Goal: Task Accomplishment & Management: Use online tool/utility

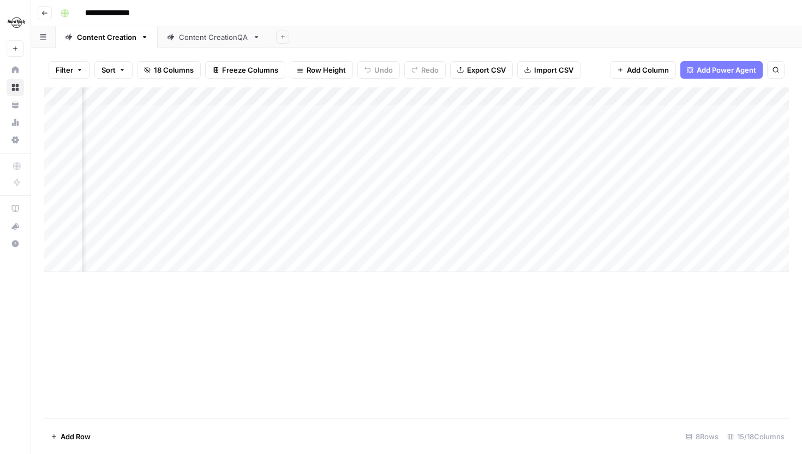
scroll to position [0, 649]
click at [642, 117] on div "Add Column" at bounding box center [416, 179] width 745 height 184
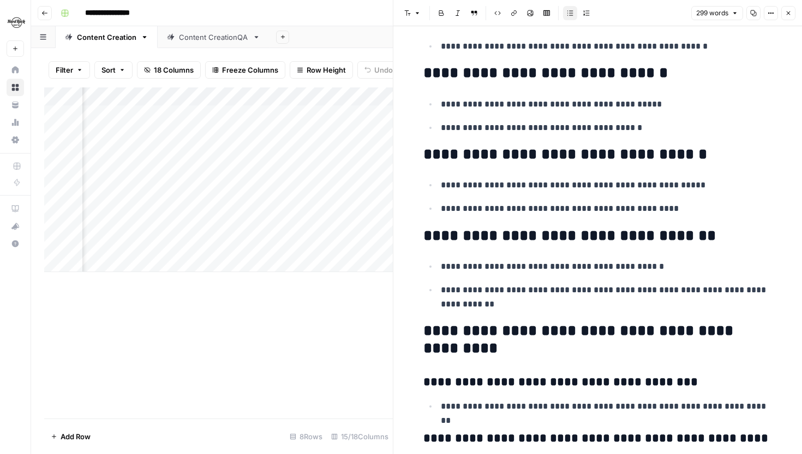
scroll to position [640, 0]
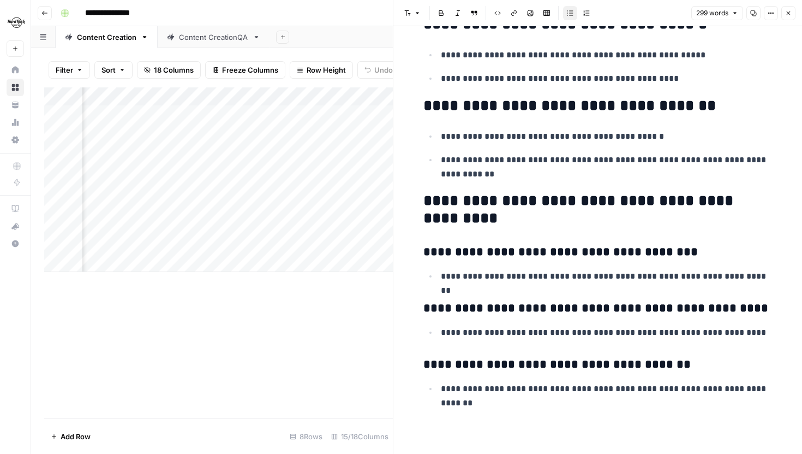
click at [786, 17] on button "Close" at bounding box center [789, 13] width 14 height 14
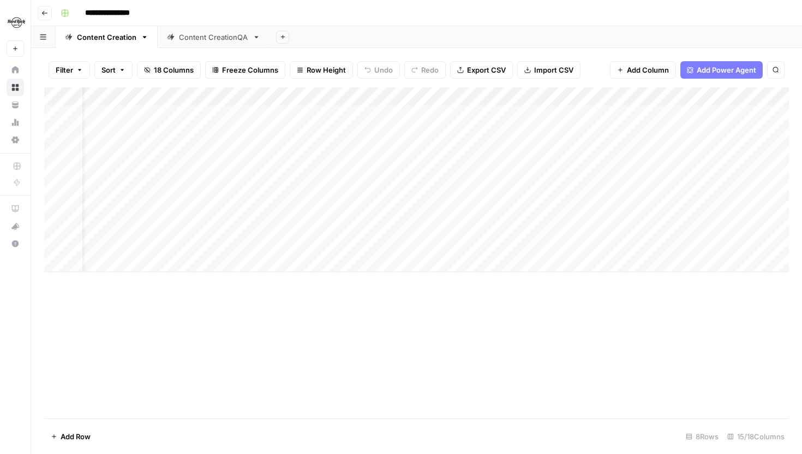
scroll to position [0, 55]
click at [268, 114] on div "Add Column" at bounding box center [416, 179] width 745 height 184
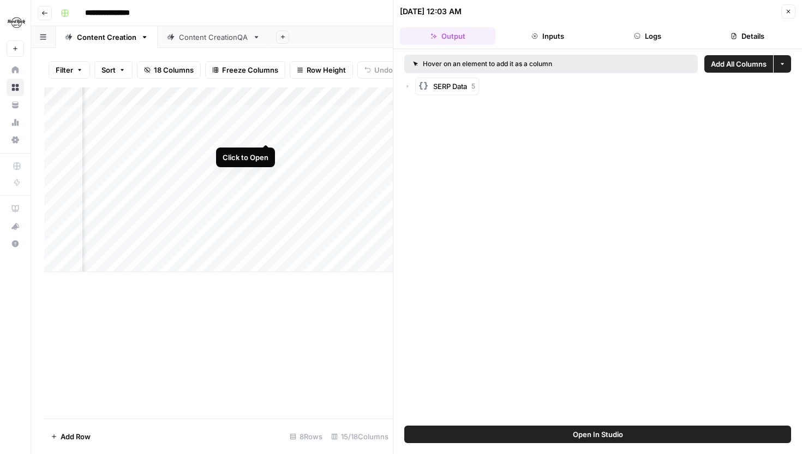
click at [265, 131] on div "Add Column" at bounding box center [218, 179] width 349 height 184
click at [265, 149] on div "Add Column" at bounding box center [218, 179] width 349 height 184
click at [791, 11] on icon "button" at bounding box center [788, 11] width 7 height 7
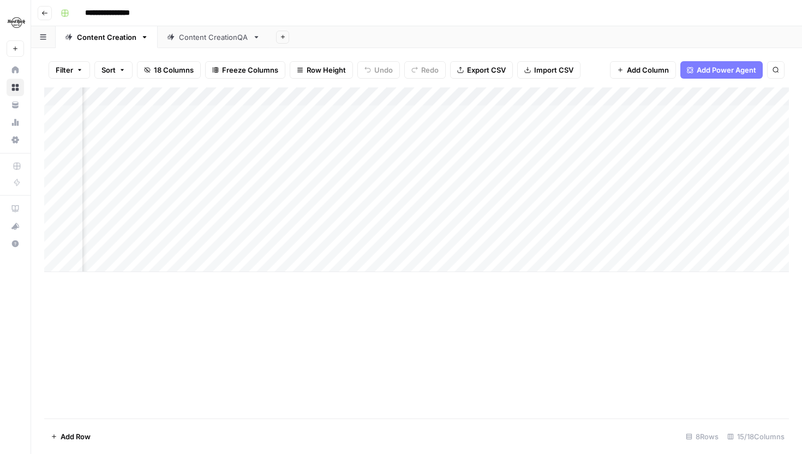
scroll to position [0, 318]
click at [484, 115] on div "Add Column" at bounding box center [416, 179] width 745 height 184
click at [463, 112] on div "Add Column" at bounding box center [416, 179] width 745 height 184
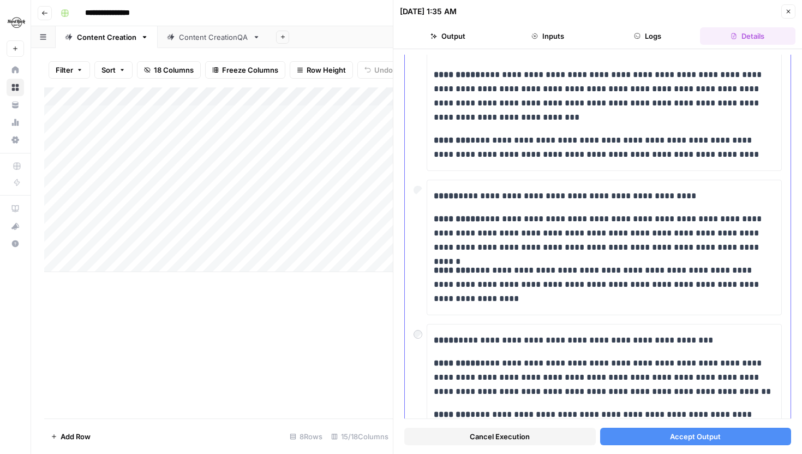
scroll to position [437, 0]
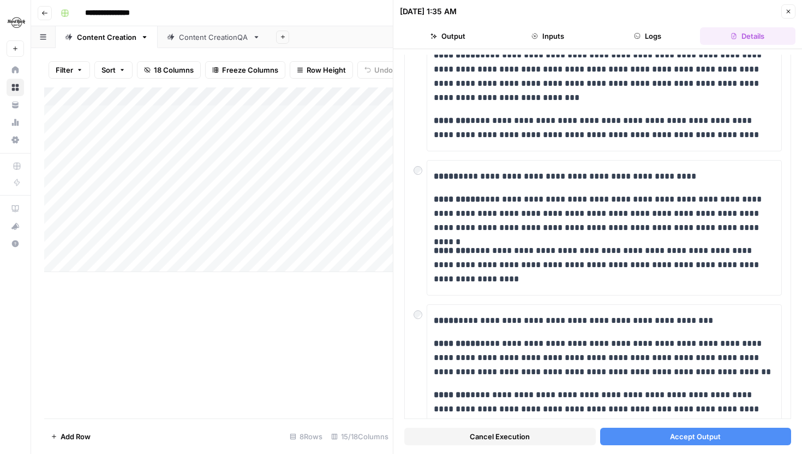
click at [492, 439] on span "Cancel Execution" at bounding box center [500, 436] width 60 height 11
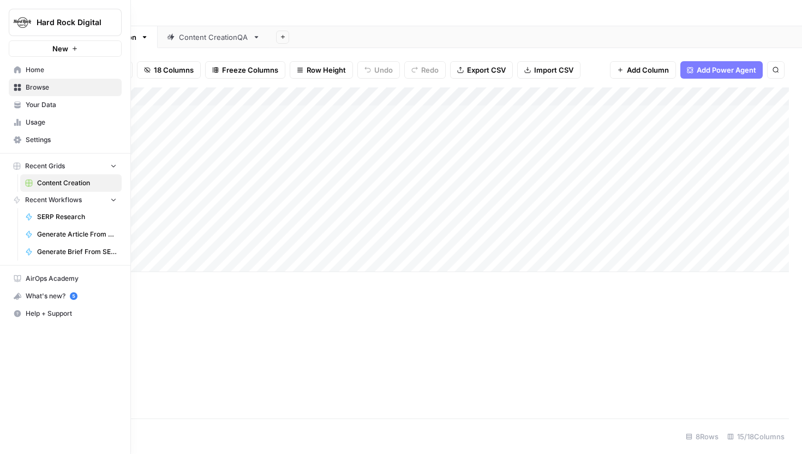
click at [39, 106] on span "Your Data" at bounding box center [71, 105] width 91 height 10
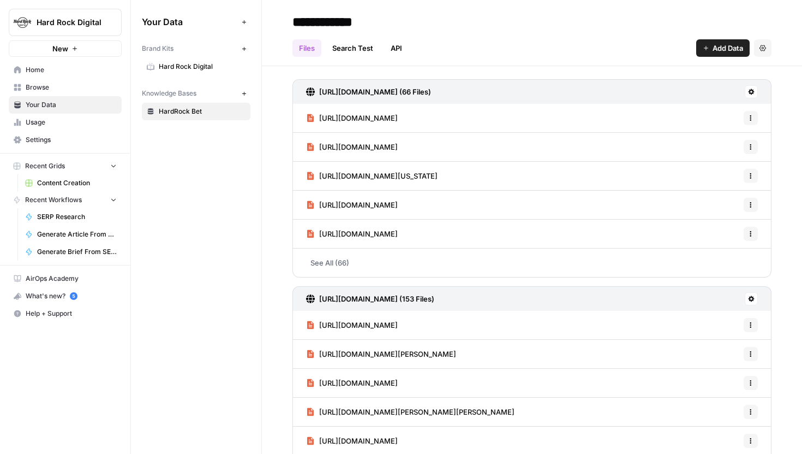
click at [196, 69] on span "Hard Rock Digital" at bounding box center [202, 67] width 87 height 10
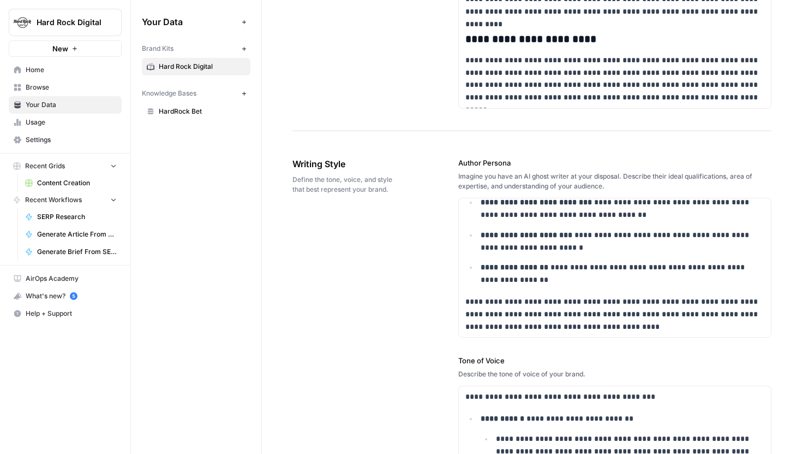
scroll to position [701, 0]
click at [627, 324] on p "**********" at bounding box center [616, 313] width 300 height 37
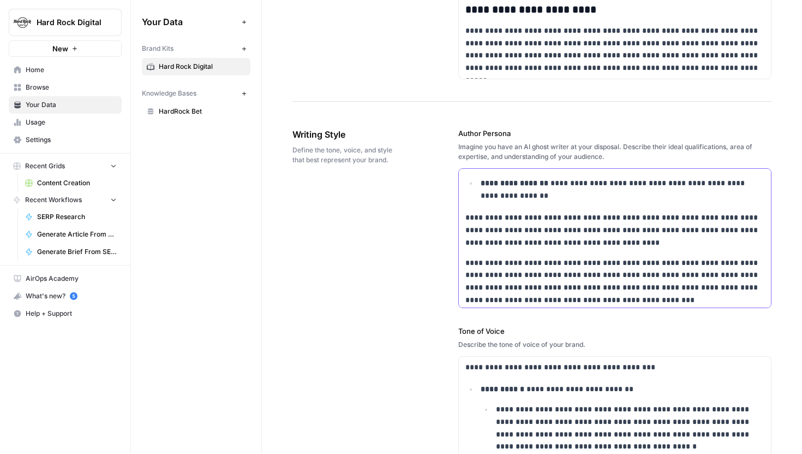
scroll to position [731, 0]
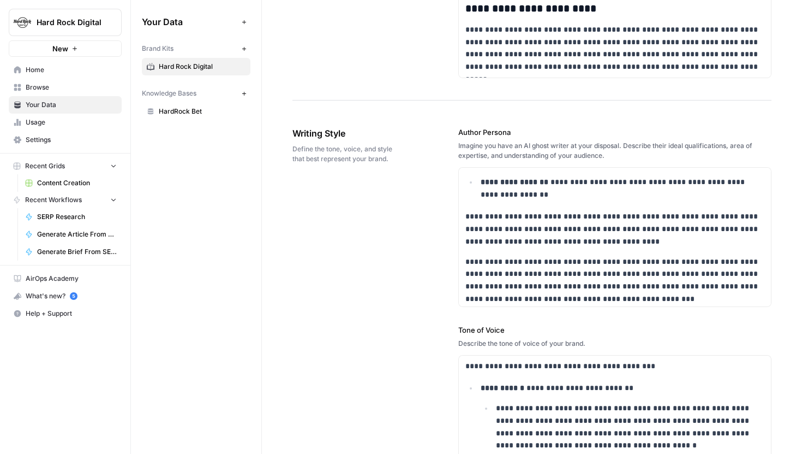
click at [61, 182] on span "Content Creation" at bounding box center [77, 183] width 80 height 10
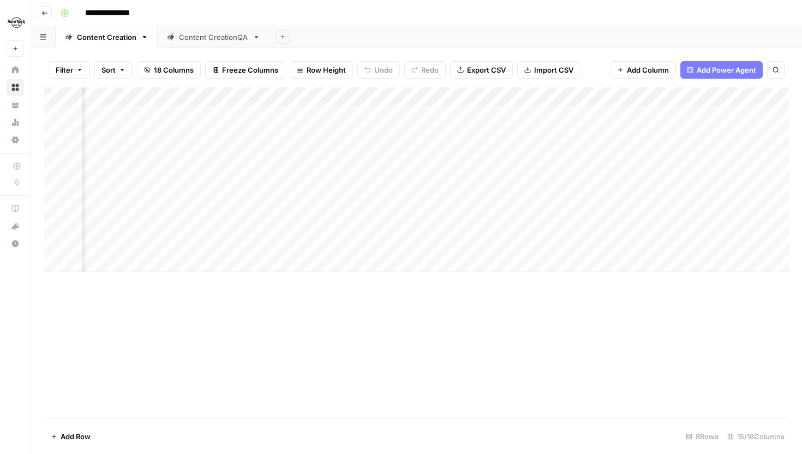
scroll to position [0, 521]
click at [276, 115] on div "Add Column" at bounding box center [416, 179] width 745 height 184
click at [586, 95] on div "Add Column" at bounding box center [416, 179] width 745 height 184
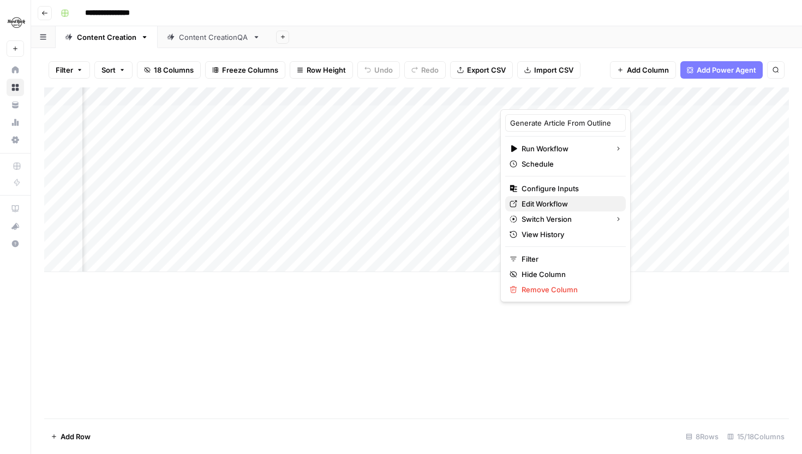
click at [543, 205] on span "Edit Workflow" at bounding box center [570, 203] width 96 height 11
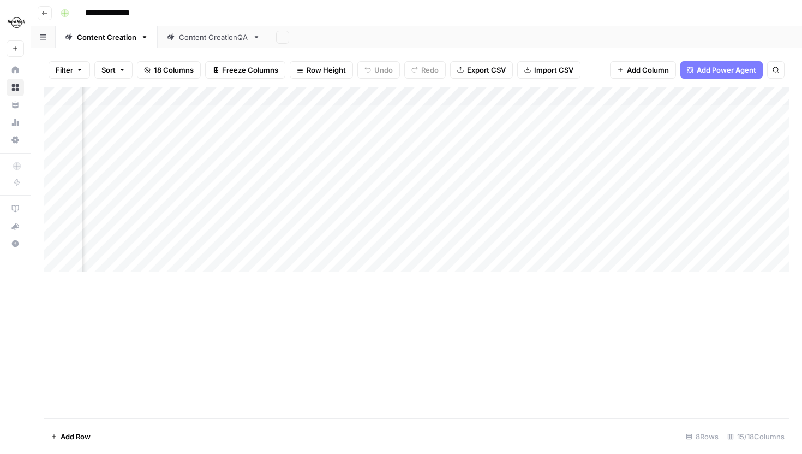
scroll to position [0, 516]
click at [279, 112] on div "Add Column" at bounding box center [416, 179] width 745 height 184
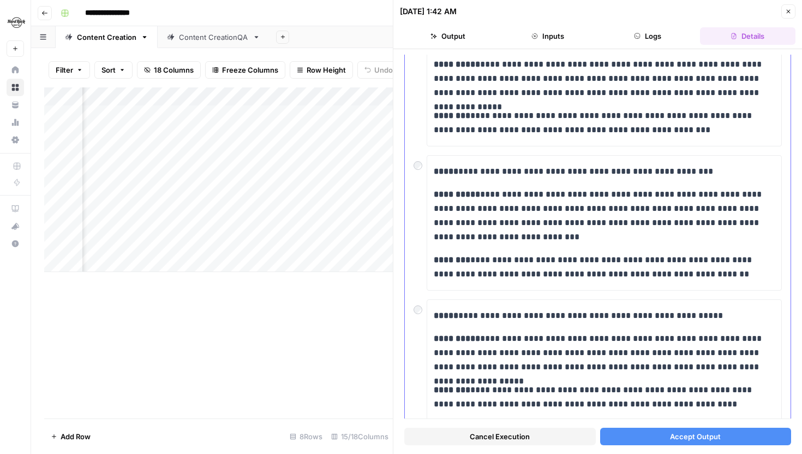
scroll to position [124, 0]
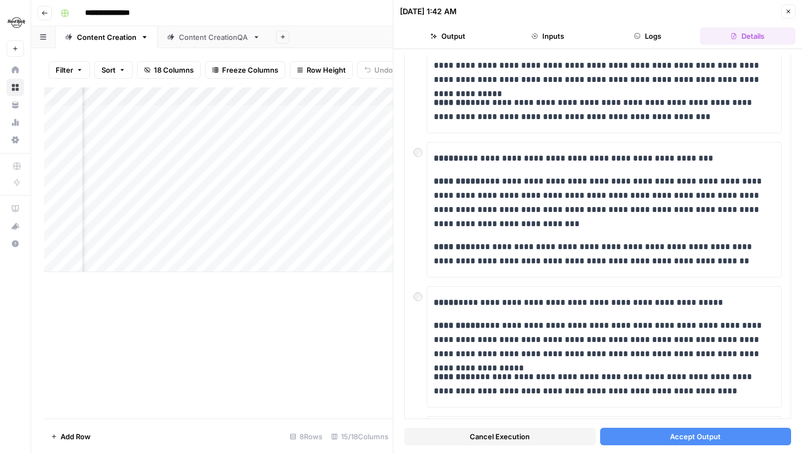
click at [661, 431] on button "Accept Output" at bounding box center [696, 435] width 192 height 17
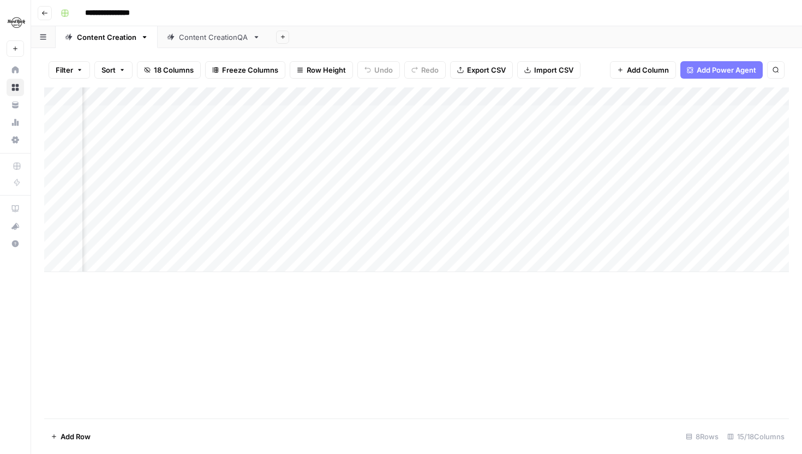
scroll to position [0, 663]
click at [623, 116] on div "Add Column" at bounding box center [416, 179] width 745 height 184
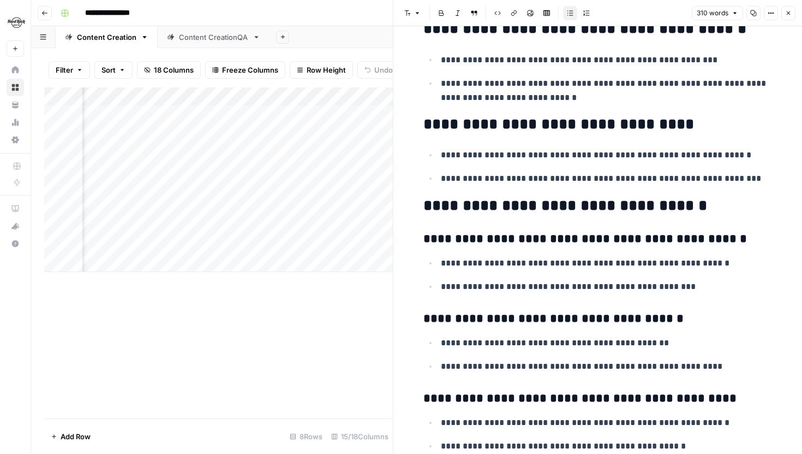
scroll to position [553, 0]
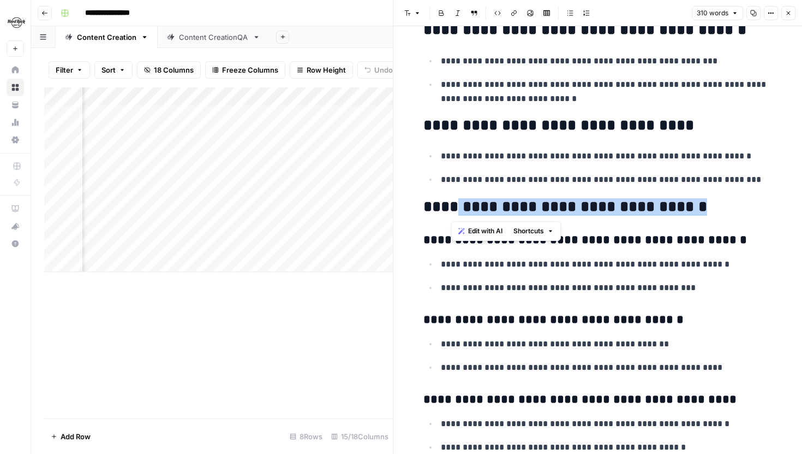
drag, startPoint x: 455, startPoint y: 211, endPoint x: 691, endPoint y: 209, distance: 236.9
click at [691, 209] on h2 "**********" at bounding box center [598, 206] width 349 height 17
drag, startPoint x: 710, startPoint y: 210, endPoint x: 454, endPoint y: 211, distance: 256.5
click at [454, 211] on h2 "**********" at bounding box center [598, 206] width 349 height 17
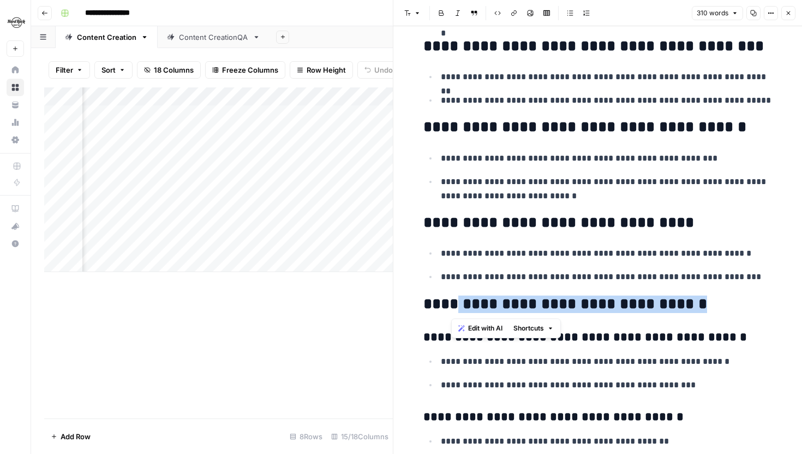
scroll to position [598, 0]
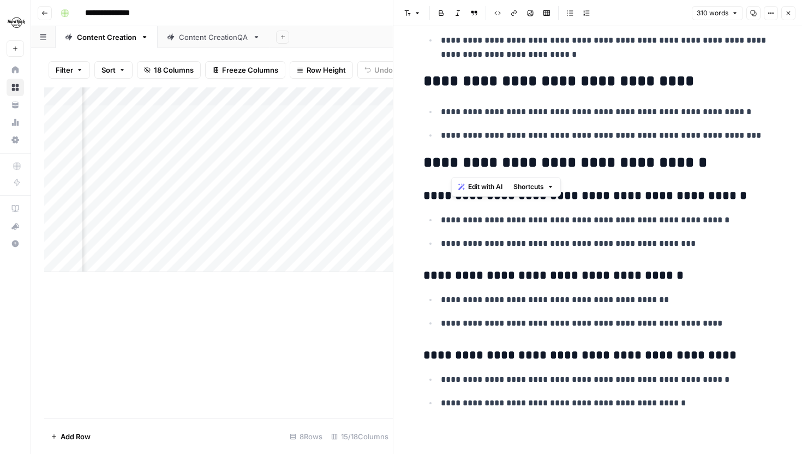
click at [791, 15] on icon "button" at bounding box center [788, 13] width 7 height 7
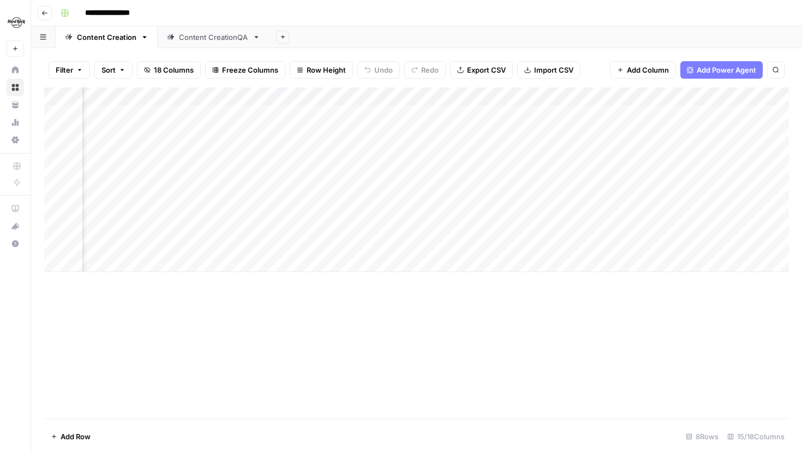
scroll to position [0, 516]
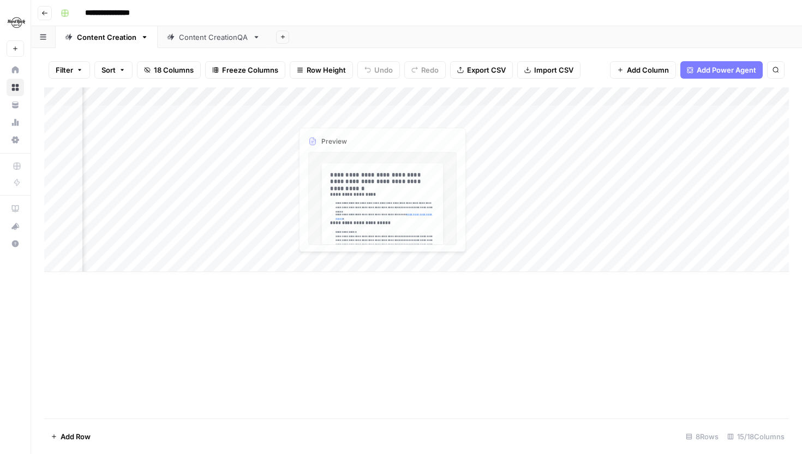
click at [248, 97] on div "Add Column" at bounding box center [416, 179] width 745 height 184
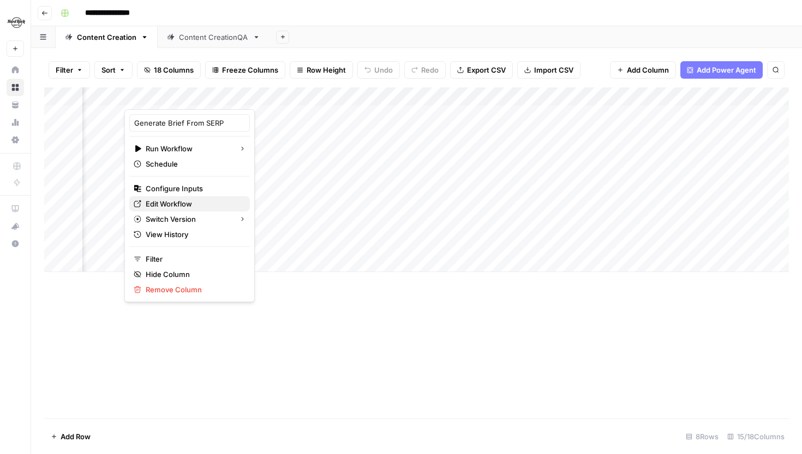
click at [186, 198] on span "Edit Workflow" at bounding box center [194, 203] width 96 height 11
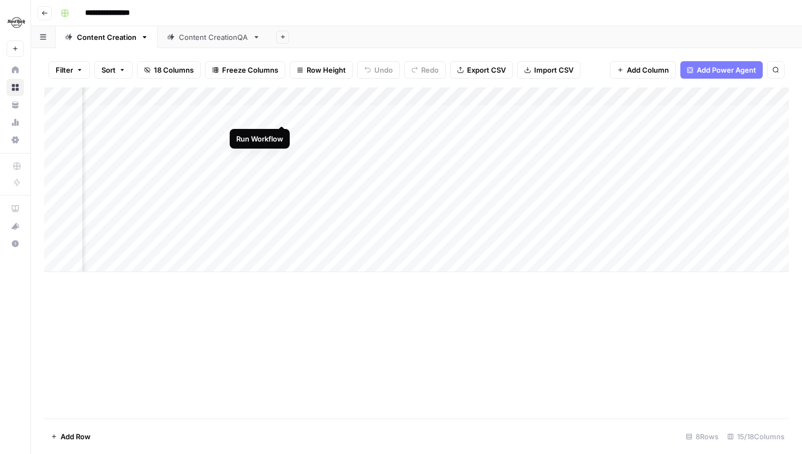
click at [280, 112] on div "Add Column" at bounding box center [416, 179] width 745 height 184
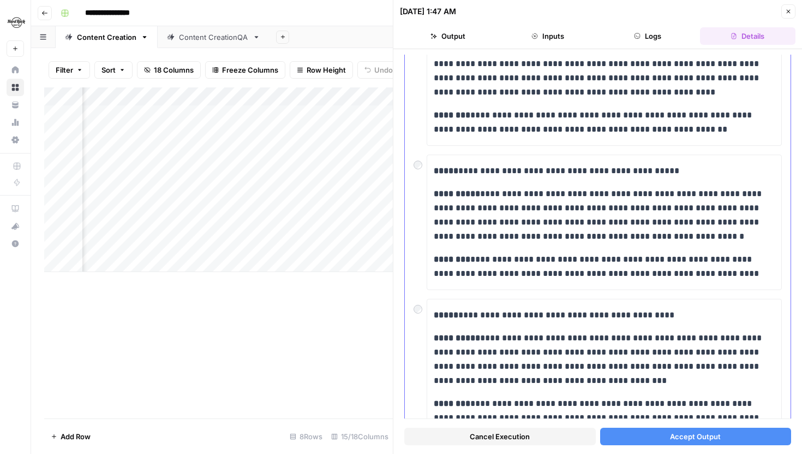
scroll to position [460, 0]
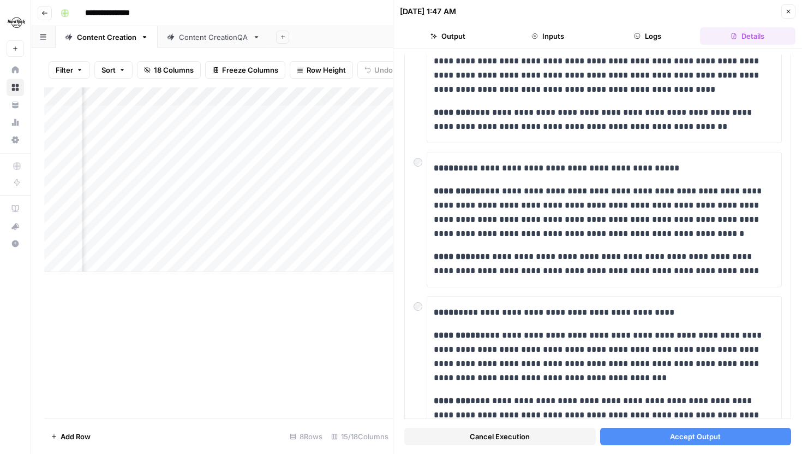
click at [631, 436] on button "Accept Output" at bounding box center [696, 435] width 192 height 17
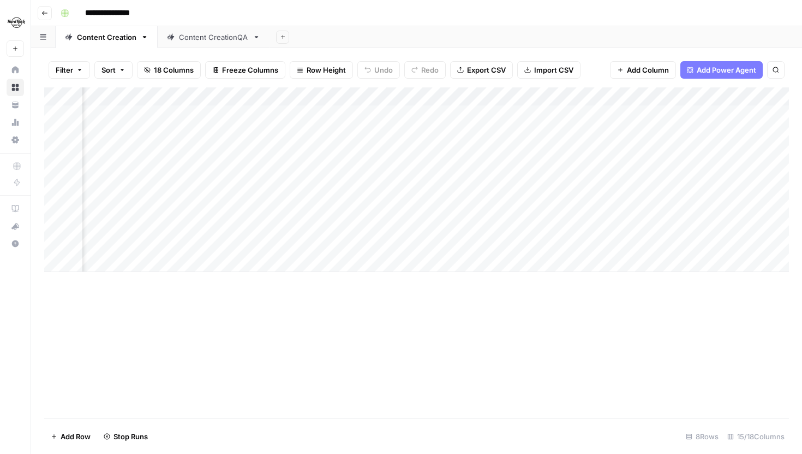
scroll to position [0, 866]
click at [485, 90] on div "Add Column" at bounding box center [416, 179] width 745 height 184
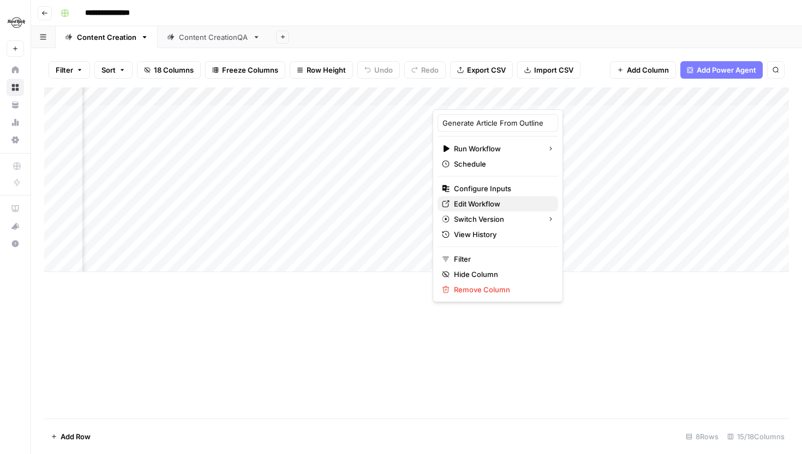
click at [468, 205] on span "Edit Workflow" at bounding box center [502, 203] width 96 height 11
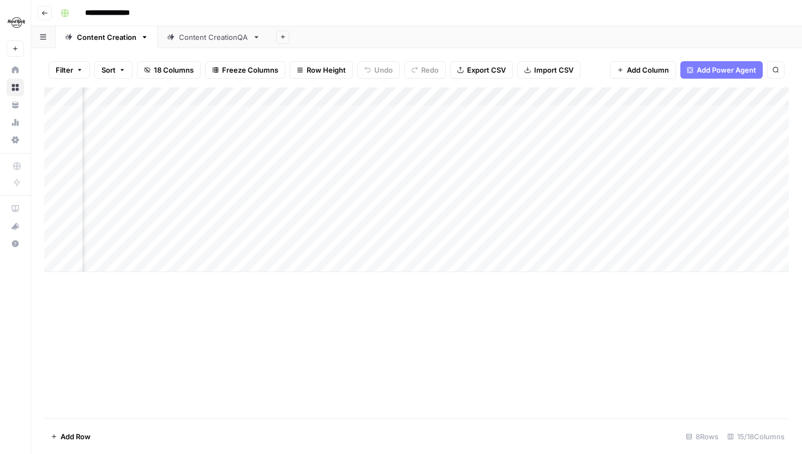
click at [489, 94] on div "Add Column" at bounding box center [416, 179] width 745 height 184
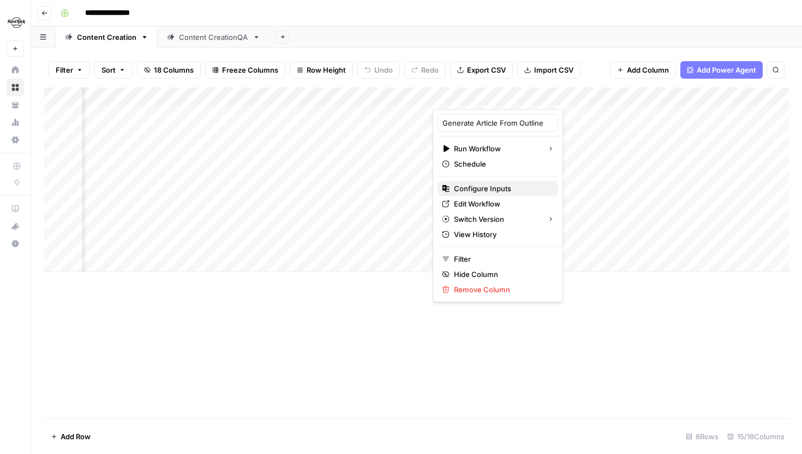
click at [475, 186] on span "Configure Inputs" at bounding box center [502, 188] width 96 height 11
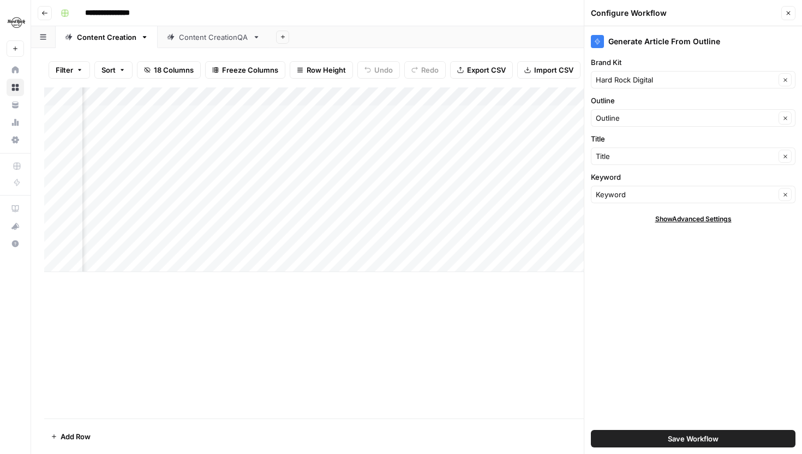
click at [419, 114] on div "Add Column" at bounding box center [416, 179] width 745 height 184
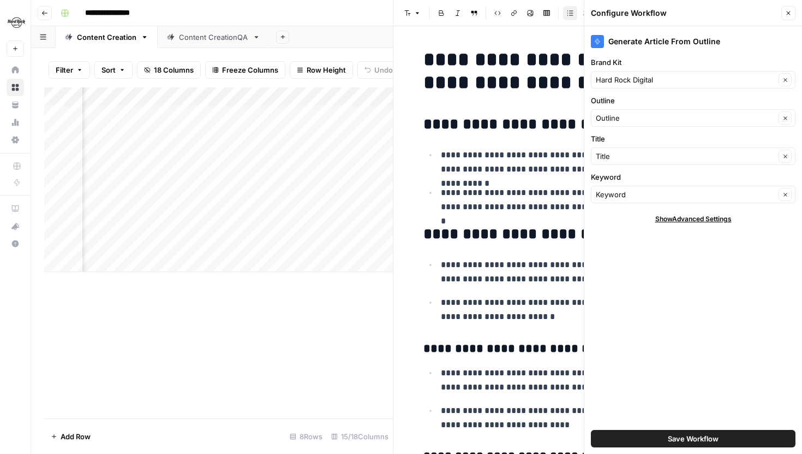
click at [788, 16] on button "Close" at bounding box center [789, 13] width 14 height 14
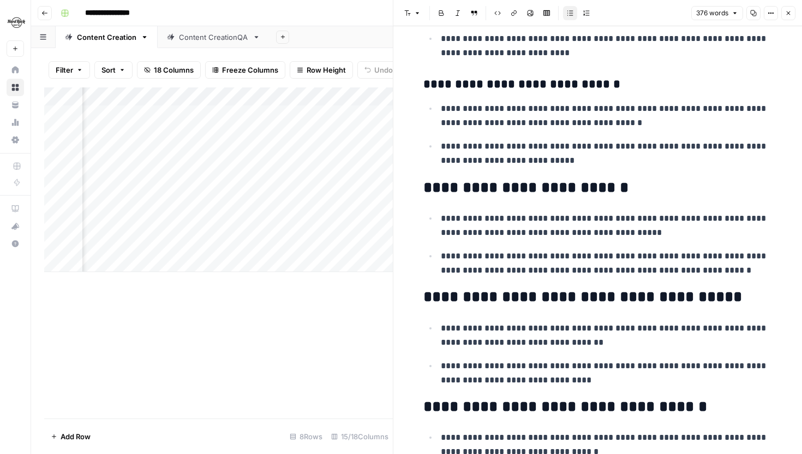
scroll to position [409, 0]
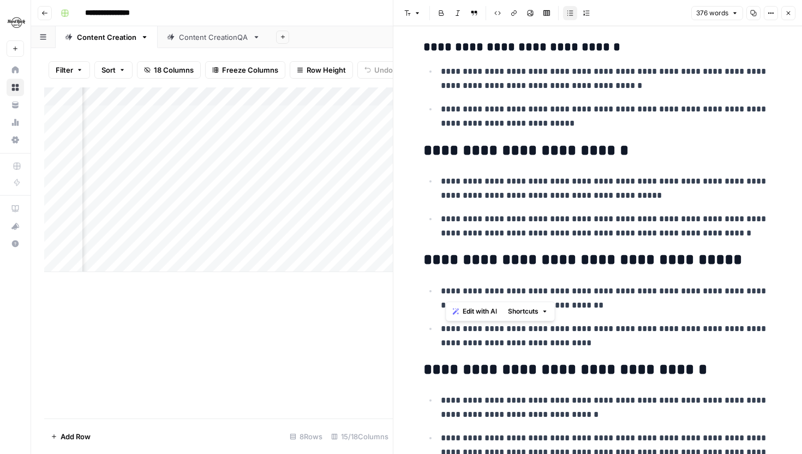
drag, startPoint x: 446, startPoint y: 290, endPoint x: 559, endPoint y: 308, distance: 113.9
click at [559, 308] on p "**********" at bounding box center [607, 298] width 332 height 28
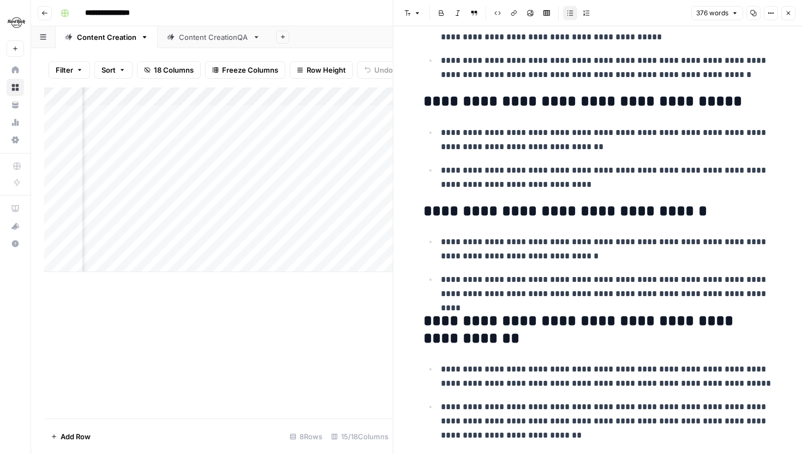
scroll to position [573, 0]
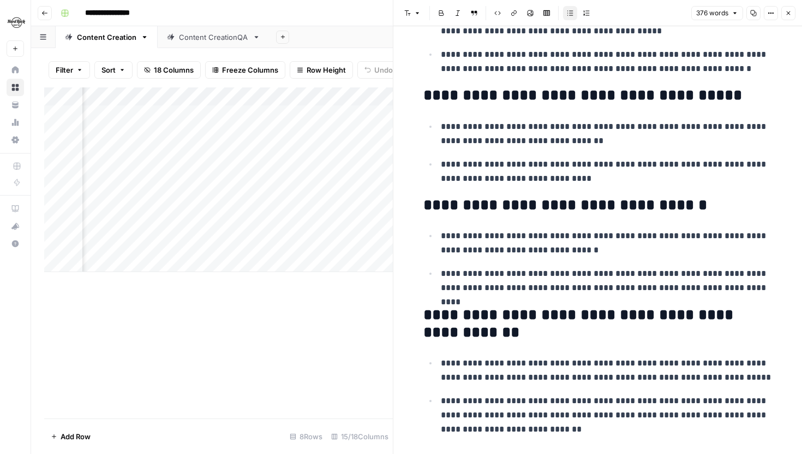
drag, startPoint x: 443, startPoint y: 236, endPoint x: 580, endPoint y: 253, distance: 138.1
click at [580, 253] on p "**********" at bounding box center [607, 243] width 332 height 28
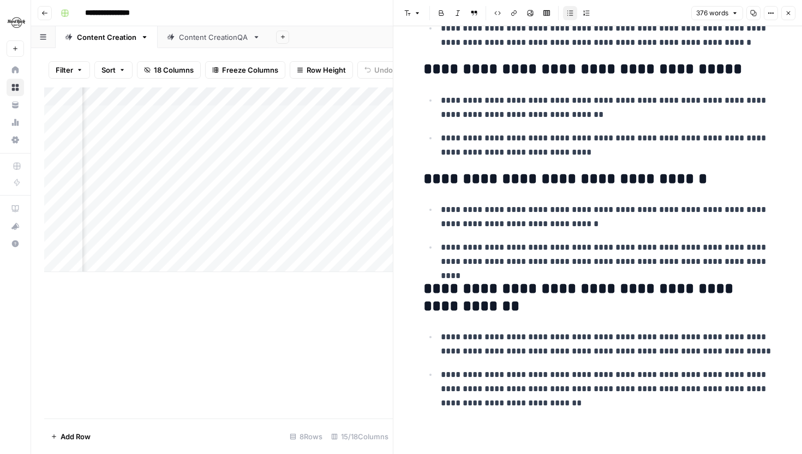
click at [791, 13] on icon "button" at bounding box center [788, 13] width 7 height 7
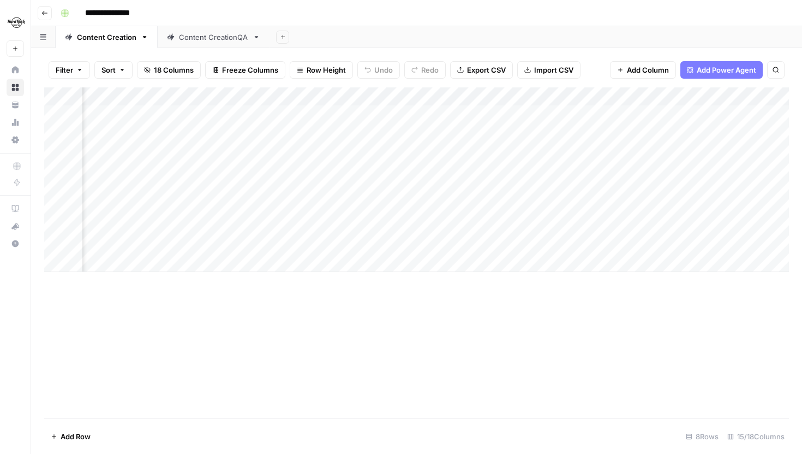
scroll to position [0, 369]
click at [425, 132] on div "Add Column" at bounding box center [416, 179] width 745 height 184
click at [427, 153] on div "Add Column" at bounding box center [416, 179] width 745 height 184
click at [431, 170] on div "Add Column" at bounding box center [416, 179] width 745 height 184
click at [431, 185] on div "Add Column" at bounding box center [416, 179] width 745 height 184
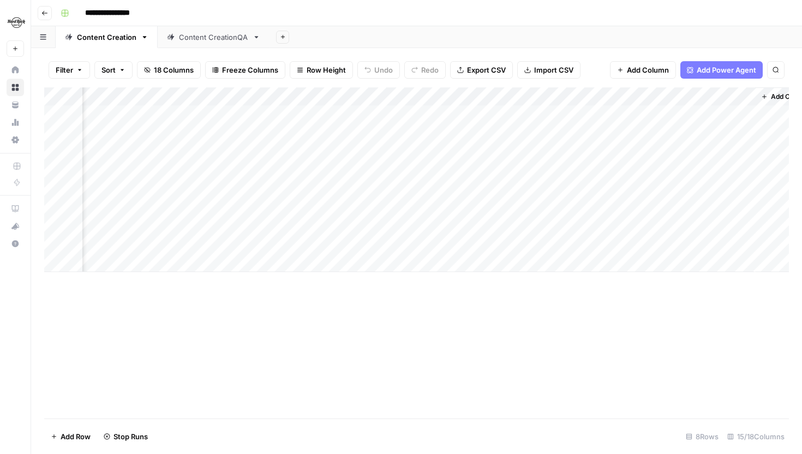
scroll to position [0, 1031]
click at [367, 98] on div "Add Column" at bounding box center [416, 179] width 745 height 184
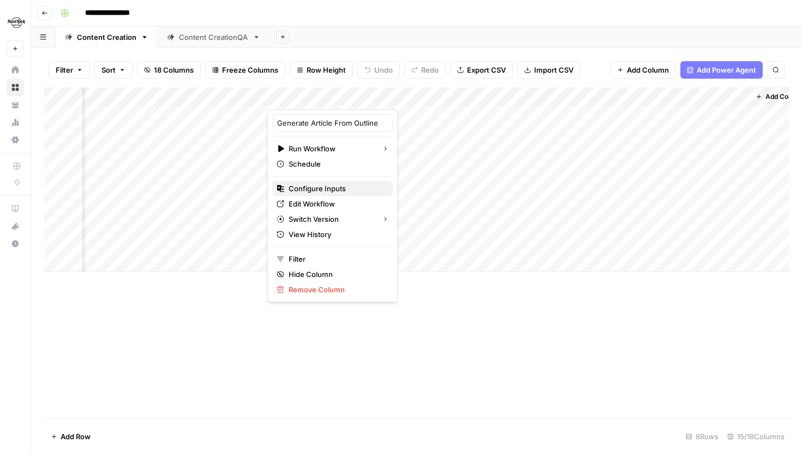
click at [327, 188] on span "Configure Inputs" at bounding box center [337, 188] width 96 height 11
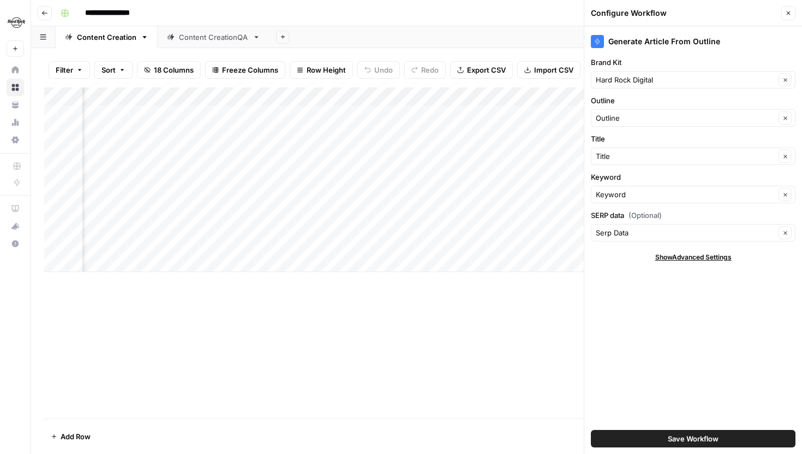
click at [676, 440] on span "Save Workflow" at bounding box center [693, 438] width 51 height 11
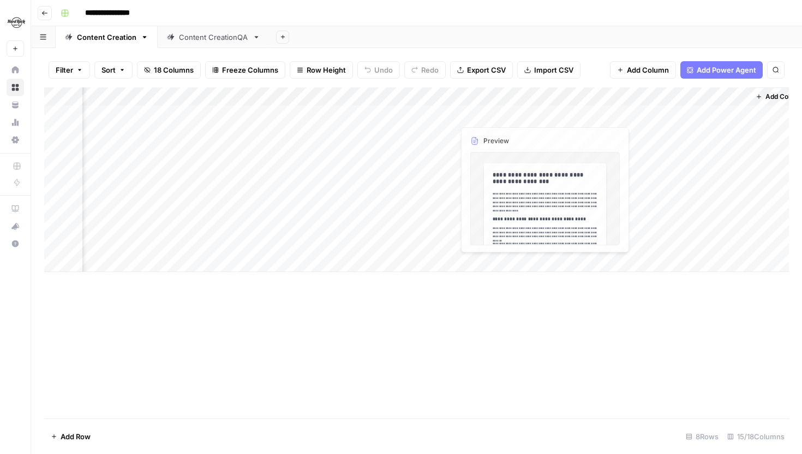
click at [443, 111] on div "Add Column" at bounding box center [416, 179] width 745 height 184
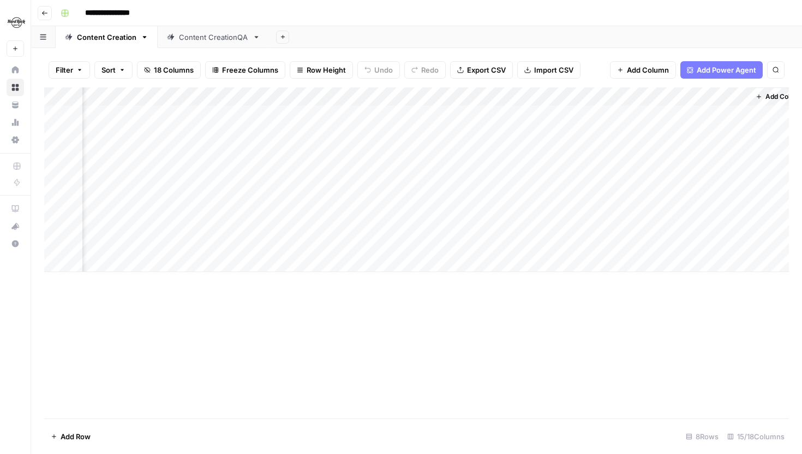
scroll to position [0, 993]
click at [483, 115] on div "Add Column" at bounding box center [416, 179] width 745 height 184
click at [512, 134] on div "Add Column" at bounding box center [416, 179] width 745 height 184
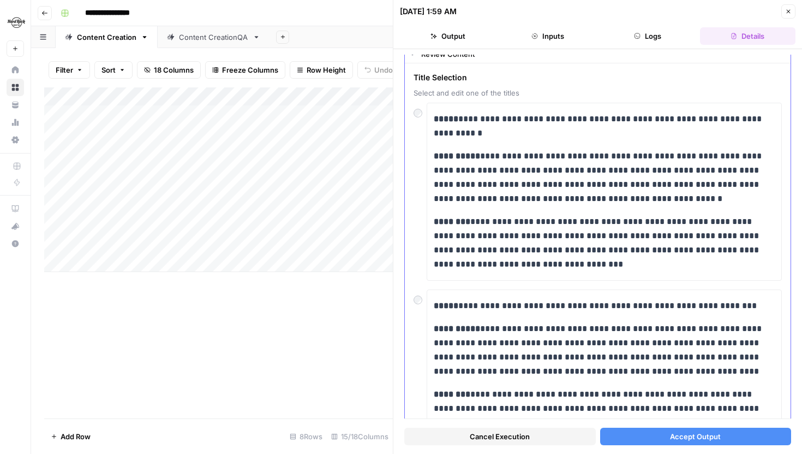
scroll to position [32, 0]
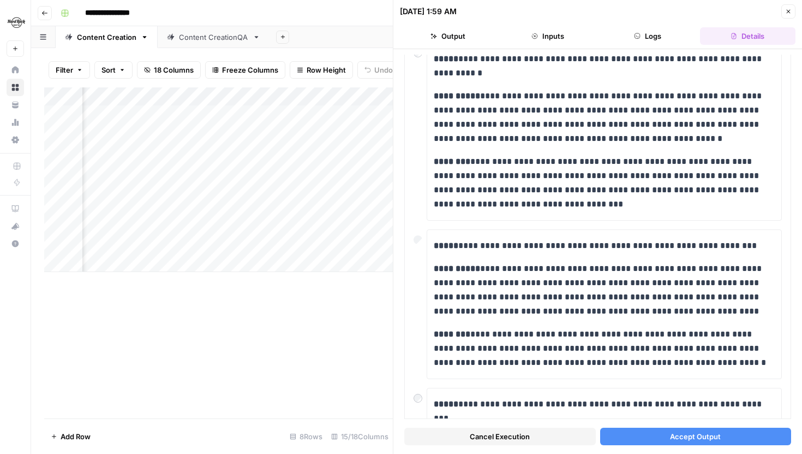
scroll to position [0, 359]
click at [490, 436] on span "Cancel Execution" at bounding box center [500, 436] width 60 height 11
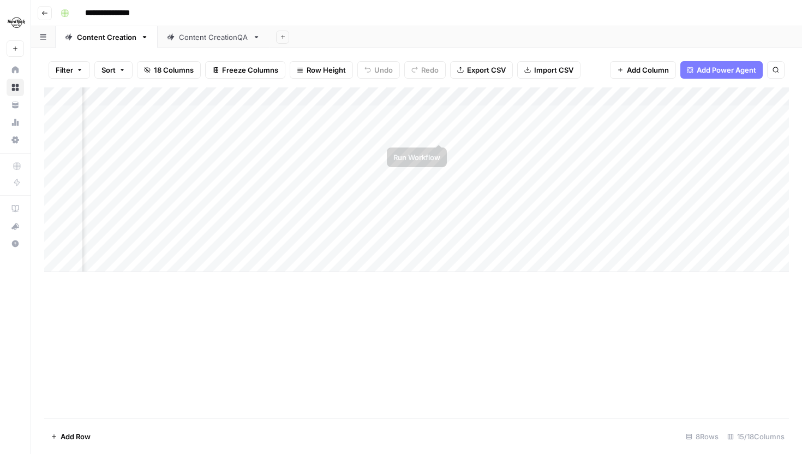
click at [437, 130] on div "Add Column" at bounding box center [416, 179] width 745 height 184
click at [688, 151] on div "Add Column" at bounding box center [416, 179] width 745 height 184
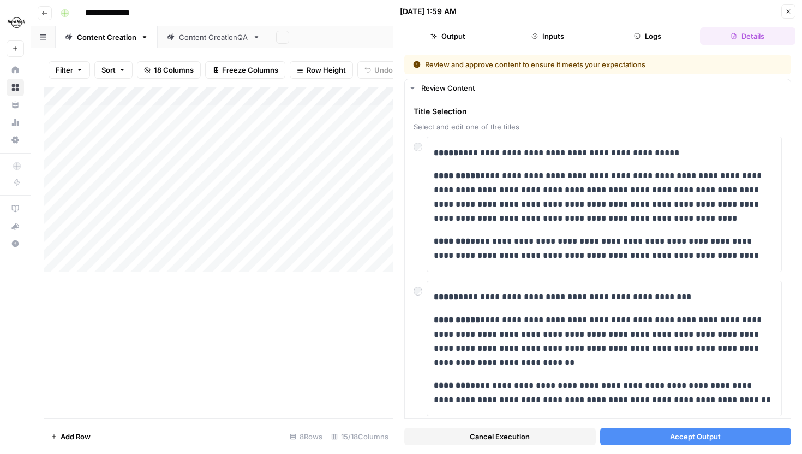
click at [655, 440] on button "Accept Output" at bounding box center [696, 435] width 192 height 17
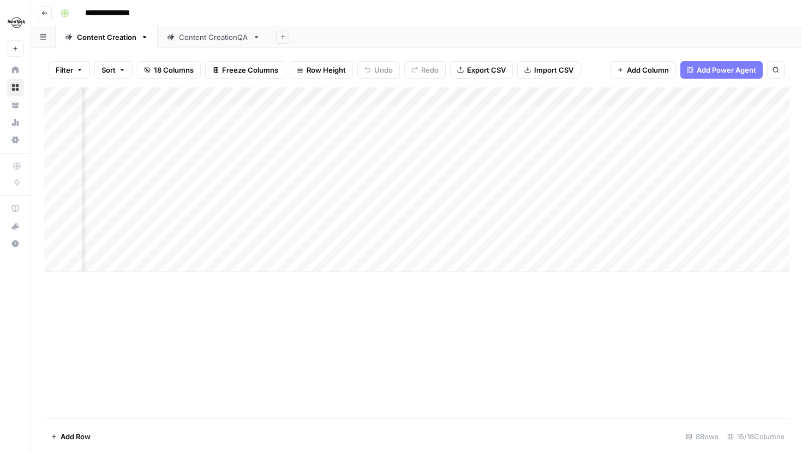
scroll to position [0, 165]
click at [632, 169] on div "Add Column" at bounding box center [416, 179] width 745 height 184
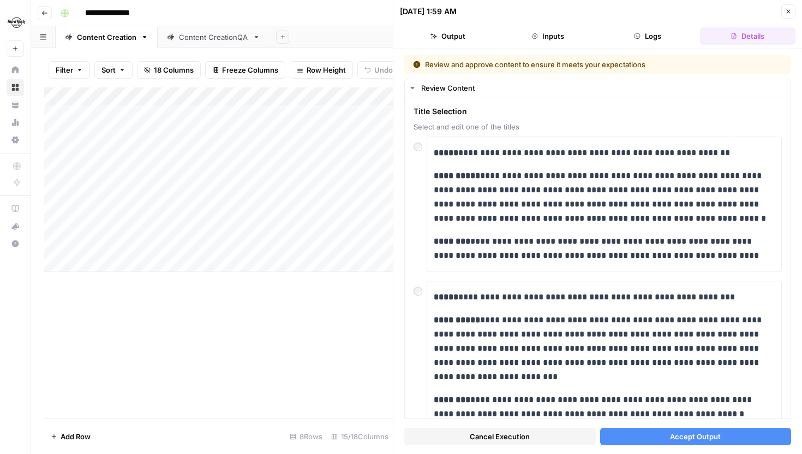
click at [677, 442] on button "Accept Output" at bounding box center [696, 435] width 192 height 17
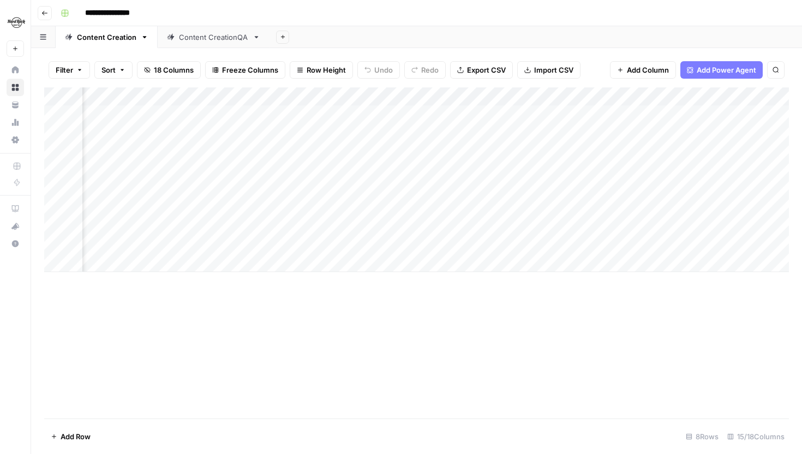
scroll to position [0, 152]
click at [645, 171] on div "Add Column" at bounding box center [416, 179] width 745 height 184
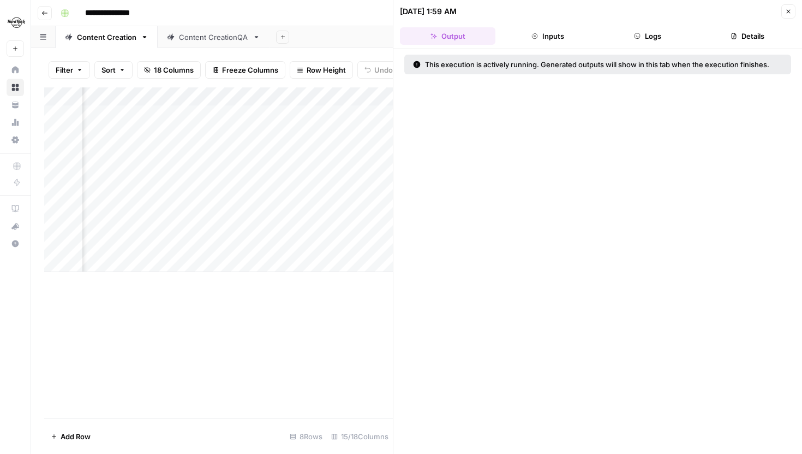
click at [784, 10] on button "Close" at bounding box center [789, 11] width 14 height 14
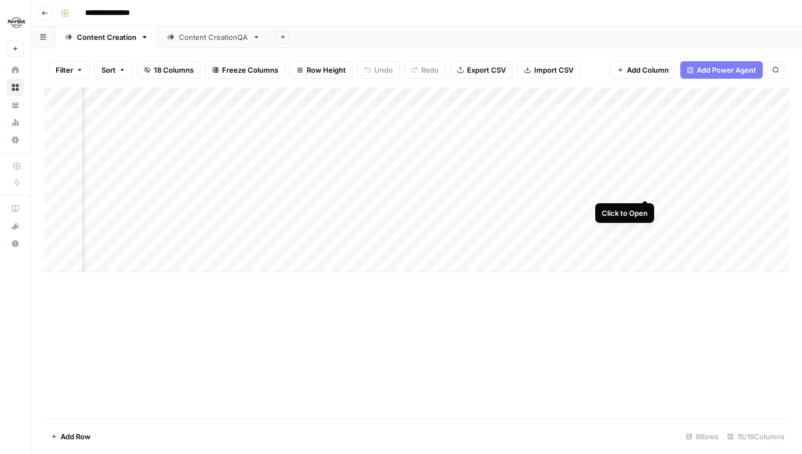
click at [645, 191] on div "Add Column" at bounding box center [416, 179] width 745 height 184
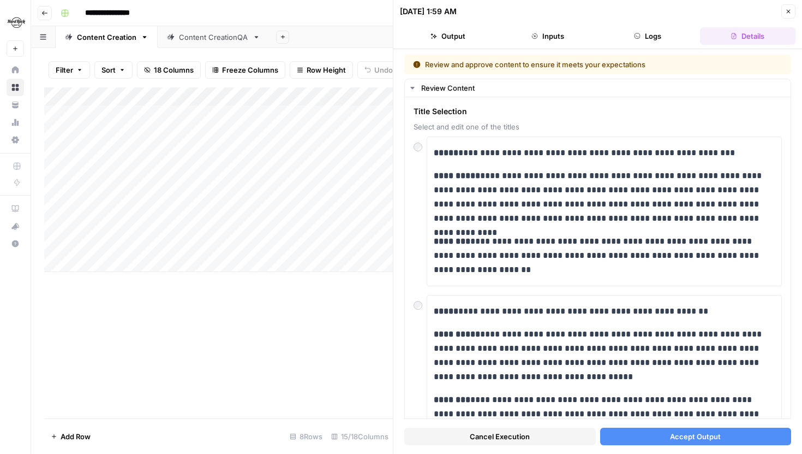
click at [667, 437] on button "Accept Output" at bounding box center [696, 435] width 192 height 17
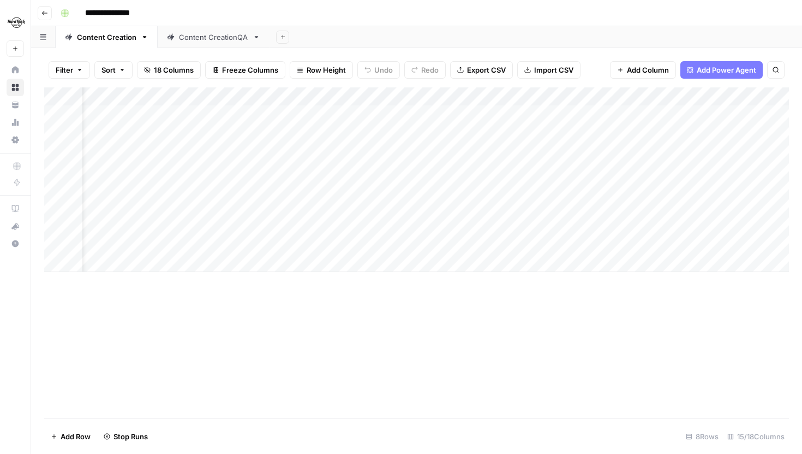
scroll to position [0, 38]
click at [757, 131] on div "Add Column" at bounding box center [416, 179] width 745 height 184
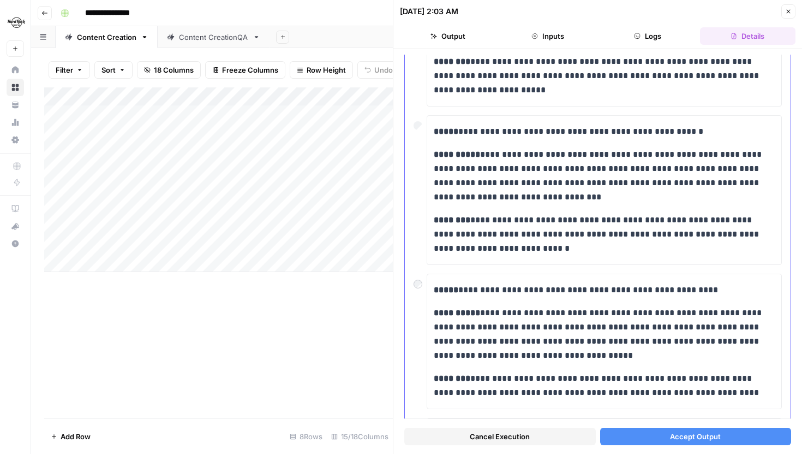
scroll to position [325, 0]
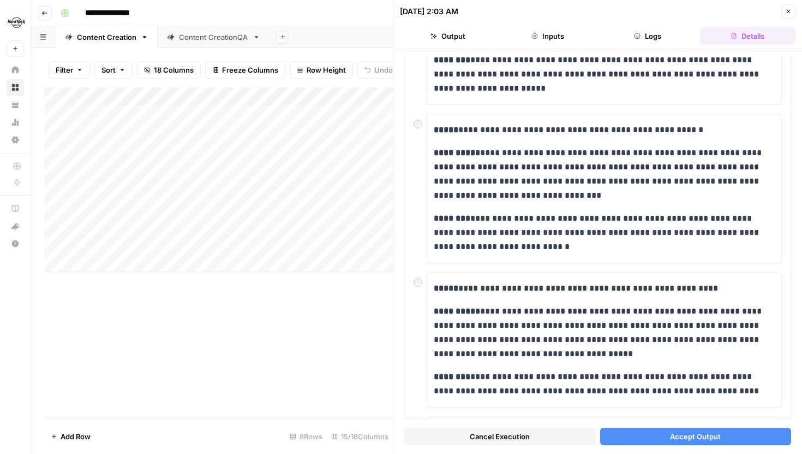
click at [675, 438] on span "Accept Output" at bounding box center [695, 436] width 51 height 11
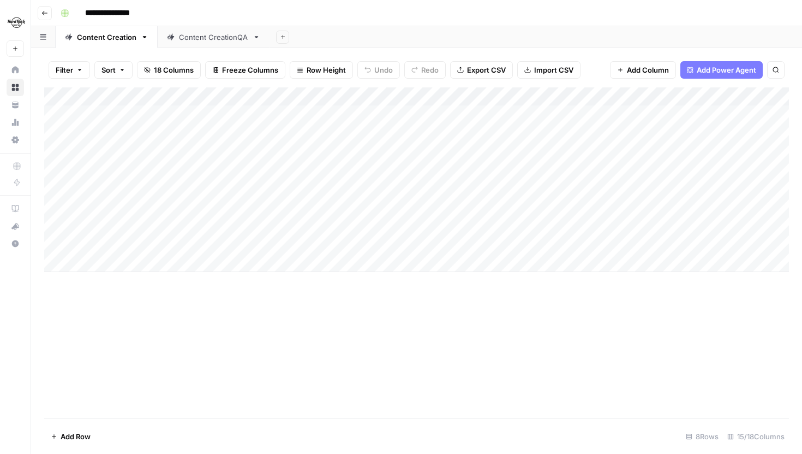
click at [126, 264] on div "Add Column" at bounding box center [416, 179] width 745 height 184
click at [119, 261] on div "Add Column" at bounding box center [416, 188] width 745 height 203
click at [110, 259] on textarea at bounding box center [169, 263] width 175 height 15
paste textarea "**********"
type textarea "**********"
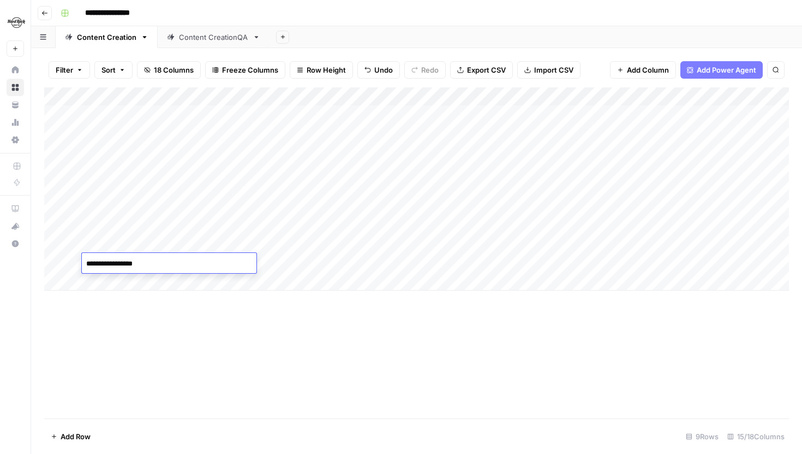
click at [110, 280] on div "Add Column" at bounding box center [416, 188] width 745 height 203
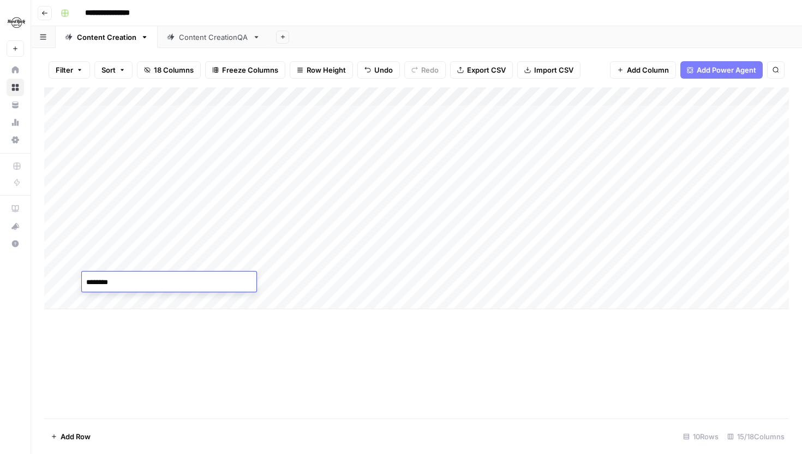
type textarea "**********"
click at [295, 263] on div "Add Column" at bounding box center [416, 198] width 745 height 222
click at [294, 281] on div "Add Column" at bounding box center [416, 198] width 745 height 222
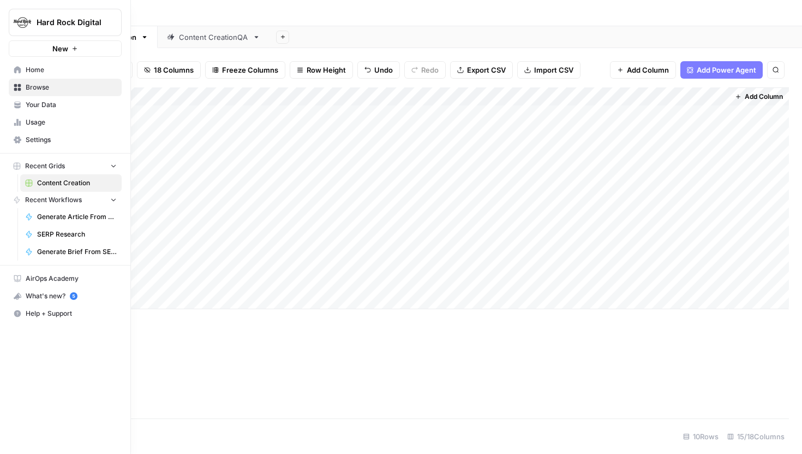
click at [41, 106] on span "Your Data" at bounding box center [71, 105] width 91 height 10
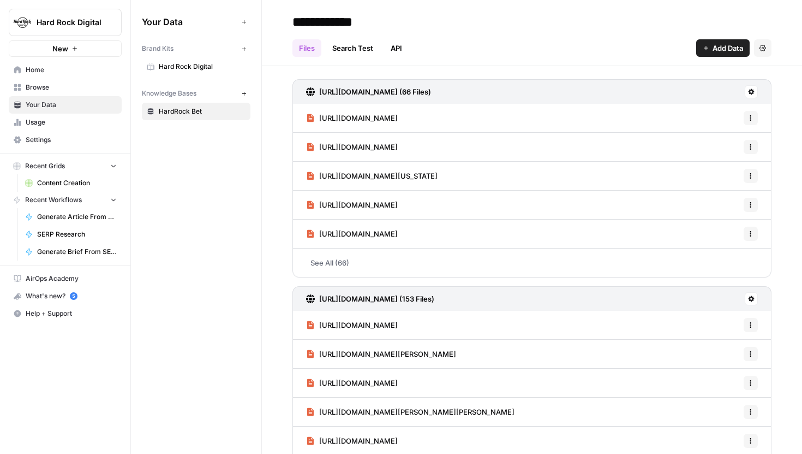
click at [190, 70] on span "Hard Rock Digital" at bounding box center [202, 67] width 87 height 10
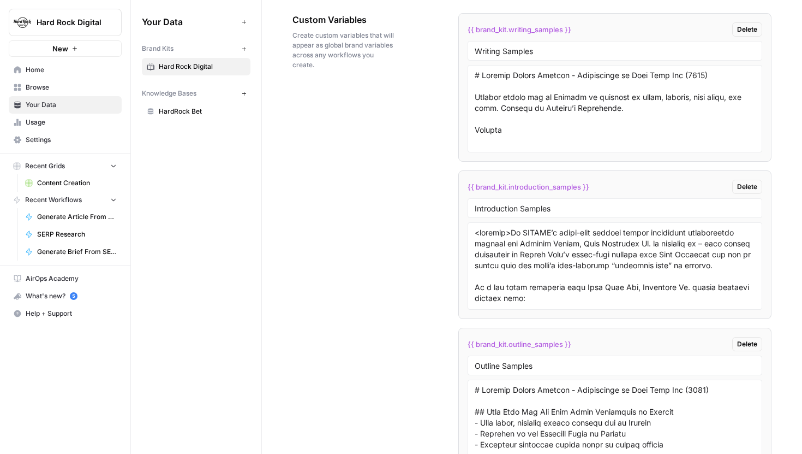
scroll to position [2127, 0]
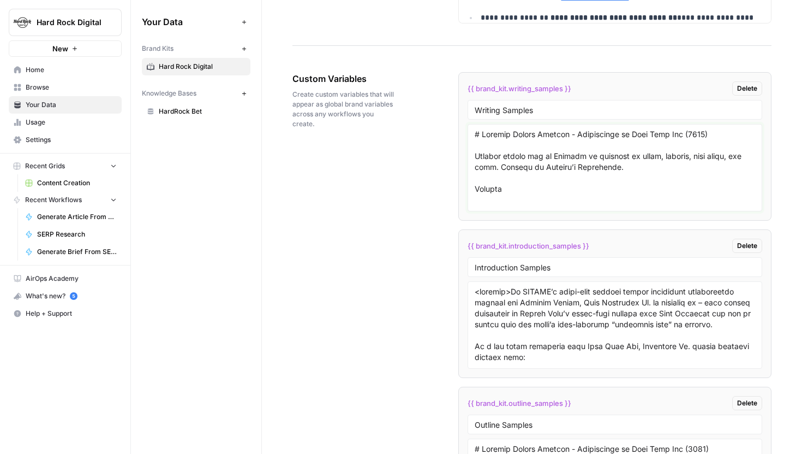
click at [546, 190] on textarea at bounding box center [615, 167] width 281 height 77
click at [443, 247] on div "Custom Variables Create custom variables that will appear as global brand varia…" at bounding box center [532, 395] width 479 height 690
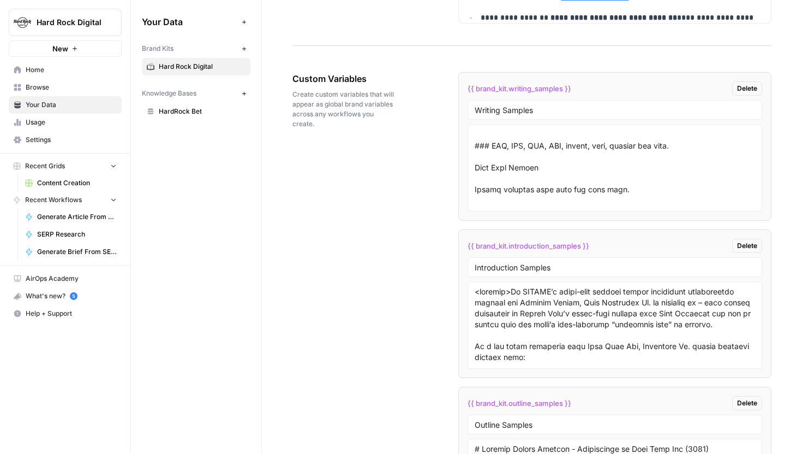
scroll to position [0, 0]
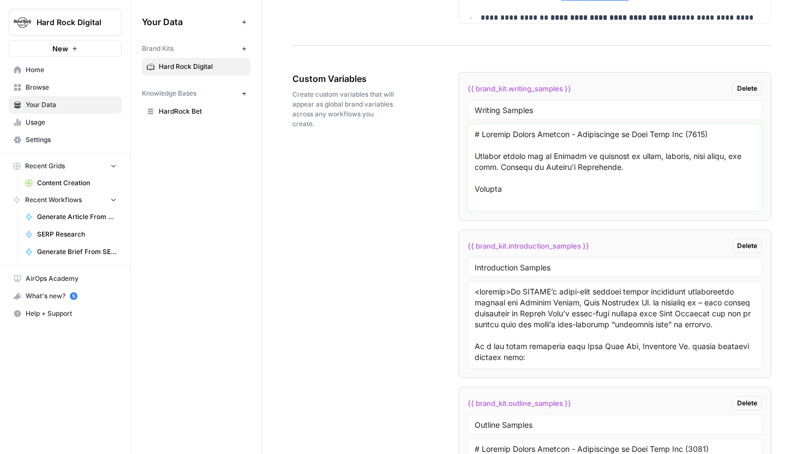
click at [524, 188] on textarea at bounding box center [615, 167] width 281 height 77
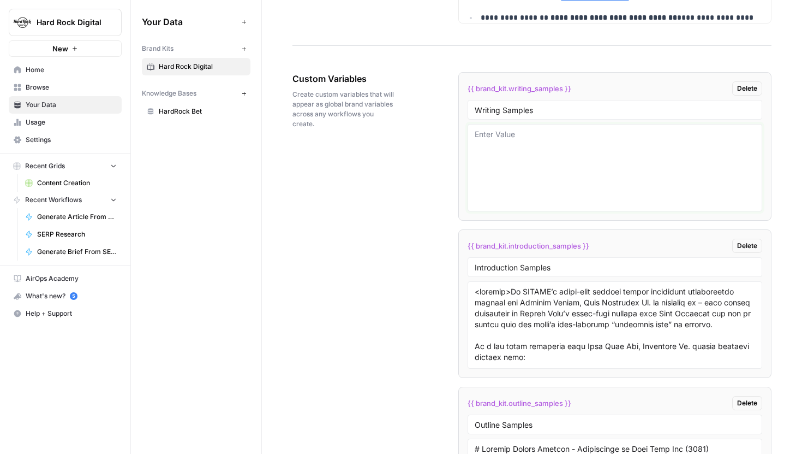
paste textarea "# Live Dealer Online Casino at Hard Rock Bet: How to Play, Live Dealer Games & …"
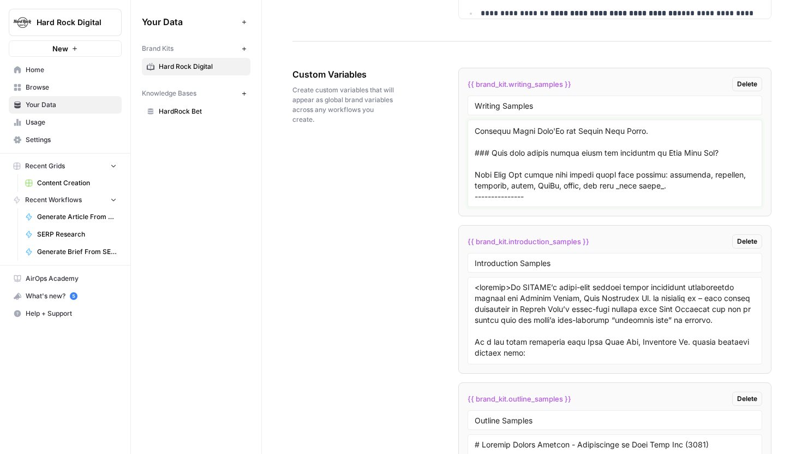
scroll to position [2519, 0]
click at [556, 200] on textarea at bounding box center [615, 162] width 281 height 77
paste textarea "# Michigan Online Casino | Hard Rock Bet # Michigan Online Casino: Everything y…"
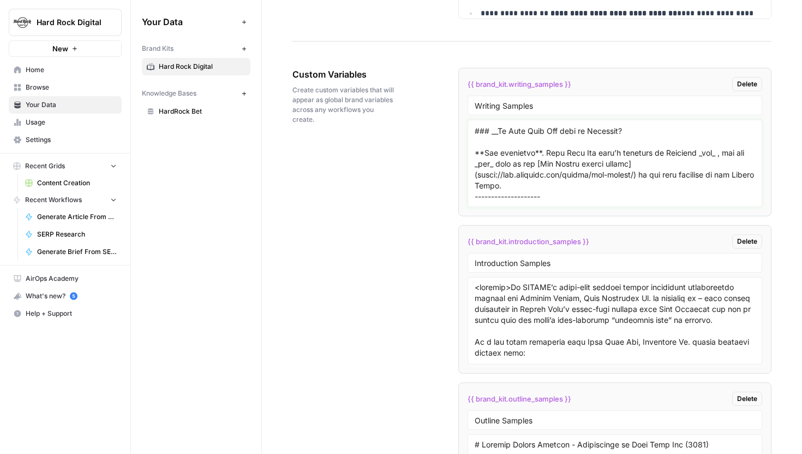
scroll to position [6110, 0]
click at [557, 196] on textarea at bounding box center [615, 162] width 281 height 77
paste textarea "# New Jersey Online Casino - Bet Real Money at Hard Rock Bet [Sign Up Now __](h…"
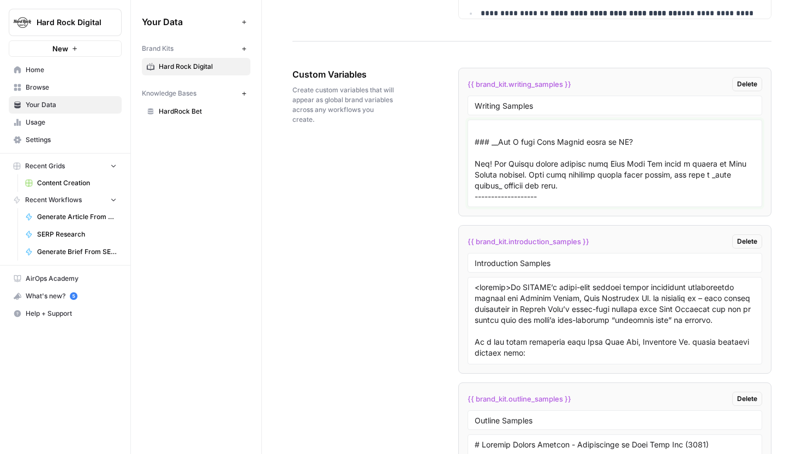
scroll to position [11393, 0]
click at [550, 192] on textarea at bounding box center [615, 162] width 281 height 77
paste textarea "# Arizona Sports Betting - The Best Sportsbook in AZ (2025) Online sports betti…"
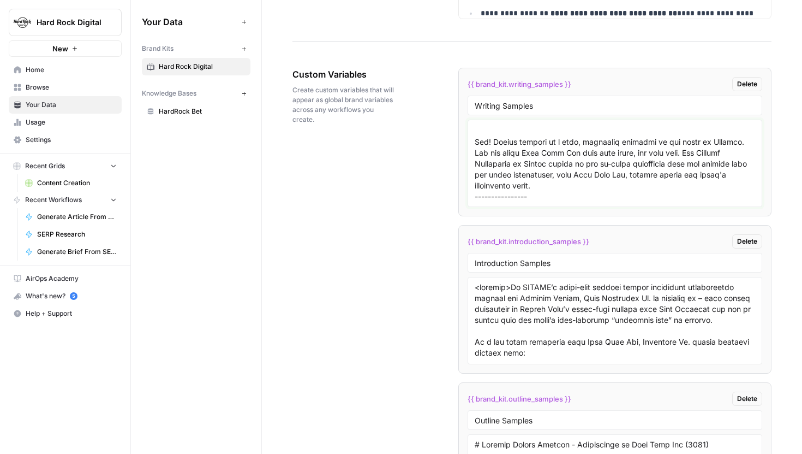
scroll to position [16043, 0]
click at [565, 204] on div at bounding box center [615, 163] width 295 height 87
click at [536, 196] on textarea at bounding box center [615, 162] width 281 height 77
paste textarea "# Flex Parlay – More Control, Bigger Payouts Flex Parlay is back, _better than …"
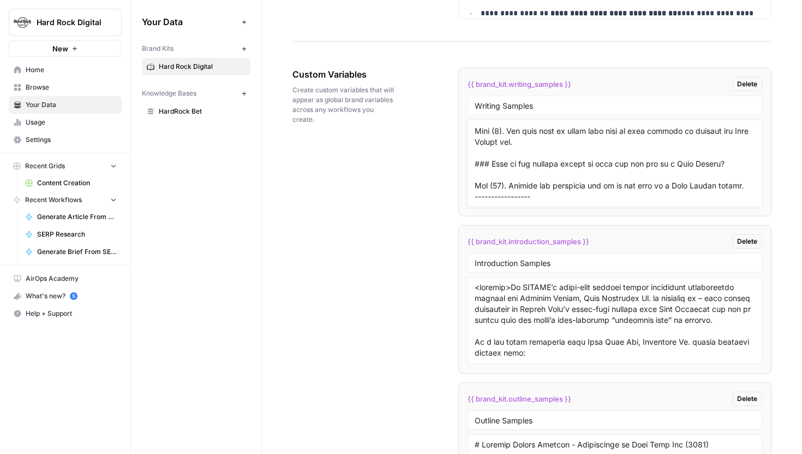
scroll to position [17484, 0]
click at [523, 198] on textarea at bounding box center [615, 162] width 281 height 77
paste textarea "# NFL Odds - Spreads, Lines, Props, Futures and More (2025) Welcome to the exhi…"
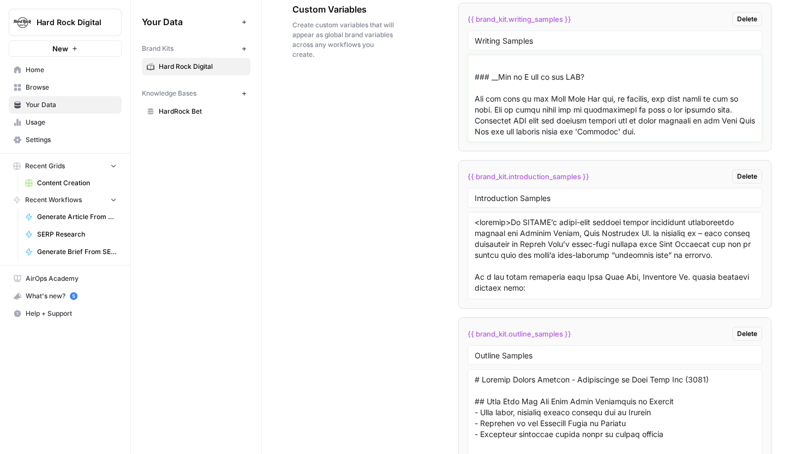
scroll to position [2233, 0]
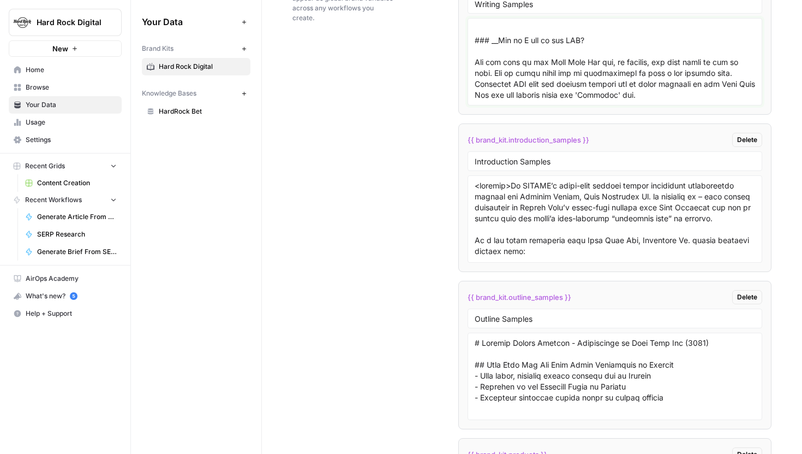
type textarea "# Live Dealer Online Casino at Hard Rock Bet: How to Play, Live Dealer Games & …"
click at [587, 215] on textarea at bounding box center [615, 218] width 281 height 77
click at [574, 238] on textarea at bounding box center [615, 218] width 281 height 77
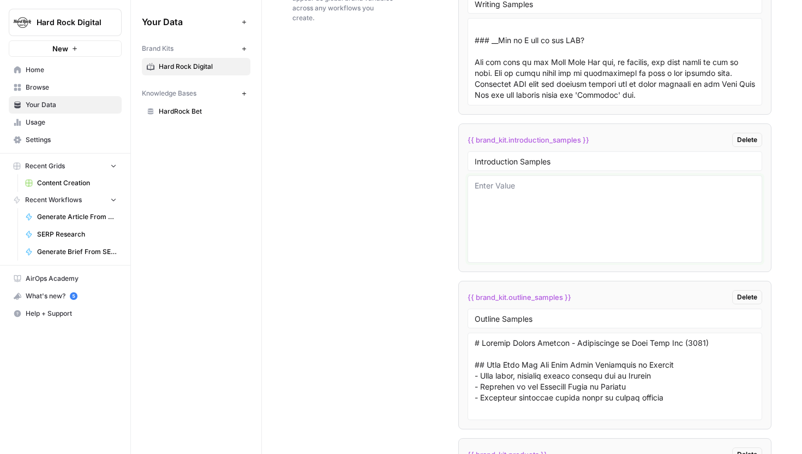
click at [503, 186] on textarea at bounding box center [615, 218] width 281 height 77
click at [515, 189] on textarea "<example></example>" at bounding box center [615, 218] width 281 height 77
click at [515, 186] on textarea "<example></example>" at bounding box center [615, 218] width 281 height 77
paste textarea "Hard Rock Bet is one of the **_highest-rated_**[ _**online casino apps**_](http…"
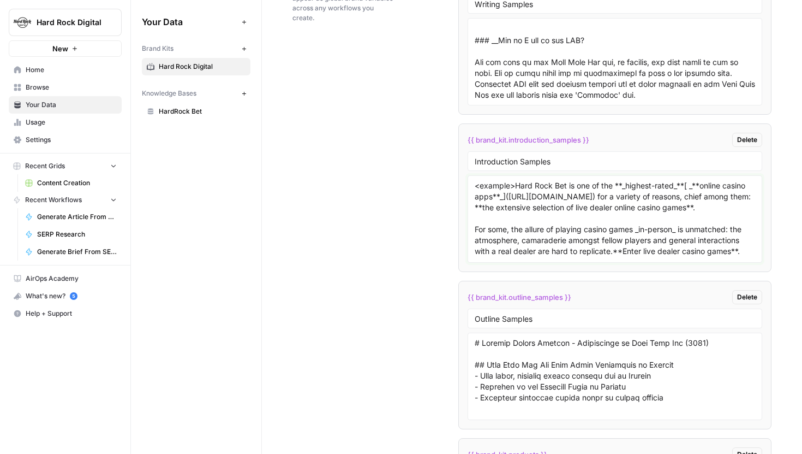
scroll to position [52, 0]
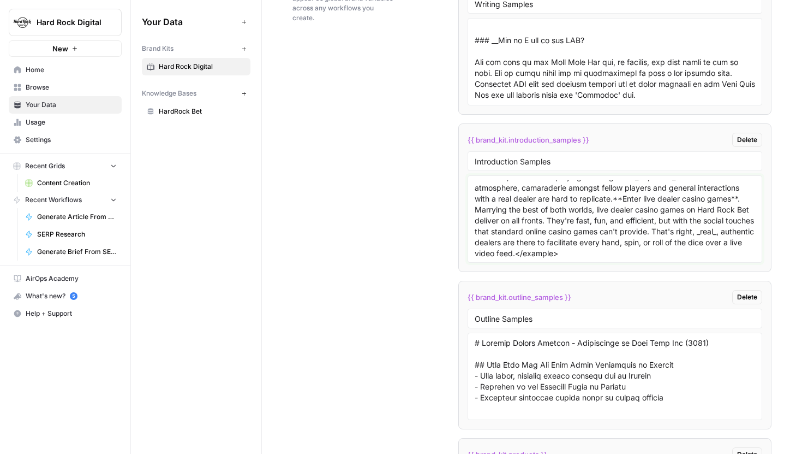
click at [602, 253] on textarea "<example>Hard Rock Bet is one of the **_highest-rated_**[ _**online casino apps…" at bounding box center [615, 218] width 281 height 77
drag, startPoint x: 604, startPoint y: 253, endPoint x: 553, endPoint y: 253, distance: 50.2
click at [553, 253] on textarea "<example>Hard Rock Bet is one of the **_highest-rated_**[ _**online casino apps…" at bounding box center [615, 218] width 281 height 77
click at [607, 253] on textarea "<example>Hard Rock Bet is one of the **_highest-rated_**[ _**online casino apps…" at bounding box center [615, 218] width 281 height 77
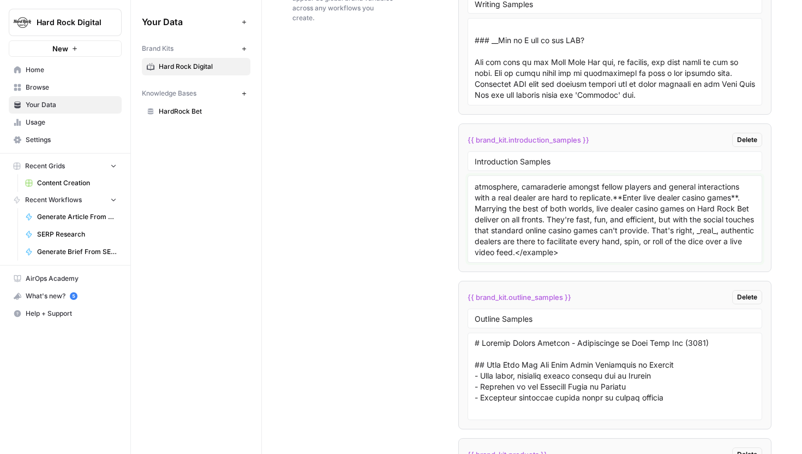
scroll to position [74, 0]
paste textarea "</example>"
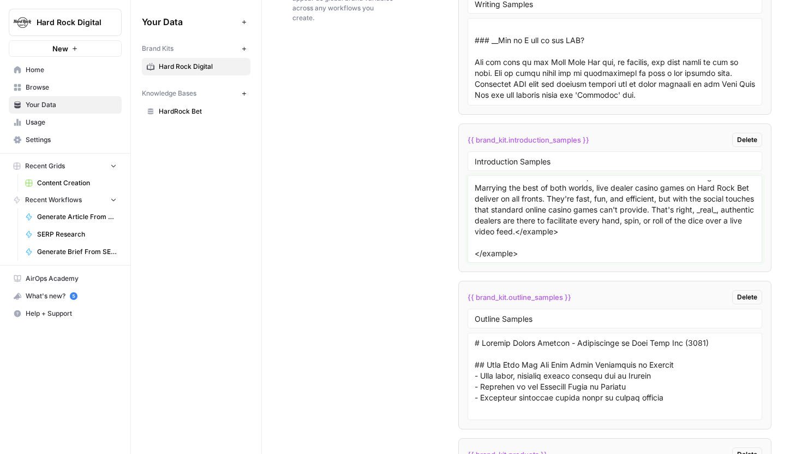
paste textarea "</example>"
click at [484, 253] on textarea "<example>Hard Rock Bet is one of the **_highest-rated_**[ _**online casino apps…" at bounding box center [615, 218] width 281 height 77
click at [515, 254] on textarea "<example>Hard Rock Bet is one of the **_highest-rated_**[ _**online casino apps…" at bounding box center [615, 218] width 281 height 77
paste textarea "**Hard Rock Bet hopes to bring its top-rated[online casino](https://www.hardroc…"
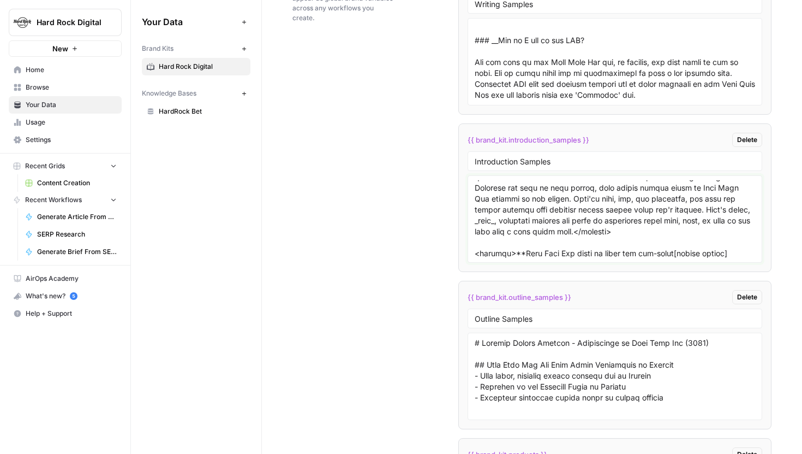
scroll to position [183, 0]
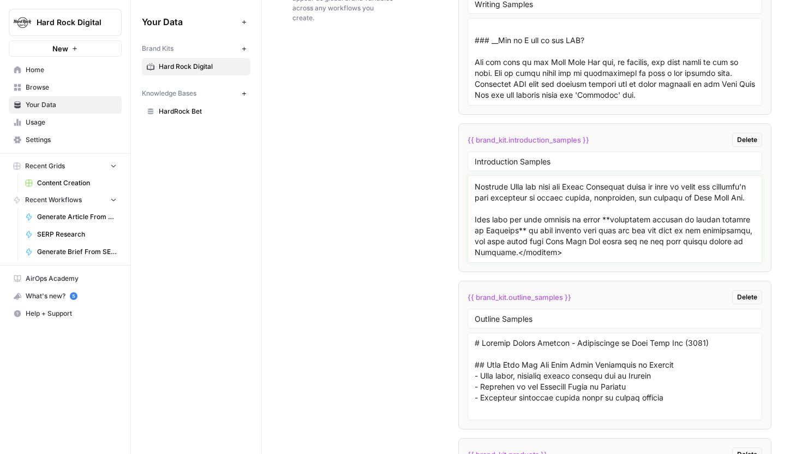
drag, startPoint x: 580, startPoint y: 254, endPoint x: 510, endPoint y: 255, distance: 69.9
click at [510, 255] on textarea at bounding box center [615, 218] width 281 height 77
click at [561, 255] on textarea at bounding box center [615, 218] width 281 height 77
paste textarea "</example>"
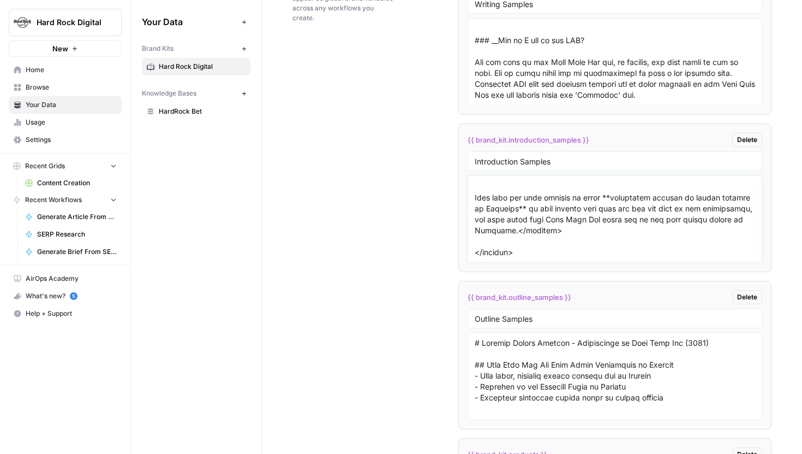
paste textarea "</example>"
click at [485, 255] on textarea at bounding box center [615, 218] width 281 height 77
click at [515, 255] on textarea at bounding box center [615, 218] width 281 height 77
paste textarea "Online sports betting in Arizona is legal, regulated, and Hard Rock Bet, the [t…"
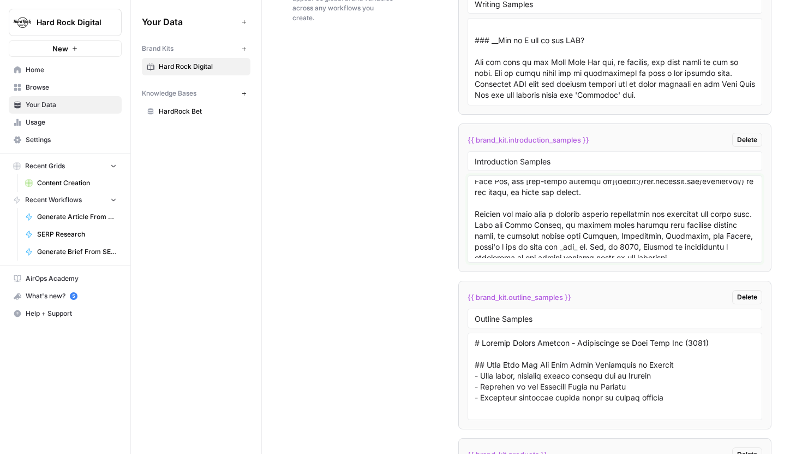
scroll to position [347, 0]
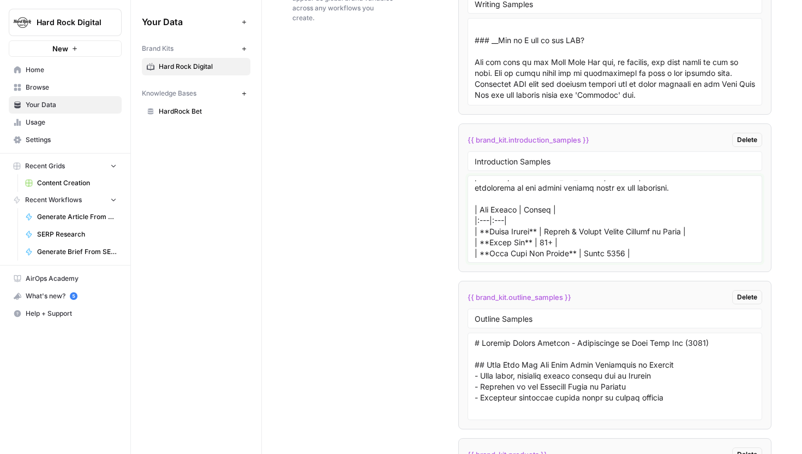
drag, startPoint x: 697, startPoint y: 248, endPoint x: 470, endPoint y: 217, distance: 229.2
click at [470, 217] on div at bounding box center [615, 218] width 295 height 87
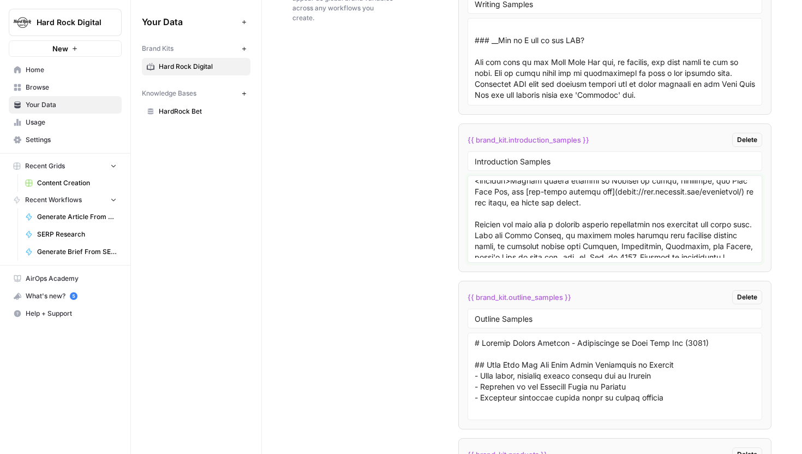
scroll to position [359, 0]
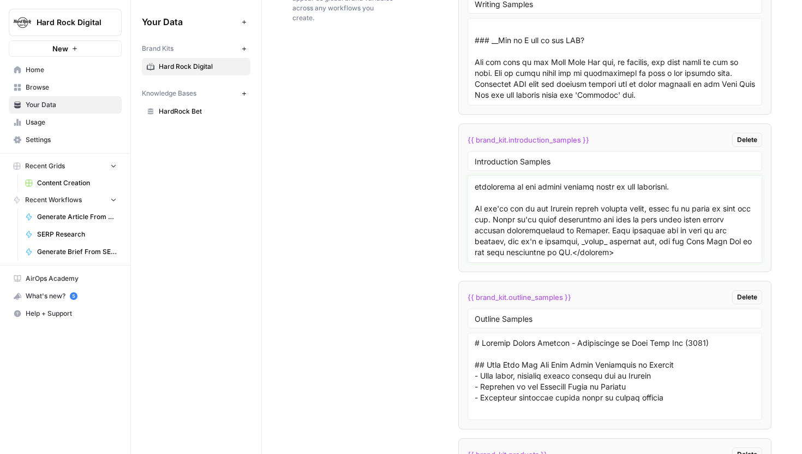
drag, startPoint x: 592, startPoint y: 255, endPoint x: 539, endPoint y: 254, distance: 52.4
click at [539, 254] on textarea at bounding box center [615, 218] width 281 height 77
click at [591, 254] on textarea at bounding box center [615, 218] width 281 height 77
paste textarea "</example>"
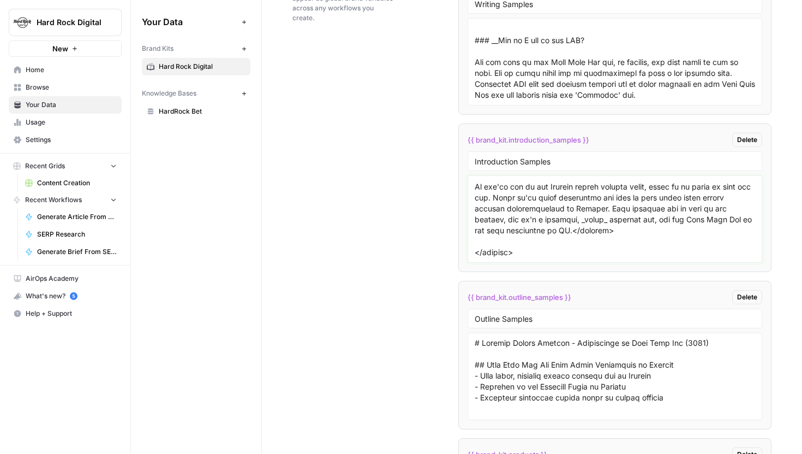
paste textarea "</example>"
click at [482, 254] on textarea at bounding box center [615, 218] width 281 height 77
click at [514, 254] on textarea at bounding box center [615, 218] width 281 height 77
paste textarea "Flex Parlay is back, _better than ever_, and available _exclusively_ on the hig…"
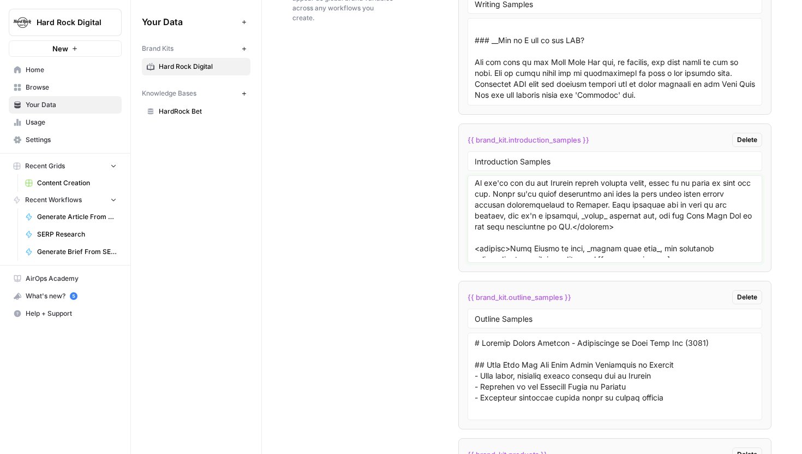
scroll to position [457, 0]
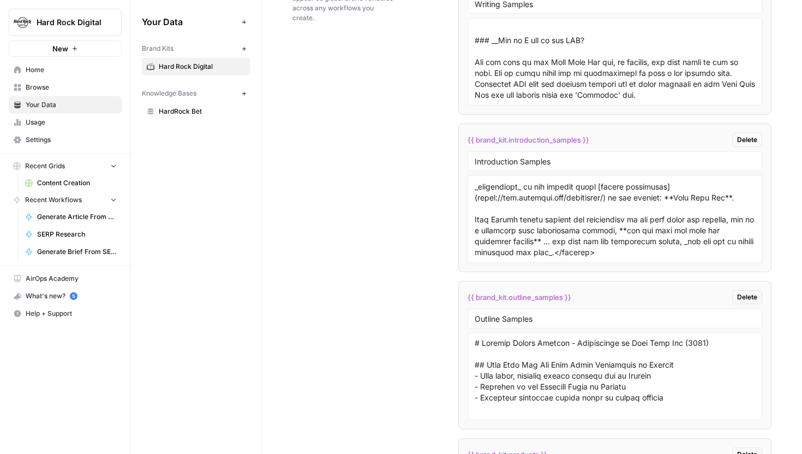
click at [600, 254] on textarea at bounding box center [615, 218] width 281 height 77
drag, startPoint x: 603, startPoint y: 247, endPoint x: 553, endPoint y: 246, distance: 49.7
click at [553, 246] on textarea at bounding box center [615, 218] width 281 height 77
click at [566, 260] on div at bounding box center [615, 218] width 295 height 87
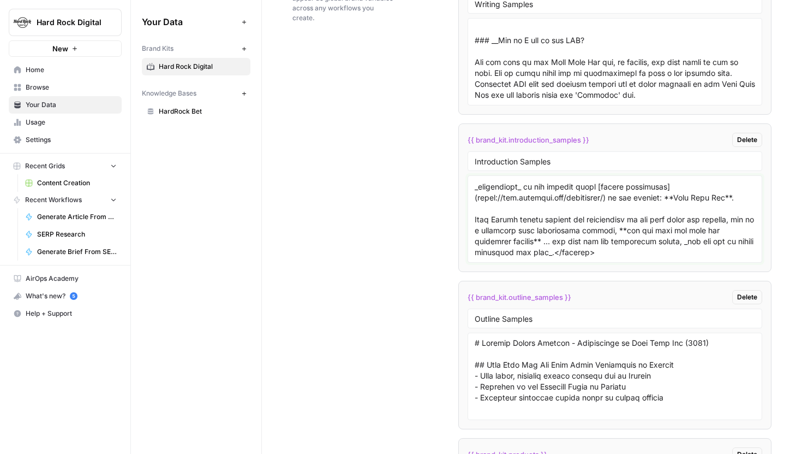
click at [566, 257] on textarea at bounding box center [615, 218] width 281 height 77
paste textarea "</example>"
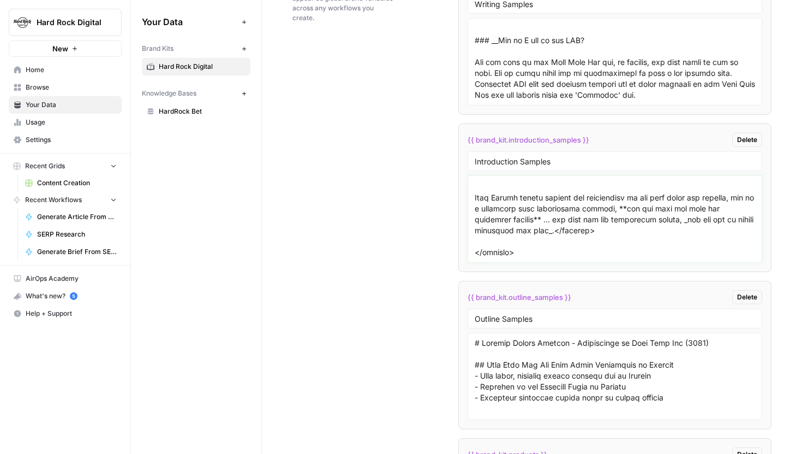
paste textarea "</example>"
click at [483, 251] on textarea at bounding box center [615, 218] width 281 height 77
click at [515, 258] on div at bounding box center [615, 218] width 295 height 87
click at [515, 255] on textarea at bounding box center [615, 218] width 281 height 77
paste textarea "Welcome to the exhilarating world of NFL betting, where every catch, pass, punt…"
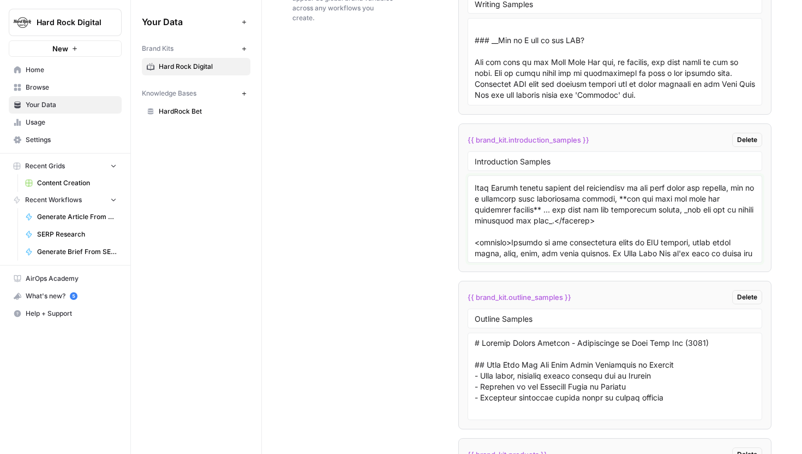
scroll to position [653, 0]
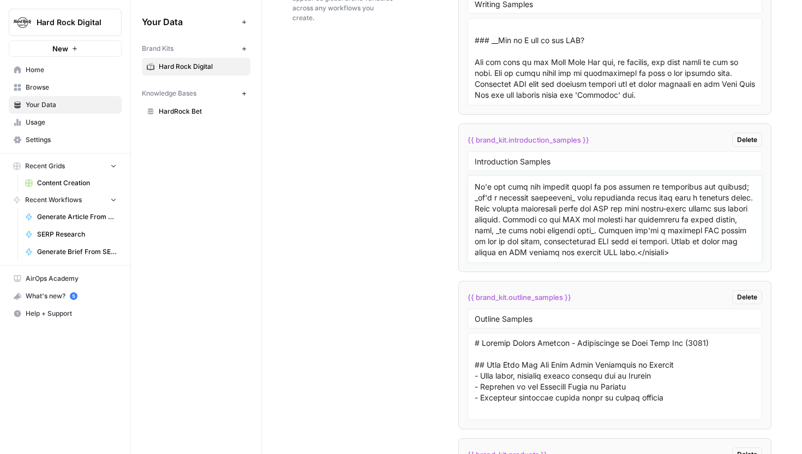
click at [688, 254] on textarea at bounding box center [615, 218] width 281 height 77
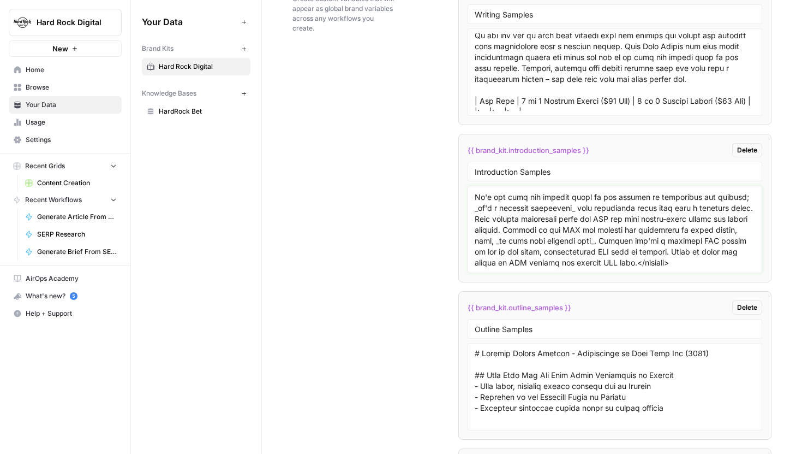
scroll to position [16575, 0]
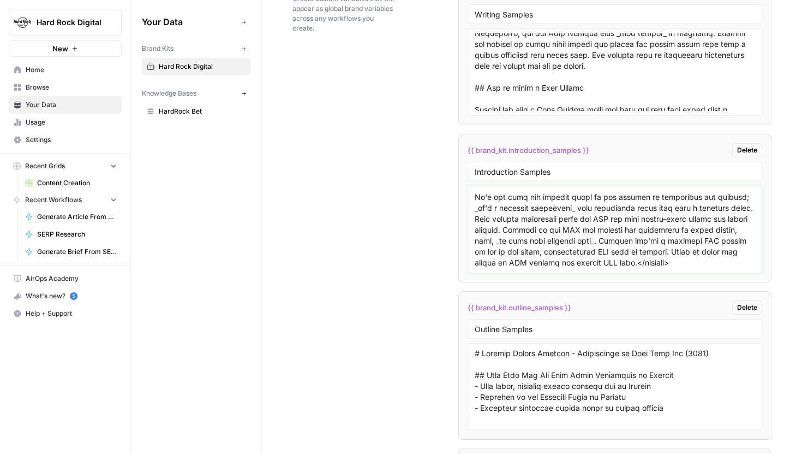
type textarea "<example>Hard Rock Bet is one of the **_highest-rated_**[ _**online casino apps…"
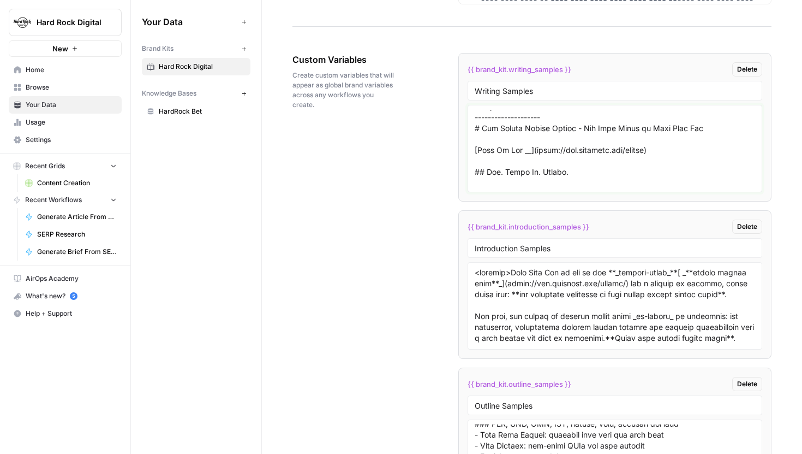
scroll to position [6555, 0]
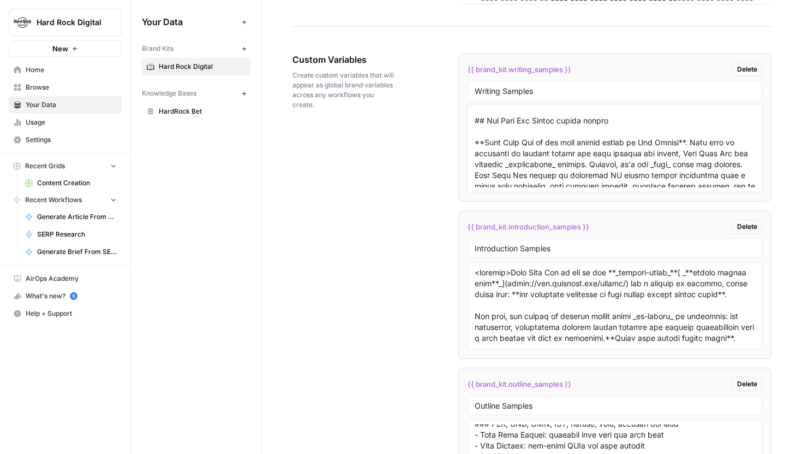
click at [601, 134] on textarea at bounding box center [615, 148] width 281 height 77
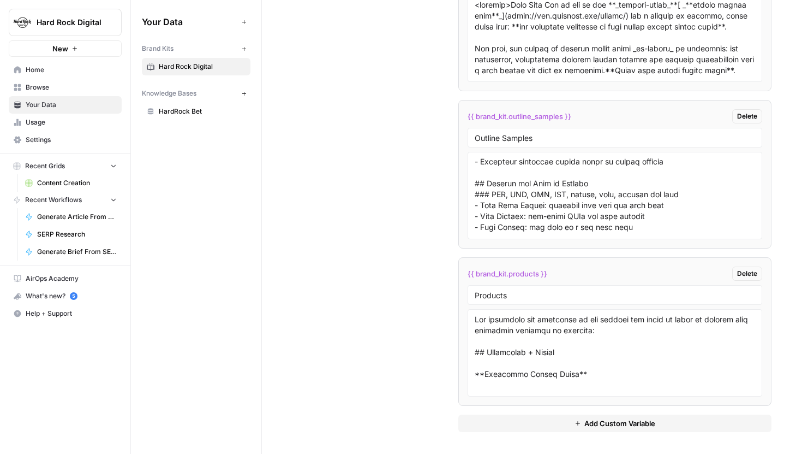
scroll to position [0, 0]
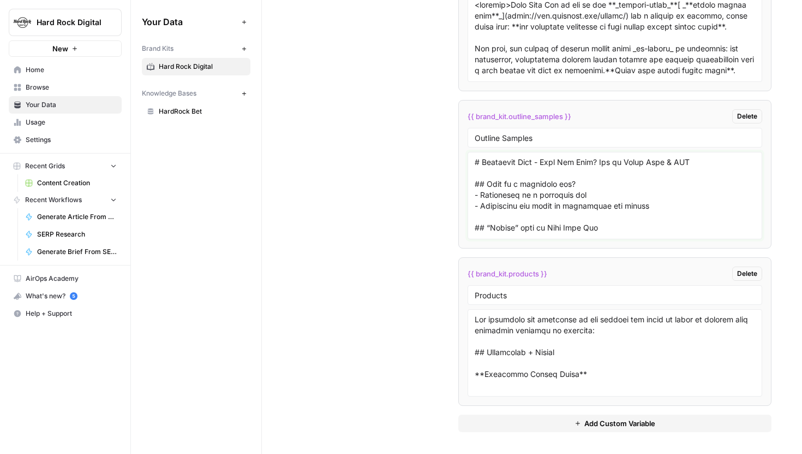
click at [542, 192] on textarea at bounding box center [615, 195] width 281 height 77
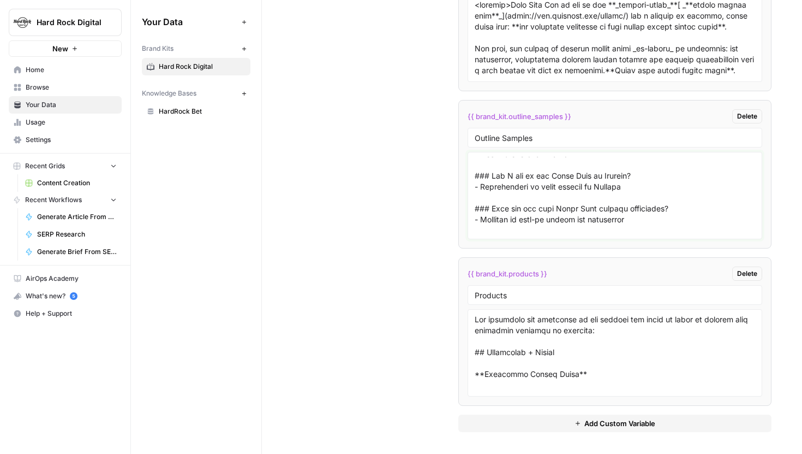
scroll to position [3677, 0]
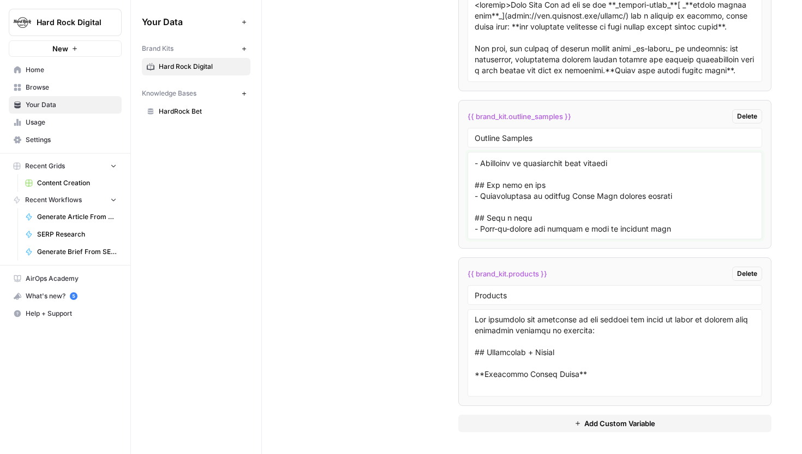
click at [640, 229] on textarea at bounding box center [615, 195] width 281 height 77
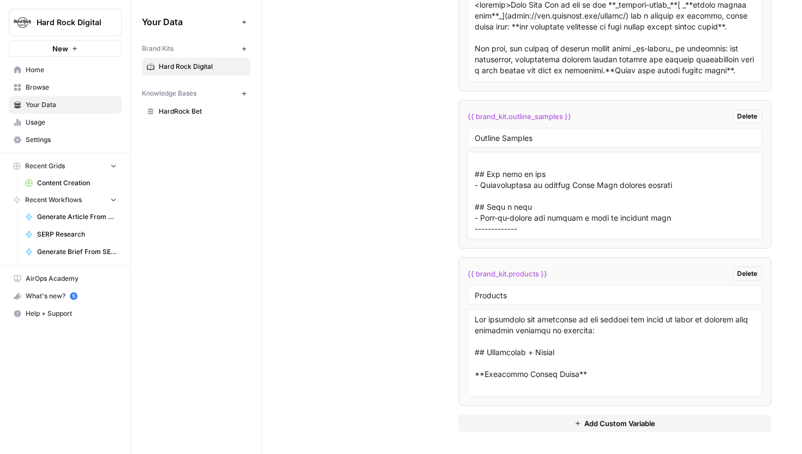
paste textarea "# Live Dealer Online Casino at Hard Rock Bet: How to Play, Live Dealer Games & …"
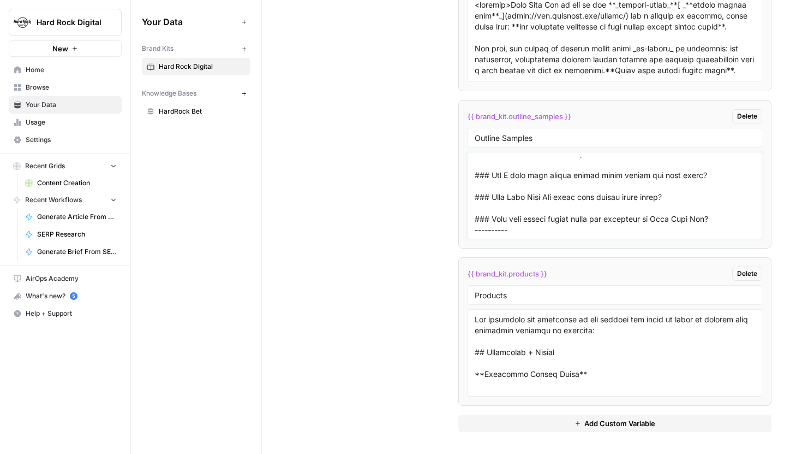
scroll to position [4047, 0]
click at [484, 230] on textarea at bounding box center [615, 195] width 281 height 77
paste textarea "# Michigan Online Casino | Hard Rock Bet # Michigan Online Casino: Everything y…"
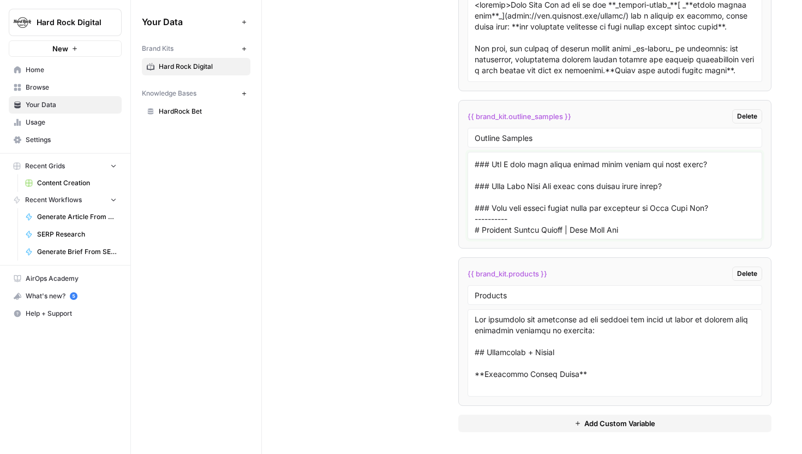
drag, startPoint x: 475, startPoint y: 185, endPoint x: 723, endPoint y: 205, distance: 248.6
click at [723, 205] on textarea at bounding box center [615, 195] width 281 height 77
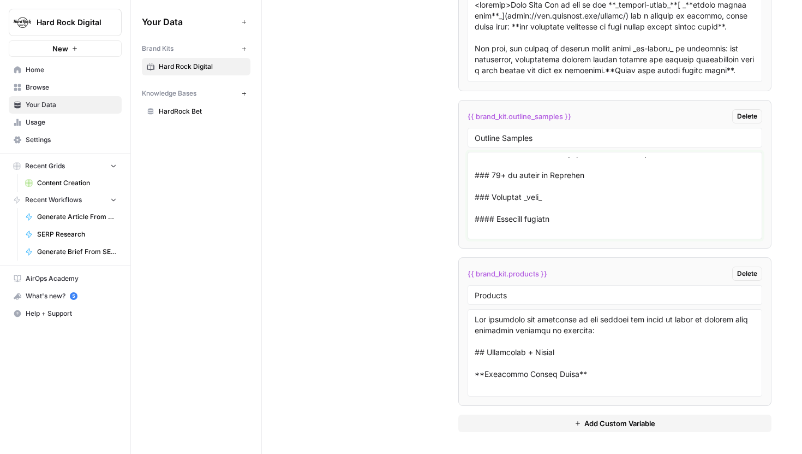
scroll to position [4420, 0]
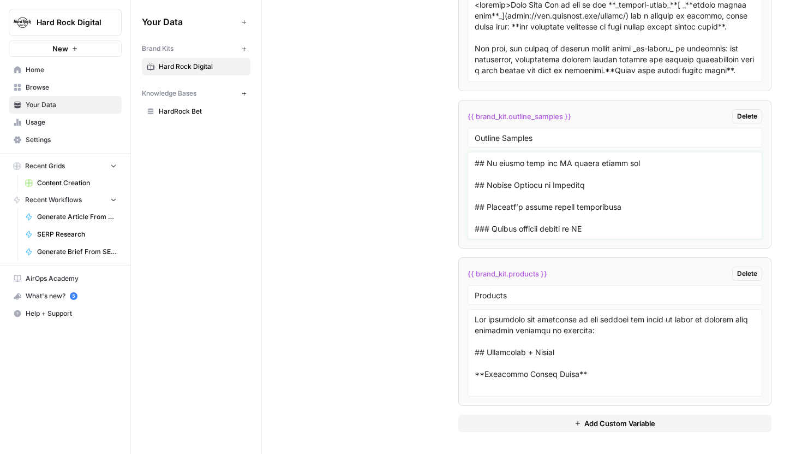
click at [610, 225] on textarea at bounding box center [615, 195] width 281 height 77
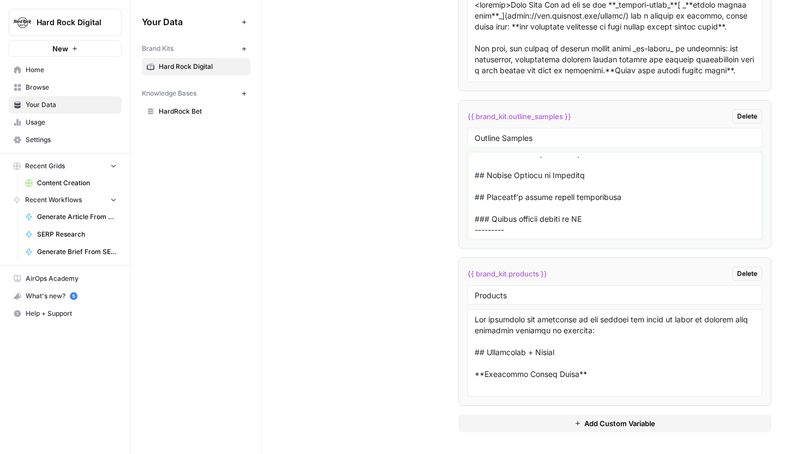
scroll to position [4440, 0]
click at [491, 231] on textarea at bounding box center [615, 195] width 281 height 77
paste textarea "# NJ Online Casino: Play Legal Games Now on Hard Rock Bet ## NJ online casino s…"
click at [511, 231] on textarea at bounding box center [615, 195] width 281 height 77
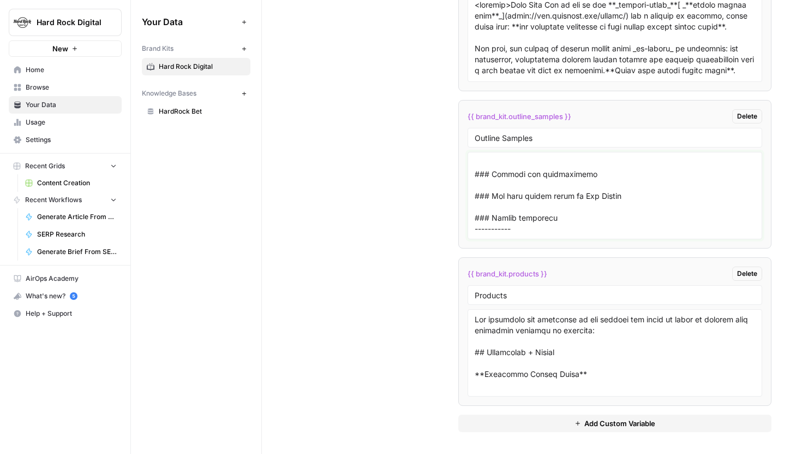
paste textarea "# Arizona Sports Betting - The Best Sportsbook in AZ (2025) ## Arizona sportsbo…"
click at [503, 229] on textarea at bounding box center [615, 195] width 281 height 77
paste textarea "# NFL Odds - Spreads, Lines, Props, Futures and More (2025) ## What makes the N…"
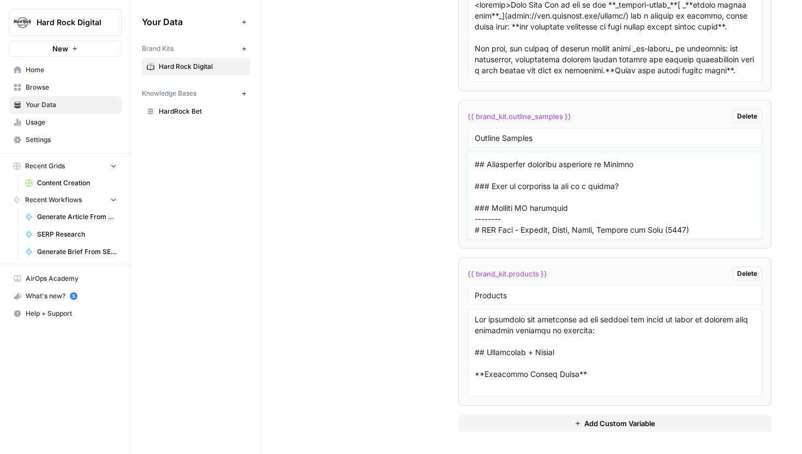
scroll to position [6361, 0]
type textarea "# Florida Sports Betting - Exclusively on Hard Rock Bet (2025) ## Hard Rock Bet…"
click at [69, 186] on span "Content Creation" at bounding box center [77, 183] width 80 height 10
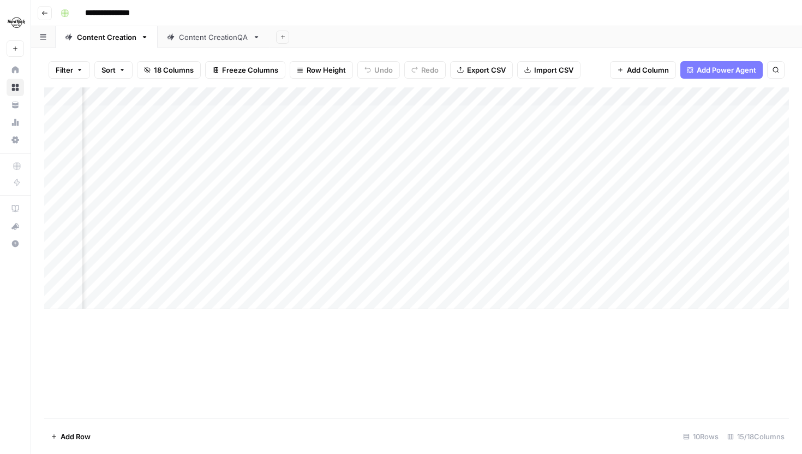
scroll to position [0, 928]
click at [467, 97] on div "Add Column" at bounding box center [416, 198] width 745 height 222
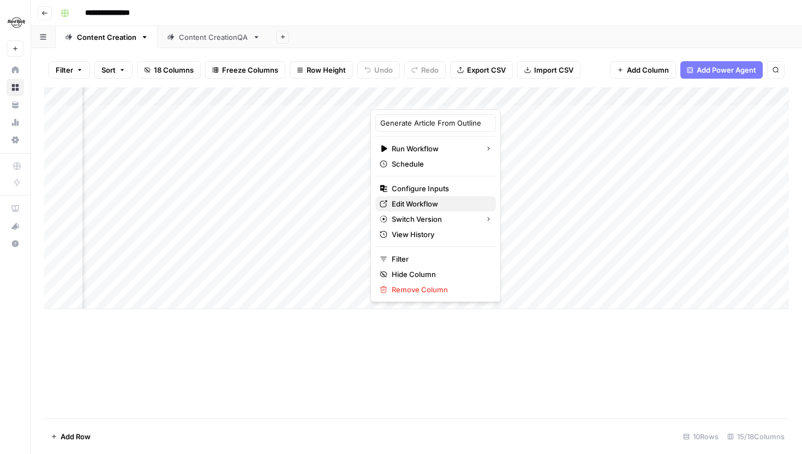
click at [427, 198] on span "Edit Workflow" at bounding box center [440, 203] width 96 height 11
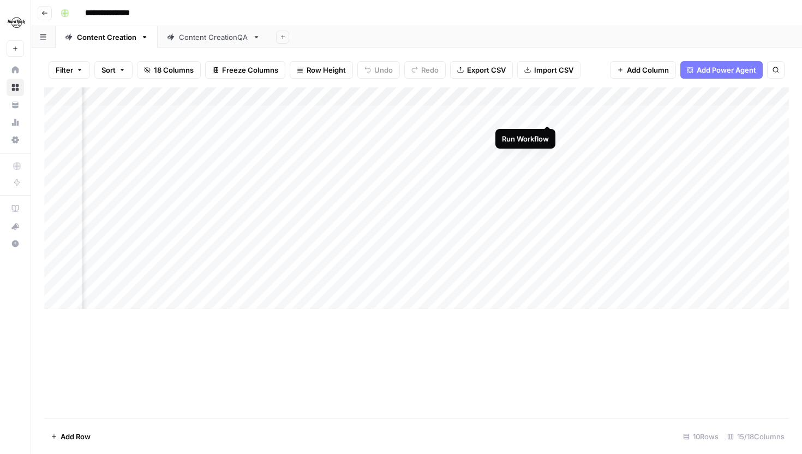
click at [548, 114] on div "Add Column" at bounding box center [416, 198] width 745 height 222
click at [548, 113] on div "Add Column" at bounding box center [416, 198] width 745 height 222
click at [707, 258] on div "Add Column" at bounding box center [416, 198] width 745 height 222
click at [718, 278] on div "Add Column" at bounding box center [416, 198] width 745 height 222
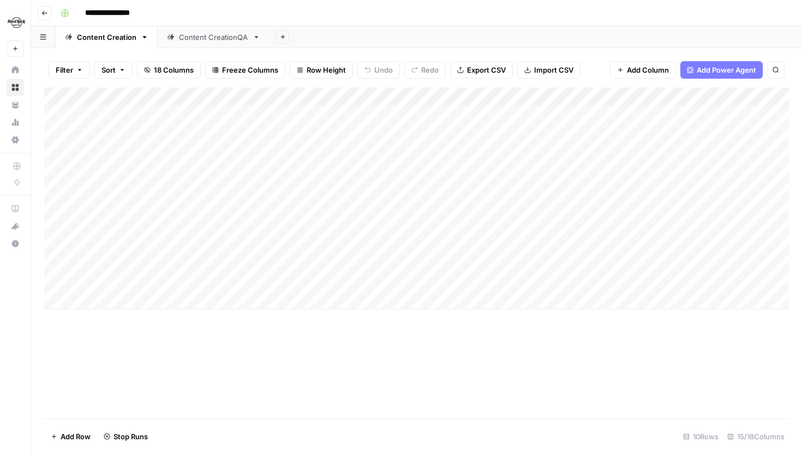
click at [726, 261] on div "Add Column" at bounding box center [416, 198] width 745 height 222
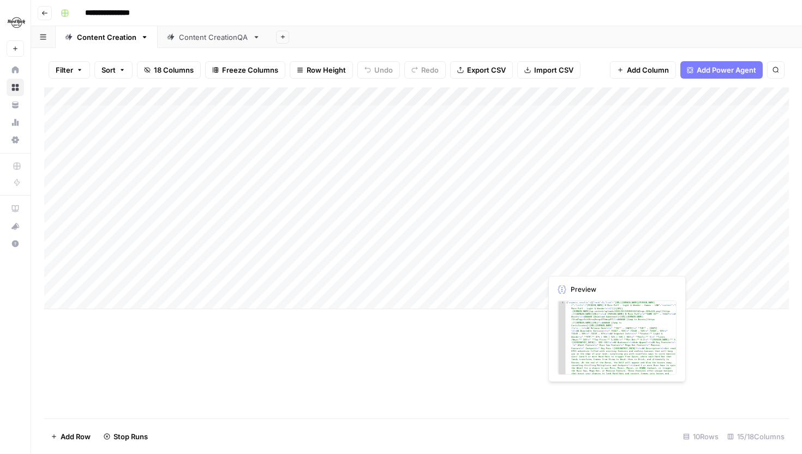
click at [585, 263] on div "Add Column" at bounding box center [416, 198] width 745 height 222
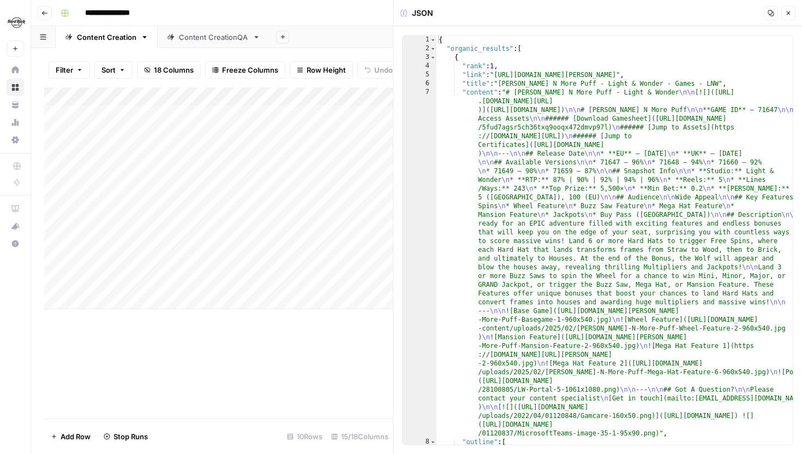
click at [788, 17] on button "Close" at bounding box center [789, 13] width 14 height 14
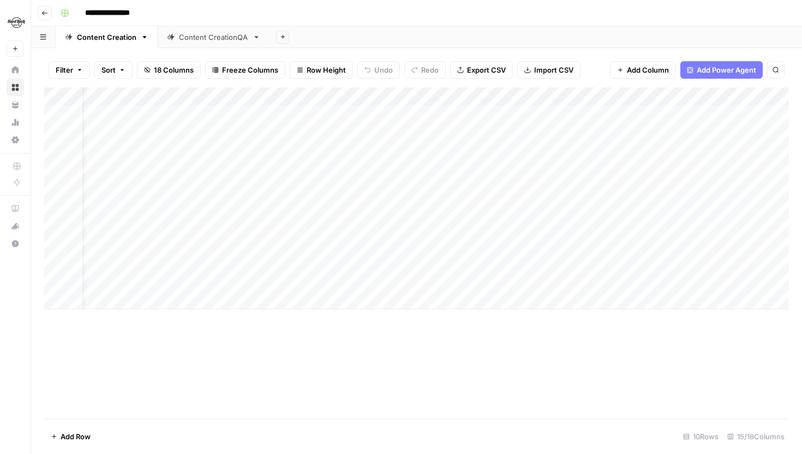
scroll to position [0, 53]
click at [521, 277] on div "Add Column" at bounding box center [416, 198] width 745 height 222
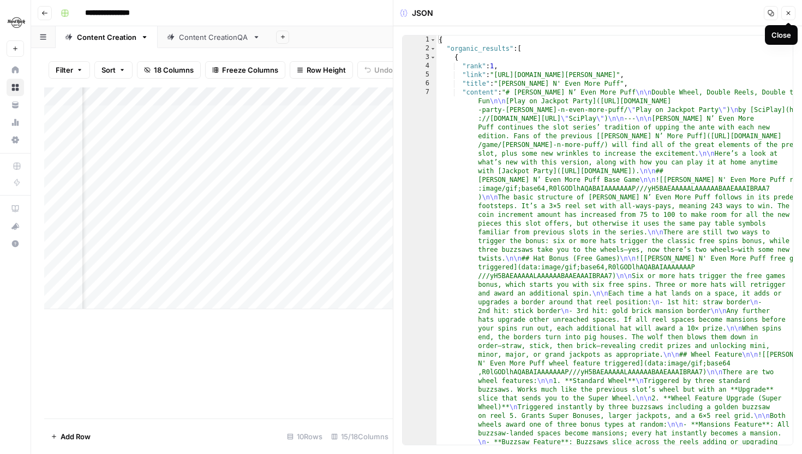
click at [788, 15] on icon "button" at bounding box center [788, 13] width 7 height 7
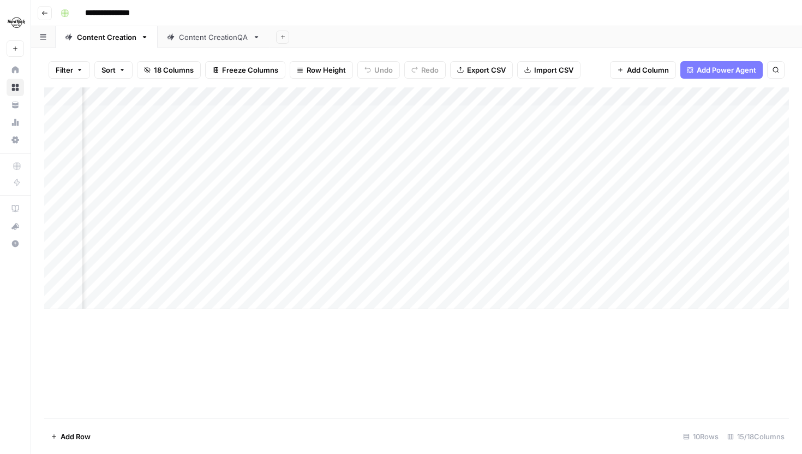
scroll to position [0, 544]
click at [254, 258] on div "Add Column" at bounding box center [416, 198] width 745 height 222
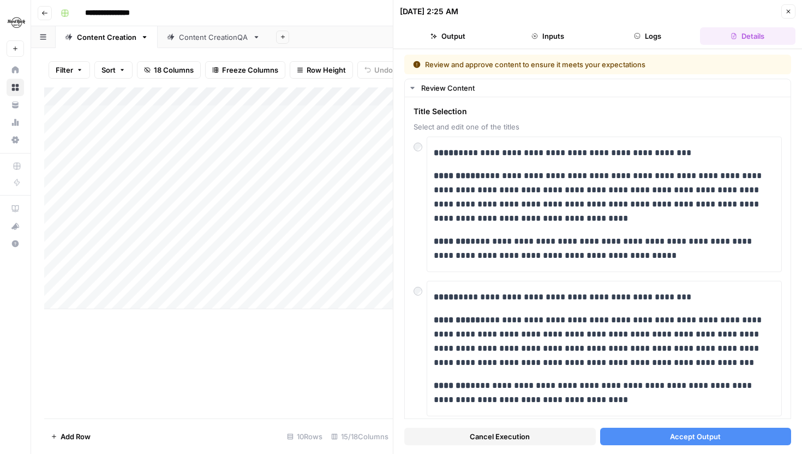
click at [652, 434] on button "Accept Output" at bounding box center [696, 435] width 192 height 17
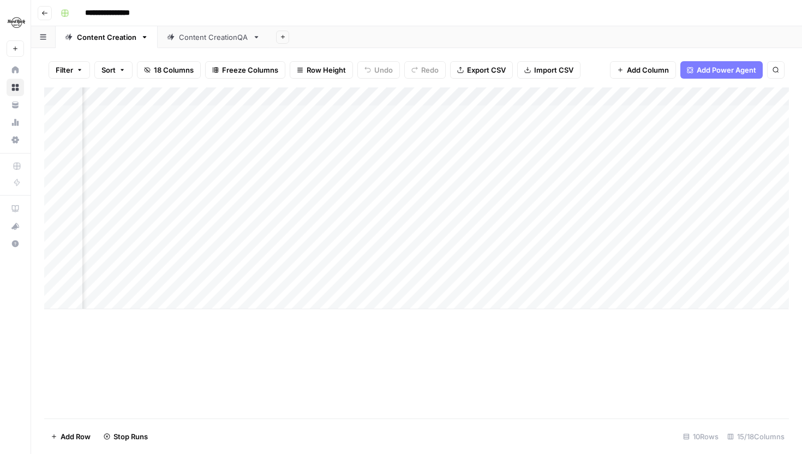
scroll to position [0, 277]
click at [520, 283] on div "Add Column" at bounding box center [416, 198] width 745 height 222
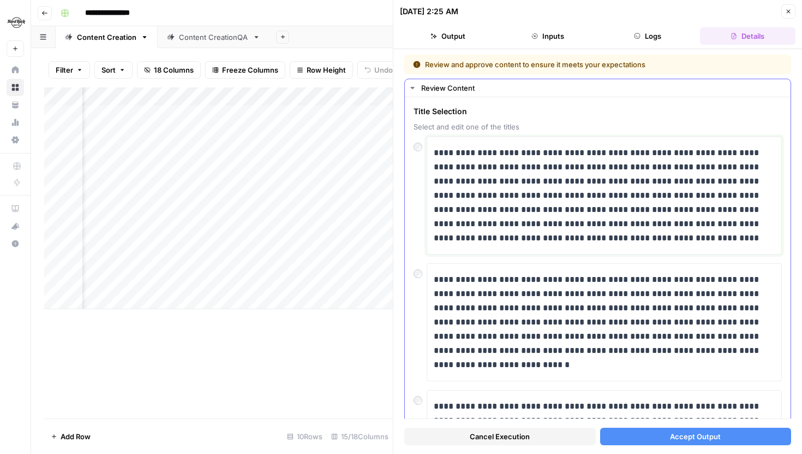
drag, startPoint x: 511, startPoint y: 155, endPoint x: 480, endPoint y: 154, distance: 30.6
click at [480, 154] on p "**********" at bounding box center [604, 195] width 341 height 99
click at [673, 437] on span "Accept Output" at bounding box center [695, 436] width 51 height 11
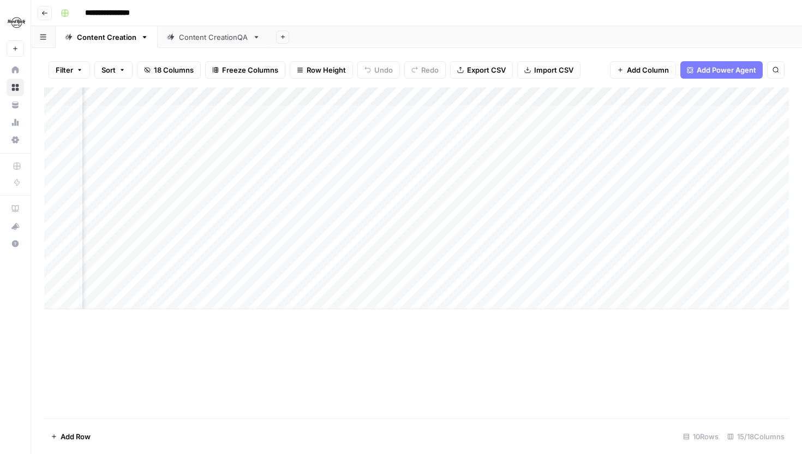
scroll to position [0, 586]
click at [308, 133] on div "Add Column" at bounding box center [416, 198] width 745 height 222
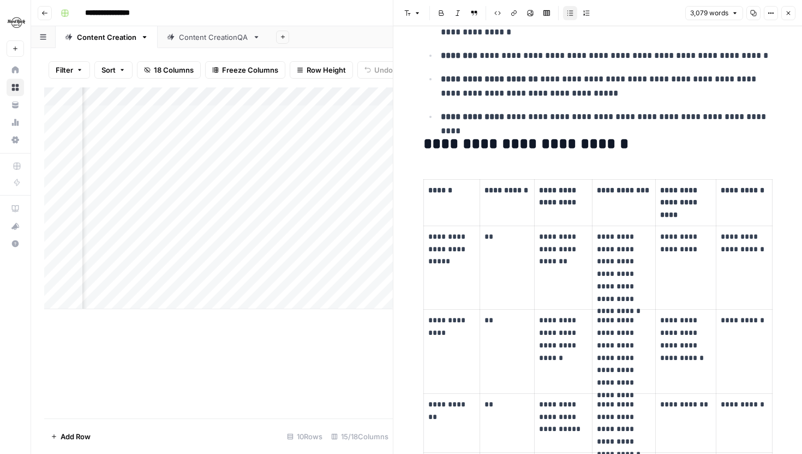
scroll to position [3973, 0]
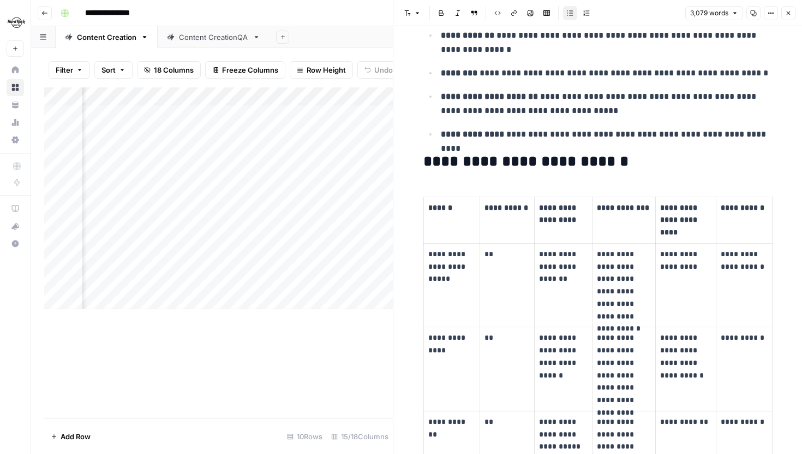
click at [158, 94] on div "Add Column" at bounding box center [218, 198] width 349 height 222
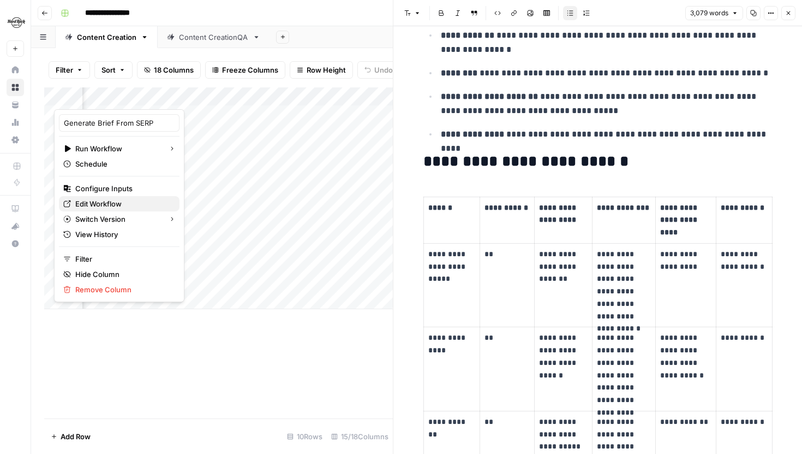
click at [97, 207] on span "Edit Workflow" at bounding box center [123, 203] width 96 height 11
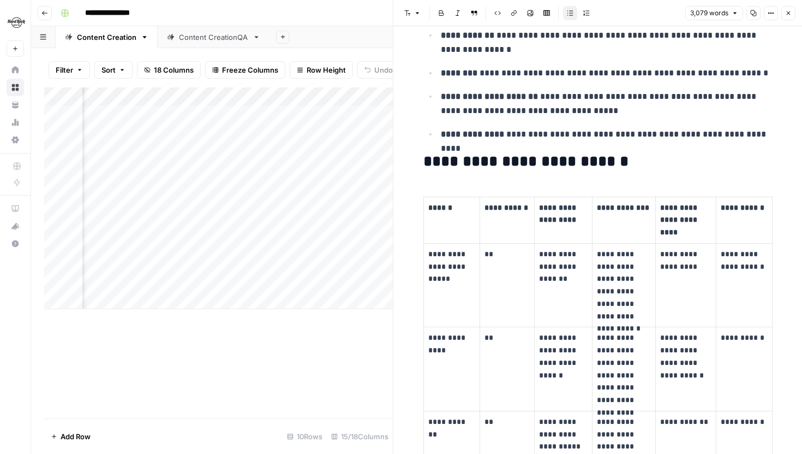
click at [785, 16] on button "Close" at bounding box center [789, 13] width 14 height 14
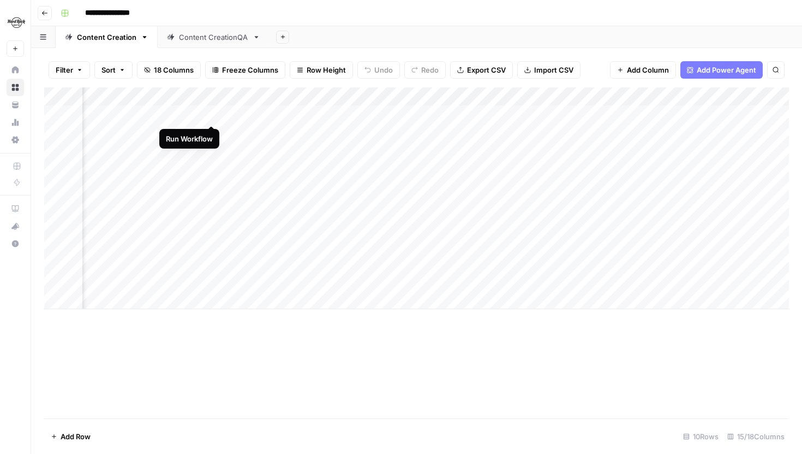
click at [212, 112] on div "Add Column" at bounding box center [416, 198] width 745 height 222
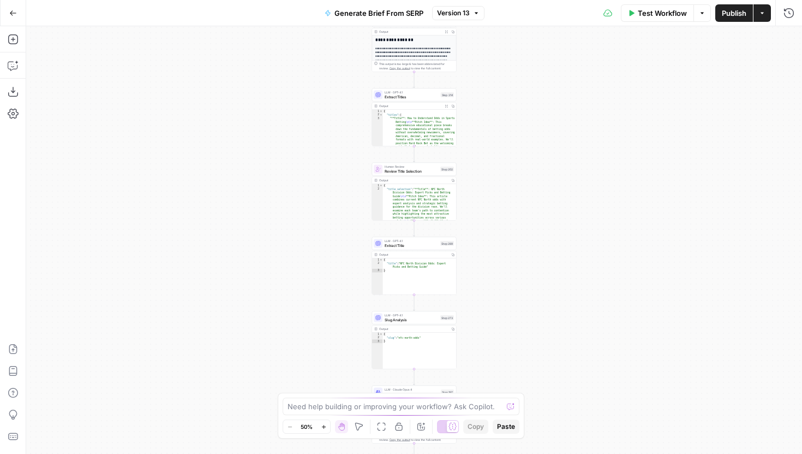
drag, startPoint x: 533, startPoint y: 151, endPoint x: 530, endPoint y: 228, distance: 76.4
click at [530, 227] on div "Workflow Set Inputs Inputs Run Code · JavaScript Structure Competitor Keywords …" at bounding box center [414, 239] width 776 height 427
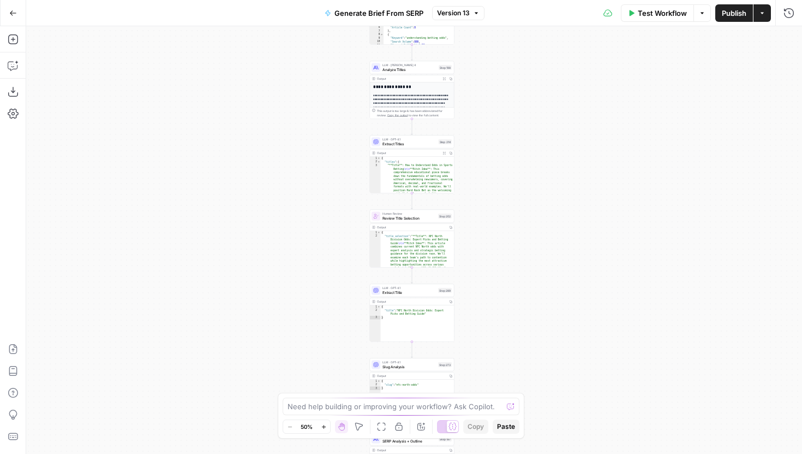
drag, startPoint x: 556, startPoint y: 123, endPoint x: 492, endPoint y: 322, distance: 208.8
click at [492, 321] on div "Workflow Set Inputs Inputs Run Code · JavaScript Structure Competitor Keywords …" at bounding box center [414, 239] width 776 height 427
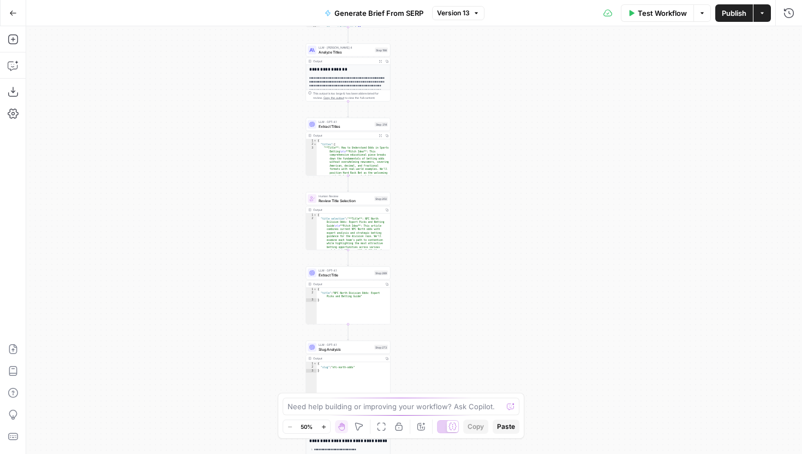
drag, startPoint x: 482, startPoint y: 325, endPoint x: 481, endPoint y: 99, distance: 225.9
click at [482, 99] on div "Workflow Set Inputs Inputs Run Code · JavaScript Structure Competitor Keywords …" at bounding box center [414, 239] width 776 height 427
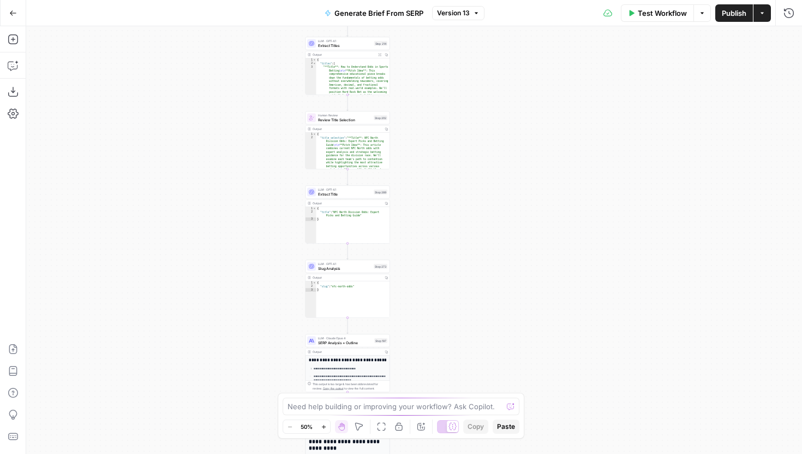
drag, startPoint x: 466, startPoint y: 299, endPoint x: 463, endPoint y: 183, distance: 116.3
click at [463, 183] on div "Workflow Set Inputs Inputs Run Code · JavaScript Structure Competitor Keywords …" at bounding box center [414, 239] width 776 height 427
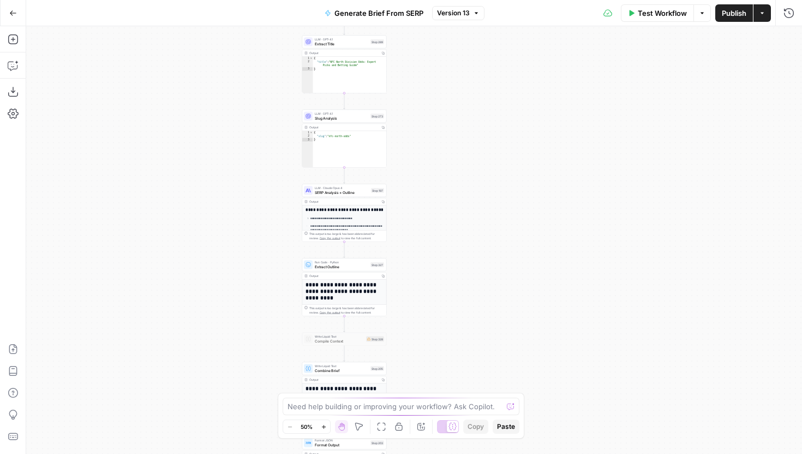
drag, startPoint x: 446, startPoint y: 242, endPoint x: 446, endPoint y: 215, distance: 26.7
click at [446, 216] on div "Workflow Set Inputs Inputs Run Code · JavaScript Structure Competitor Keywords …" at bounding box center [414, 239] width 776 height 427
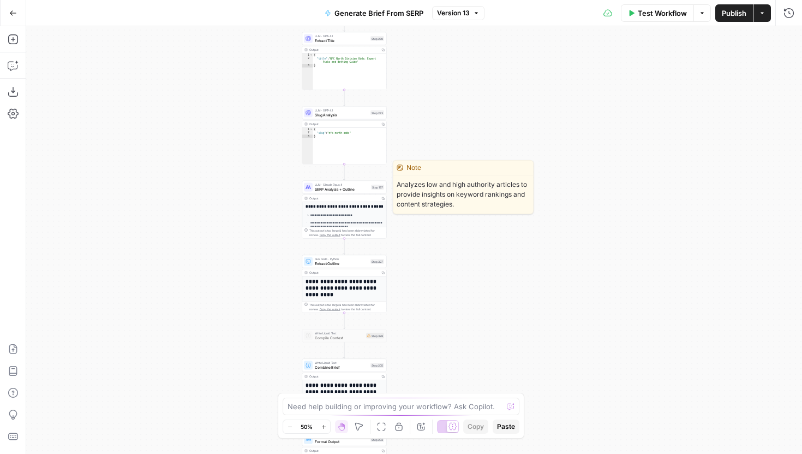
click at [364, 191] on span "SERP Analysis + Outline" at bounding box center [342, 188] width 54 height 5
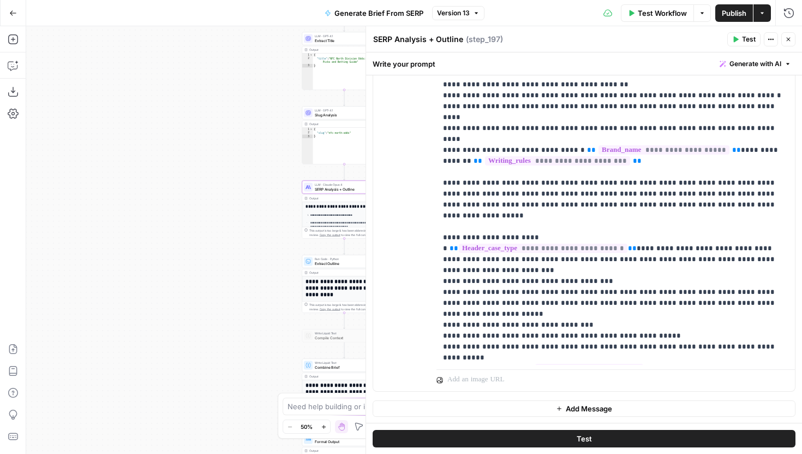
scroll to position [1615, 0]
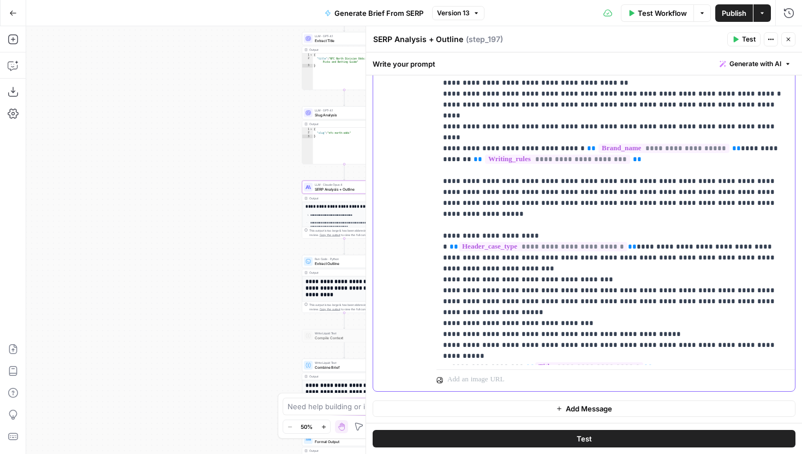
click at [787, 47] on header "SERP Analysis + Outline SERP Analysis + Outline ( step_197 ) Test Actions Close" at bounding box center [584, 39] width 436 height 26
click at [788, 43] on button "Close" at bounding box center [789, 39] width 14 height 14
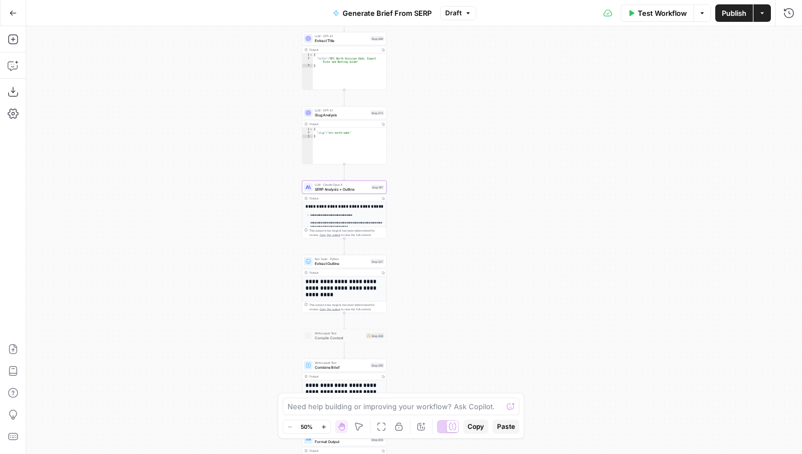
click at [744, 20] on button "Publish" at bounding box center [734, 12] width 38 height 17
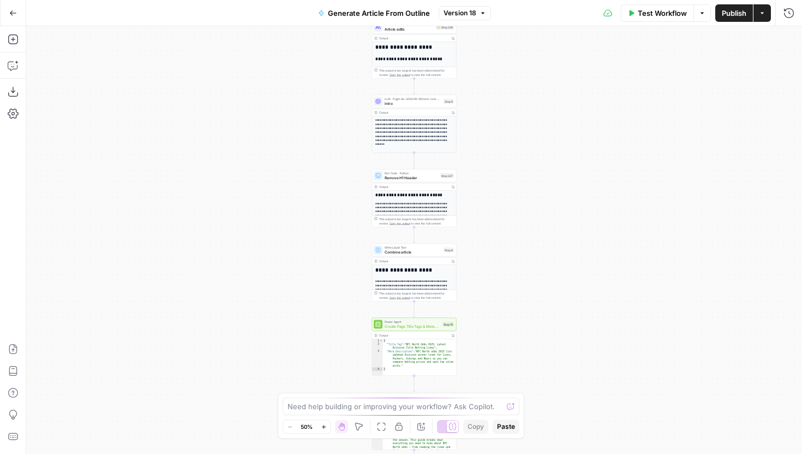
drag, startPoint x: 354, startPoint y: 200, endPoint x: 341, endPoint y: 296, distance: 96.9
click at [341, 296] on div "**********" at bounding box center [414, 239] width 776 height 427
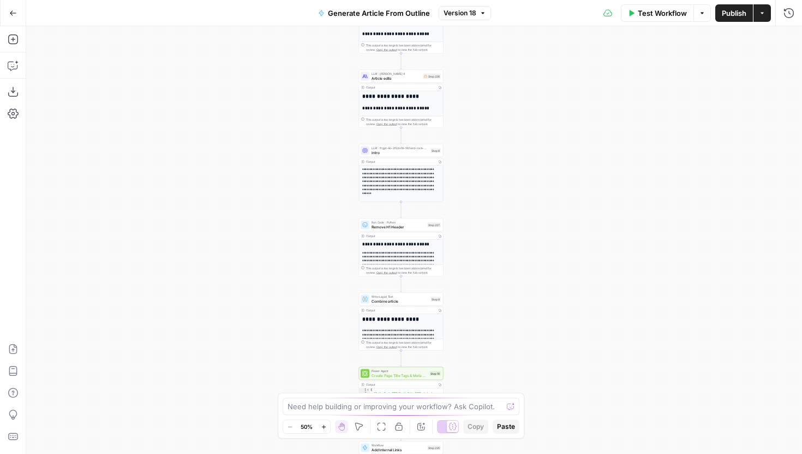
drag, startPoint x: 347, startPoint y: 151, endPoint x: 346, endPoint y: 336, distance: 184.5
click at [346, 335] on div "**********" at bounding box center [414, 239] width 776 height 427
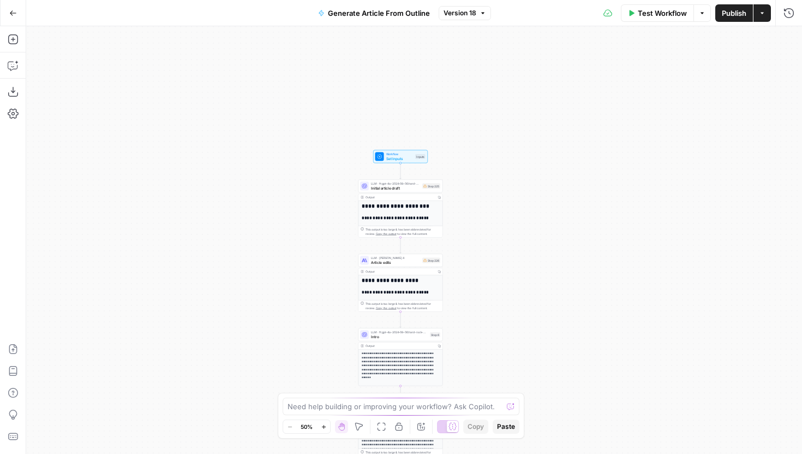
click at [326, 424] on icon "button" at bounding box center [324, 427] width 6 height 6
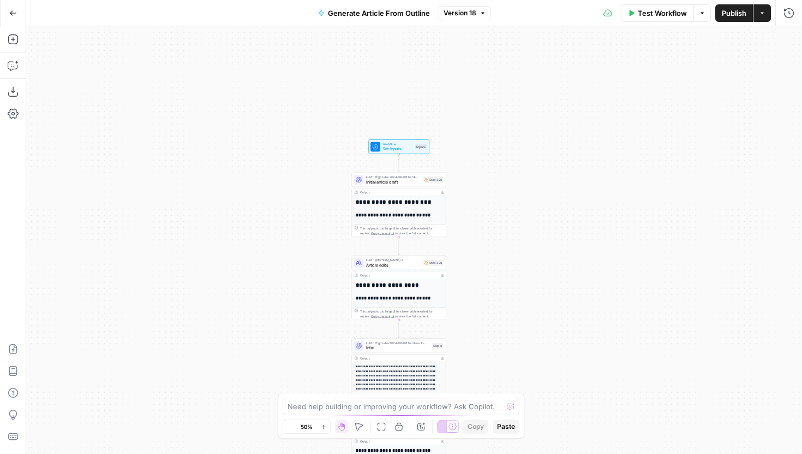
click at [326, 424] on icon "button" at bounding box center [324, 427] width 6 height 6
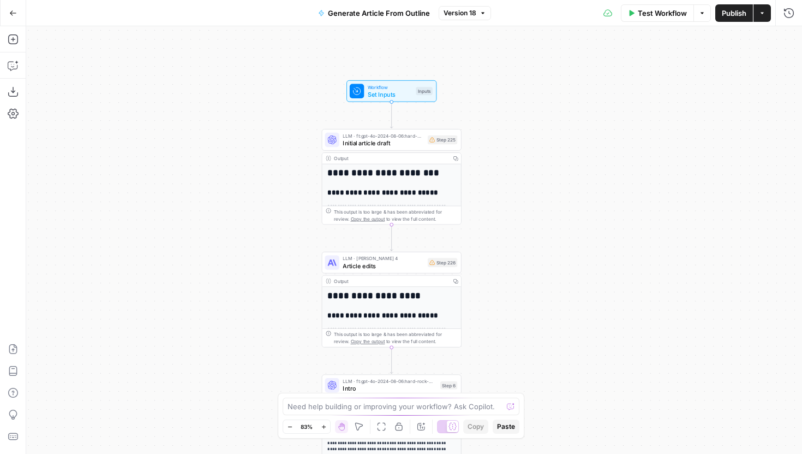
drag, startPoint x: 289, startPoint y: 351, endPoint x: 289, endPoint y: 259, distance: 92.8
click at [289, 259] on div "**********" at bounding box center [414, 239] width 776 height 427
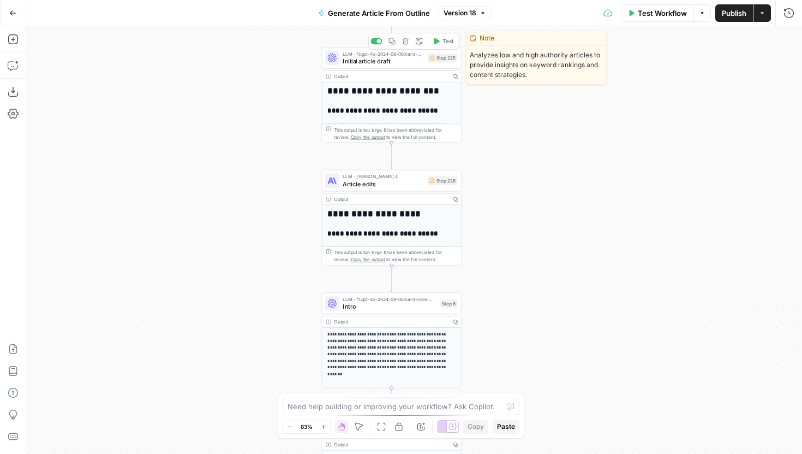
click at [404, 64] on span "Initial article draft" at bounding box center [383, 60] width 81 height 9
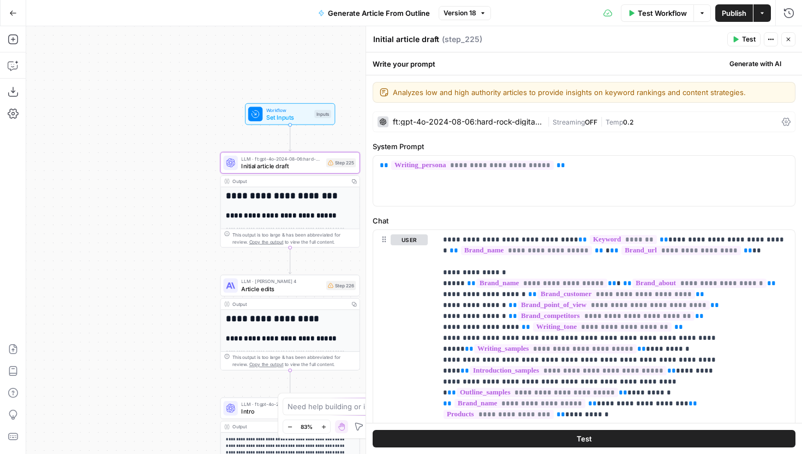
drag, startPoint x: 297, startPoint y: 84, endPoint x: 194, endPoint y: 194, distance: 151.4
click at [194, 194] on div "**********" at bounding box center [414, 239] width 776 height 427
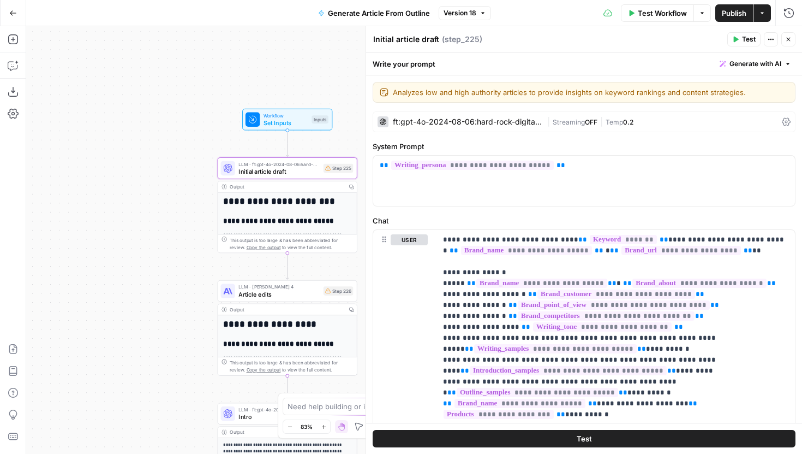
click at [471, 11] on span "Version 18" at bounding box center [460, 13] width 33 height 10
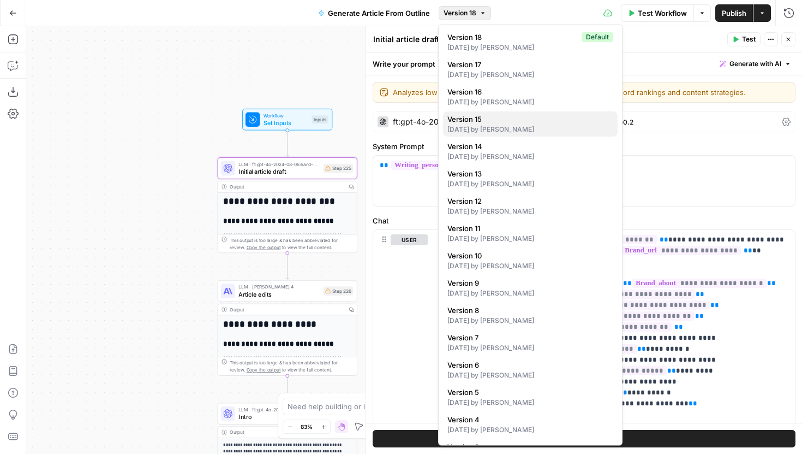
click at [482, 121] on span "Version 15" at bounding box center [529, 119] width 162 height 11
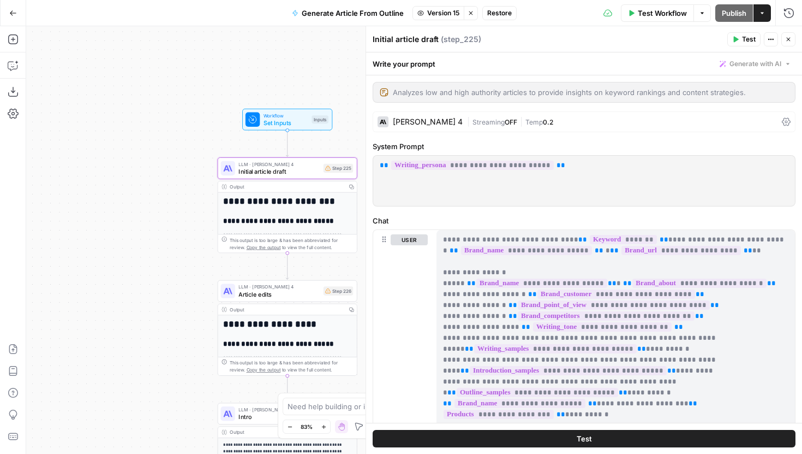
click at [448, 11] on span "Version 15" at bounding box center [443, 13] width 32 height 10
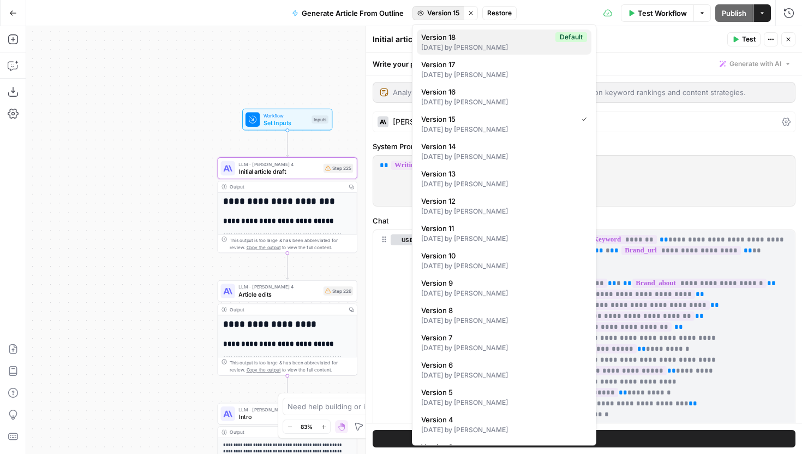
click at [452, 37] on span "Version 18" at bounding box center [486, 37] width 130 height 11
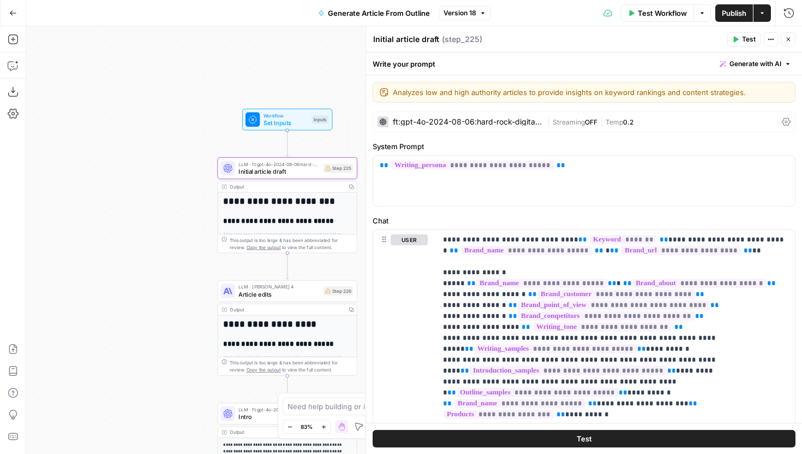
click at [304, 117] on span "Workflow" at bounding box center [286, 115] width 45 height 7
click at [283, 125] on span "Set Inputs" at bounding box center [286, 122] width 45 height 9
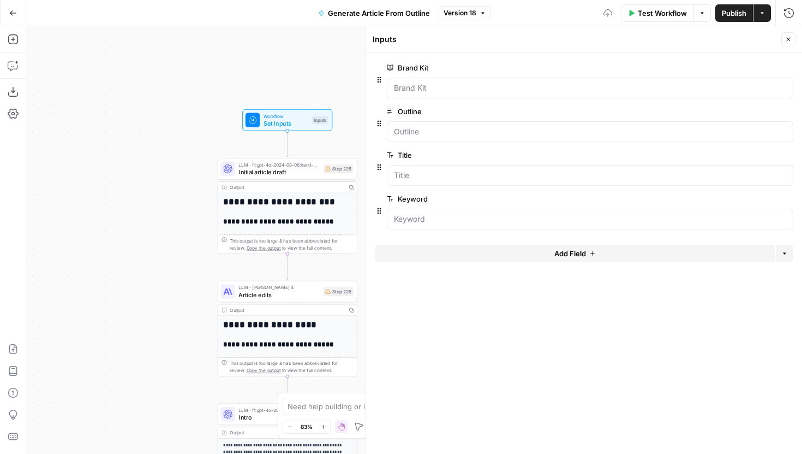
drag, startPoint x: 174, startPoint y: 133, endPoint x: 132, endPoint y: 133, distance: 42.0
click at [132, 133] on div "**********" at bounding box center [414, 239] width 776 height 427
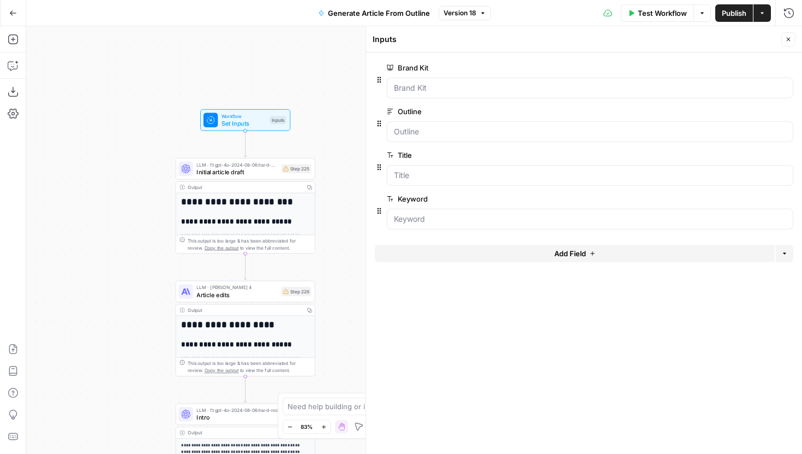
click at [213, 169] on span "Initial article draft" at bounding box center [236, 171] width 81 height 9
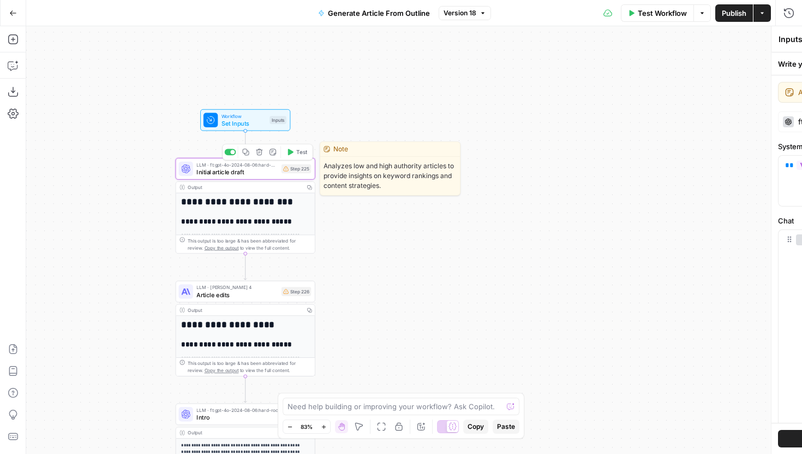
type textarea "Initial article draft"
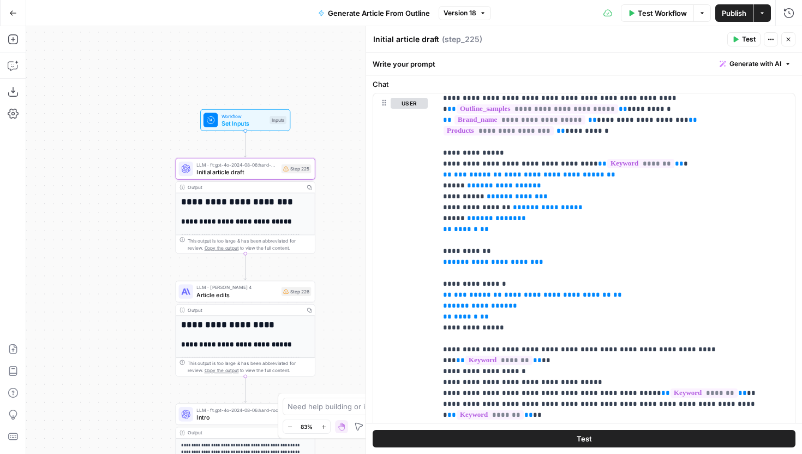
scroll to position [138, 0]
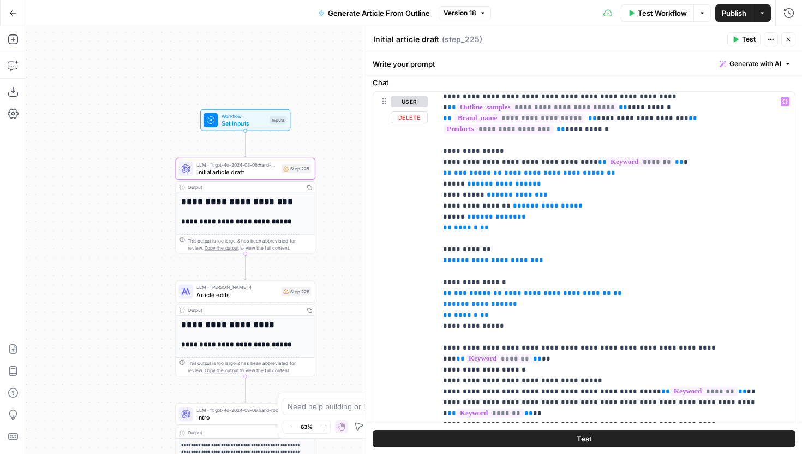
click at [460, 15] on span "Version 18" at bounding box center [460, 13] width 33 height 10
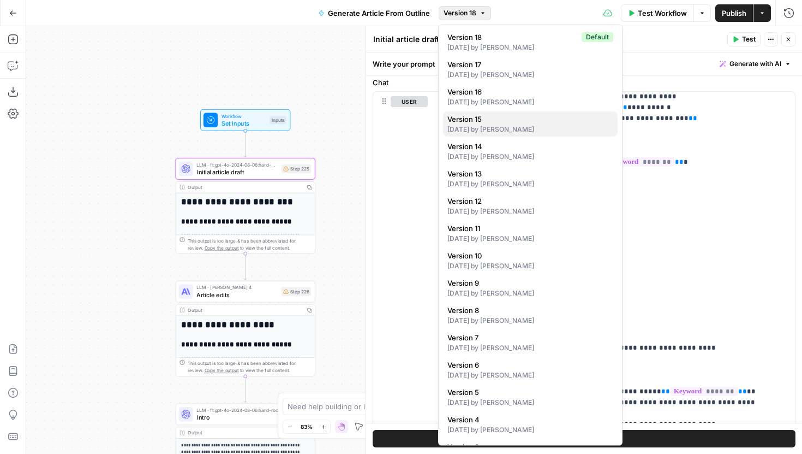
click at [507, 118] on span "Version 15" at bounding box center [529, 119] width 162 height 11
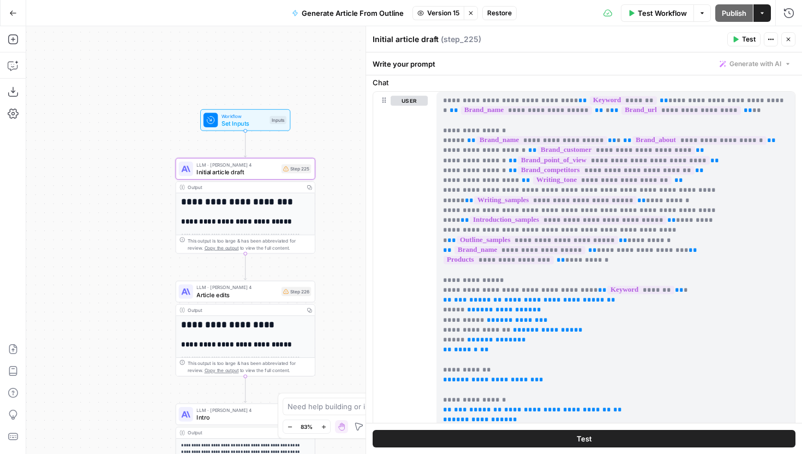
scroll to position [0, 0]
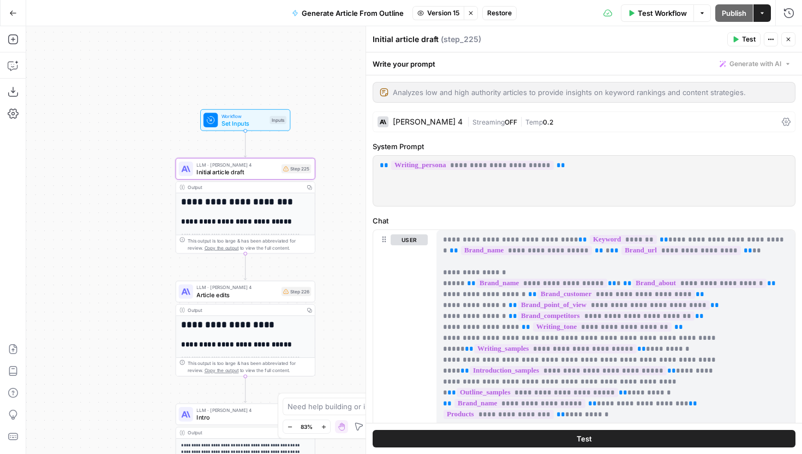
click at [237, 120] on span "Set Inputs" at bounding box center [244, 122] width 45 height 9
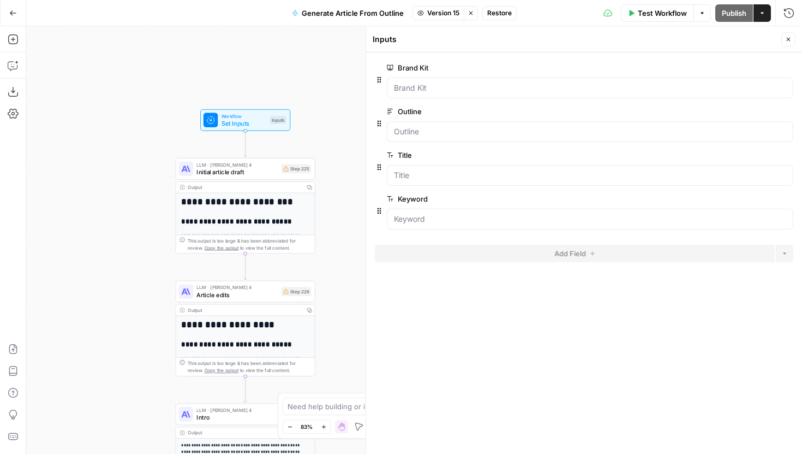
click at [438, 13] on span "Version 15" at bounding box center [443, 13] width 32 height 10
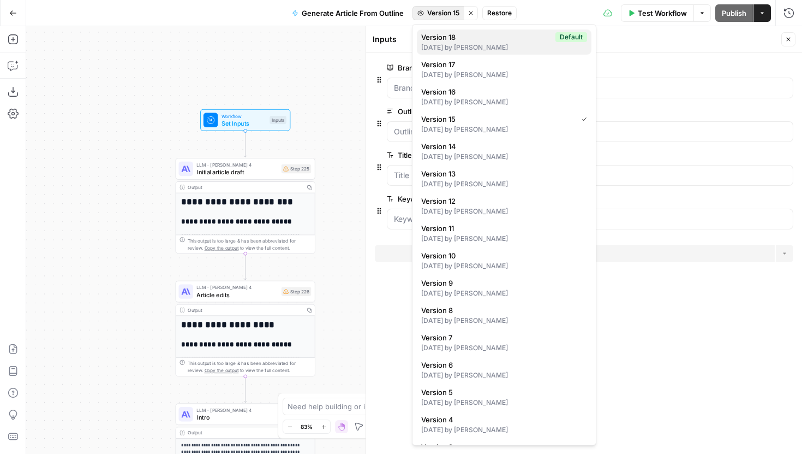
click at [483, 46] on div "1 day ago by Sarah Durkin" at bounding box center [504, 48] width 166 height 10
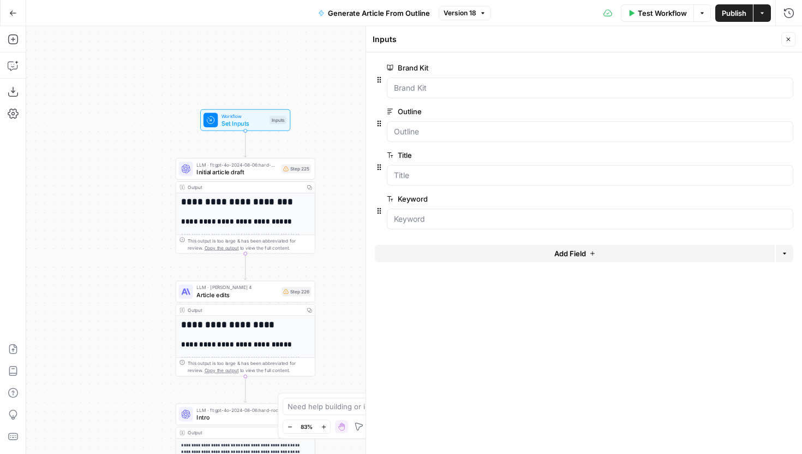
click at [270, 175] on span "Initial article draft" at bounding box center [236, 171] width 81 height 9
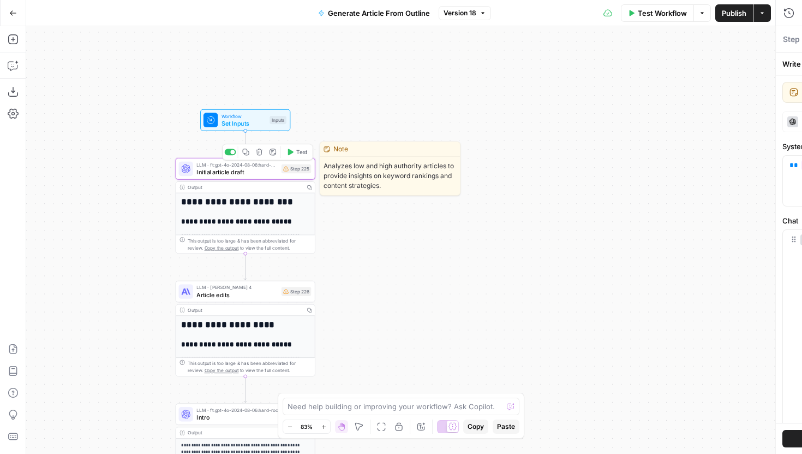
type textarea "Initial article draft"
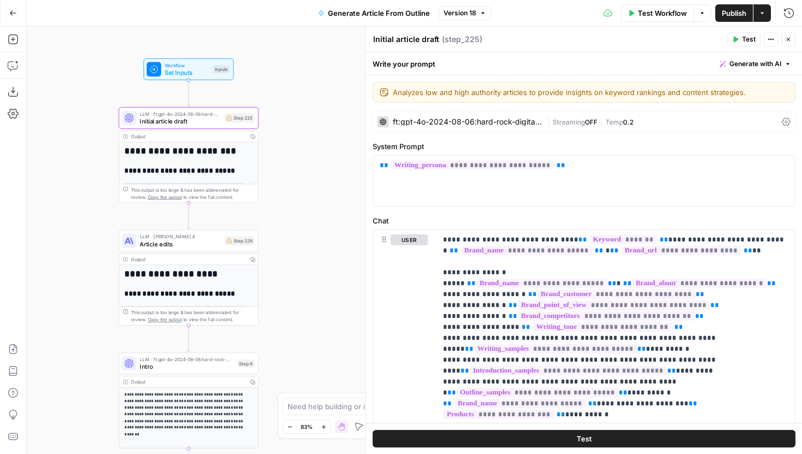
drag, startPoint x: 146, startPoint y: 263, endPoint x: 62, endPoint y: 187, distance: 114.0
click at [62, 187] on div "**********" at bounding box center [414, 239] width 776 height 427
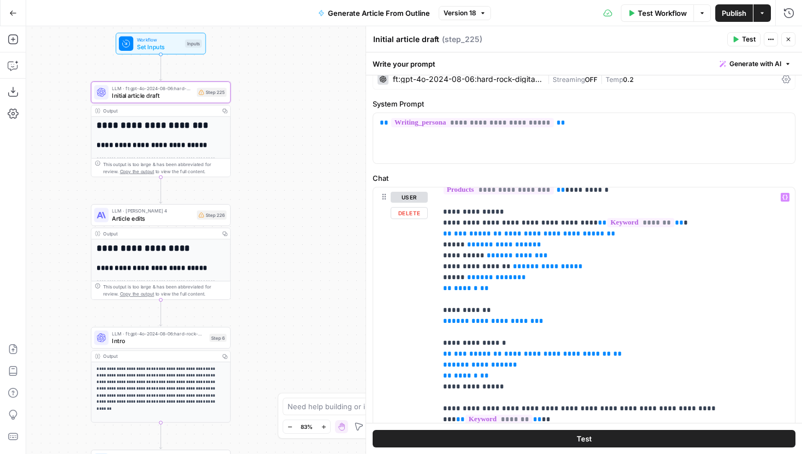
scroll to position [182, 0]
click at [177, 45] on span "Set Inputs" at bounding box center [159, 46] width 45 height 9
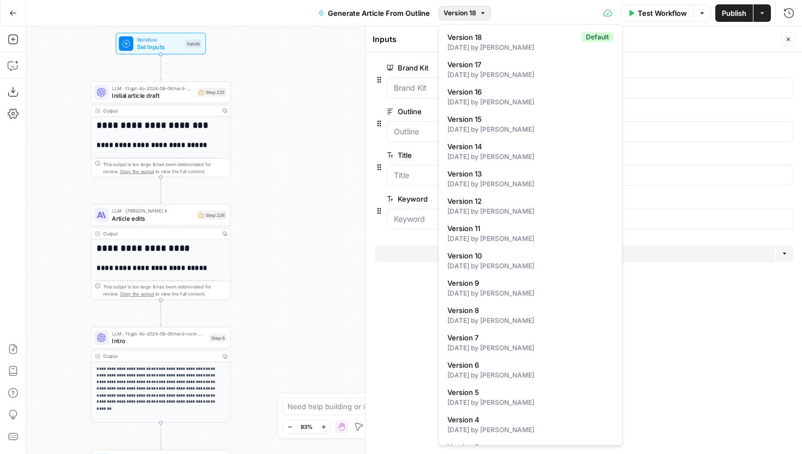
click at [457, 20] on button "Version 18" at bounding box center [465, 13] width 52 height 14
click at [511, 158] on div "2 days ago by Joel Fazecas" at bounding box center [531, 157] width 166 height 10
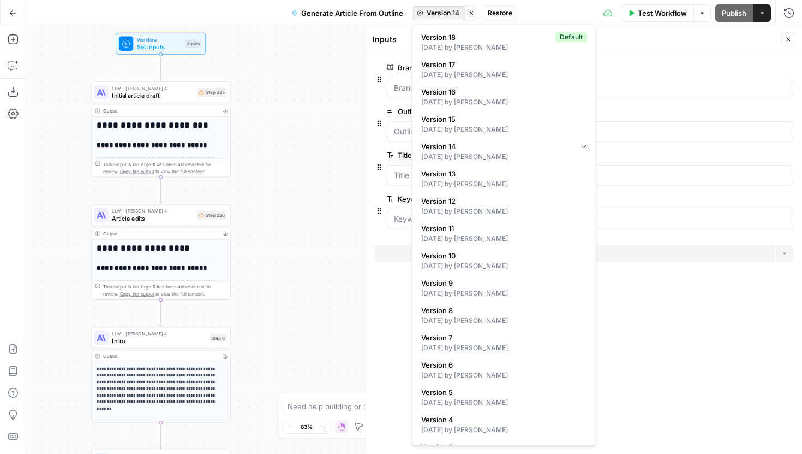
click at [434, 13] on span "Version 14" at bounding box center [443, 13] width 33 height 10
click at [490, 380] on button "Version 6 10 days ago by Joel Fazecas" at bounding box center [504, 369] width 175 height 25
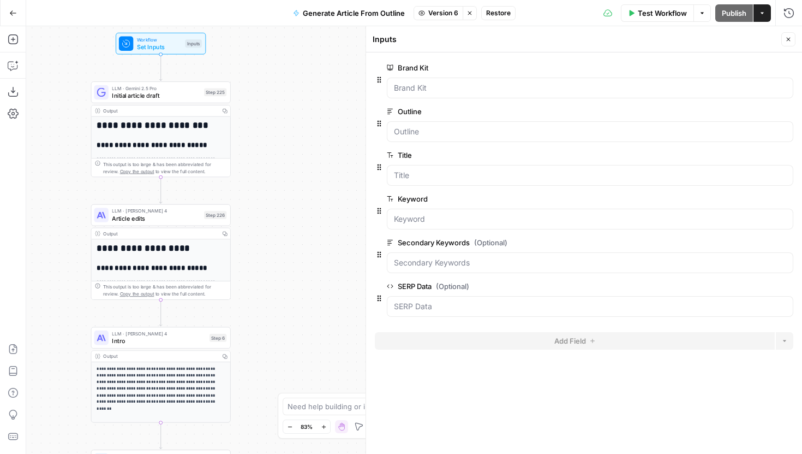
click at [432, 10] on span "Version 6" at bounding box center [443, 13] width 30 height 10
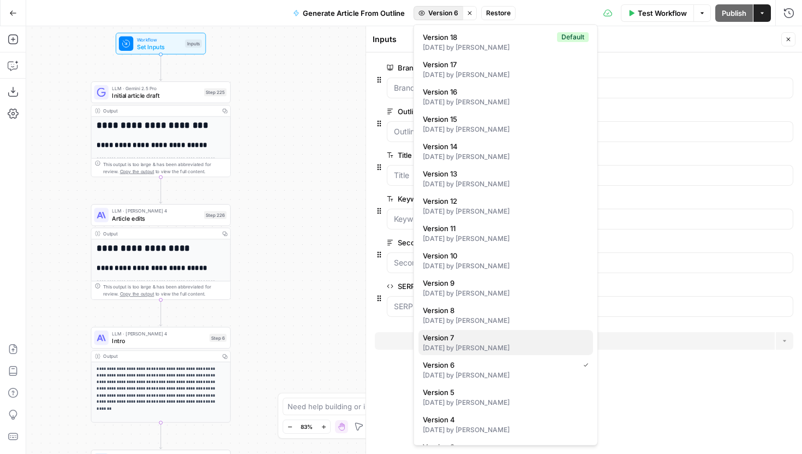
click at [492, 341] on span "Version 7" at bounding box center [504, 337] width 162 height 11
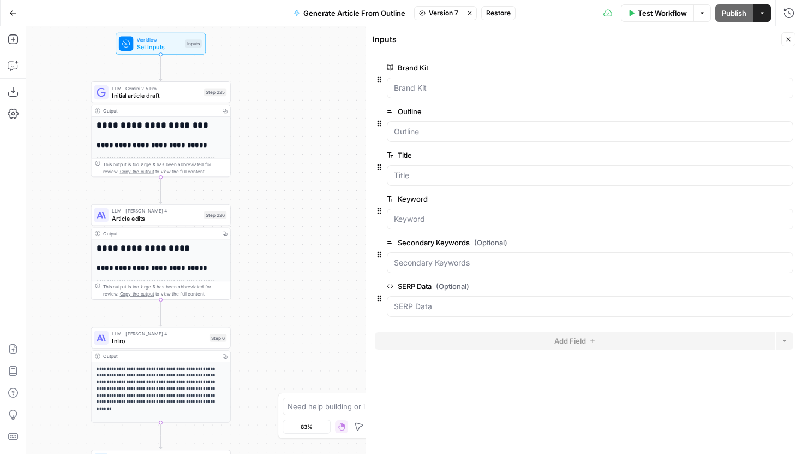
click at [439, 15] on span "Version 7" at bounding box center [443, 13] width 29 height 10
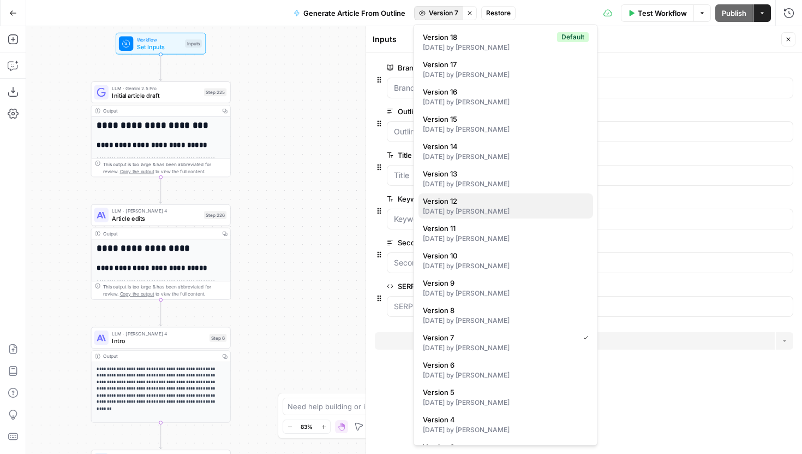
click at [509, 217] on button "Version 12 4 days ago by Joel Fazecas" at bounding box center [506, 205] width 175 height 25
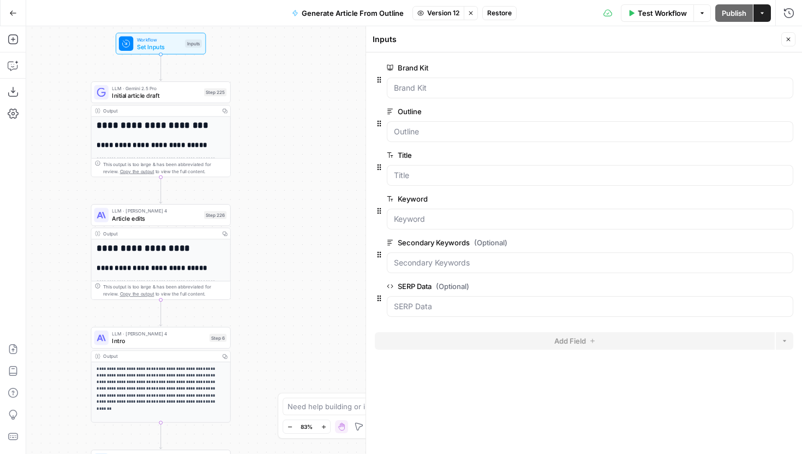
click at [434, 11] on span "Version 12" at bounding box center [443, 13] width 32 height 10
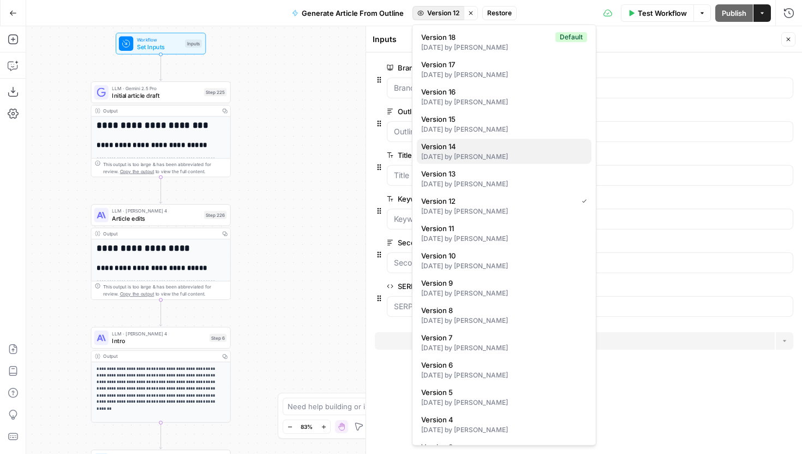
click at [498, 151] on button "Version 14 2 days ago by Joel Fazecas" at bounding box center [504, 151] width 175 height 25
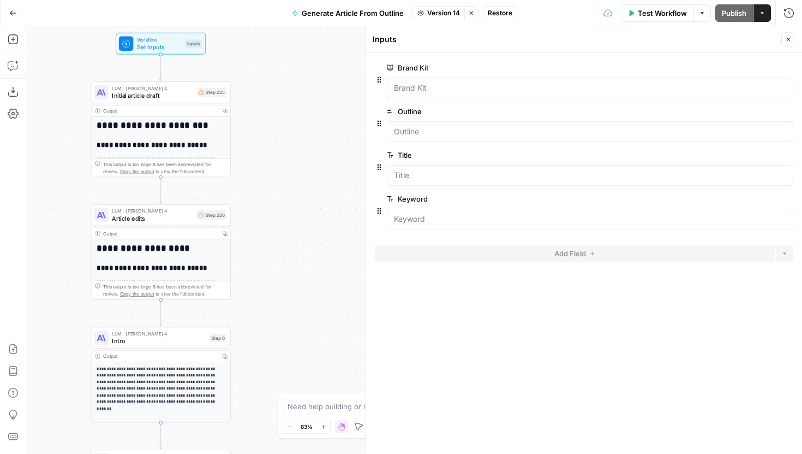
click at [438, 10] on span "Version 14" at bounding box center [443, 13] width 33 height 10
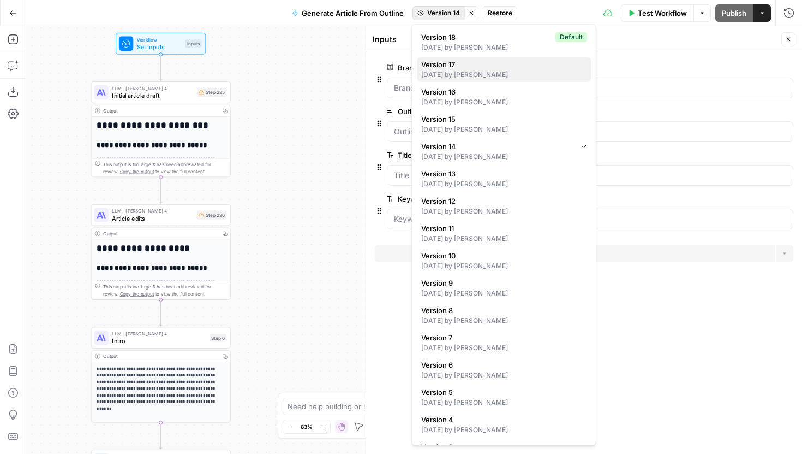
click at [470, 65] on span "Version 17" at bounding box center [502, 64] width 162 height 11
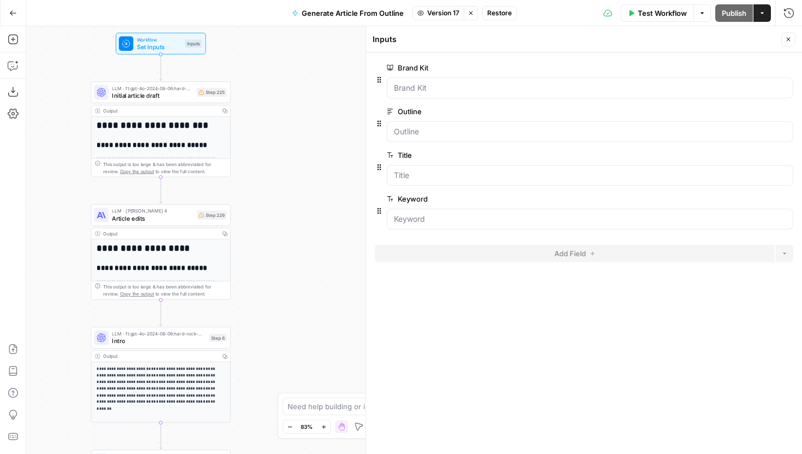
click at [432, 14] on span "Version 17" at bounding box center [443, 13] width 32 height 10
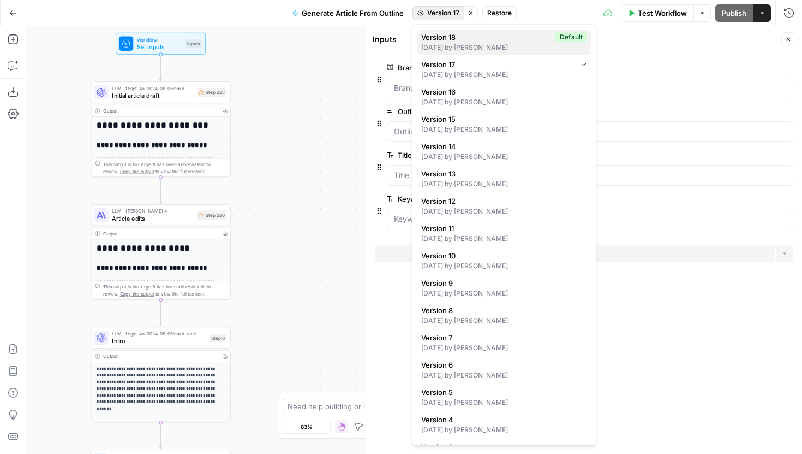
click at [449, 45] on div "1 day ago by Sarah Durkin" at bounding box center [504, 48] width 166 height 10
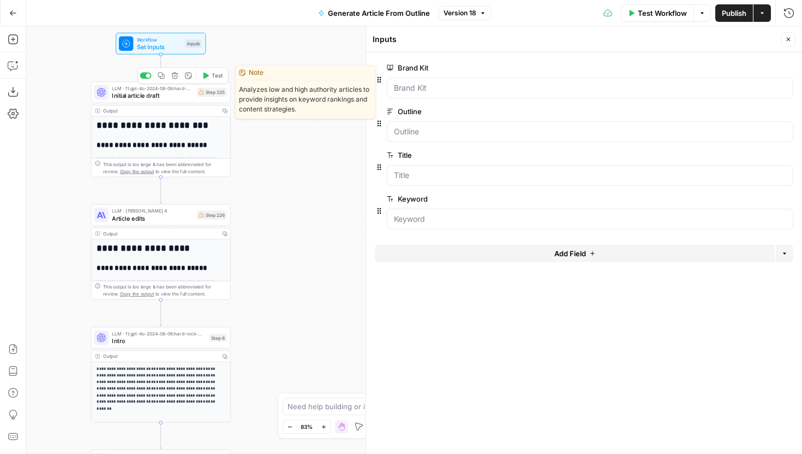
click at [175, 95] on span "Initial article draft" at bounding box center [152, 95] width 81 height 9
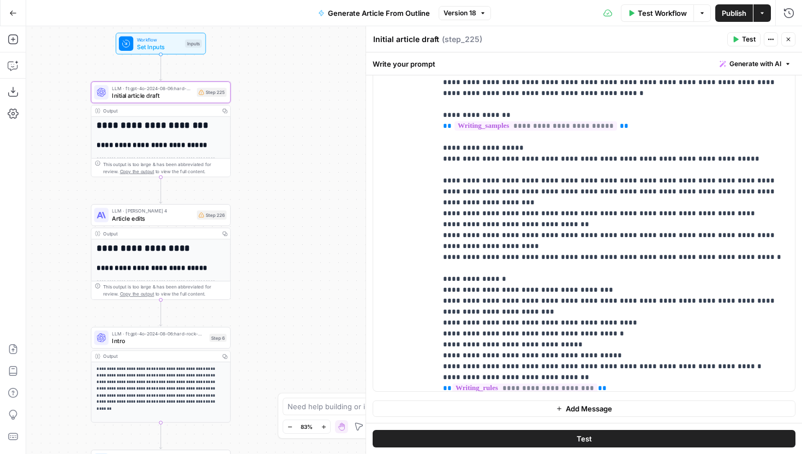
scroll to position [44, 0]
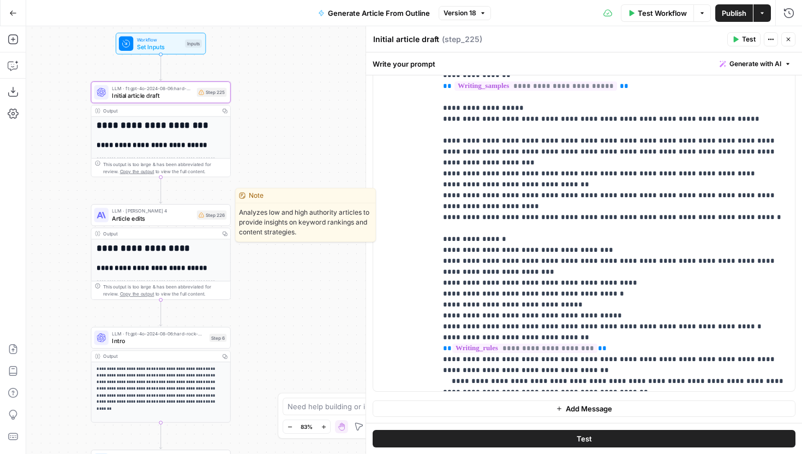
click at [174, 221] on span "Article edits" at bounding box center [152, 217] width 81 height 9
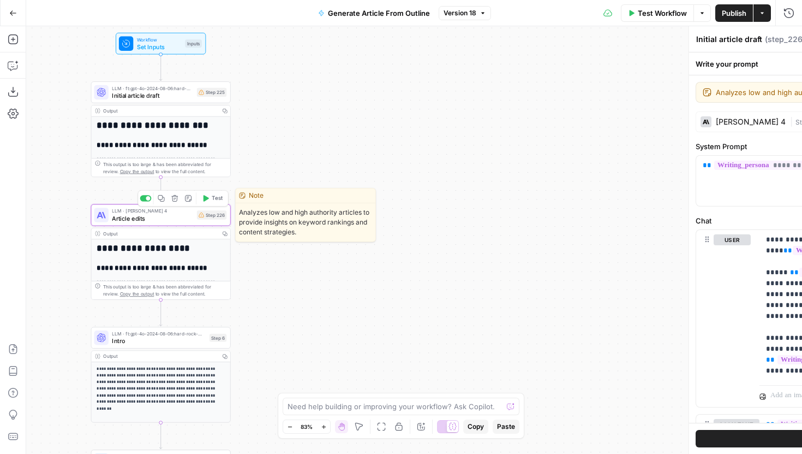
type textarea "Article edits"
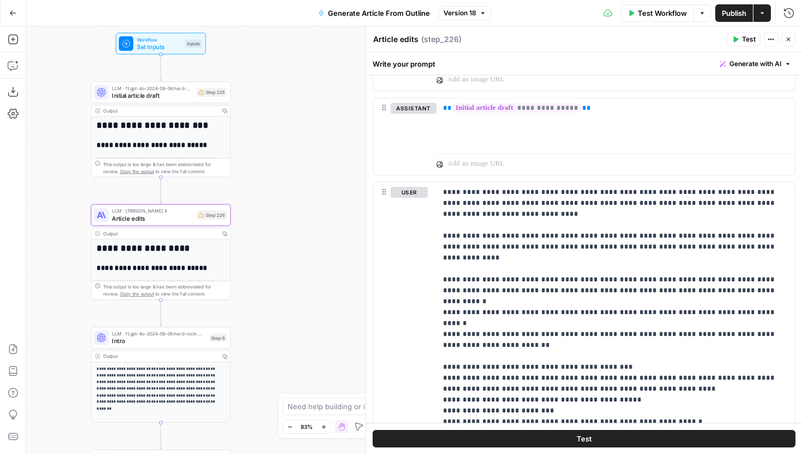
scroll to position [1582, 0]
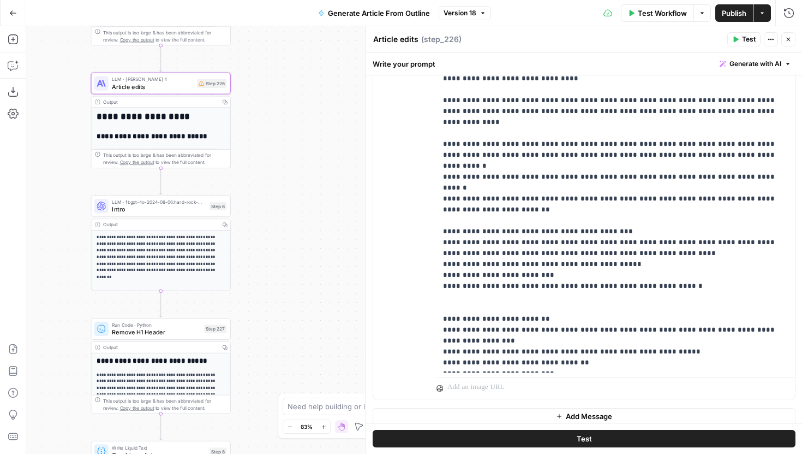
drag, startPoint x: 319, startPoint y: 289, endPoint x: 319, endPoint y: 142, distance: 146.8
click at [319, 143] on div "**********" at bounding box center [414, 239] width 776 height 427
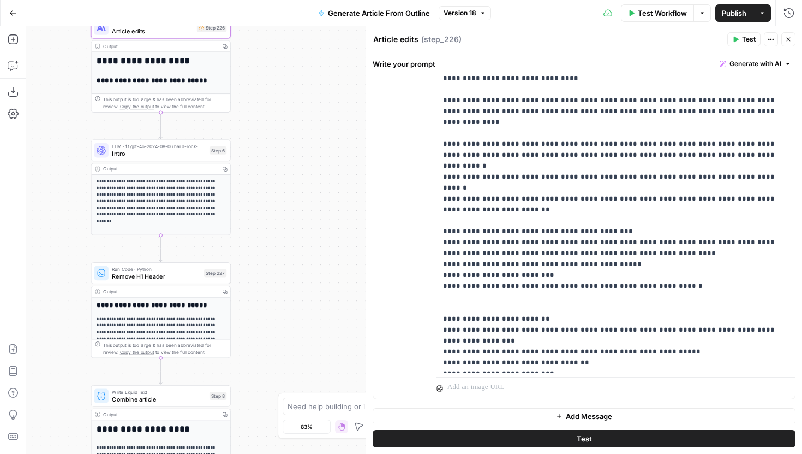
drag, startPoint x: 281, startPoint y: 335, endPoint x: 281, endPoint y: 232, distance: 102.6
click at [281, 230] on div "**********" at bounding box center [414, 239] width 776 height 427
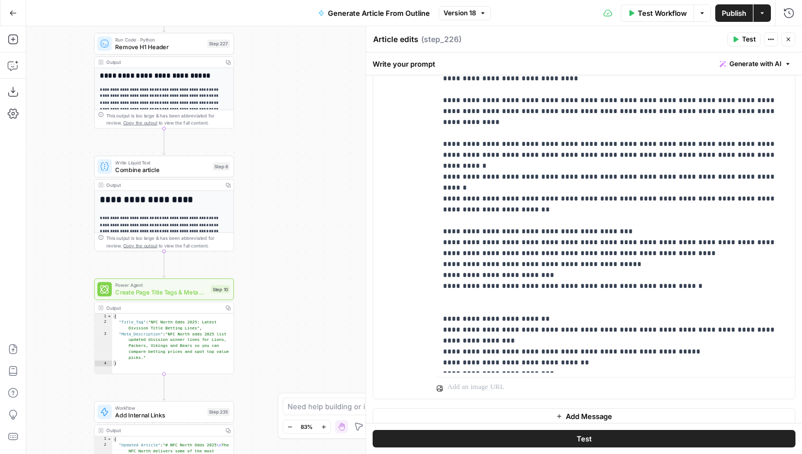
drag, startPoint x: 282, startPoint y: 217, endPoint x: 282, endPoint y: 145, distance: 71.5
click at [283, 142] on div "**********" at bounding box center [414, 239] width 776 height 427
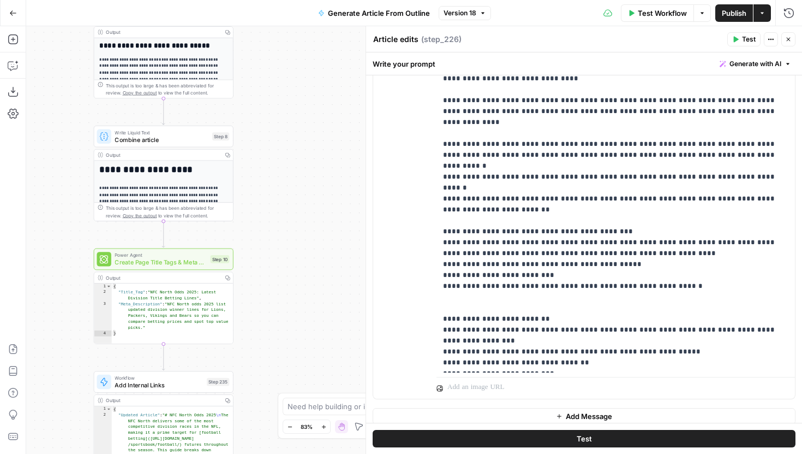
drag, startPoint x: 269, startPoint y: 254, endPoint x: 277, endPoint y: 137, distance: 117.1
click at [277, 136] on div "**********" at bounding box center [414, 239] width 776 height 427
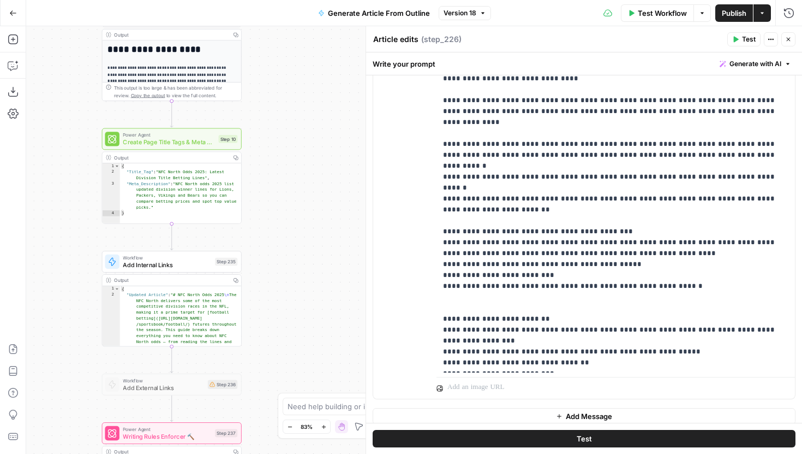
drag, startPoint x: 277, startPoint y: 107, endPoint x: 277, endPoint y: 257, distance: 150.1
click at [277, 257] on div "**********" at bounding box center [414, 239] width 776 height 427
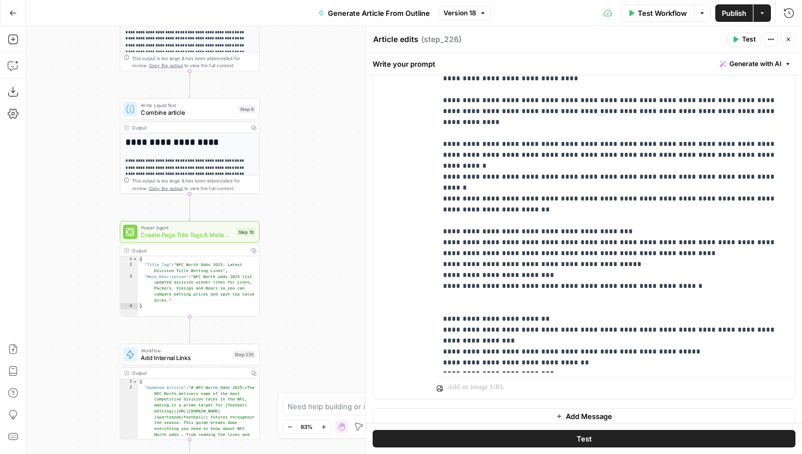
drag, startPoint x: 291, startPoint y: 147, endPoint x: 309, endPoint y: 70, distance: 79.0
click at [309, 70] on div "**********" at bounding box center [414, 239] width 776 height 427
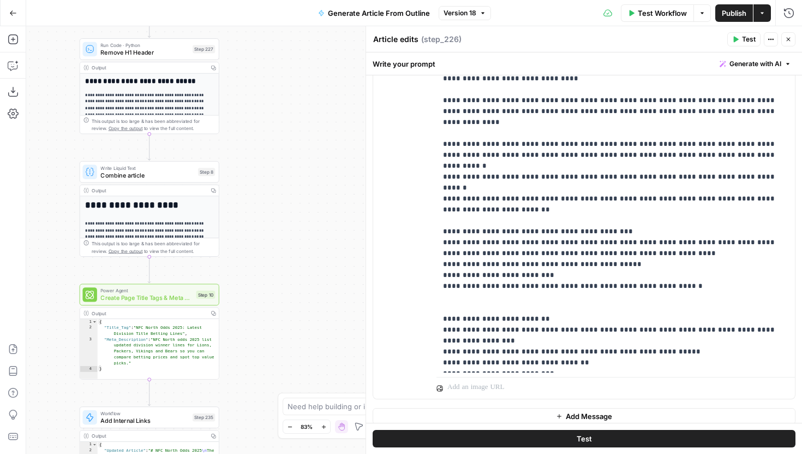
drag, startPoint x: 305, startPoint y: 250, endPoint x: 263, endPoint y: 366, distance: 123.8
click at [263, 365] on div "**********" at bounding box center [414, 239] width 776 height 427
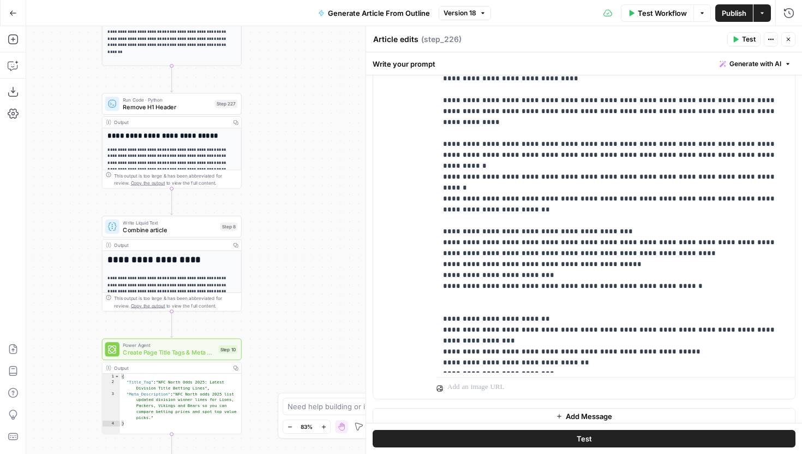
drag, startPoint x: 274, startPoint y: 126, endPoint x: 302, endPoint y: 130, distance: 28.1
click at [302, 130] on div "**********" at bounding box center [414, 239] width 776 height 427
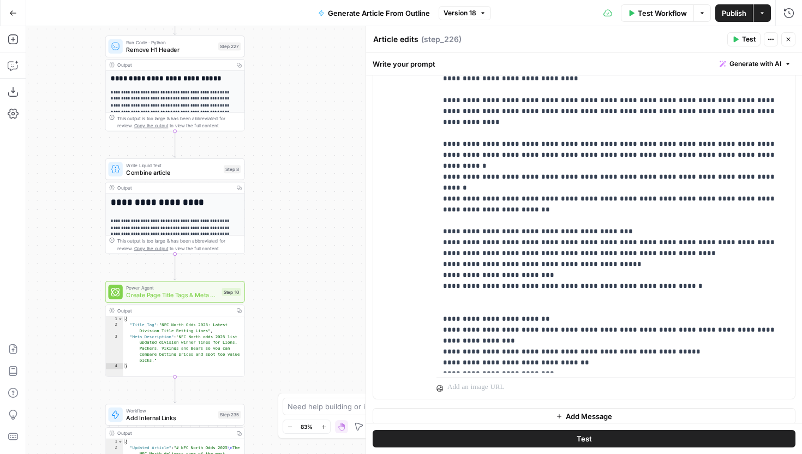
drag, startPoint x: 293, startPoint y: 252, endPoint x: 290, endPoint y: 183, distance: 68.8
click at [291, 183] on div "**********" at bounding box center [414, 239] width 776 height 427
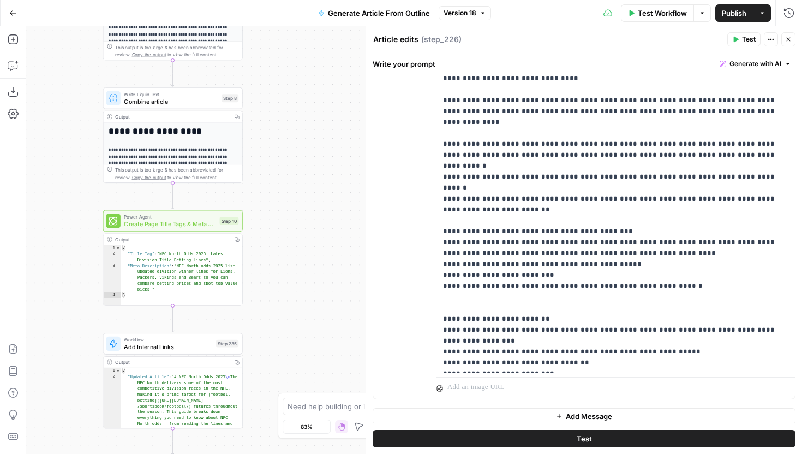
drag, startPoint x: 288, startPoint y: 241, endPoint x: 283, endPoint y: 186, distance: 55.9
click at [283, 186] on div "**********" at bounding box center [414, 239] width 776 height 427
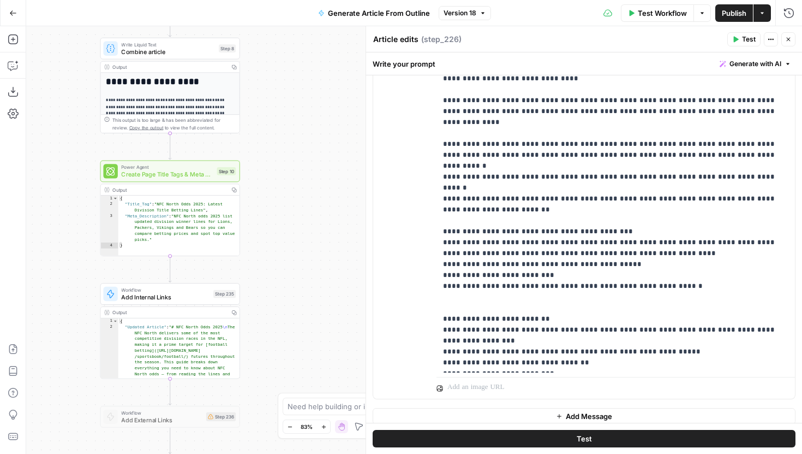
drag, startPoint x: 287, startPoint y: 272, endPoint x: 289, endPoint y: 244, distance: 28.5
click at [289, 244] on div "**********" at bounding box center [414, 239] width 776 height 427
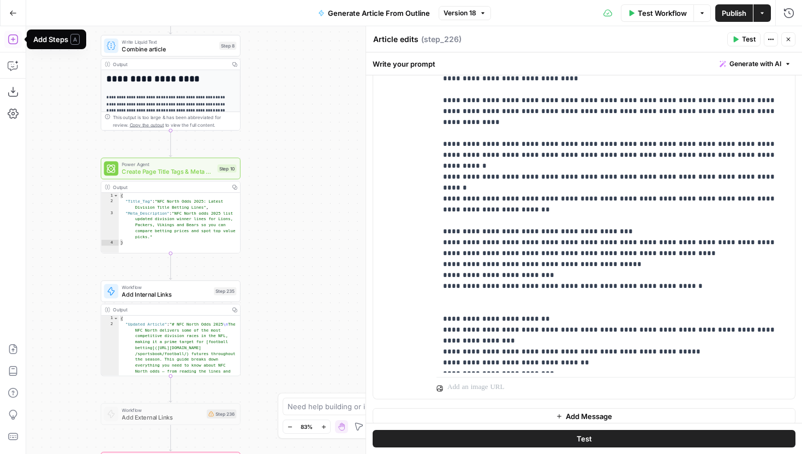
click at [13, 41] on icon "button" at bounding box center [13, 39] width 10 height 10
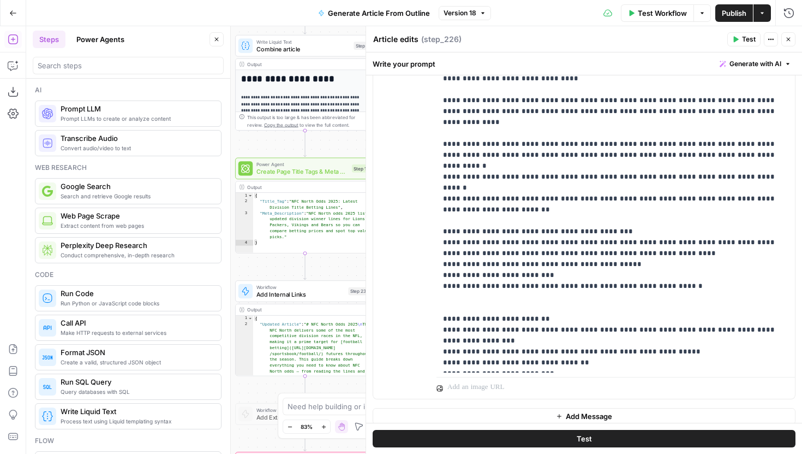
click at [127, 108] on span "Prompt LLM" at bounding box center [137, 108] width 152 height 11
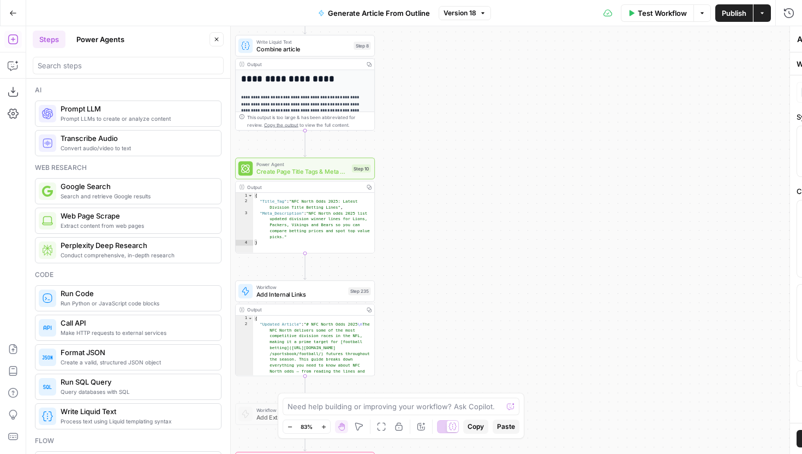
type textarea "Prompt LLM"
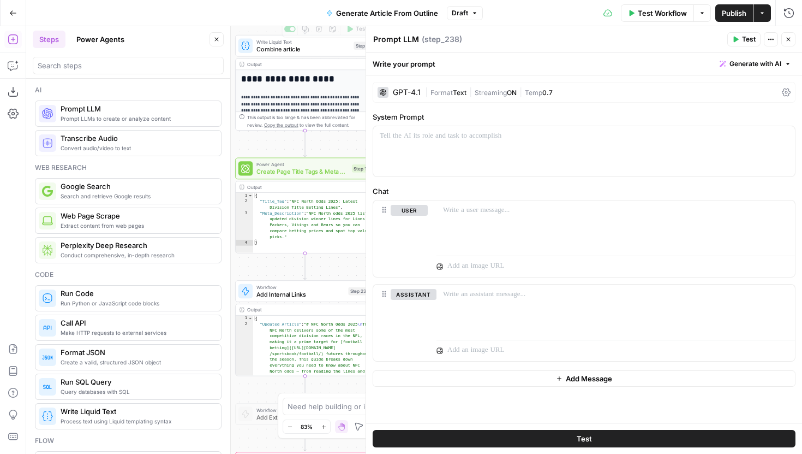
click at [211, 38] on button "Close" at bounding box center [217, 39] width 14 height 14
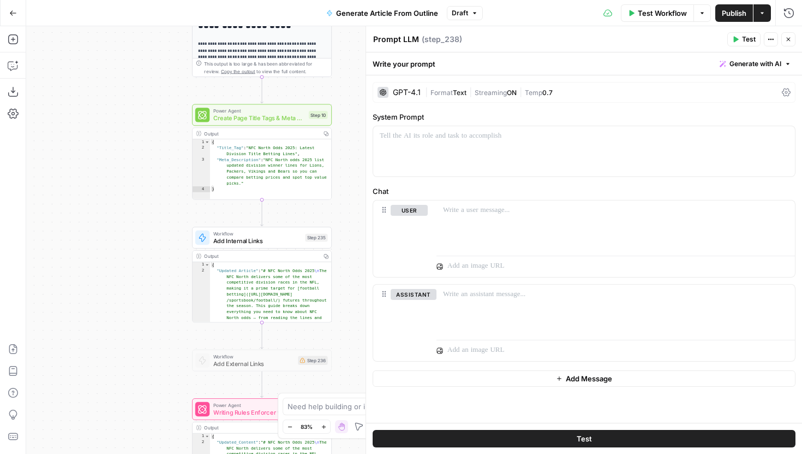
drag, startPoint x: 190, startPoint y: 241, endPoint x: 60, endPoint y: 125, distance: 174.4
click at [60, 125] on div "**********" at bounding box center [414, 239] width 776 height 427
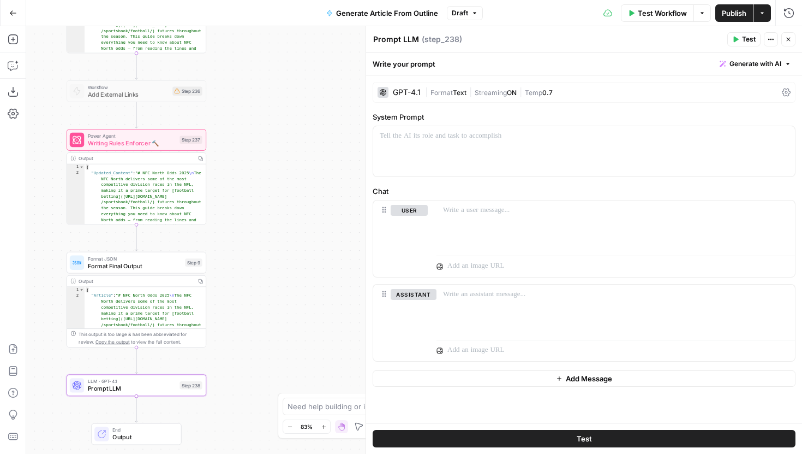
drag, startPoint x: 304, startPoint y: 332, endPoint x: 264, endPoint y: 127, distance: 209.6
click at [264, 126] on div "**********" at bounding box center [414, 239] width 776 height 427
click at [789, 42] on icon "button" at bounding box center [788, 39] width 7 height 7
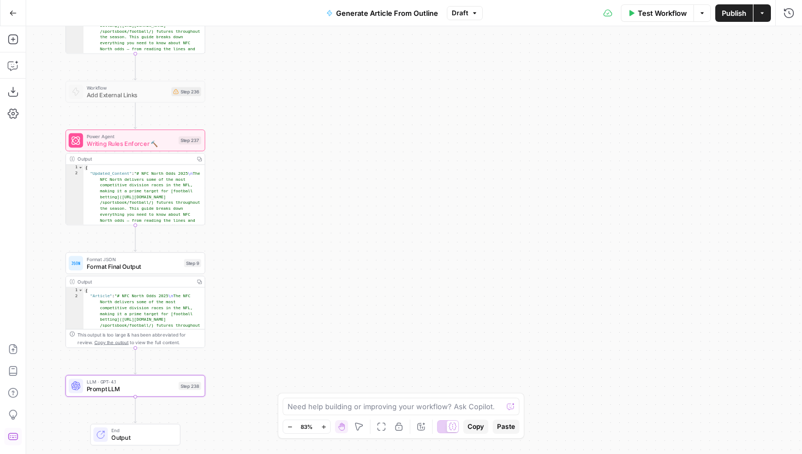
click at [289, 428] on icon "button" at bounding box center [290, 427] width 6 height 6
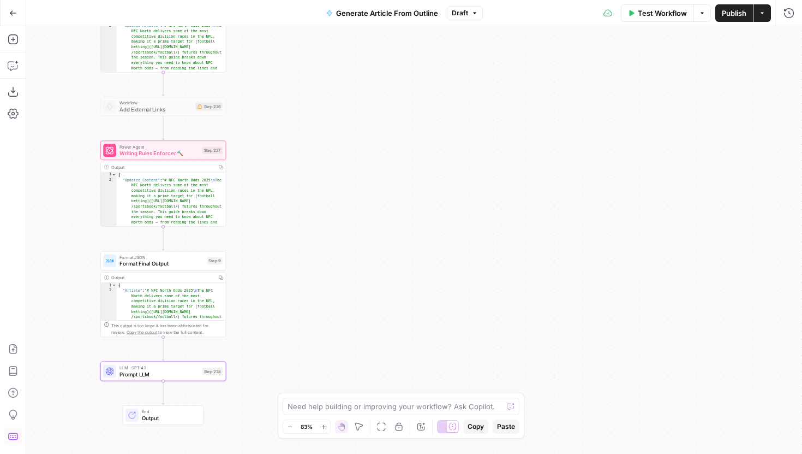
click at [289, 428] on icon "button" at bounding box center [290, 427] width 6 height 6
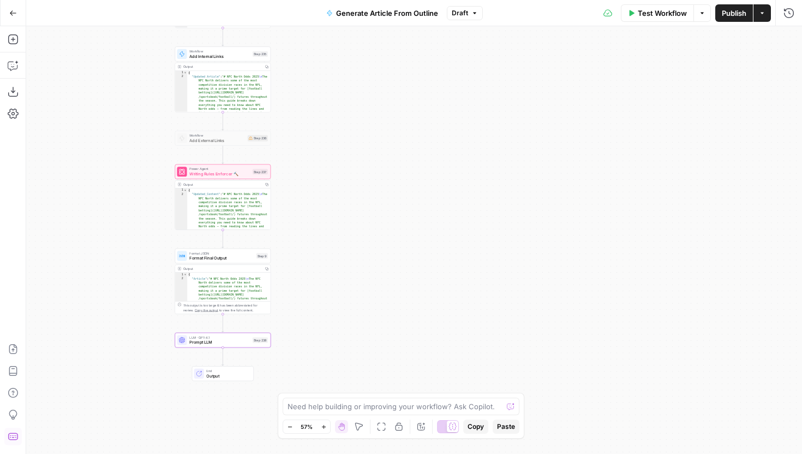
drag, startPoint x: 330, startPoint y: 176, endPoint x: 330, endPoint y: 248, distance: 72.6
click at [330, 248] on div "**********" at bounding box center [414, 239] width 776 height 427
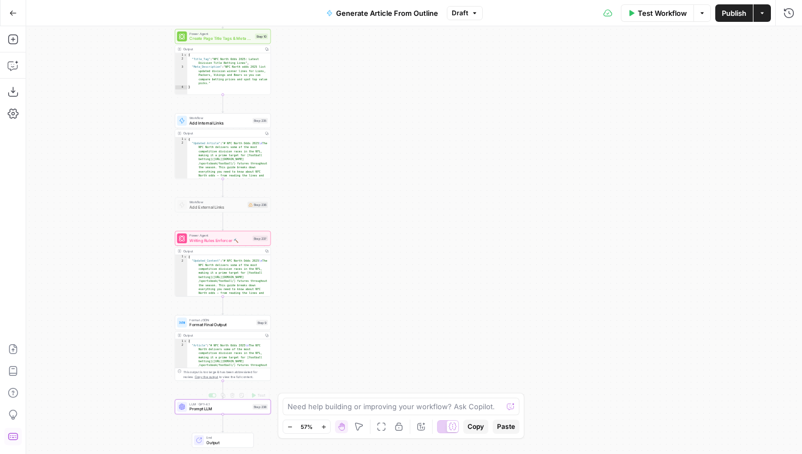
drag, startPoint x: 235, startPoint y: 420, endPoint x: 235, endPoint y: 414, distance: 6.0
click at [235, 414] on div "**********" at bounding box center [414, 239] width 776 height 427
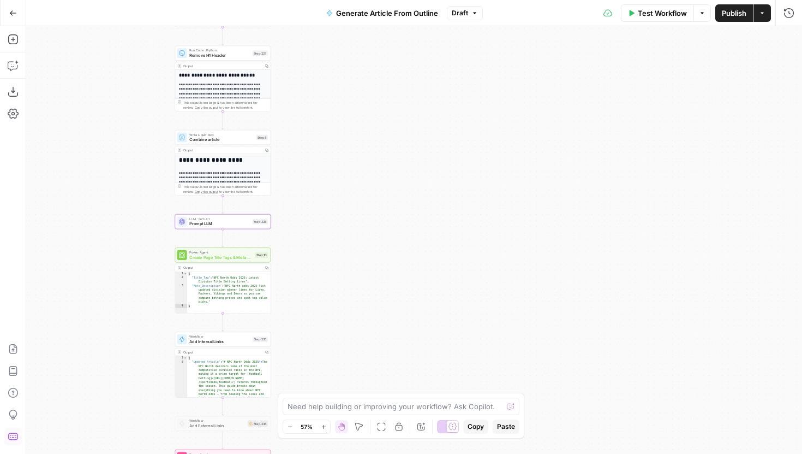
click at [246, 226] on span "Prompt LLM" at bounding box center [219, 223] width 61 height 6
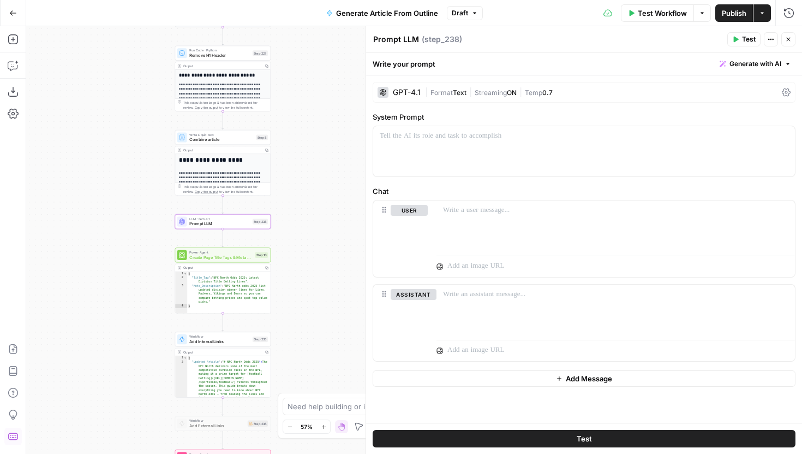
click at [738, 65] on span "Generate with AI" at bounding box center [756, 64] width 52 height 10
click at [740, 100] on div "Use AI to build your prompt" at bounding box center [743, 98] width 84 height 10
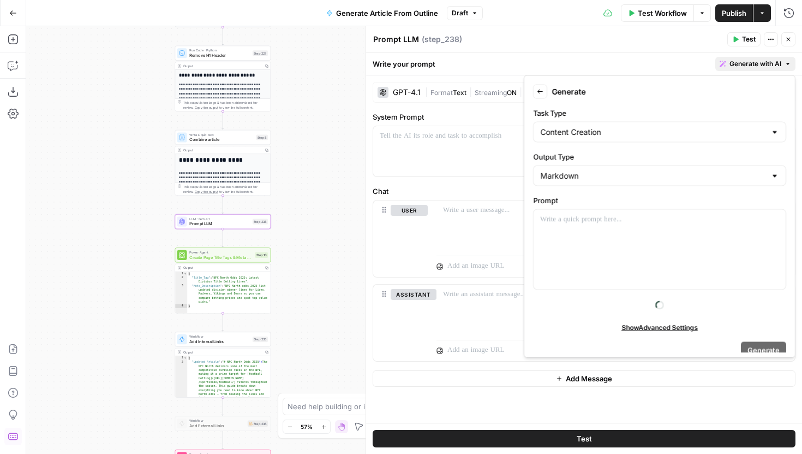
click at [581, 207] on div "Prompt" at bounding box center [659, 242] width 253 height 95
click at [581, 216] on p at bounding box center [659, 219] width 239 height 11
click at [263, 158] on h1 "**********" at bounding box center [223, 160] width 88 height 7
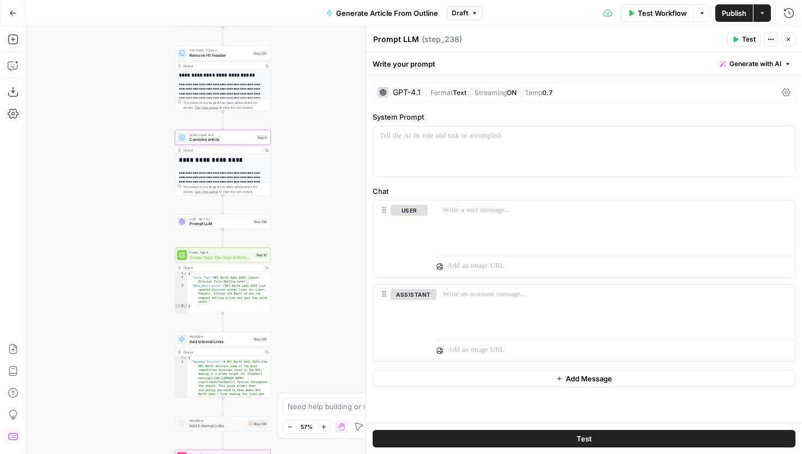
click at [761, 61] on span "Generate with AI" at bounding box center [756, 64] width 52 height 10
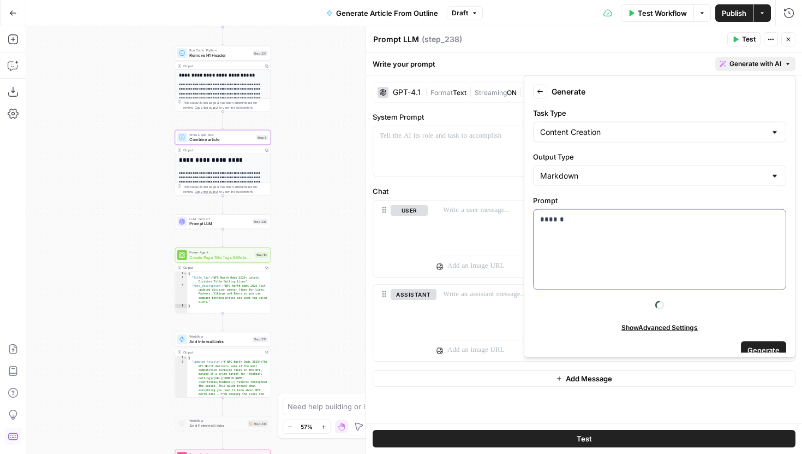
click at [599, 222] on p "******" at bounding box center [659, 219] width 239 height 11
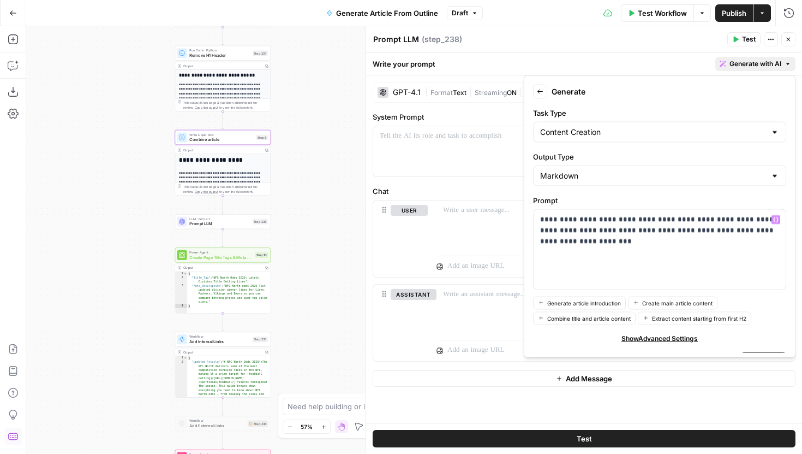
drag, startPoint x: 308, startPoint y: 120, endPoint x: 308, endPoint y: 301, distance: 181.7
click at [308, 301] on div "**********" at bounding box center [414, 239] width 776 height 427
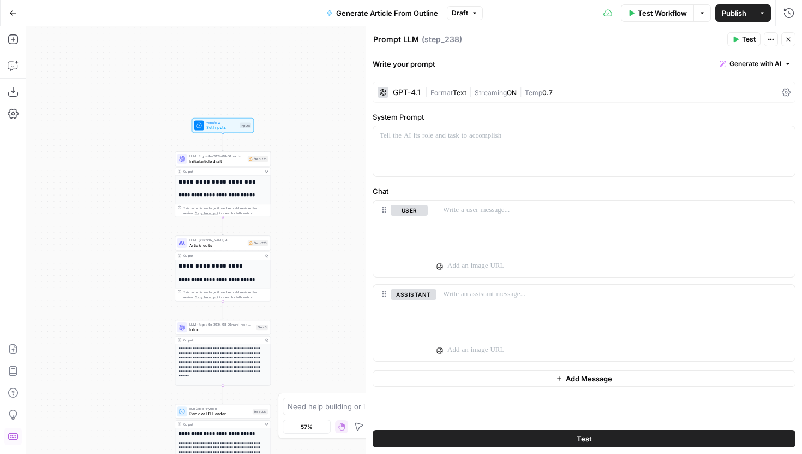
drag, startPoint x: 307, startPoint y: 52, endPoint x: 309, endPoint y: 356, distance: 304.5
click at [309, 356] on div "**********" at bounding box center [414, 239] width 776 height 427
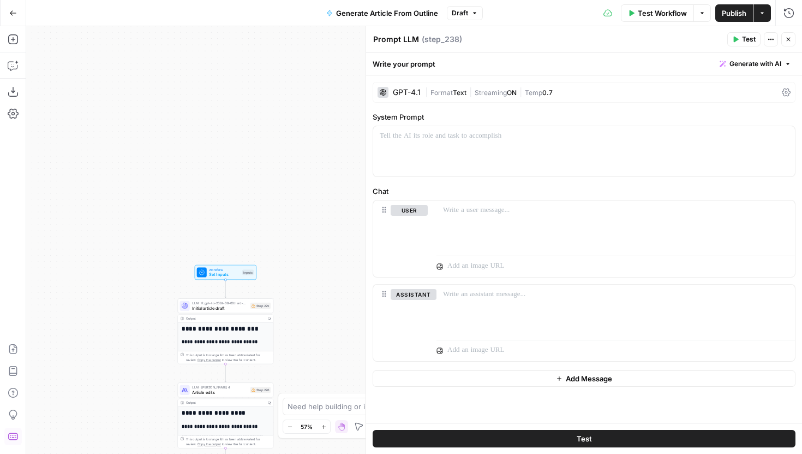
click at [243, 275] on div "Inputs" at bounding box center [247, 271] width 11 height 5
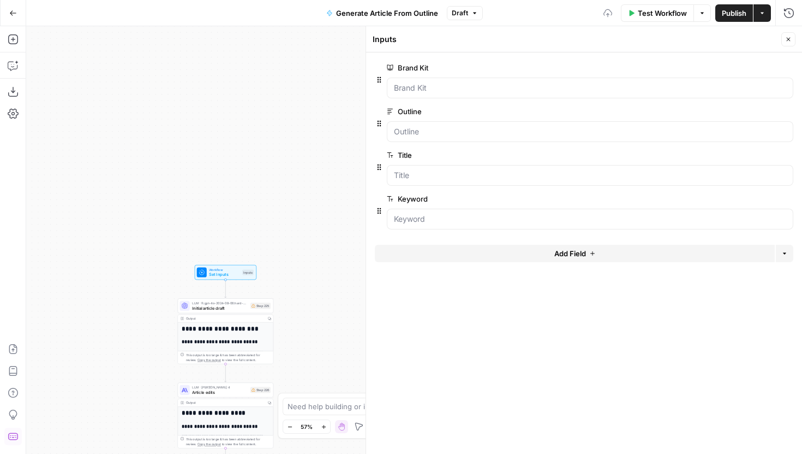
click at [531, 257] on button "Add Field" at bounding box center [575, 252] width 400 height 17
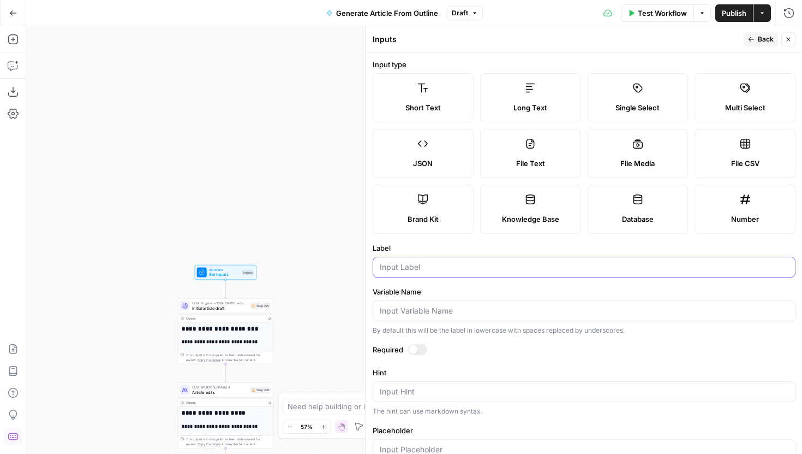
click at [461, 266] on input "Label" at bounding box center [584, 266] width 409 height 11
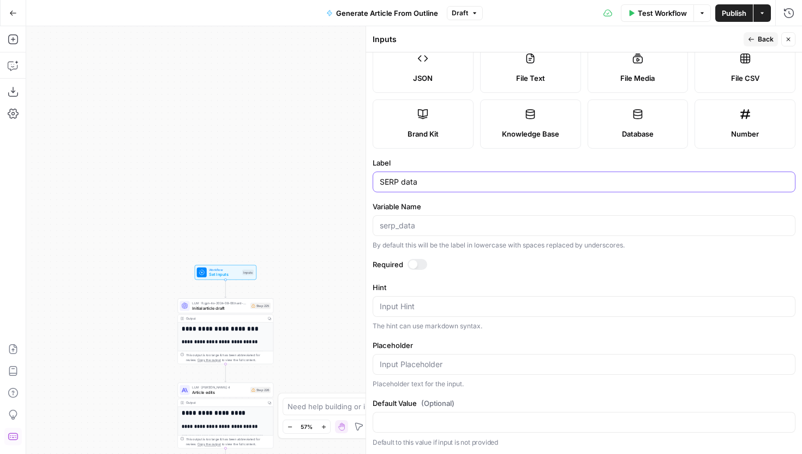
scroll to position [0, 0]
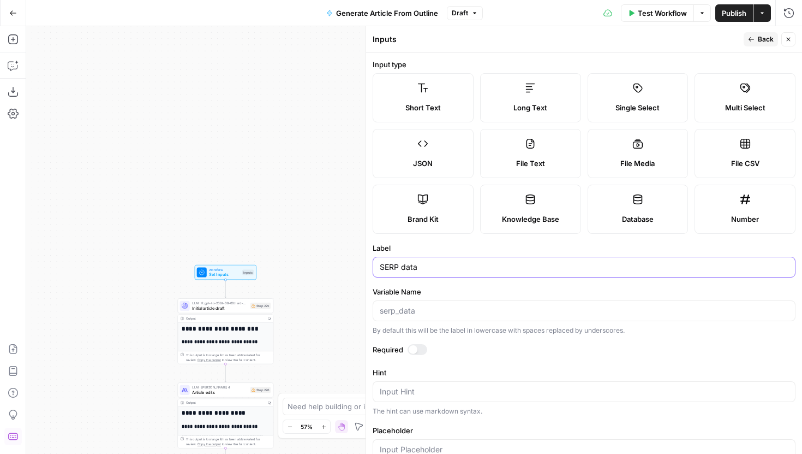
type input "SERP data"
click at [758, 41] on span "Back" at bounding box center [766, 39] width 16 height 10
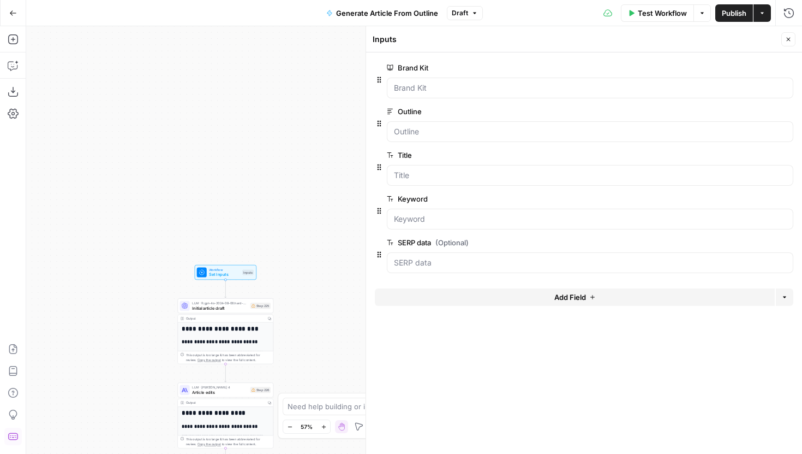
click at [794, 40] on button "Close" at bounding box center [789, 39] width 14 height 14
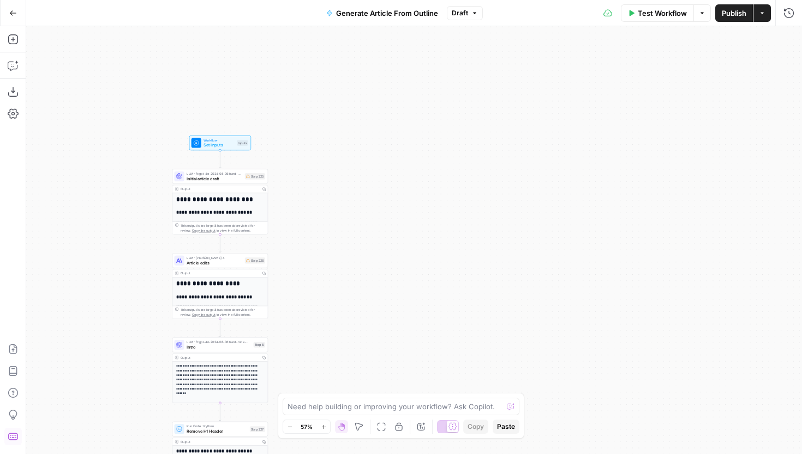
drag, startPoint x: 413, startPoint y: 315, endPoint x: 405, endPoint y: 113, distance: 202.1
click at [405, 115] on div "**********" at bounding box center [414, 239] width 776 height 427
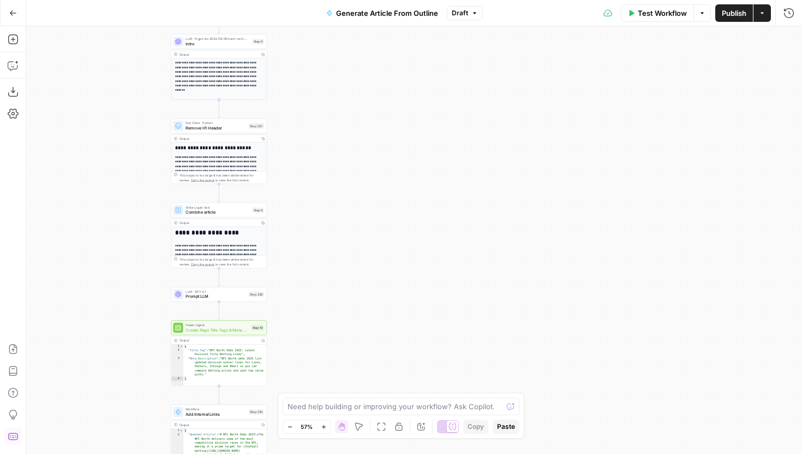
click at [365, 37] on div "**********" at bounding box center [414, 239] width 776 height 427
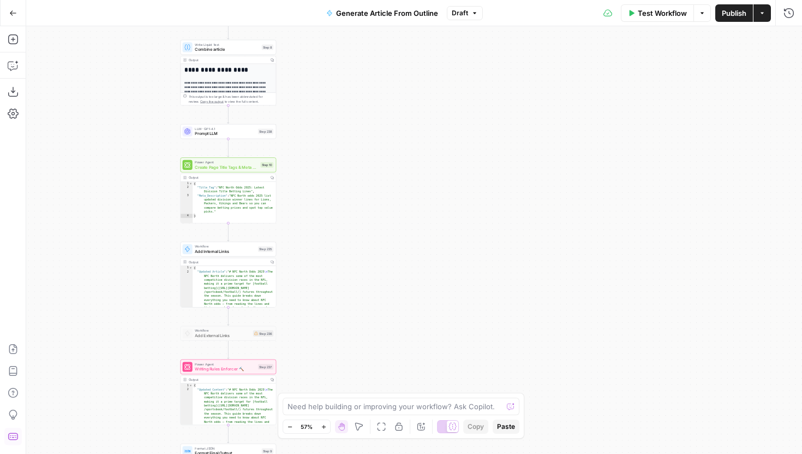
drag, startPoint x: 301, startPoint y: 203, endPoint x: 311, endPoint y: 64, distance: 139.0
click at [311, 65] on div "**********" at bounding box center [414, 239] width 776 height 427
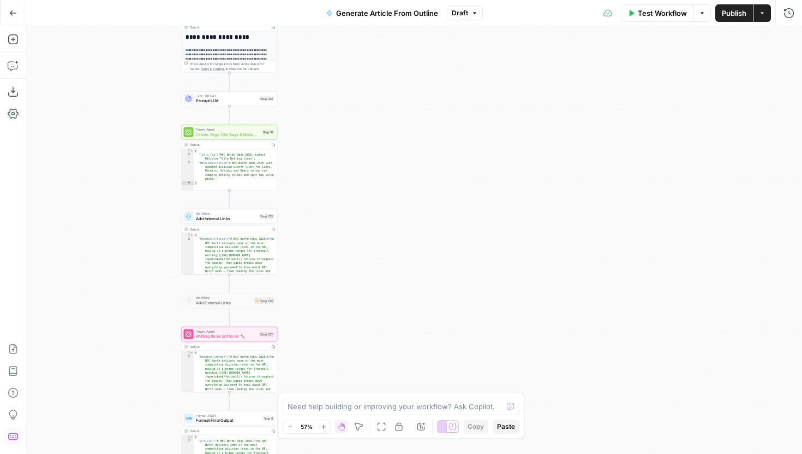
click at [257, 95] on div "LLM · GPT-4.1 Prompt LLM Step 238 Copy step Delete step Add Note Test" at bounding box center [228, 98] width 91 height 10
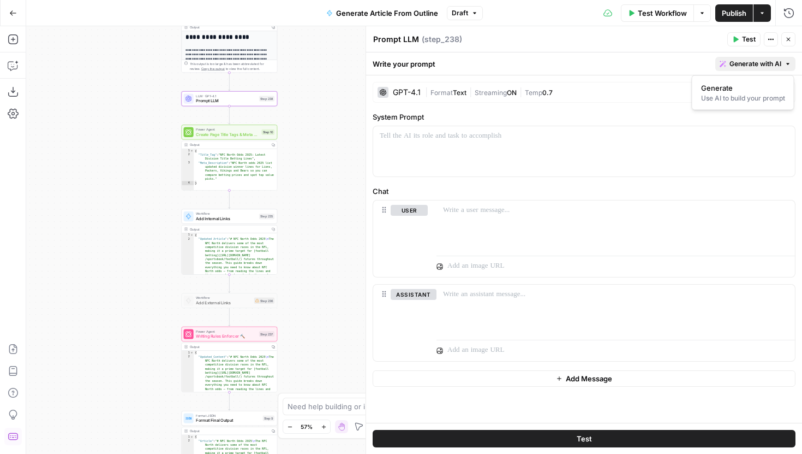
click at [730, 63] on span "Generate with AI" at bounding box center [756, 64] width 52 height 10
click at [740, 93] on div "Use AI to build your prompt" at bounding box center [743, 98] width 84 height 10
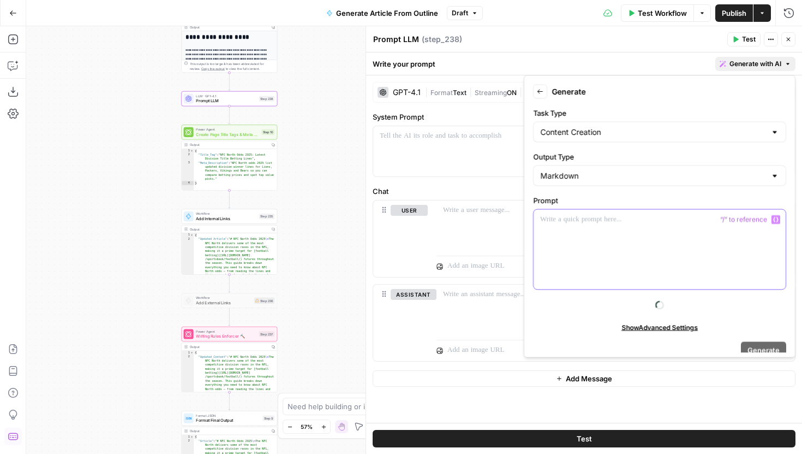
click at [625, 221] on p at bounding box center [659, 219] width 239 height 11
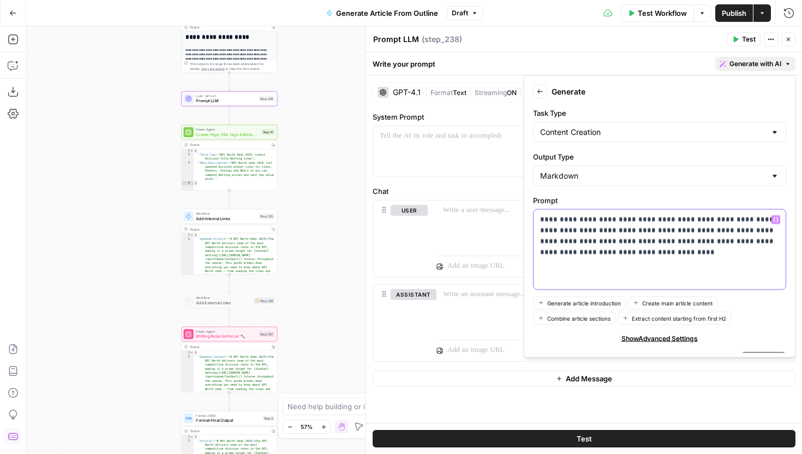
click at [602, 257] on p "**********" at bounding box center [659, 236] width 239 height 44
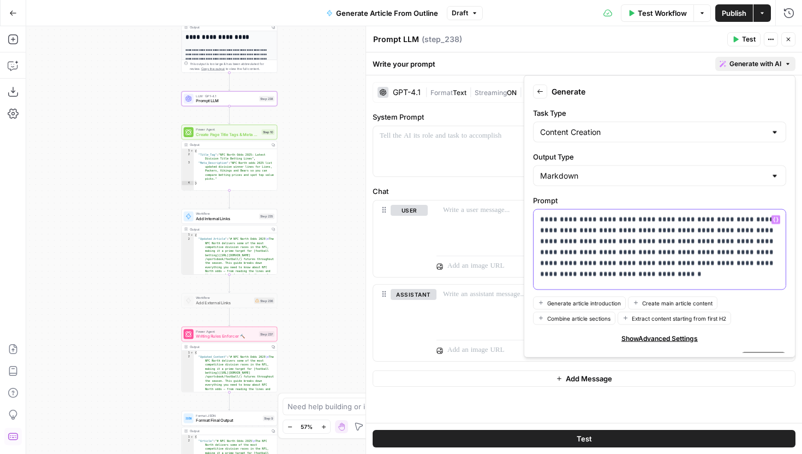
scroll to position [21, 0]
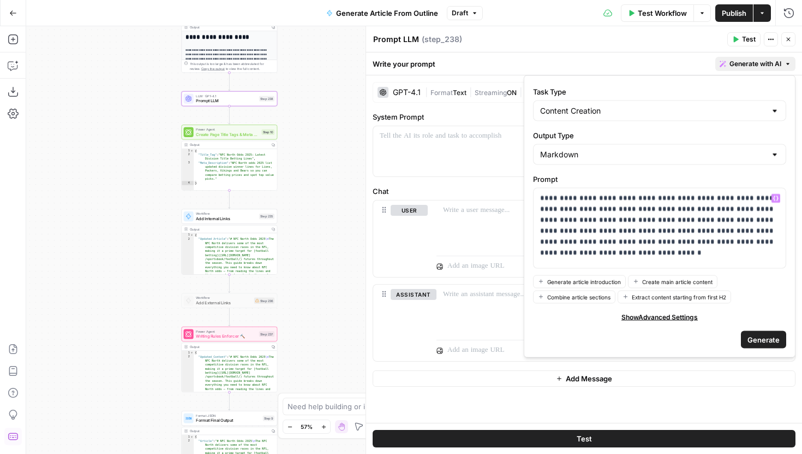
click at [756, 340] on span "Generate" at bounding box center [764, 338] width 32 height 11
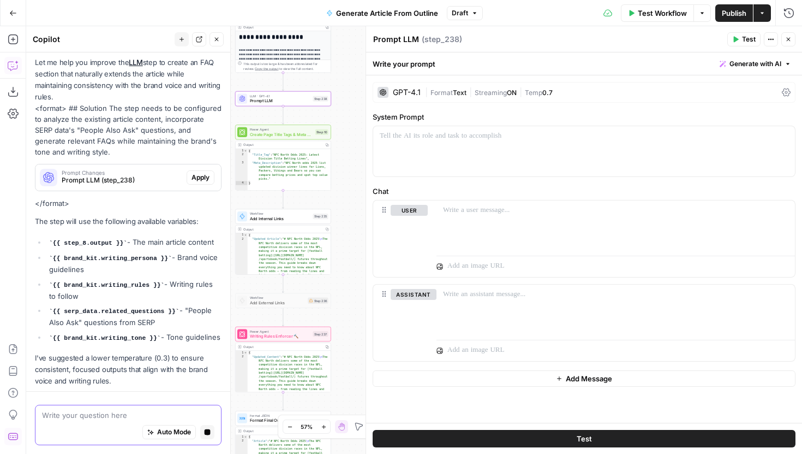
scroll to position [346, 0]
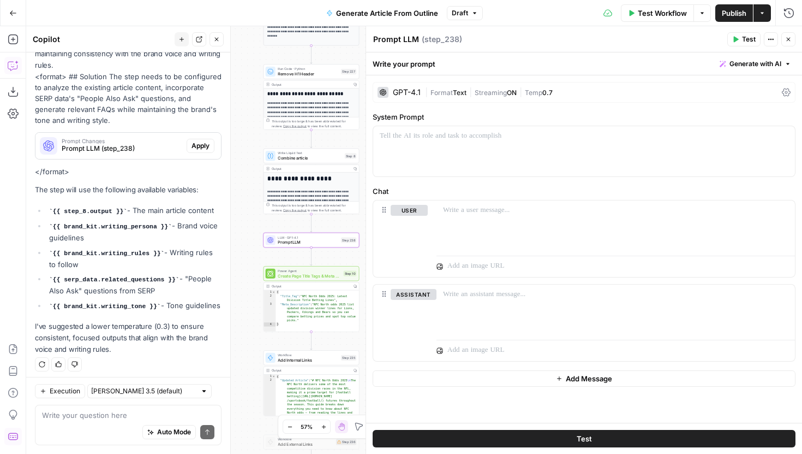
click at [195, 144] on span "Apply" at bounding box center [201, 146] width 18 height 10
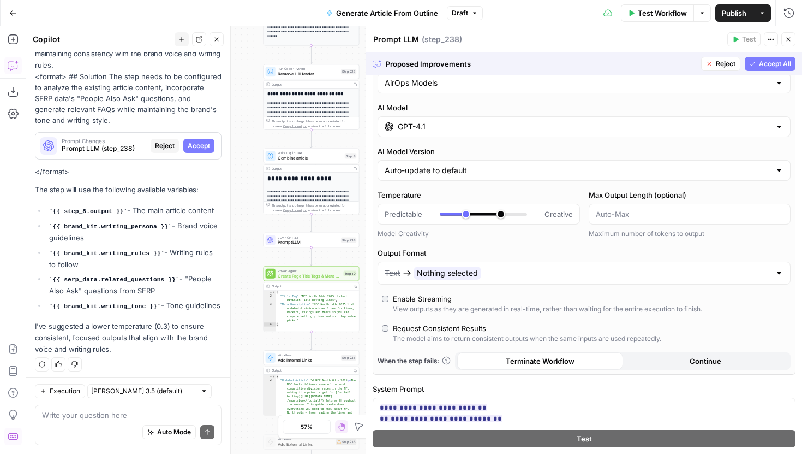
scroll to position [31, 0]
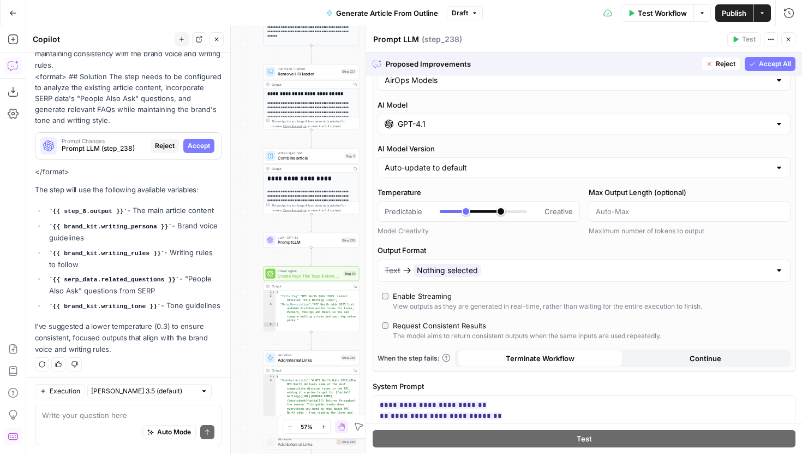
click at [754, 63] on icon "button" at bounding box center [752, 64] width 7 height 7
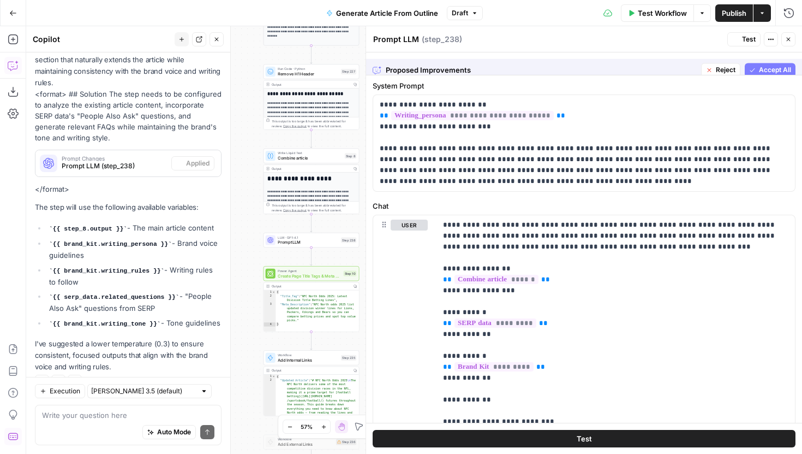
scroll to position [363, 0]
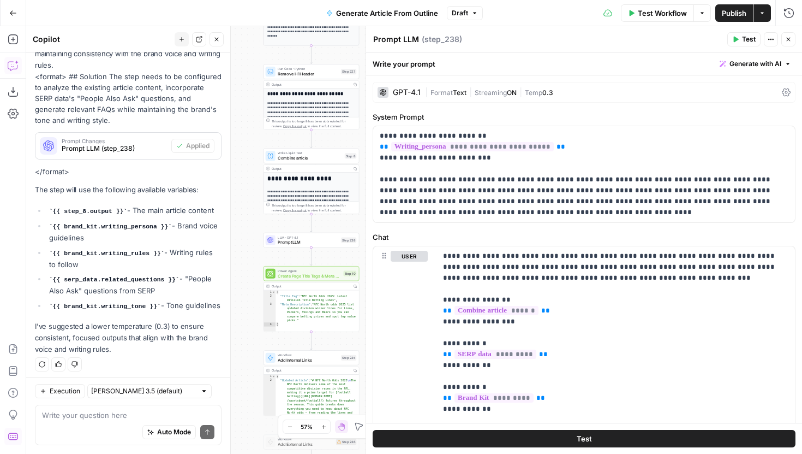
click at [479, 94] on span "Streaming" at bounding box center [491, 92] width 32 height 8
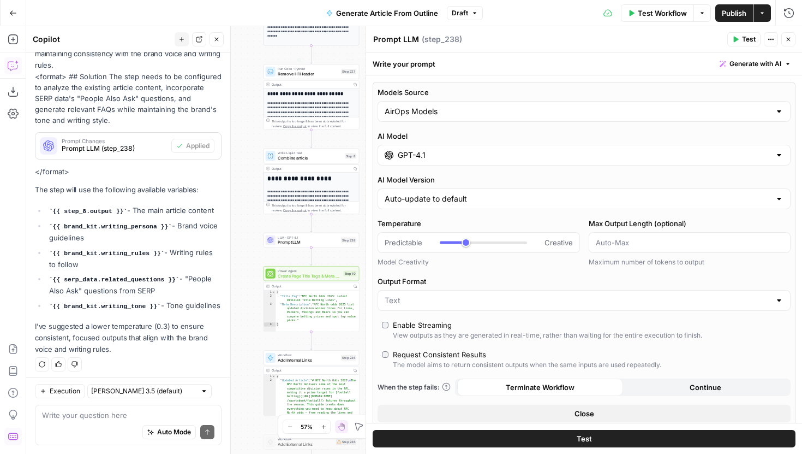
click at [220, 37] on button "Close" at bounding box center [217, 39] width 14 height 14
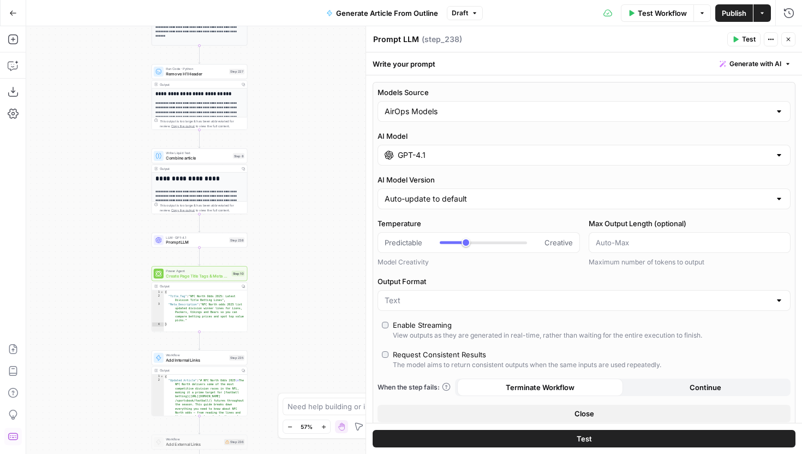
drag, startPoint x: 213, startPoint y: 196, endPoint x: 112, endPoint y: 196, distance: 100.4
click at [112, 196] on div "**********" at bounding box center [414, 239] width 776 height 427
click at [325, 426] on icon "button" at bounding box center [324, 427] width 6 height 6
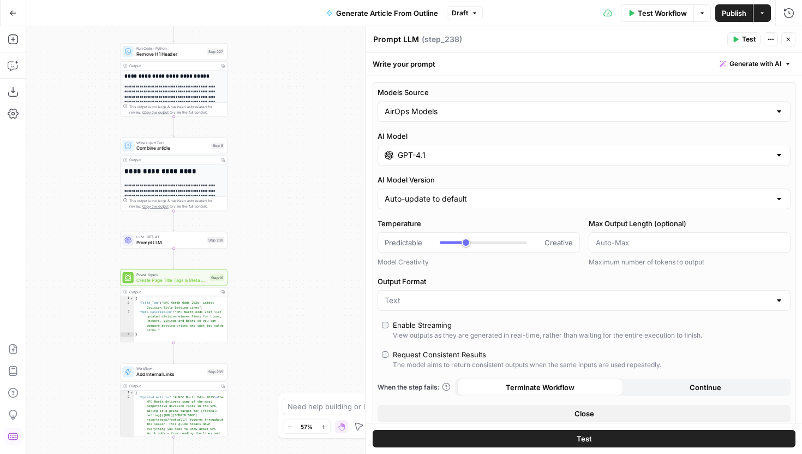
click at [325, 426] on icon "button" at bounding box center [324, 427] width 6 height 6
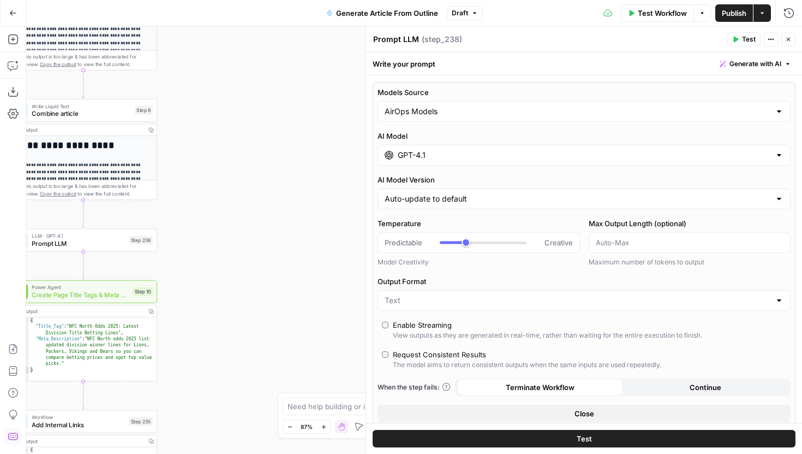
drag, startPoint x: 140, startPoint y: 144, endPoint x: 236, endPoint y: 173, distance: 100.3
click at [236, 173] on div "**********" at bounding box center [414, 239] width 776 height 427
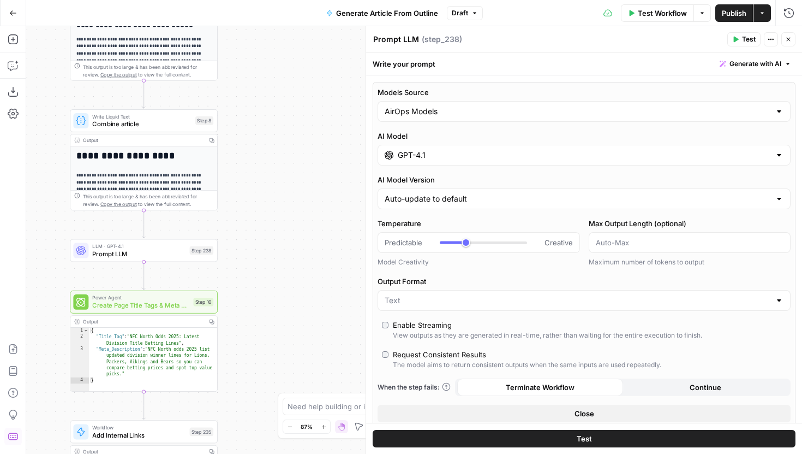
drag, startPoint x: 309, startPoint y: 184, endPoint x: 323, endPoint y: 193, distance: 16.4
click at [323, 193] on div "**********" at bounding box center [414, 239] width 776 height 427
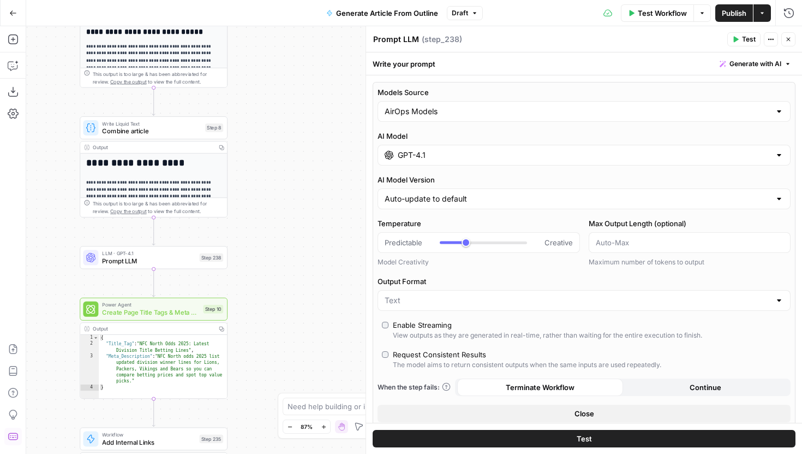
scroll to position [131, 0]
click at [193, 267] on div "LLM · GPT-4.1 Prompt LLM Step 238 Copy step Delete step Add Note Test" at bounding box center [154, 257] width 148 height 23
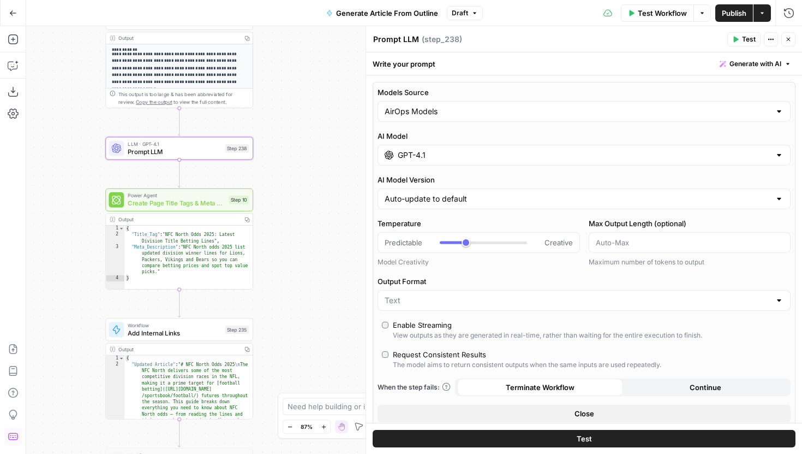
drag, startPoint x: 271, startPoint y: 318, endPoint x: 326, endPoint y: 143, distance: 183.8
click at [326, 142] on div "**********" at bounding box center [414, 239] width 776 height 427
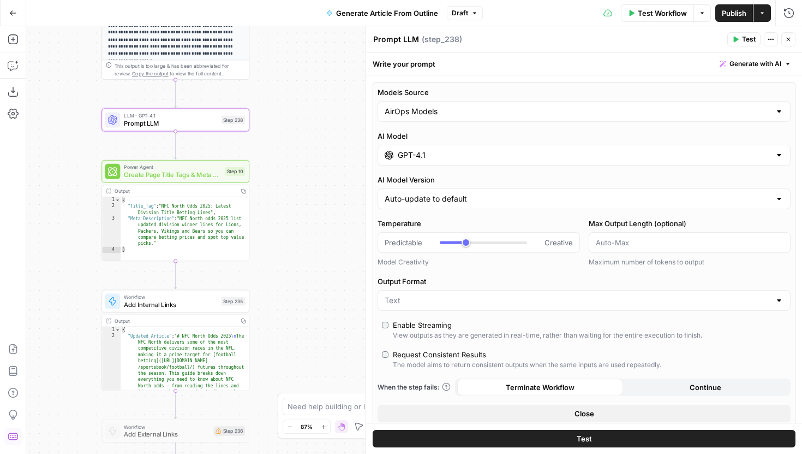
drag, startPoint x: 329, startPoint y: 248, endPoint x: 294, endPoint y: 285, distance: 51.0
click at [294, 285] on div "**********" at bounding box center [414, 239] width 776 height 427
click at [204, 303] on span "Add Internal Links" at bounding box center [169, 303] width 93 height 9
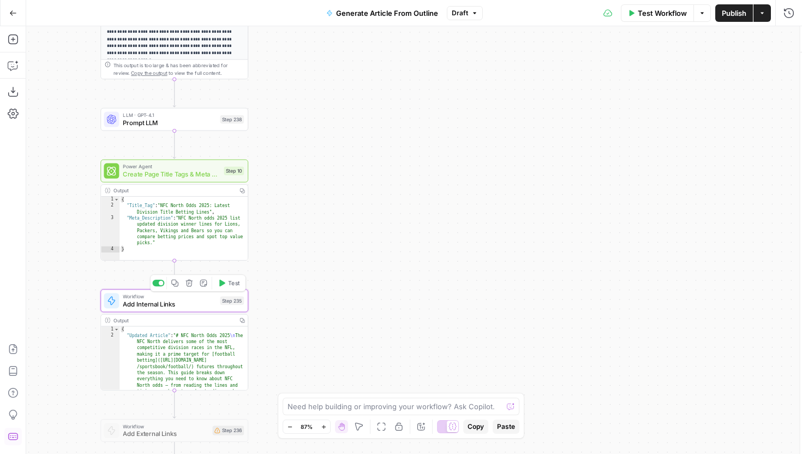
type input "Add Internal Links"
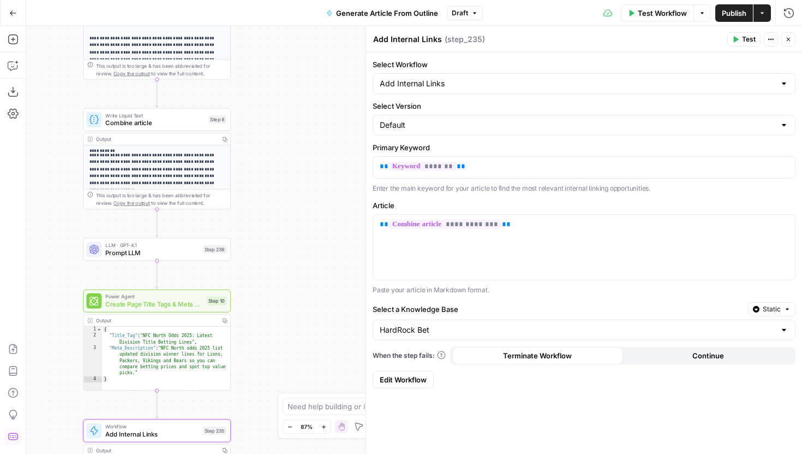
drag, startPoint x: 306, startPoint y: 166, endPoint x: 288, endPoint y: 296, distance: 131.1
click at [288, 296] on div "**********" at bounding box center [414, 239] width 776 height 427
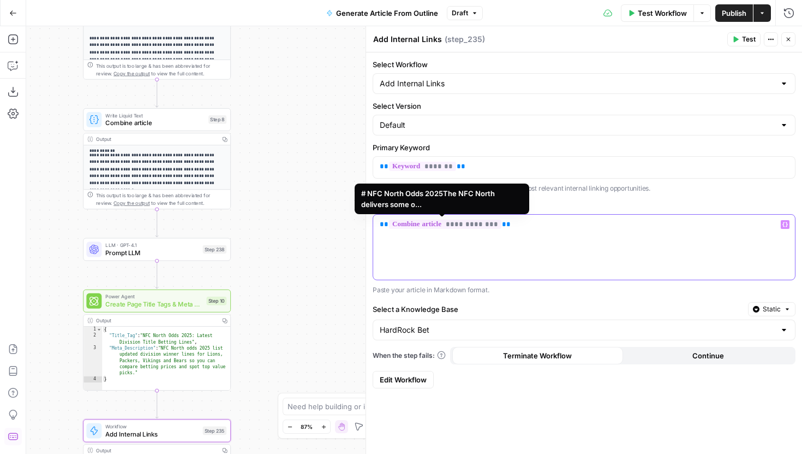
click at [467, 226] on span "**********" at bounding box center [445, 223] width 112 height 9
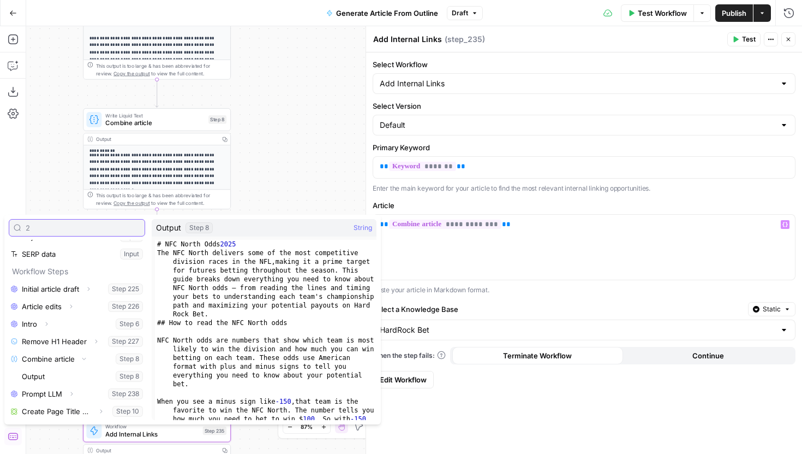
scroll to position [0, 0]
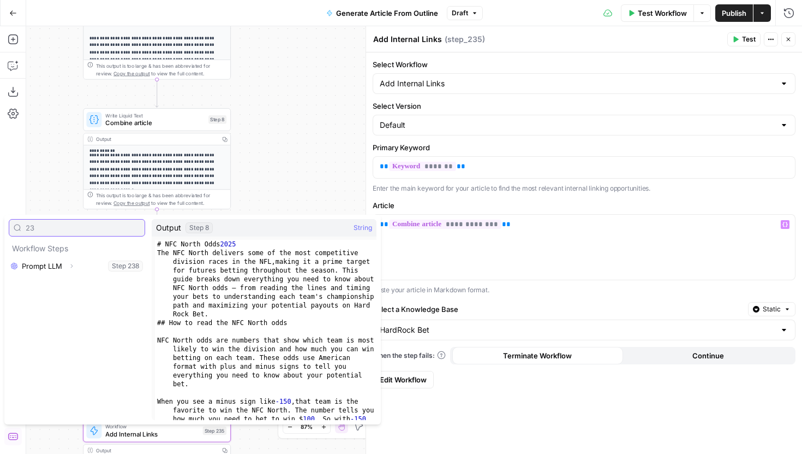
type input "23"
click at [494, 253] on div "**********" at bounding box center [584, 246] width 422 height 65
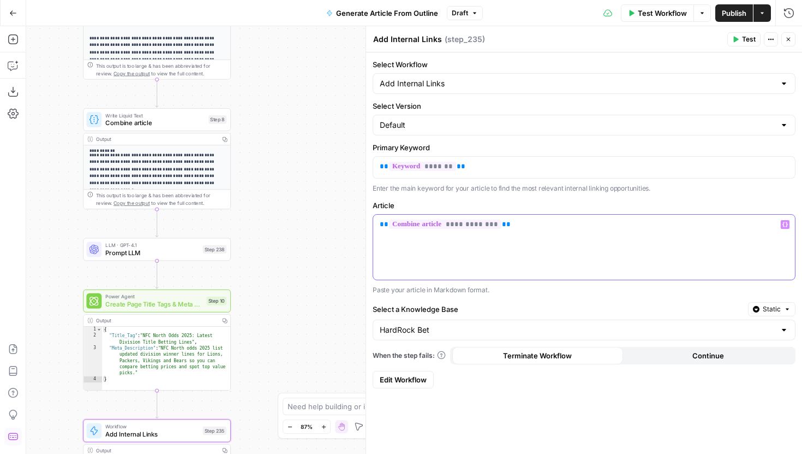
click at [466, 225] on span "**********" at bounding box center [445, 223] width 112 height 9
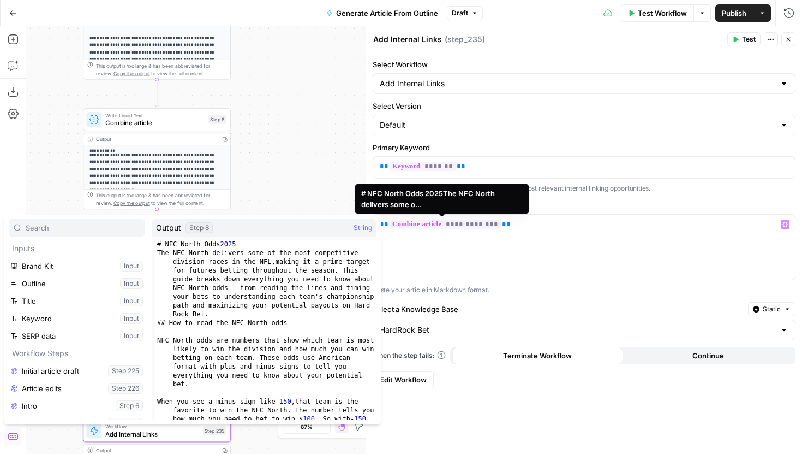
scroll to position [82, 0]
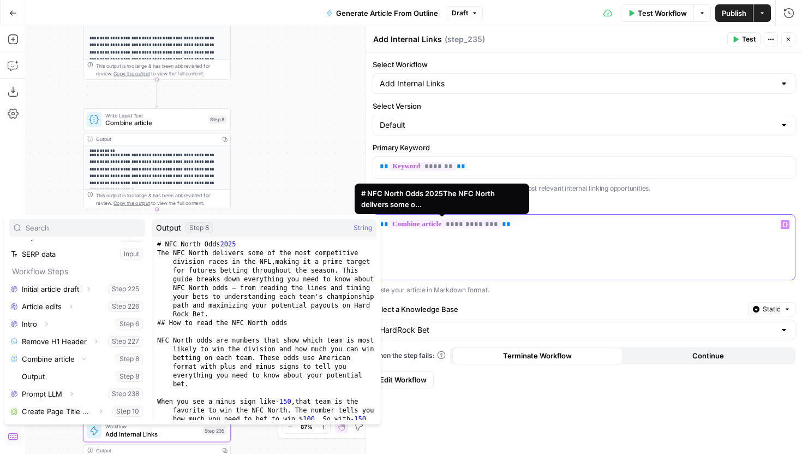
click at [468, 224] on span "**********" at bounding box center [445, 223] width 112 height 9
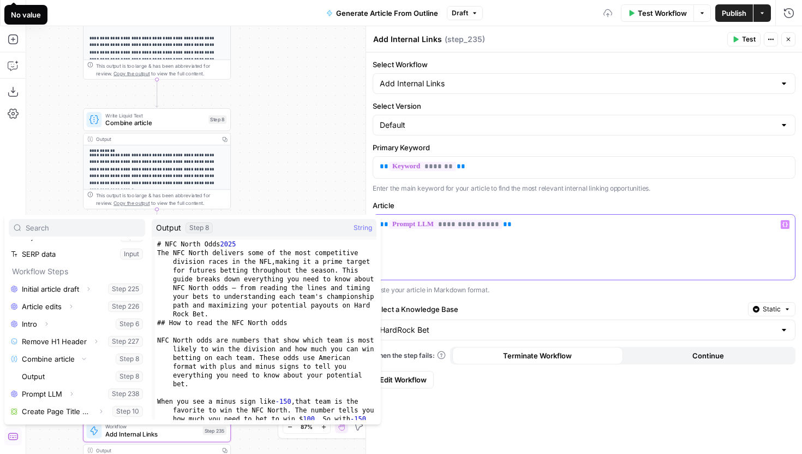
click at [502, 257] on div "**********" at bounding box center [584, 246] width 422 height 65
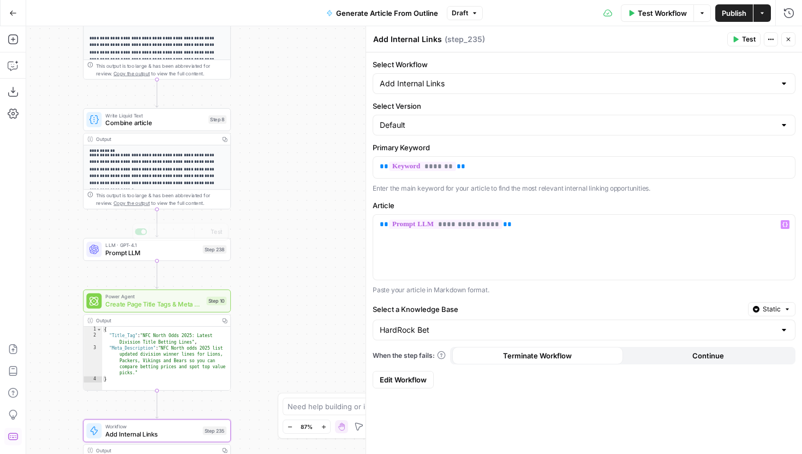
click at [198, 255] on span "Prompt LLM" at bounding box center [151, 252] width 93 height 9
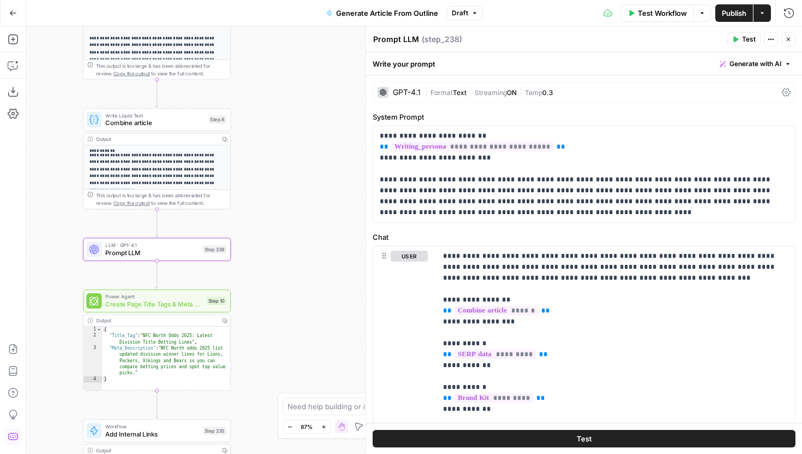
click at [396, 39] on textarea "Prompt LLM" at bounding box center [396, 39] width 46 height 11
click at [397, 44] on textarea "Prompt LLM" at bounding box center [396, 39] width 46 height 11
click at [398, 41] on textarea "Prompt LLM" at bounding box center [396, 39] width 46 height 11
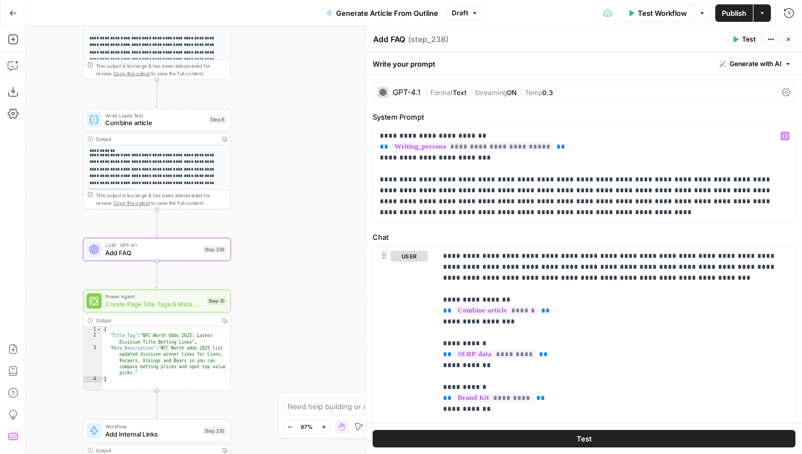
type textarea "Add FAQ"
click at [507, 159] on p "**********" at bounding box center [584, 173] width 409 height 87
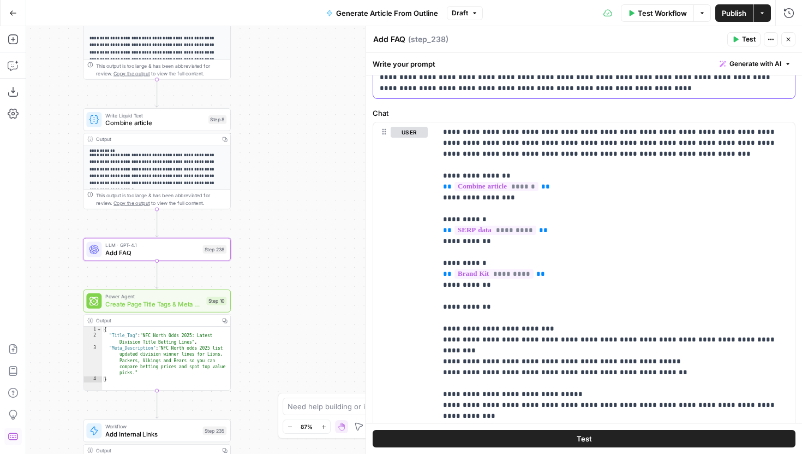
scroll to position [121, 0]
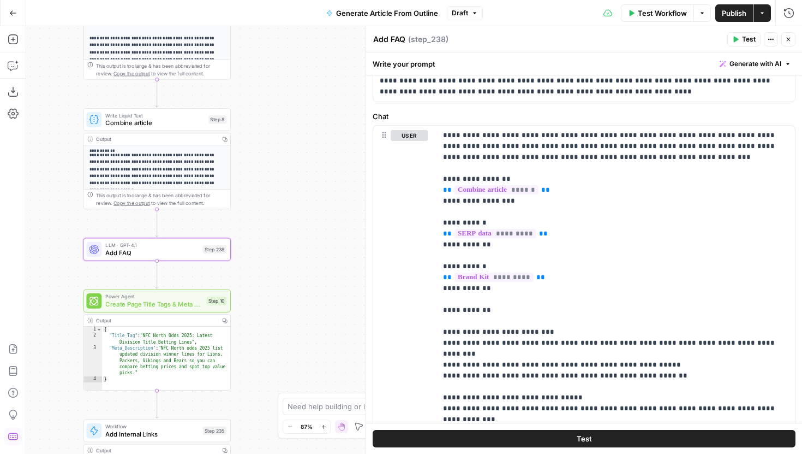
drag, startPoint x: 303, startPoint y: 172, endPoint x: 303, endPoint y: 268, distance: 95.5
click at [303, 268] on div "**********" at bounding box center [414, 239] width 776 height 427
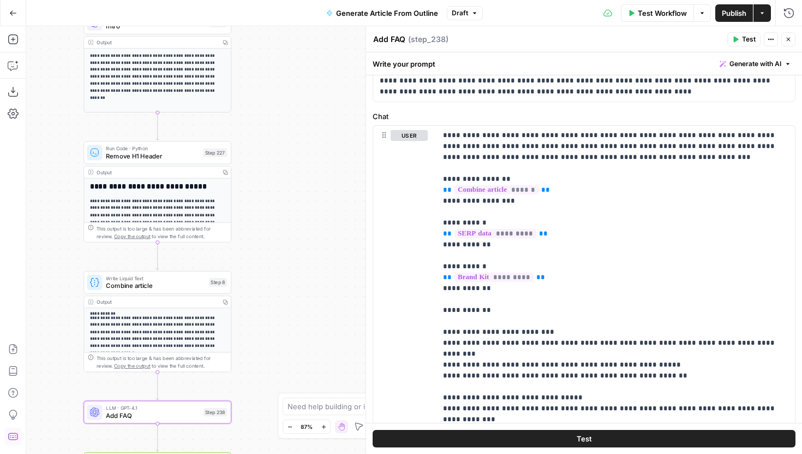
drag, startPoint x: 285, startPoint y: 109, endPoint x: 285, endPoint y: 242, distance: 133.7
click at [285, 242] on div "**********" at bounding box center [414, 239] width 776 height 427
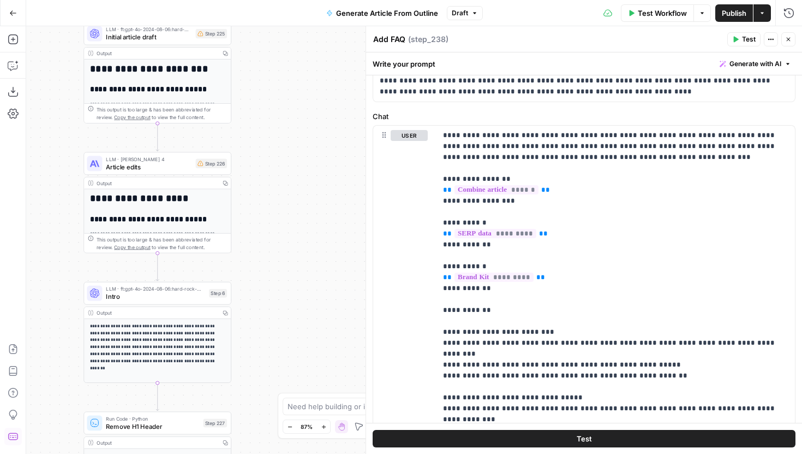
drag, startPoint x: 310, startPoint y: 133, endPoint x: 310, endPoint y: 386, distance: 252.7
click at [310, 384] on div "**********" at bounding box center [414, 239] width 776 height 427
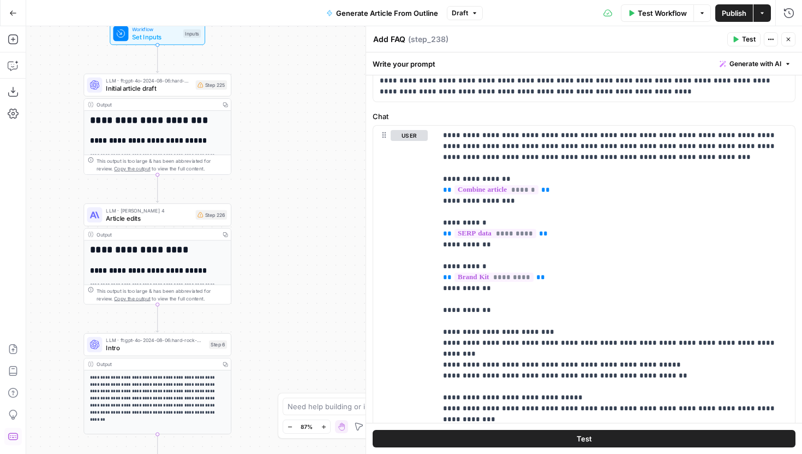
drag, startPoint x: 271, startPoint y: 79, endPoint x: 271, endPoint y: 105, distance: 26.7
click at [271, 104] on div "**********" at bounding box center [414, 239] width 776 height 427
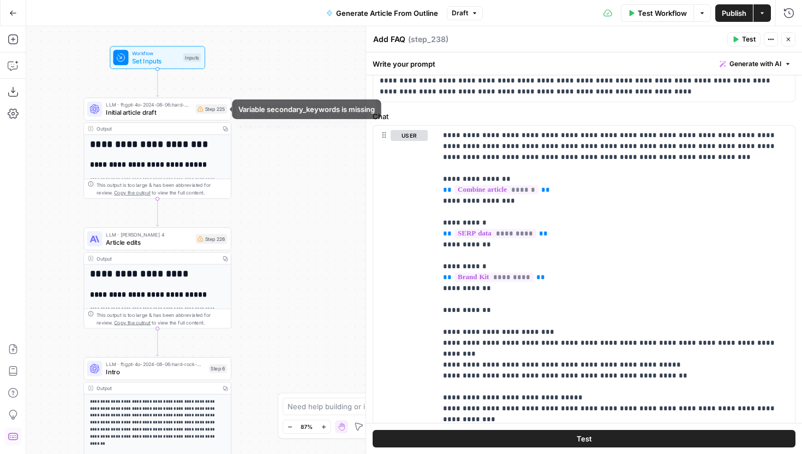
click at [194, 110] on div "LLM · ft:gpt-4o-2024-08-06:hard-rock-digital:nick-voice:C6PtFN2I Initial articl…" at bounding box center [157, 109] width 140 height 16
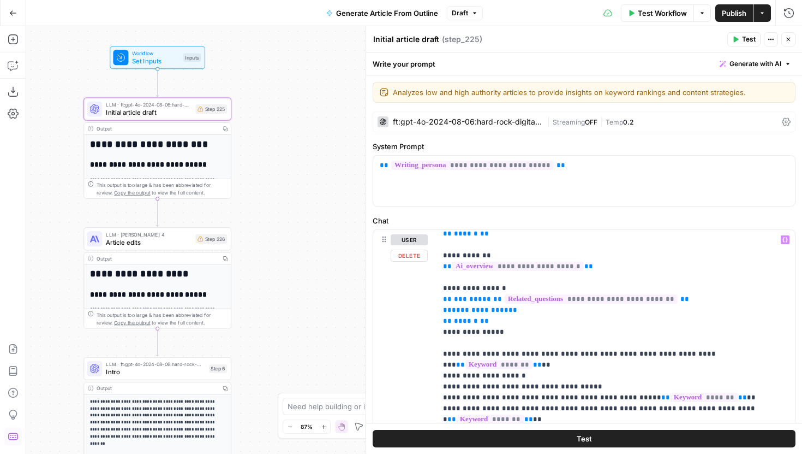
scroll to position [281, 0]
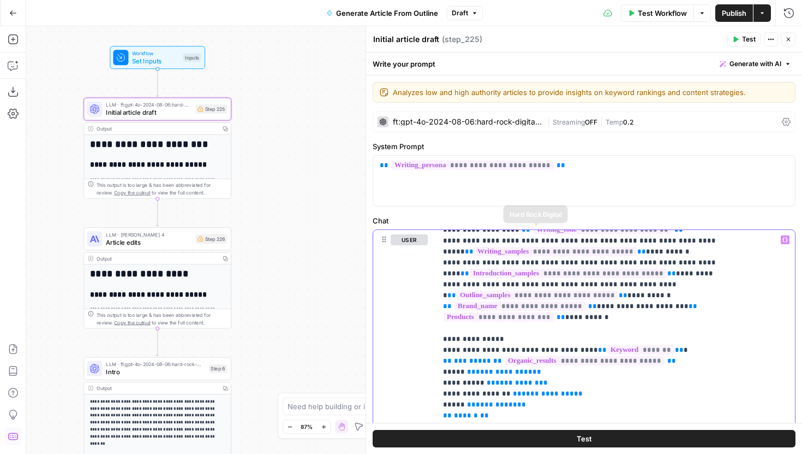
scroll to position [49, 0]
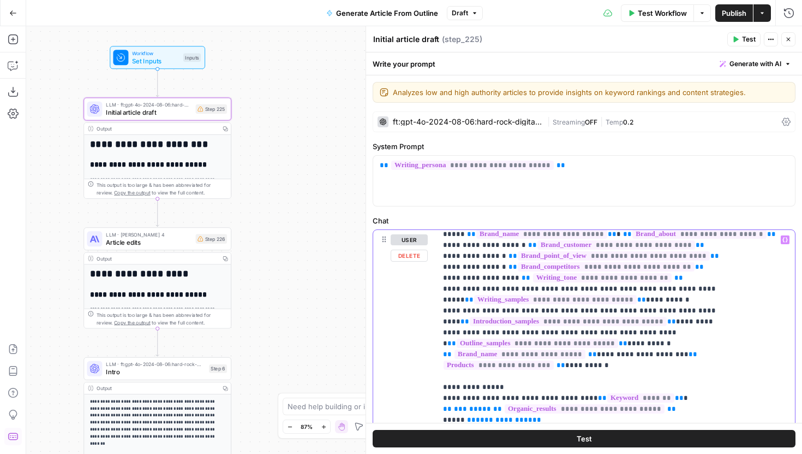
drag, startPoint x: 514, startPoint y: 330, endPoint x: 443, endPoint y: 388, distance: 92.3
click at [443, 388] on div "**********" at bounding box center [616, 452] width 359 height 445
copy p "**********"
click at [279, 261] on div "**********" at bounding box center [414, 239] width 776 height 427
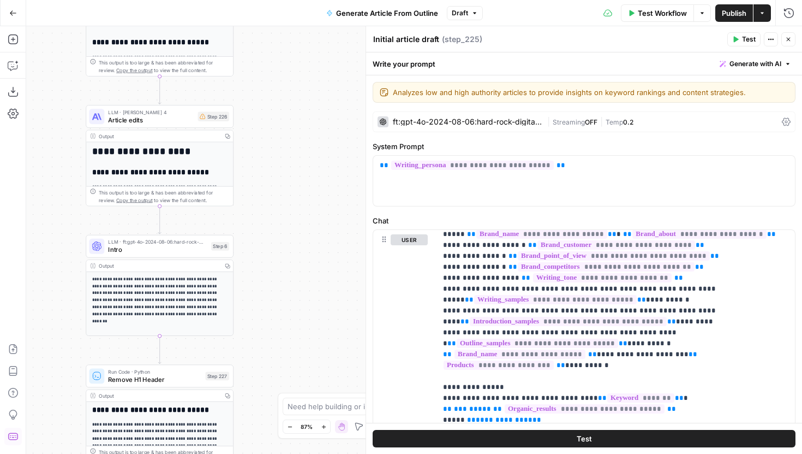
drag, startPoint x: 278, startPoint y: 190, endPoint x: 295, endPoint y: 100, distance: 91.2
click at [295, 101] on div "**********" at bounding box center [414, 239] width 776 height 427
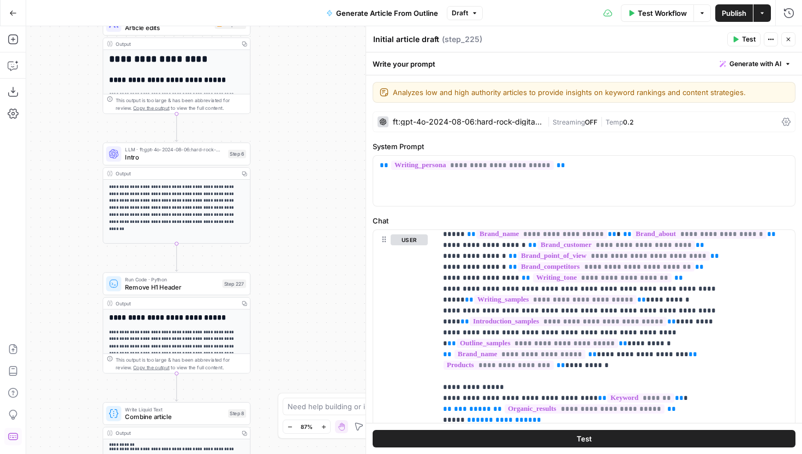
drag, startPoint x: 285, startPoint y: 309, endPoint x: 285, endPoint y: 136, distance: 173.0
click at [285, 136] on div "**********" at bounding box center [414, 239] width 776 height 427
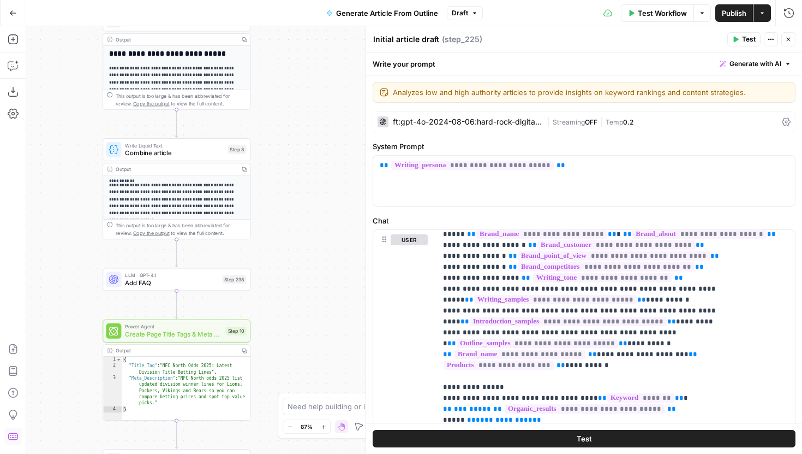
drag, startPoint x: 289, startPoint y: 262, endPoint x: 289, endPoint y: 206, distance: 56.2
click at [289, 206] on div "**********" at bounding box center [414, 239] width 776 height 427
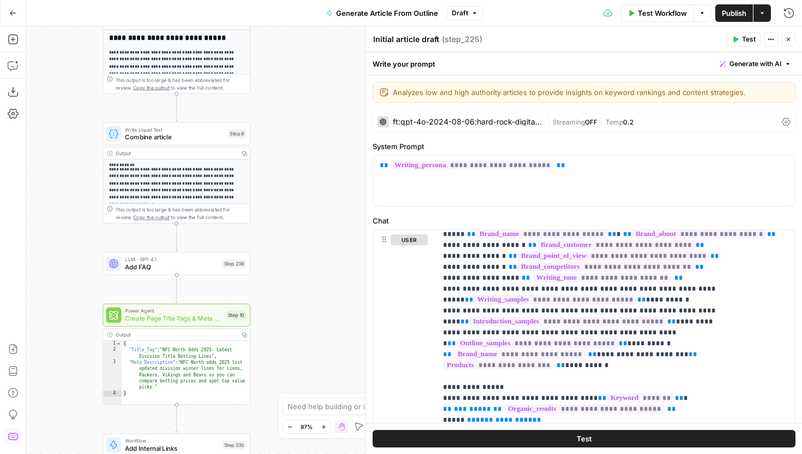
click at [293, 246] on div "**********" at bounding box center [414, 239] width 776 height 427
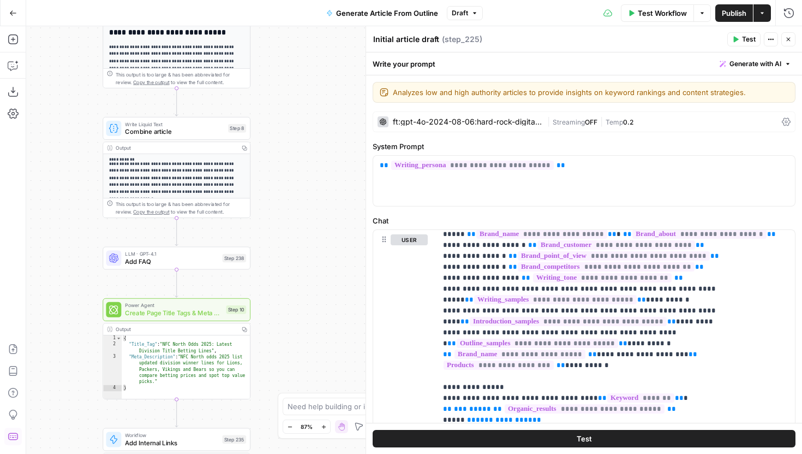
click at [224, 259] on div "Step 238" at bounding box center [235, 258] width 24 height 9
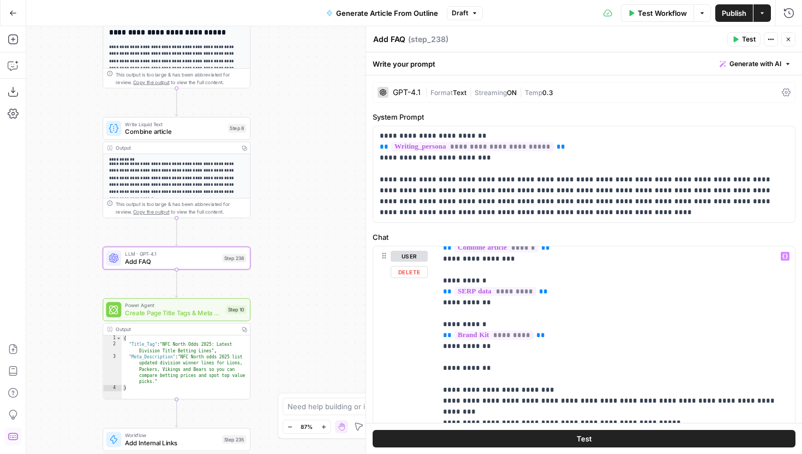
scroll to position [61, 0]
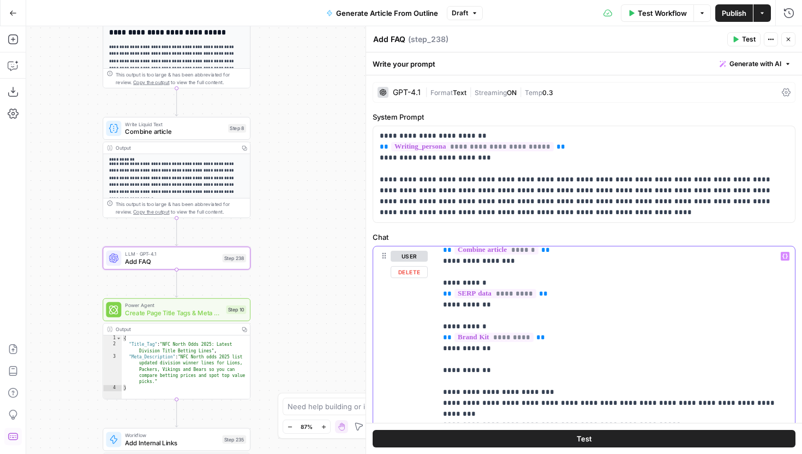
drag, startPoint x: 499, startPoint y: 306, endPoint x: 444, endPoint y: 283, distance: 60.2
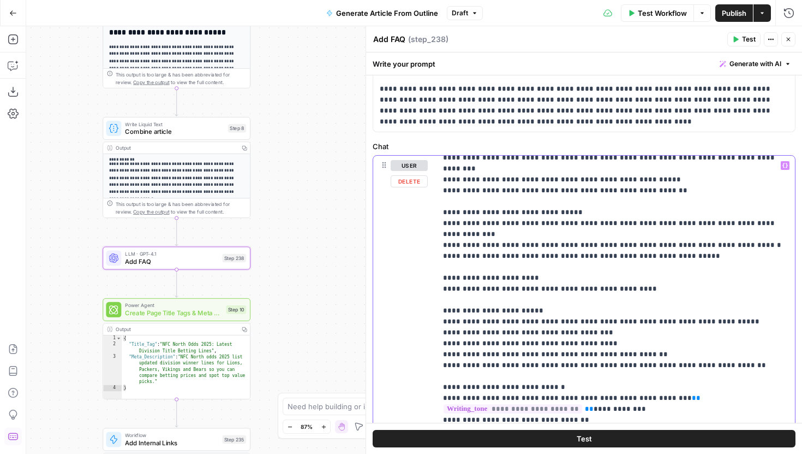
scroll to position [368, 0]
drag, startPoint x: 737, startPoint y: 222, endPoint x: 430, endPoint y: 229, distance: 307.9
click at [430, 229] on div "**********" at bounding box center [584, 391] width 422 height 470
drag, startPoint x: 750, startPoint y: 226, endPoint x: 434, endPoint y: 222, distance: 316.6
click at [434, 222] on div "**********" at bounding box center [584, 391] width 422 height 470
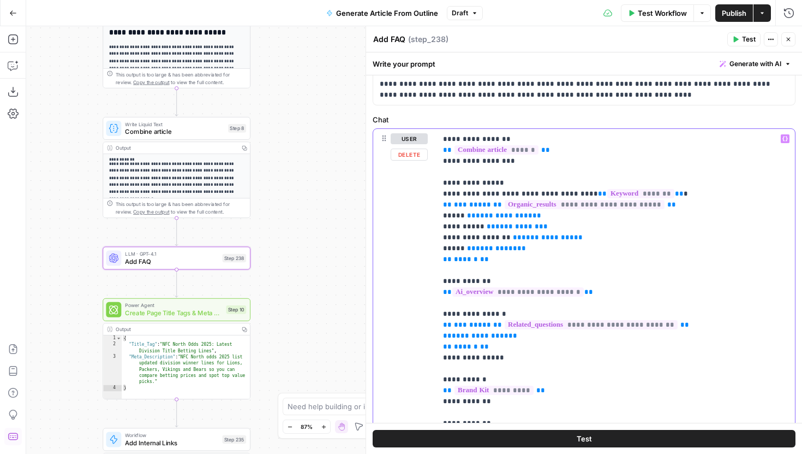
scroll to position [45, 0]
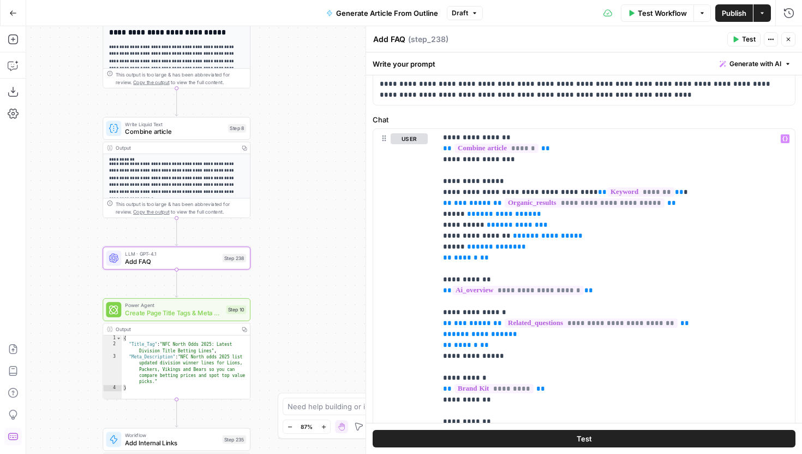
drag, startPoint x: 320, startPoint y: 97, endPoint x: 324, endPoint y: 171, distance: 74.3
click at [324, 169] on div "**********" at bounding box center [414, 239] width 776 height 427
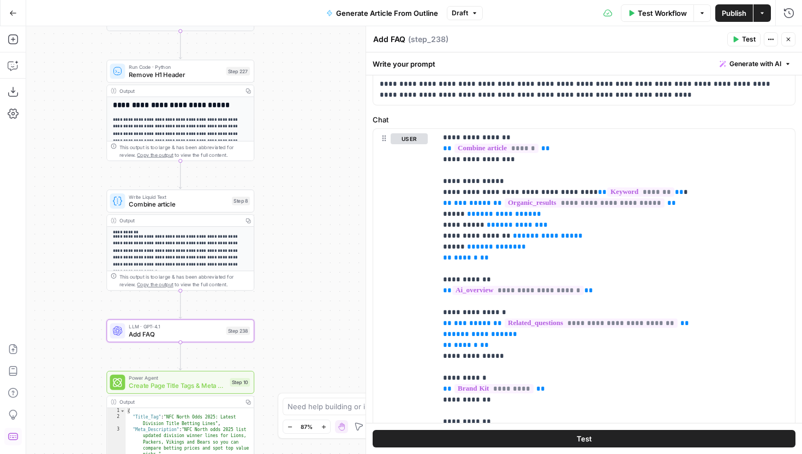
click at [640, 16] on span "Test Workflow" at bounding box center [662, 13] width 49 height 11
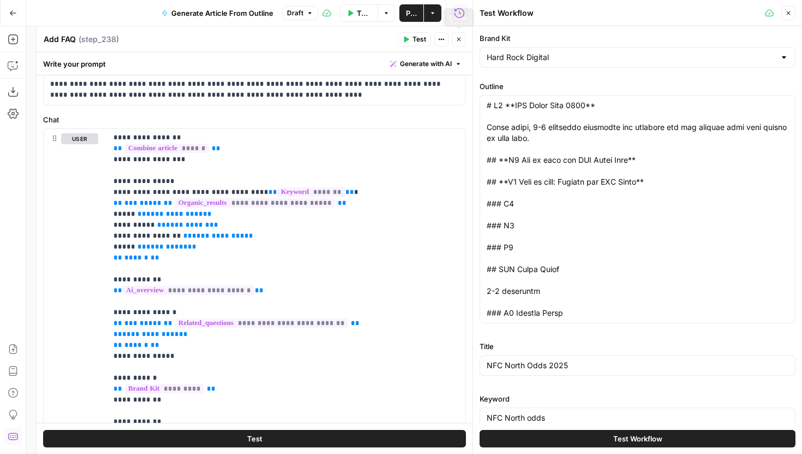
click at [460, 37] on icon "button" at bounding box center [459, 39] width 7 height 7
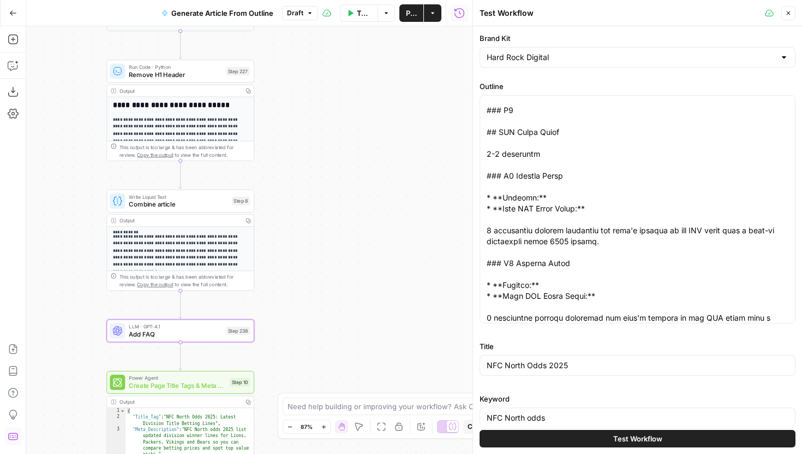
scroll to position [139, 0]
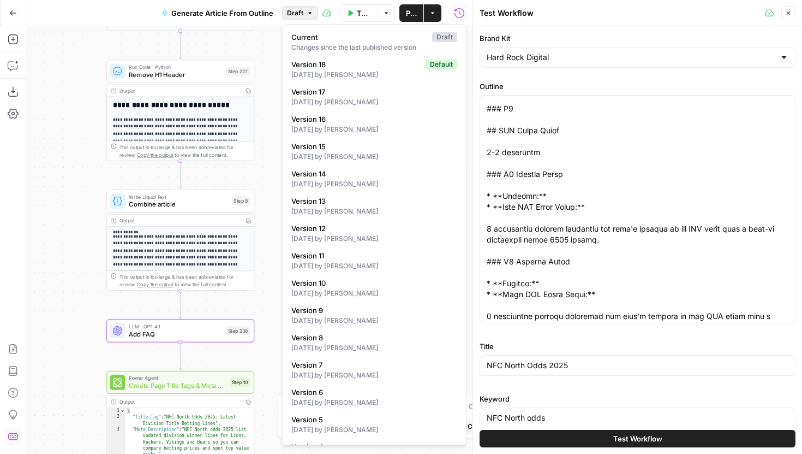
click at [307, 11] on icon "button" at bounding box center [310, 13] width 7 height 7
click at [302, 11] on button "Draft" at bounding box center [300, 13] width 36 height 14
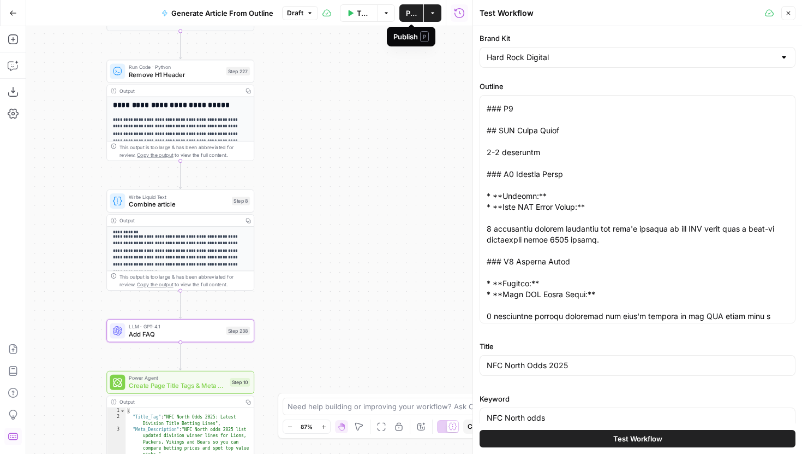
click at [412, 15] on span "Publish" at bounding box center [411, 13] width 11 height 11
click at [288, 428] on icon "button" at bounding box center [290, 427] width 6 height 6
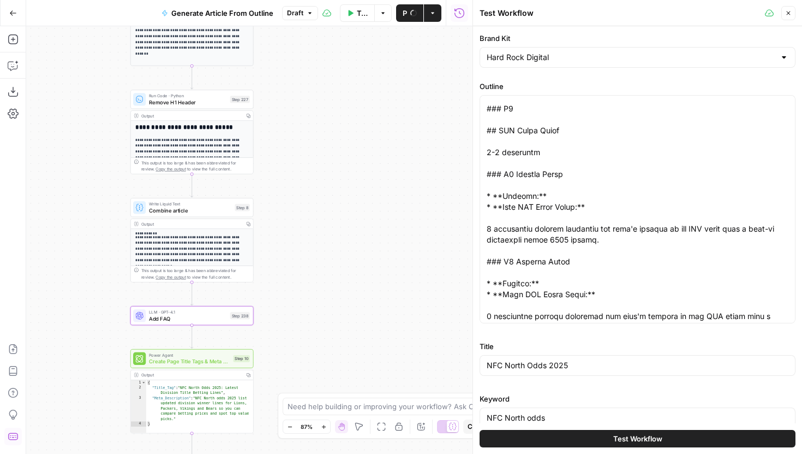
click at [288, 428] on icon "button" at bounding box center [290, 427] width 6 height 6
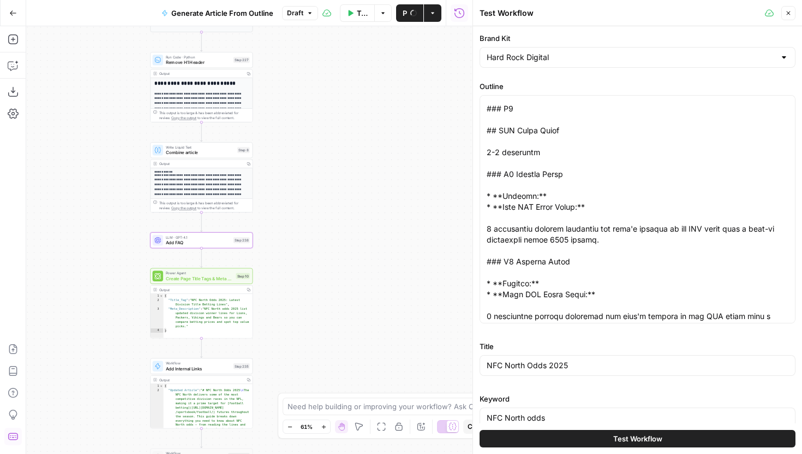
drag, startPoint x: 277, startPoint y: 319, endPoint x: 284, endPoint y: 163, distance: 155.7
click at [284, 163] on div "**********" at bounding box center [249, 239] width 446 height 427
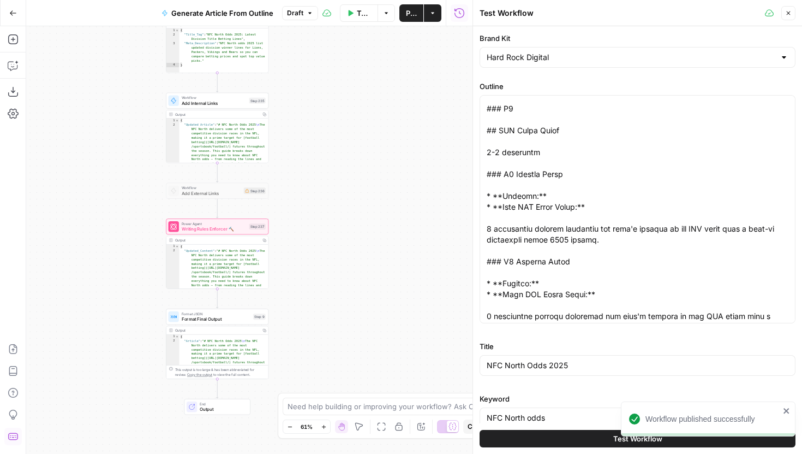
drag, startPoint x: 282, startPoint y: 300, endPoint x: 290, endPoint y: 154, distance: 145.9
click at [290, 154] on div "**********" at bounding box center [249, 239] width 446 height 427
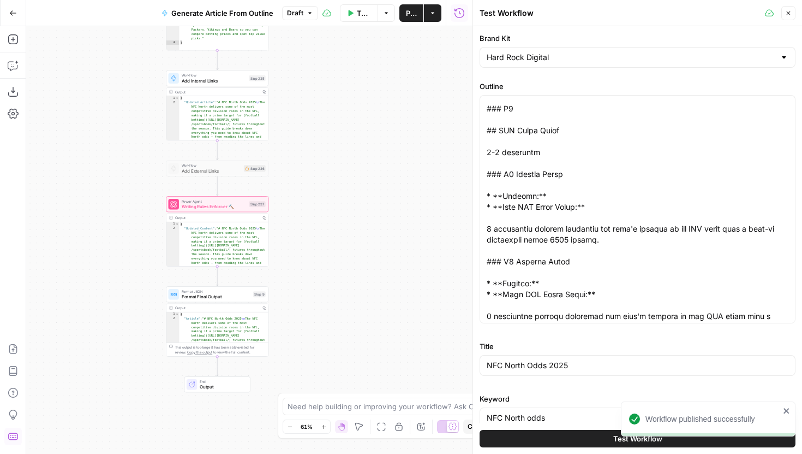
drag, startPoint x: 309, startPoint y: 294, endPoint x: 309, endPoint y: 287, distance: 7.1
click at [309, 287] on div "**********" at bounding box center [249, 239] width 446 height 427
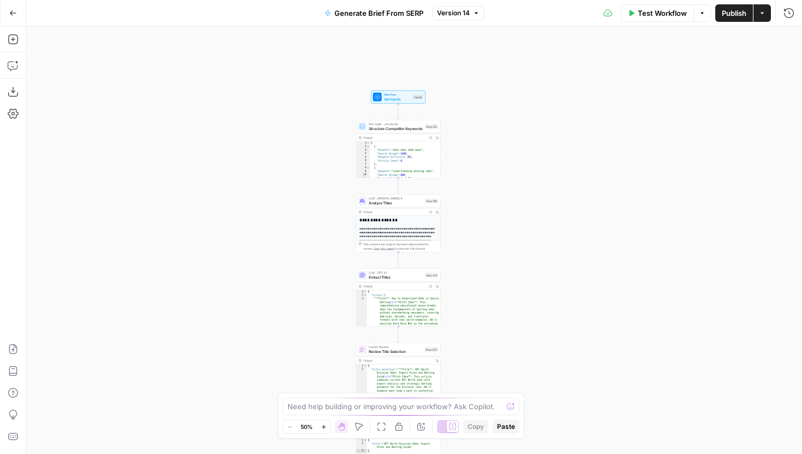
drag, startPoint x: 504, startPoint y: 112, endPoint x: 482, endPoint y: 373, distance: 261.3
click at [482, 373] on div "Workflow Set Inputs Inputs Run Code · JavaScript Structure Competitor Keywords …" at bounding box center [414, 239] width 776 height 427
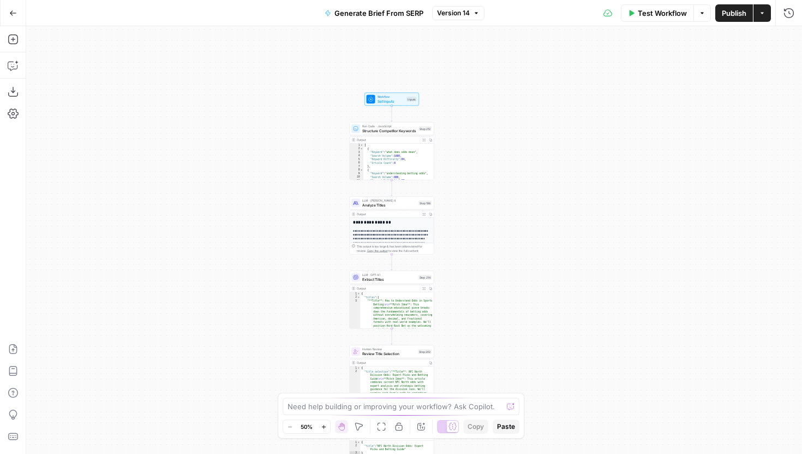
drag, startPoint x: 300, startPoint y: 324, endPoint x: 286, endPoint y: 188, distance: 136.6
click at [286, 188] on div "Workflow Set Inputs Inputs Run Code · JavaScript Structure Competitor Keywords …" at bounding box center [414, 239] width 776 height 427
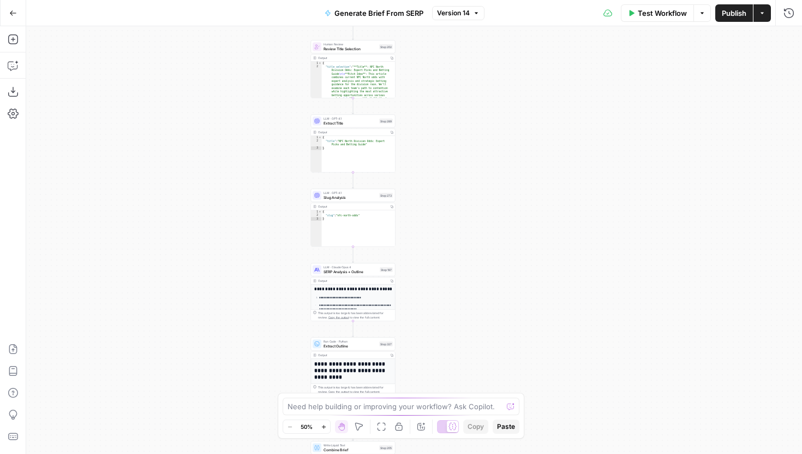
drag, startPoint x: 313, startPoint y: 287, endPoint x: 288, endPoint y: 164, distance: 124.8
click at [288, 164] on div "Workflow Set Inputs Inputs Run Code · JavaScript Structure Competitor Keywords …" at bounding box center [414, 239] width 776 height 427
click at [337, 269] on span "SERP Analysis + Outline" at bounding box center [351, 271] width 54 height 5
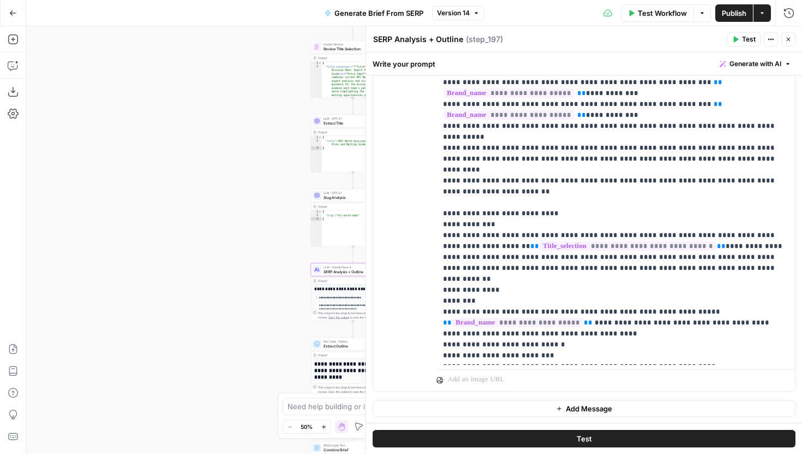
scroll to position [919, 0]
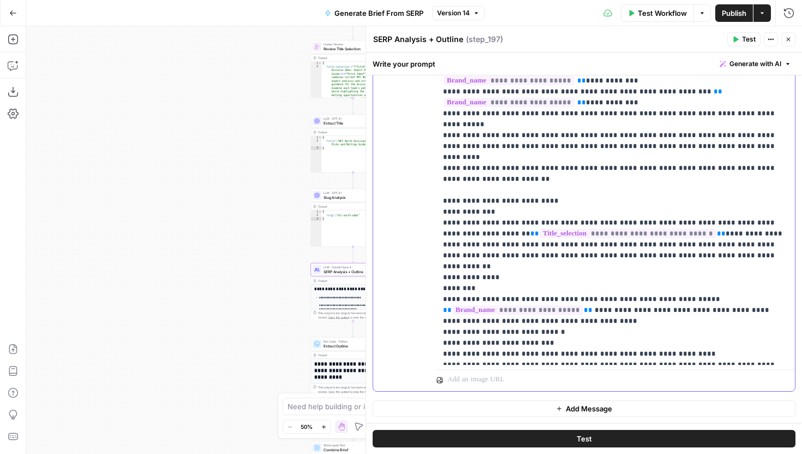
click at [660, 168] on p "**********" at bounding box center [615, 37] width 345 height 2063
click at [599, 290] on p "**********" at bounding box center [615, 37] width 345 height 2063
click at [650, 311] on p "**********" at bounding box center [615, 48] width 345 height 2085
click at [630, 367] on div at bounding box center [616, 378] width 359 height 26
click at [734, 10] on span "Publish" at bounding box center [734, 13] width 25 height 11
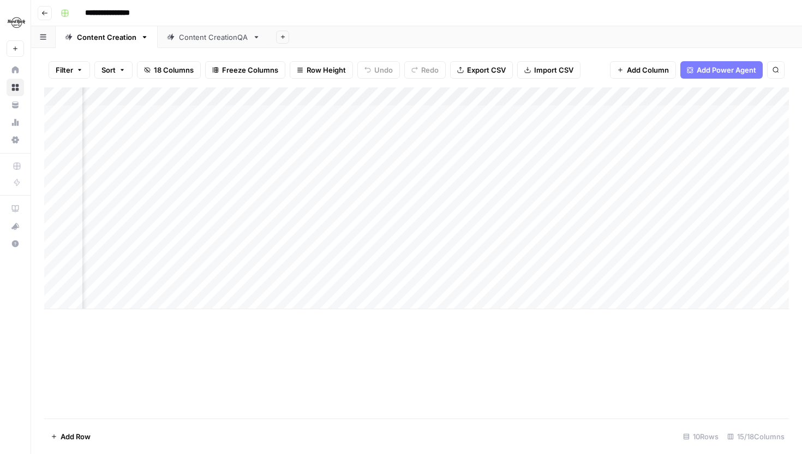
scroll to position [0, 393]
click at [403, 112] on div "Add Column" at bounding box center [416, 198] width 745 height 222
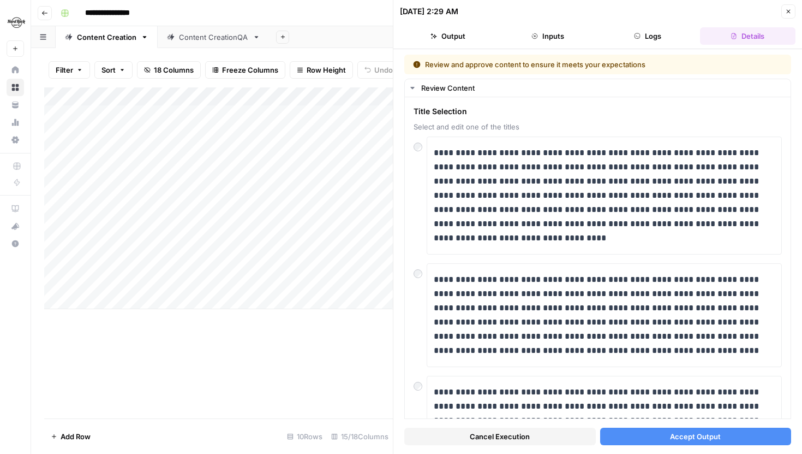
click at [646, 440] on button "Accept Output" at bounding box center [696, 435] width 192 height 17
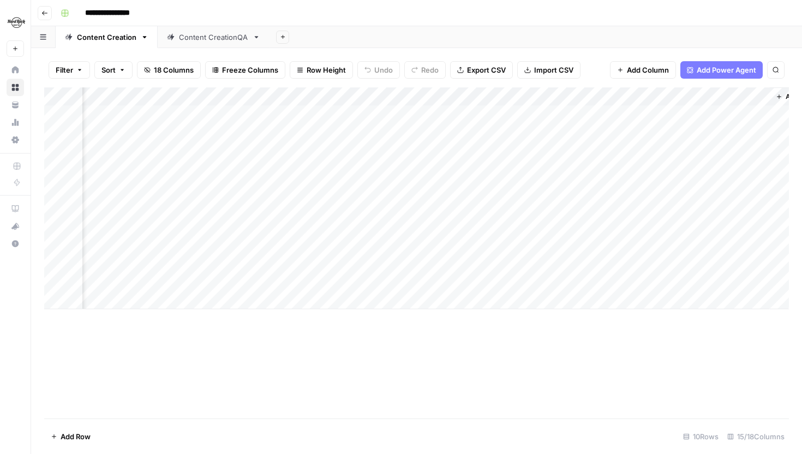
scroll to position [0, 1053]
click at [526, 112] on div "Add Column" at bounding box center [416, 198] width 745 height 222
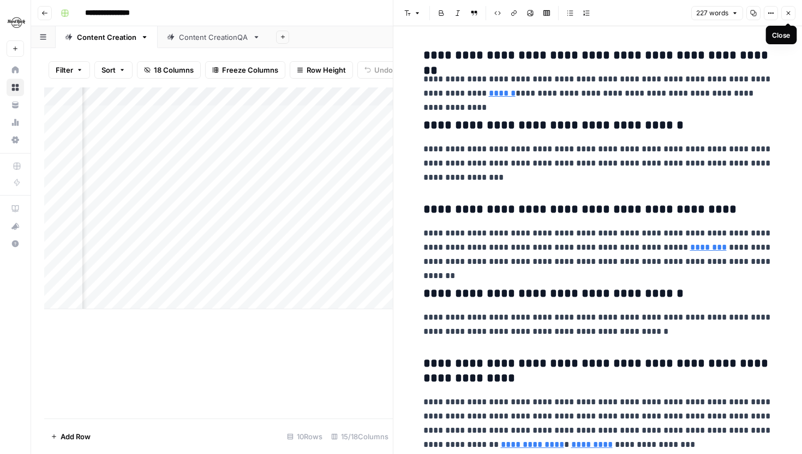
click at [792, 11] on button "Close" at bounding box center [789, 13] width 14 height 14
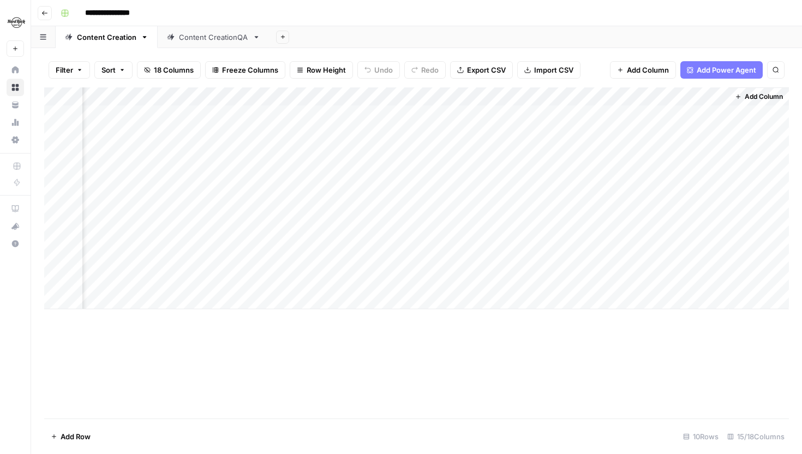
scroll to position [0, 979]
click at [594, 114] on div "Add Column" at bounding box center [416, 198] width 745 height 222
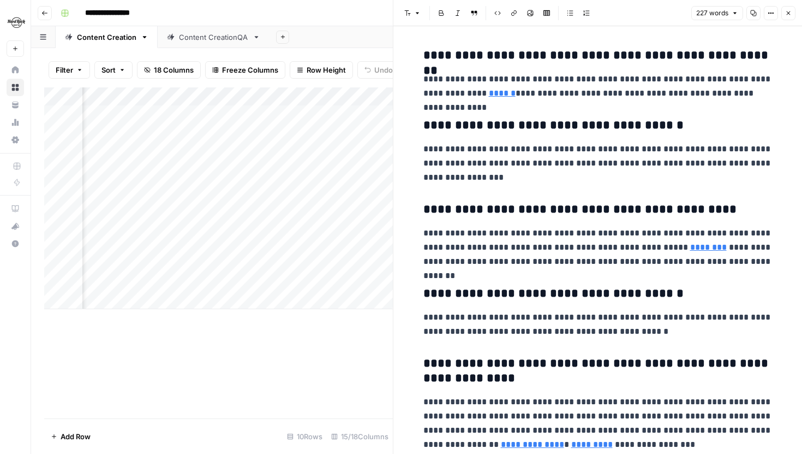
click at [561, 174] on p "**********" at bounding box center [598, 163] width 349 height 43
click at [790, 13] on icon "button" at bounding box center [788, 13] width 7 height 7
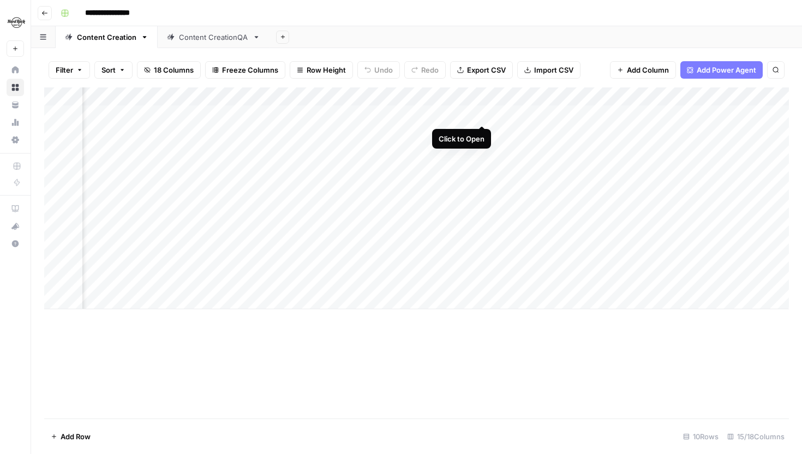
click at [481, 115] on div "Add Column" at bounding box center [416, 198] width 745 height 222
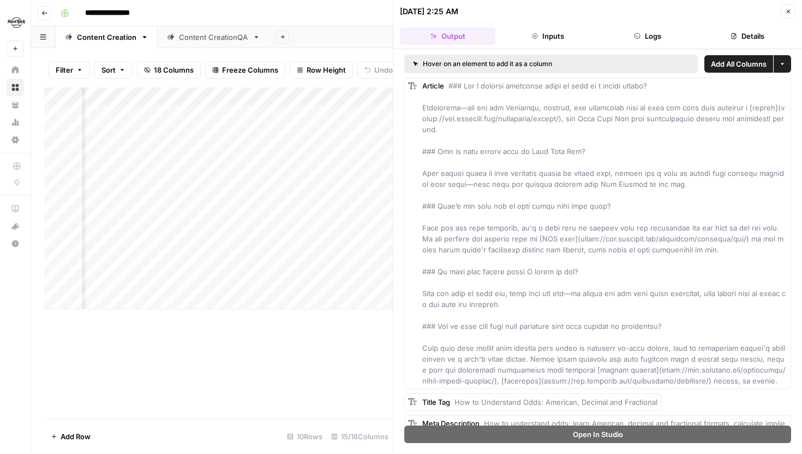
click at [568, 35] on button "Inputs" at bounding box center [548, 35] width 96 height 17
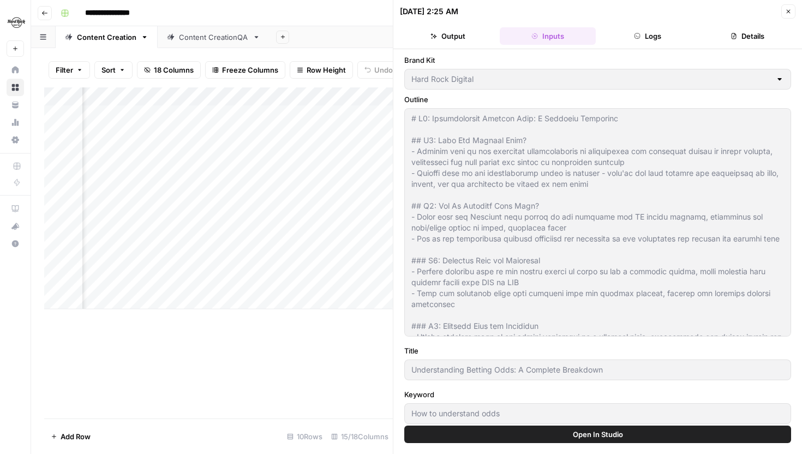
click at [636, 41] on button "Logs" at bounding box center [648, 35] width 96 height 17
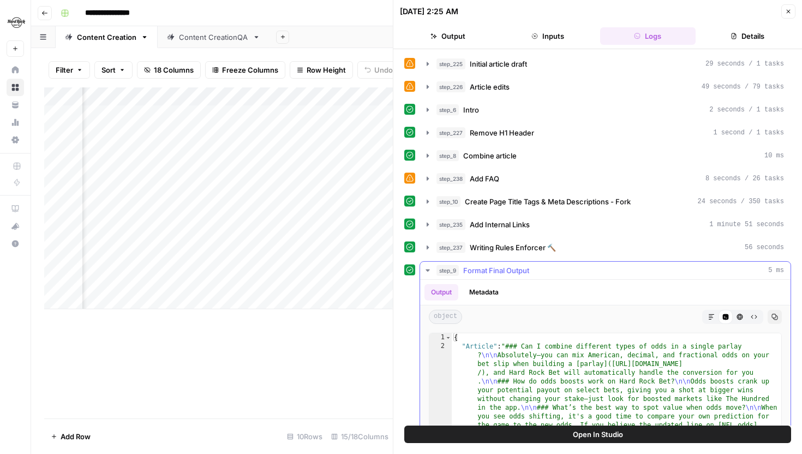
click at [708, 315] on icon "button" at bounding box center [711, 316] width 7 height 7
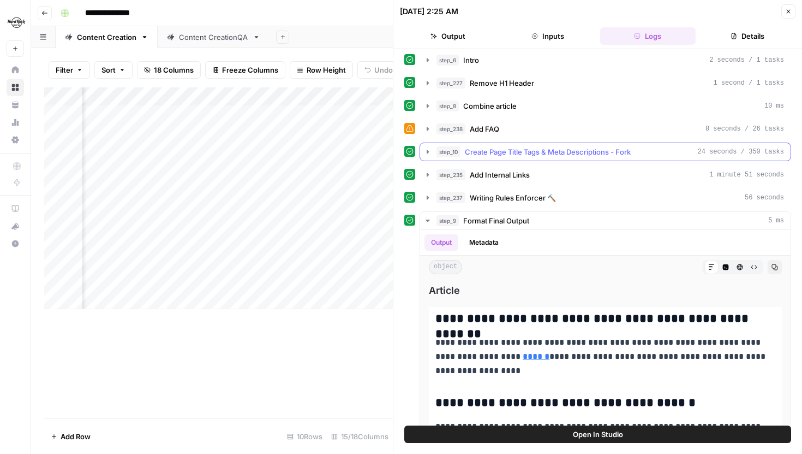
scroll to position [35, 0]
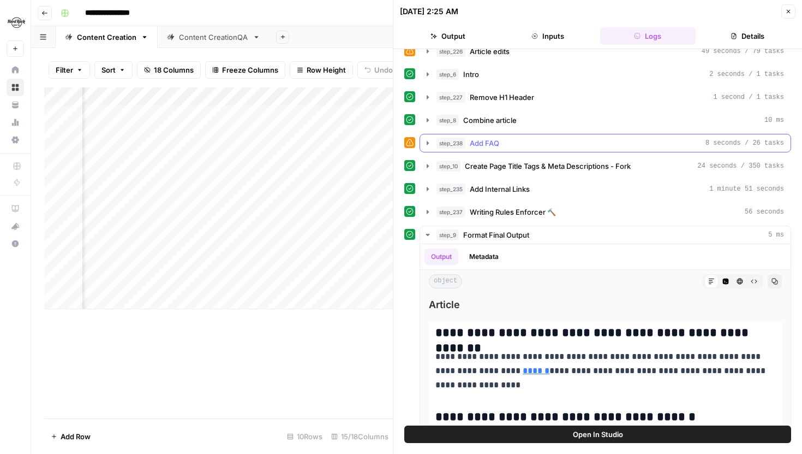
click at [430, 144] on icon "button" at bounding box center [428, 143] width 9 height 9
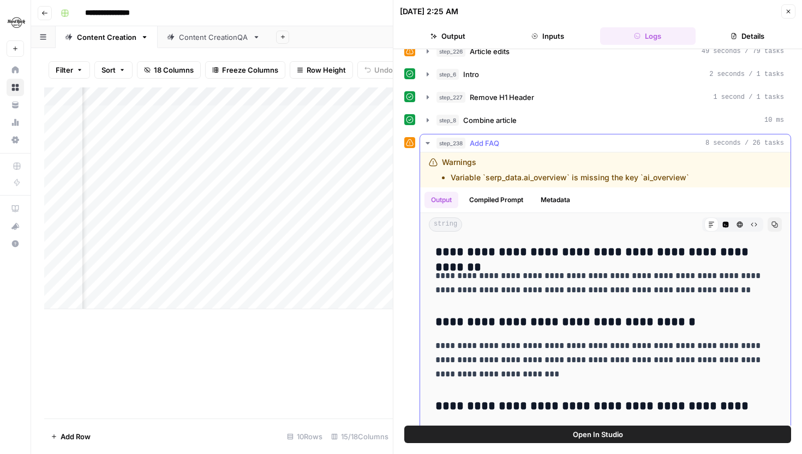
click at [429, 142] on icon "button" at bounding box center [428, 143] width 4 height 2
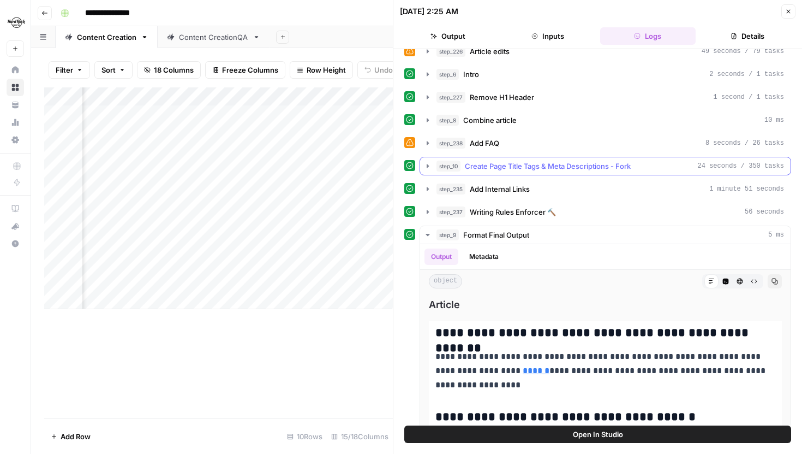
click at [428, 165] on icon "button" at bounding box center [428, 166] width 9 height 9
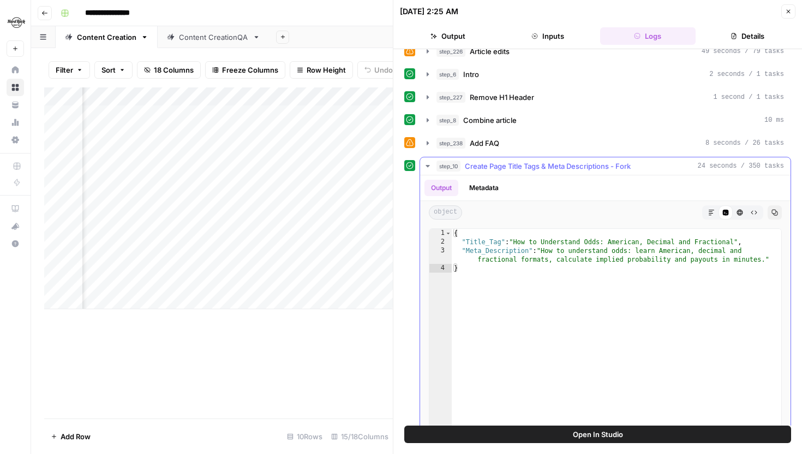
click at [428, 165] on icon "button" at bounding box center [428, 166] width 4 height 2
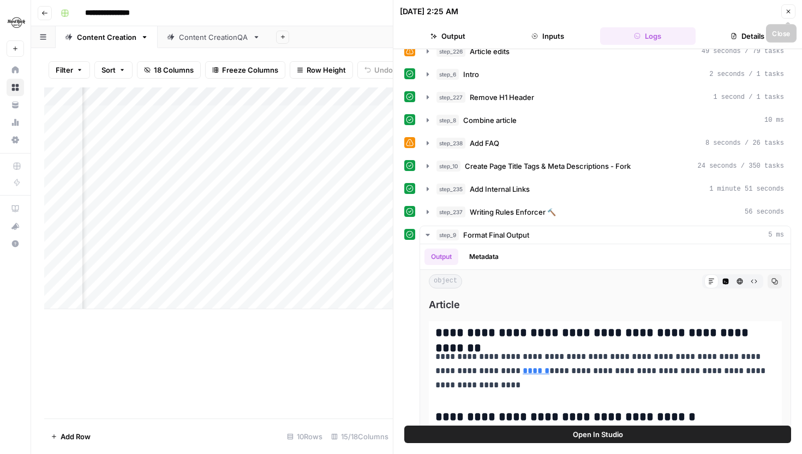
click at [791, 9] on icon "button" at bounding box center [788, 11] width 7 height 7
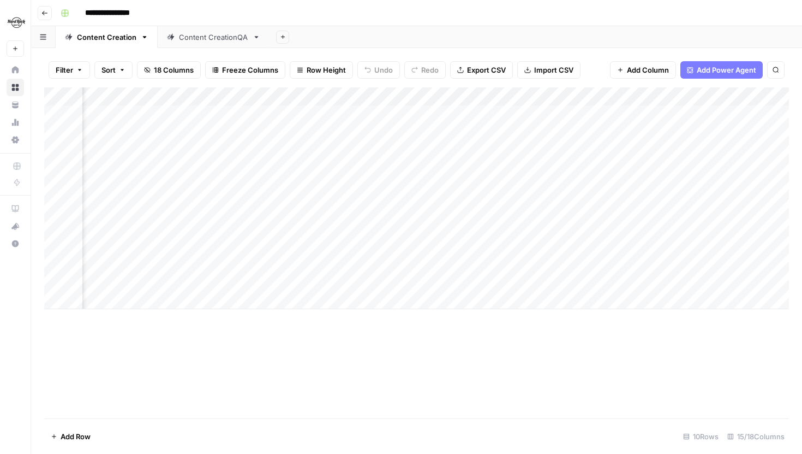
click at [405, 98] on div "Add Column" at bounding box center [416, 198] width 745 height 222
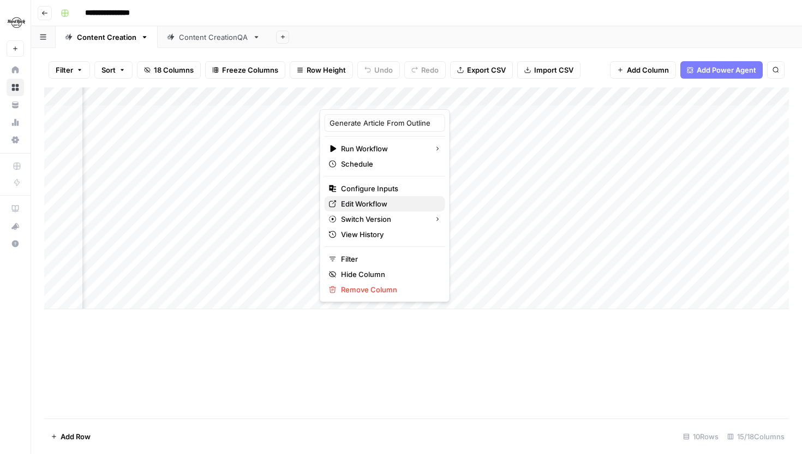
click at [377, 203] on span "Edit Workflow" at bounding box center [389, 203] width 96 height 11
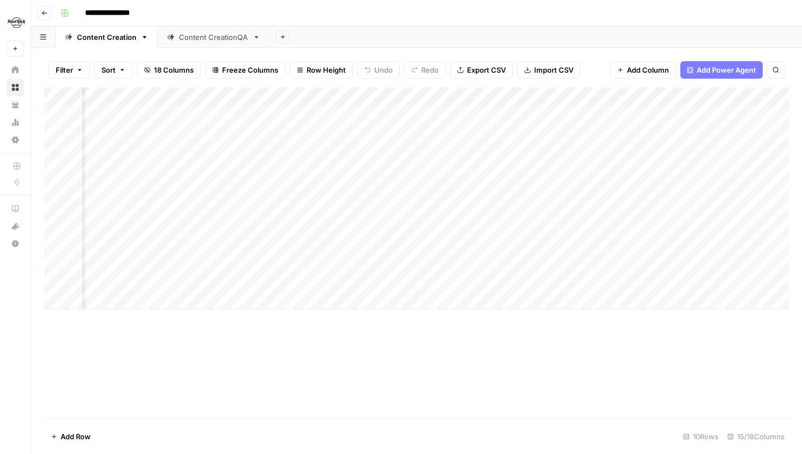
scroll to position [0, 578]
click at [319, 108] on div "Add Column" at bounding box center [416, 198] width 745 height 222
click at [318, 112] on div "Add Column" at bounding box center [416, 198] width 745 height 222
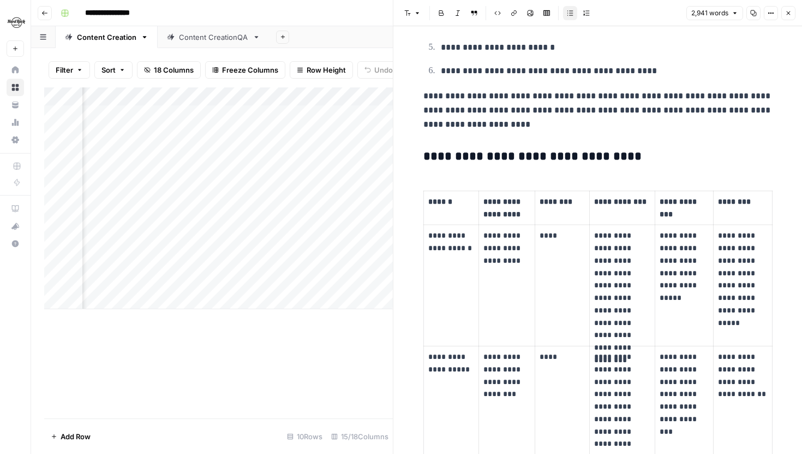
scroll to position [2468, 0]
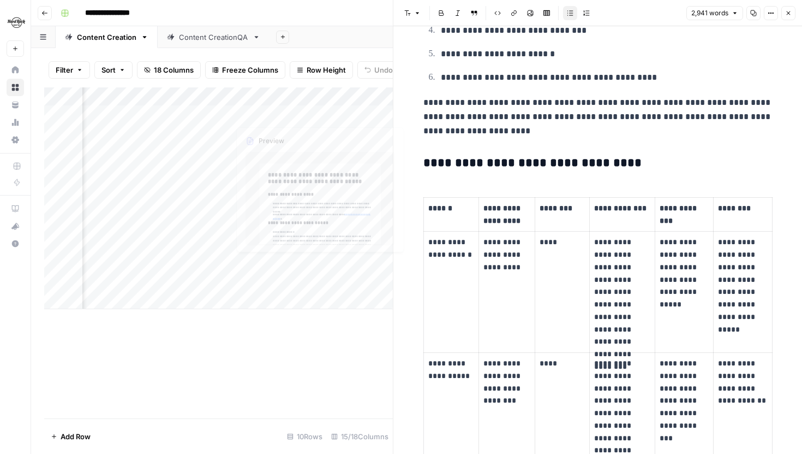
click at [276, 93] on div "Add Column" at bounding box center [218, 198] width 349 height 222
click at [791, 14] on icon "button" at bounding box center [788, 13] width 7 height 7
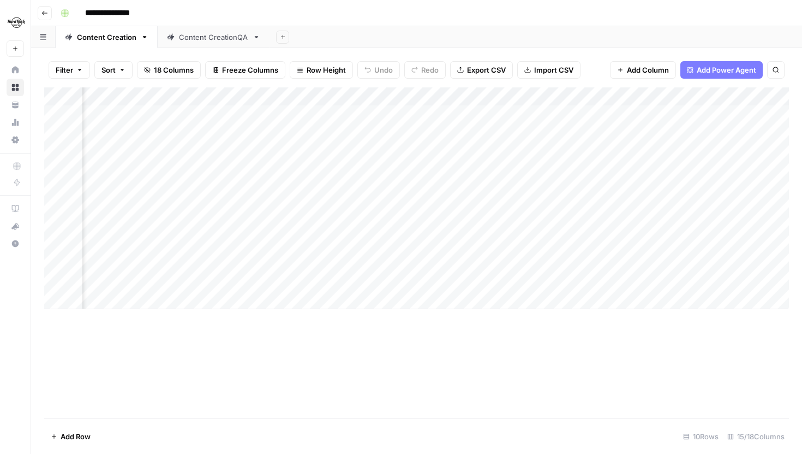
click at [181, 97] on div "Add Column" at bounding box center [416, 198] width 745 height 222
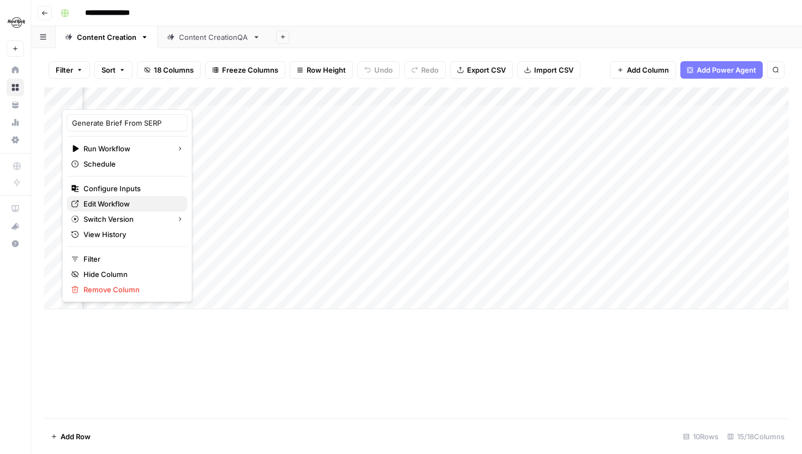
click at [110, 201] on span "Edit Workflow" at bounding box center [132, 203] width 96 height 11
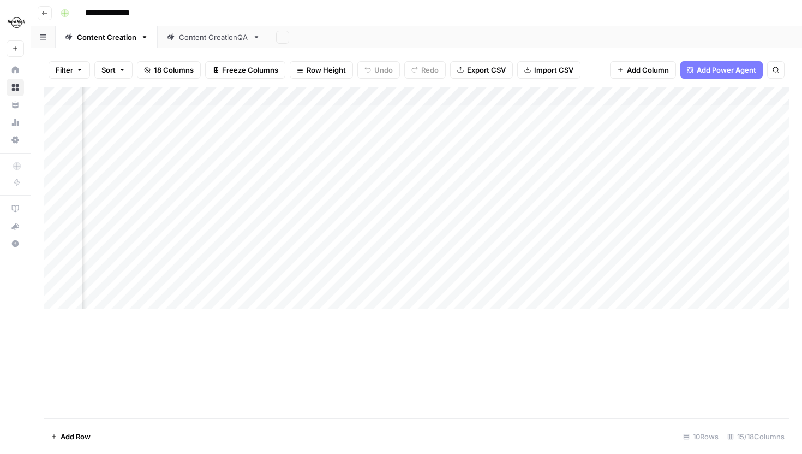
scroll to position [0, 748]
click at [727, 115] on div "Add Column" at bounding box center [416, 198] width 745 height 222
click at [178, 114] on div "Add Column" at bounding box center [416, 198] width 745 height 222
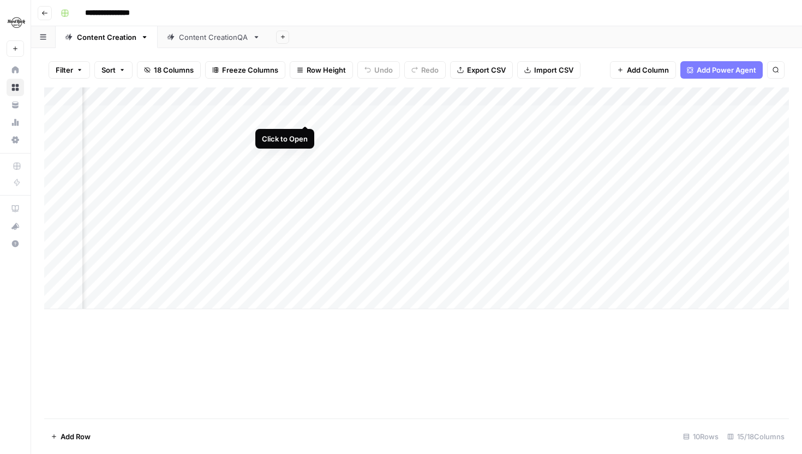
click at [306, 110] on div "Add Column" at bounding box center [416, 198] width 745 height 222
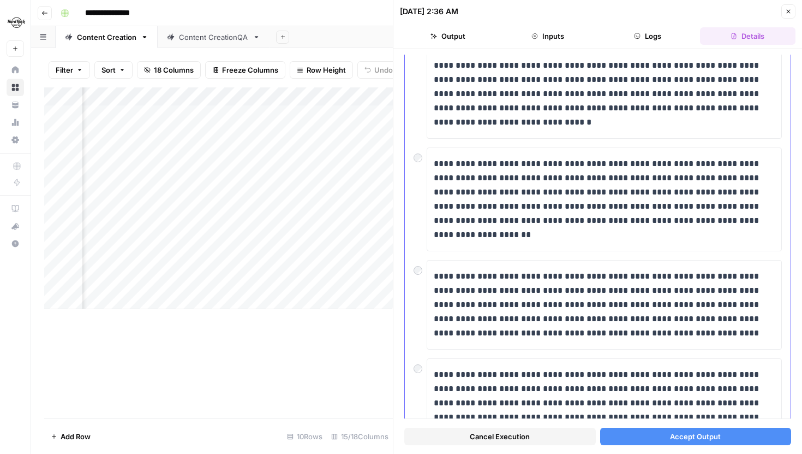
scroll to position [290, 0]
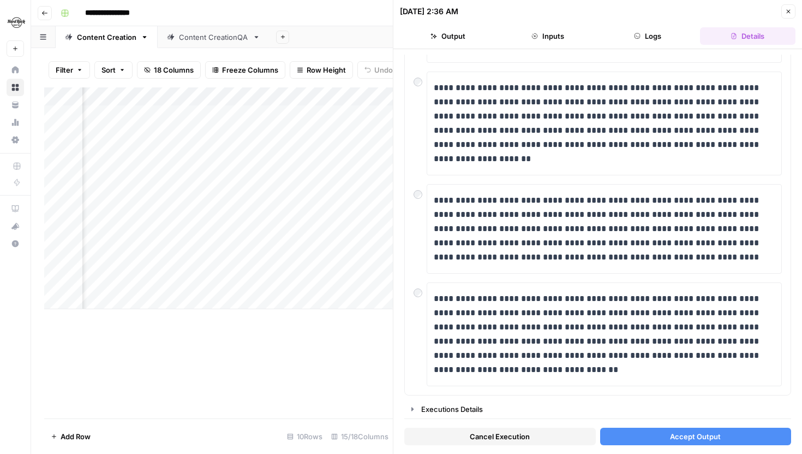
click at [630, 435] on button "Accept Output" at bounding box center [696, 435] width 192 height 17
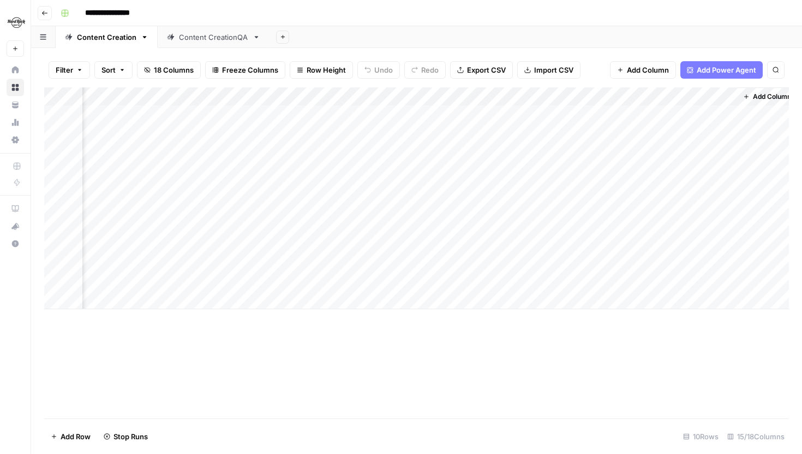
scroll to position [0, 1053]
click at [524, 112] on div "Add Column" at bounding box center [416, 198] width 745 height 222
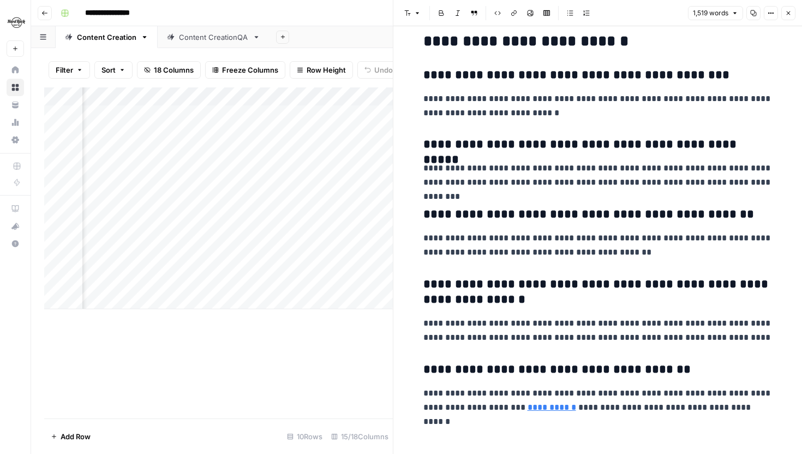
scroll to position [0, 672]
click at [224, 113] on div "Add Column" at bounding box center [218, 198] width 349 height 222
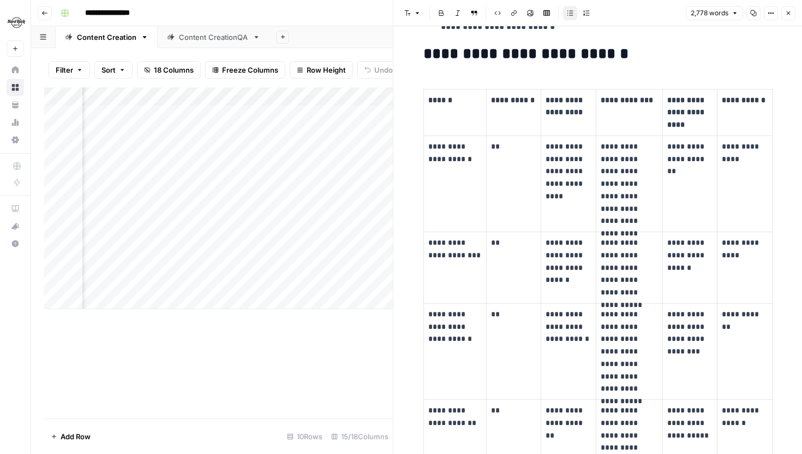
scroll to position [4373, 0]
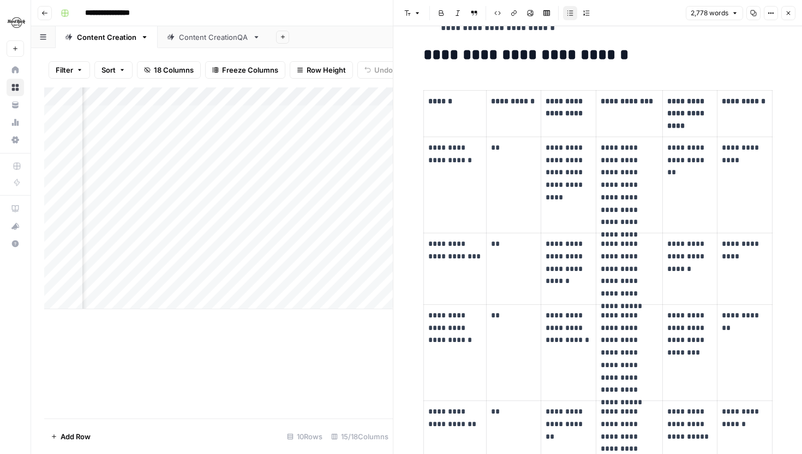
click at [789, 9] on button "Close" at bounding box center [789, 13] width 14 height 14
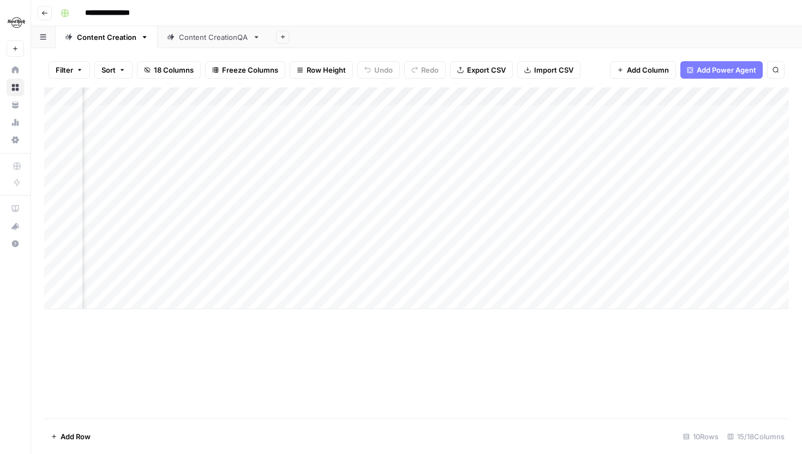
scroll to position [0, 357]
click at [439, 132] on div "Add Column" at bounding box center [416, 198] width 745 height 222
click at [443, 149] on div "Add Column" at bounding box center [416, 198] width 745 height 222
click at [443, 168] on div "Add Column" at bounding box center [416, 198] width 745 height 222
click at [442, 187] on div "Add Column" at bounding box center [416, 198] width 745 height 222
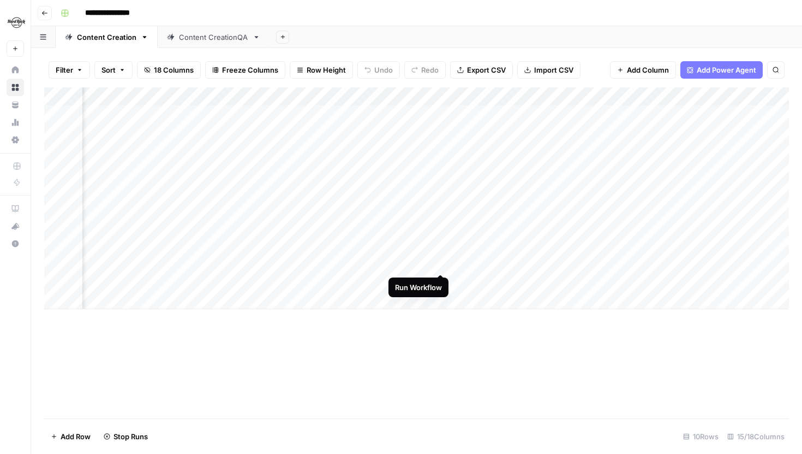
click at [442, 264] on div "Add Column" at bounding box center [416, 198] width 745 height 222
click at [443, 281] on div "Add Column" at bounding box center [416, 198] width 745 height 222
click at [502, 129] on div "Add Column" at bounding box center [416, 198] width 745 height 222
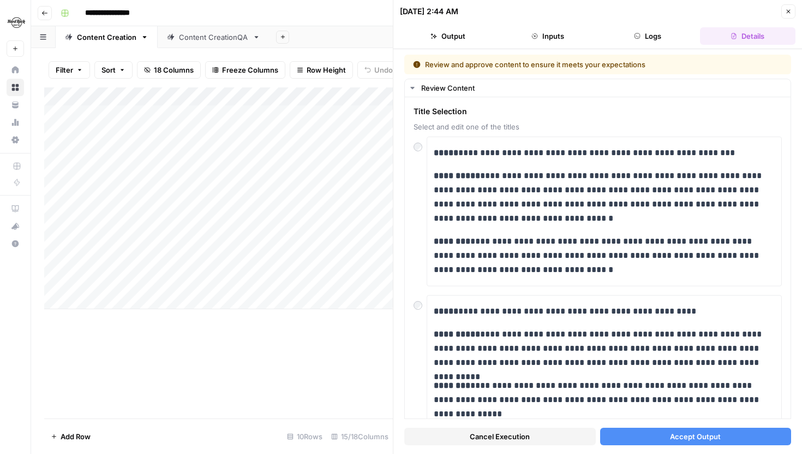
click at [674, 436] on span "Accept Output" at bounding box center [695, 436] width 51 height 11
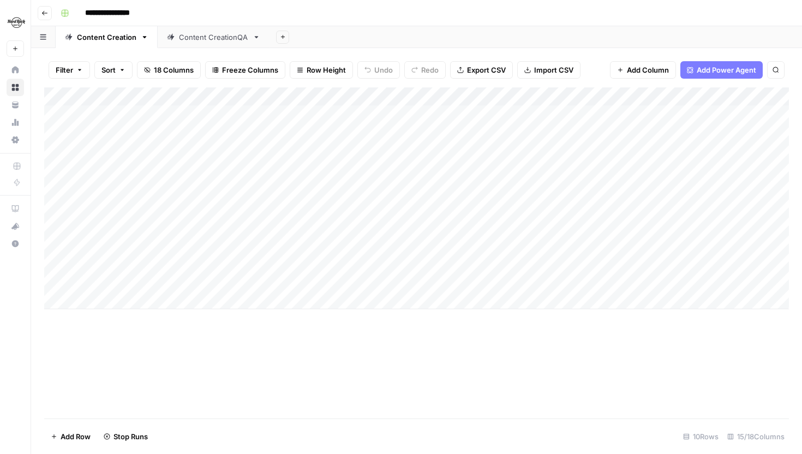
click at [703, 146] on div "Add Column" at bounding box center [416, 198] width 745 height 222
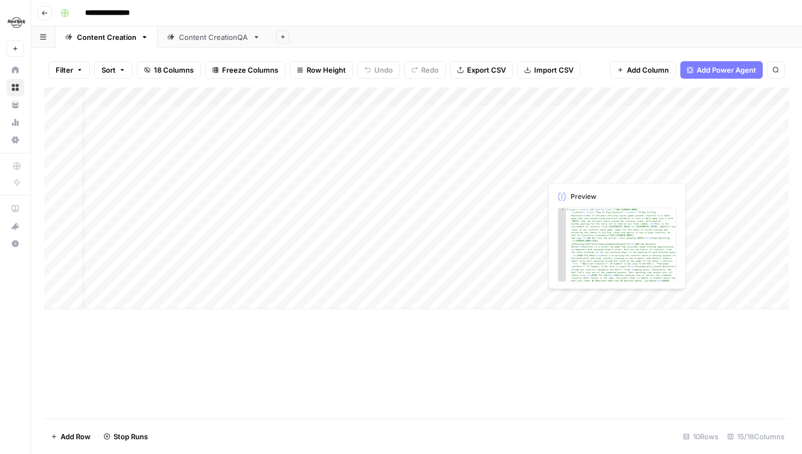
scroll to position [0, 37]
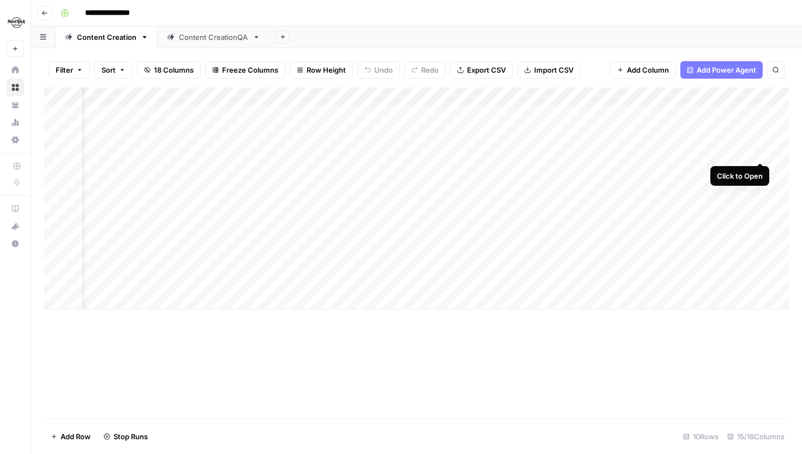
click at [761, 148] on div "Add Column" at bounding box center [416, 198] width 745 height 222
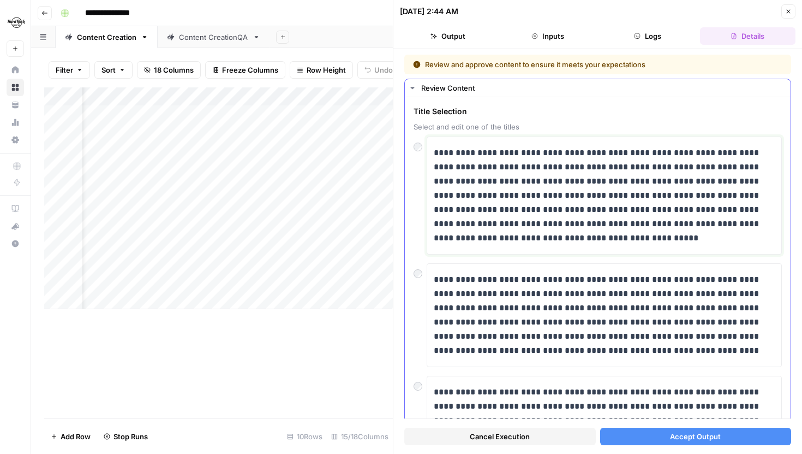
click at [601, 151] on p "**********" at bounding box center [604, 195] width 341 height 99
click at [654, 437] on button "Accept Output" at bounding box center [696, 435] width 192 height 17
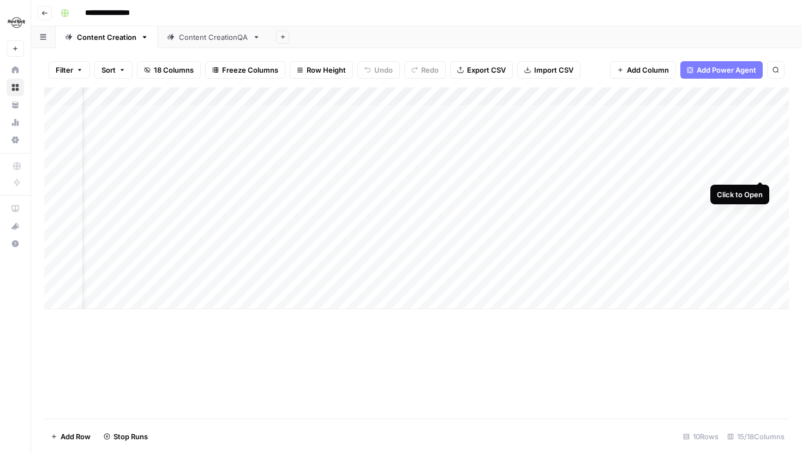
click at [759, 168] on div "Add Column" at bounding box center [416, 198] width 745 height 222
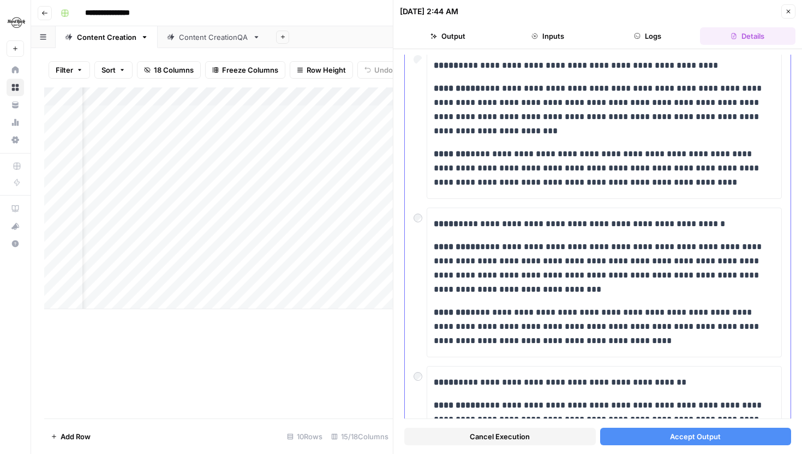
scroll to position [467, 0]
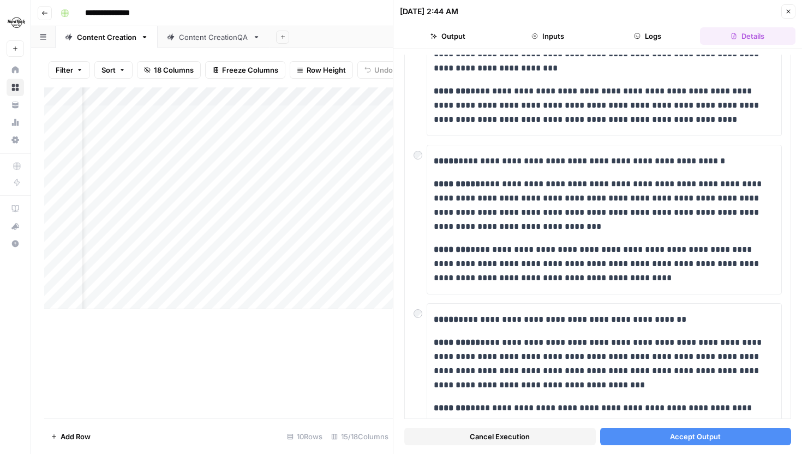
click at [665, 433] on button "Accept Output" at bounding box center [696, 435] width 192 height 17
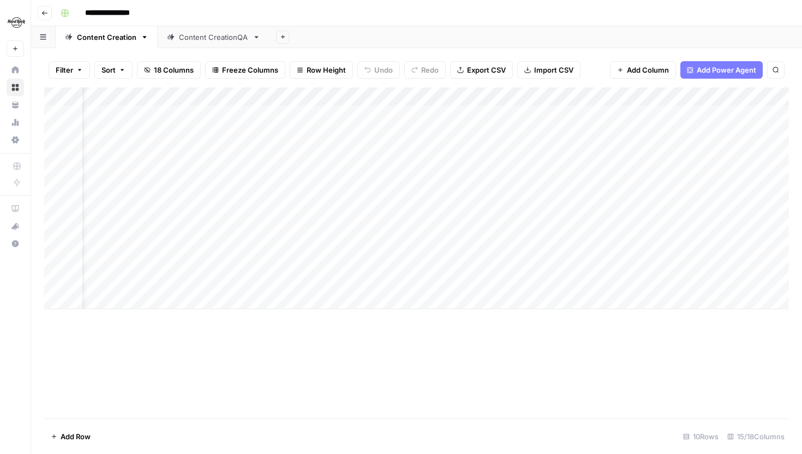
click at [761, 184] on div "Add Column" at bounding box center [416, 198] width 745 height 222
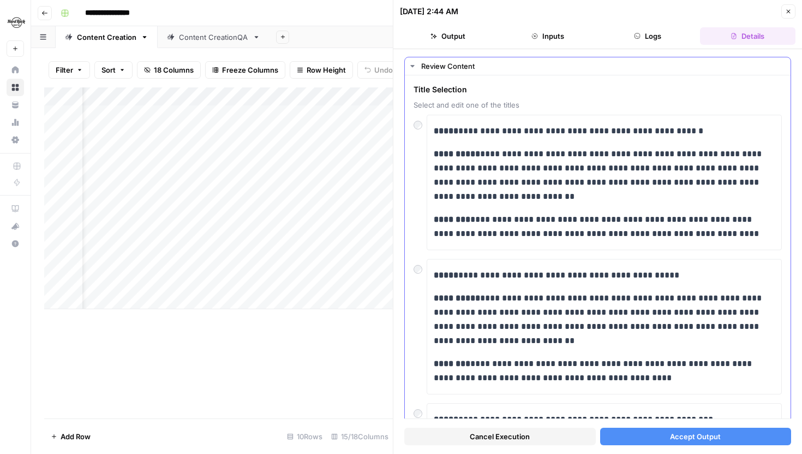
scroll to position [26, 0]
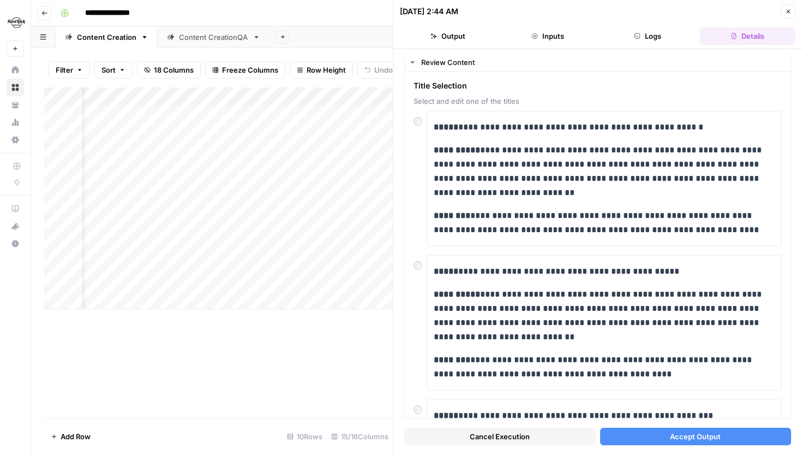
click at [673, 432] on span "Accept Output" at bounding box center [695, 436] width 51 height 11
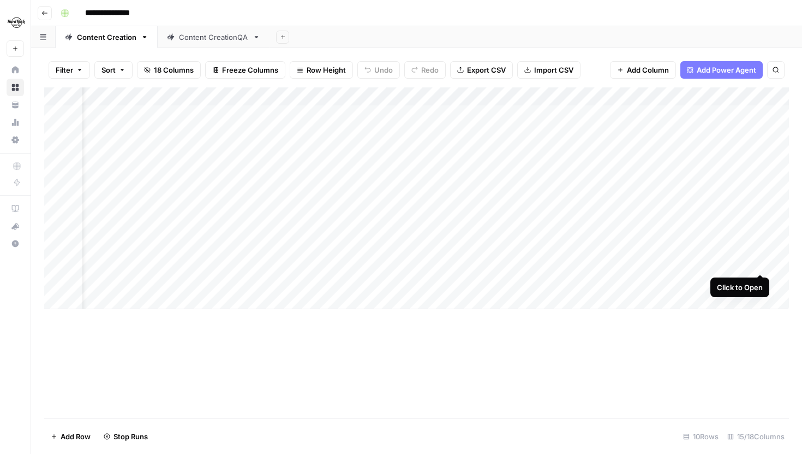
click at [759, 263] on div "Add Column" at bounding box center [416, 198] width 745 height 222
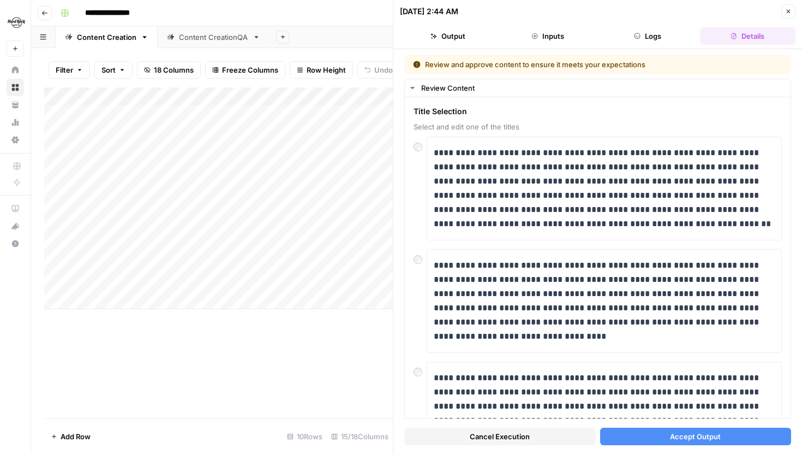
click at [658, 434] on button "Accept Output" at bounding box center [696, 435] width 192 height 17
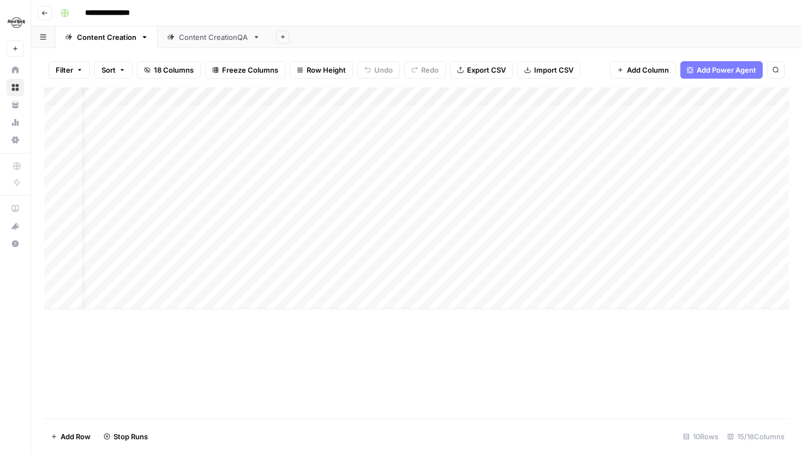
scroll to position [0, 61]
click at [738, 280] on div "Add Column" at bounding box center [416, 198] width 745 height 222
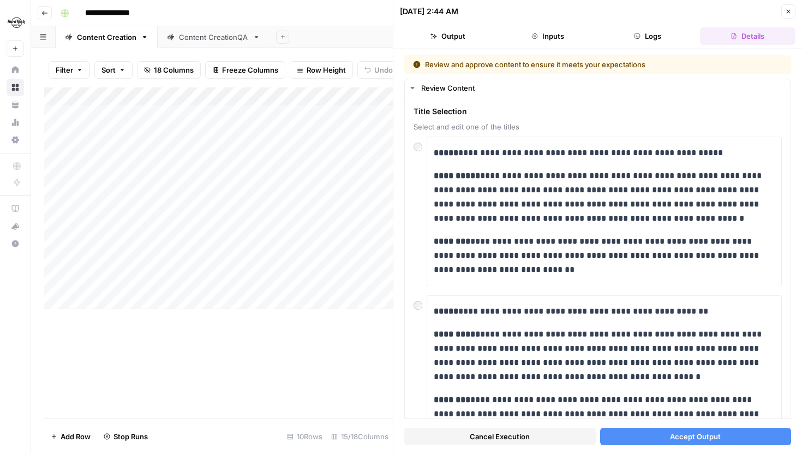
click at [658, 436] on button "Accept Output" at bounding box center [696, 435] width 192 height 17
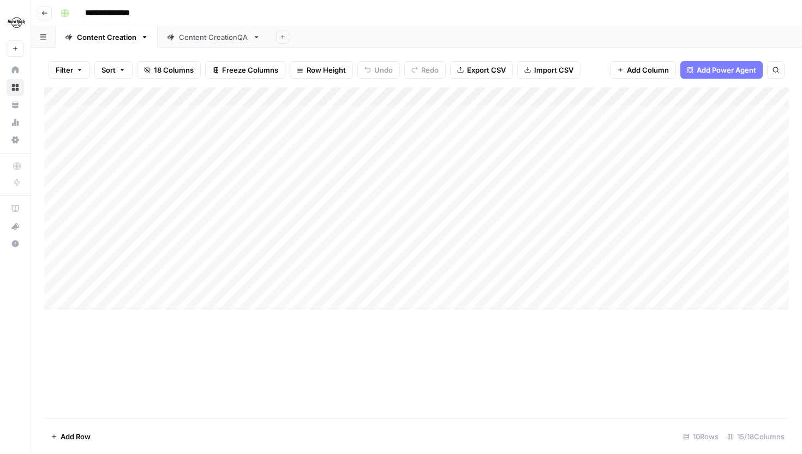
drag, startPoint x: 47, startPoint y: 266, endPoint x: 44, endPoint y: 200, distance: 66.1
click at [44, 200] on div "Add Column" at bounding box center [416, 198] width 745 height 222
drag, startPoint x: 46, startPoint y: 281, endPoint x: 45, endPoint y: 225, distance: 55.7
click at [45, 225] on div "Add Column" at bounding box center [416, 198] width 745 height 222
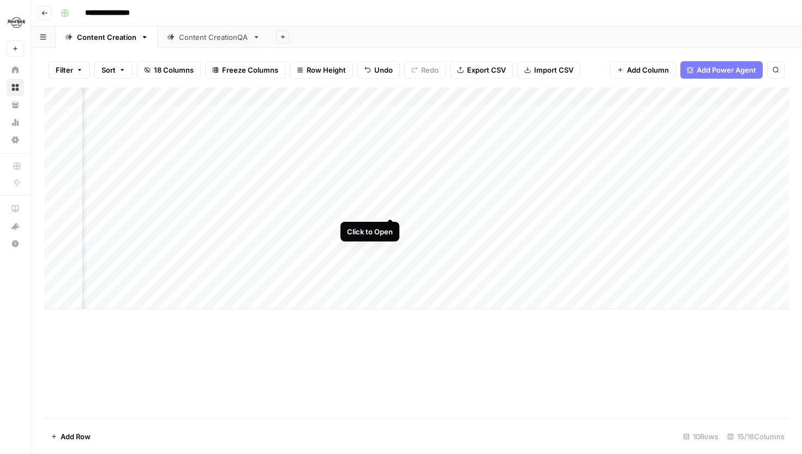
click at [391, 203] on div "Add Column" at bounding box center [416, 198] width 745 height 222
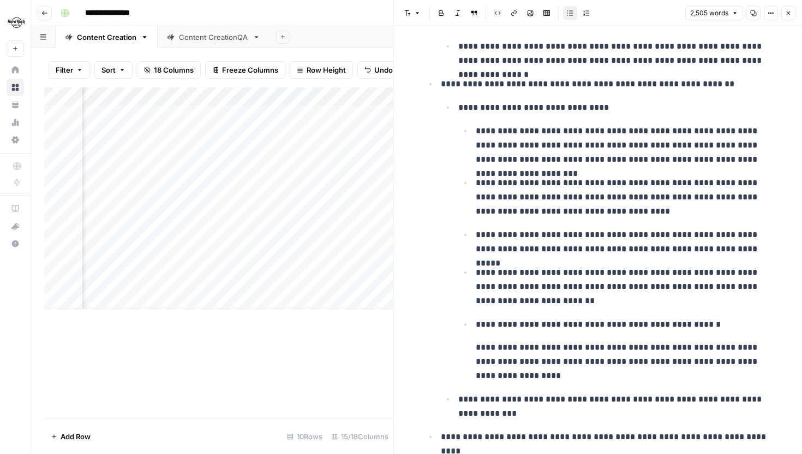
scroll to position [6131, 0]
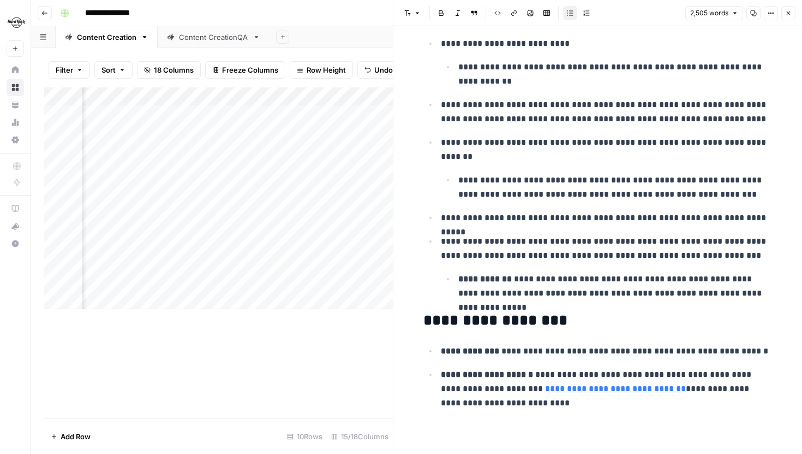
click at [788, 15] on icon "button" at bounding box center [788, 13] width 7 height 7
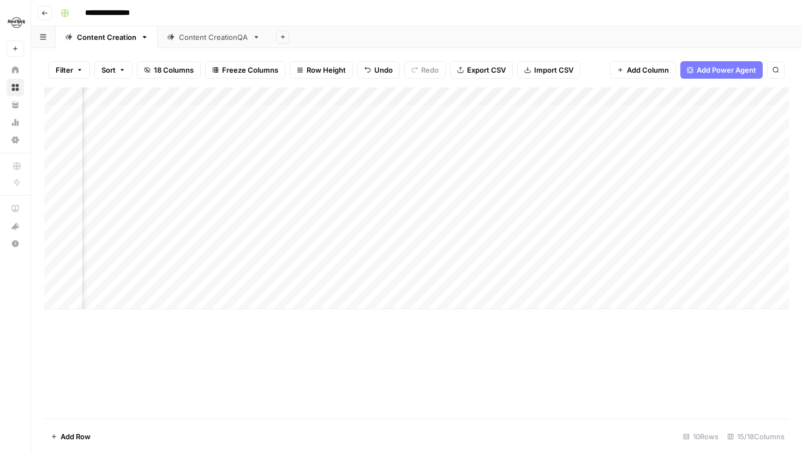
scroll to position [0, 313]
click at [314, 206] on div "Add Column" at bounding box center [416, 198] width 745 height 222
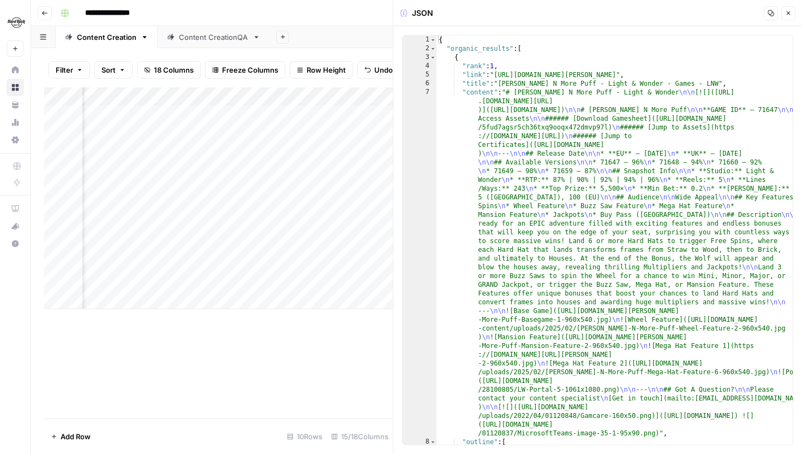
click at [786, 13] on icon "button" at bounding box center [788, 13] width 7 height 7
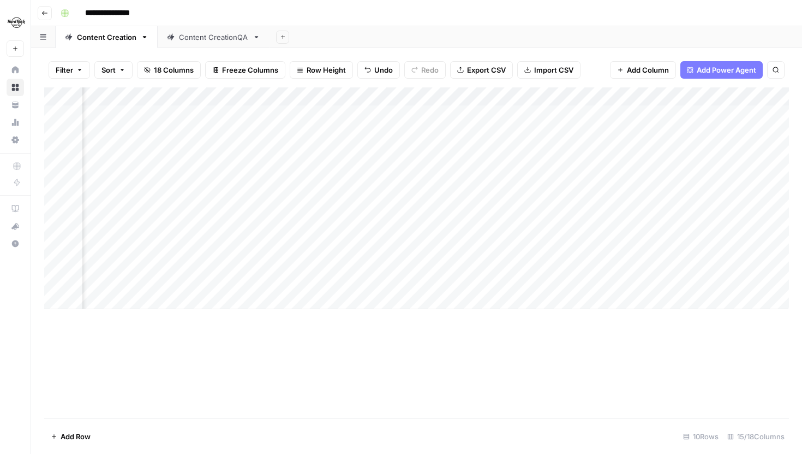
scroll to position [0, 398]
click at [496, 225] on div "Add Column" at bounding box center [416, 198] width 745 height 222
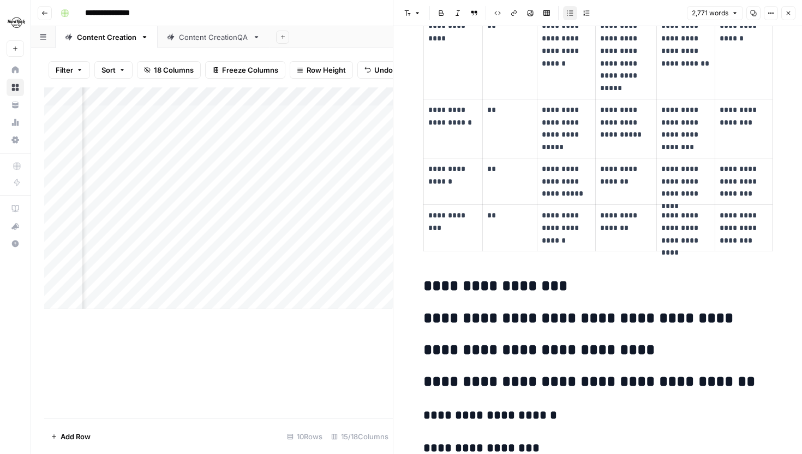
scroll to position [3952, 0]
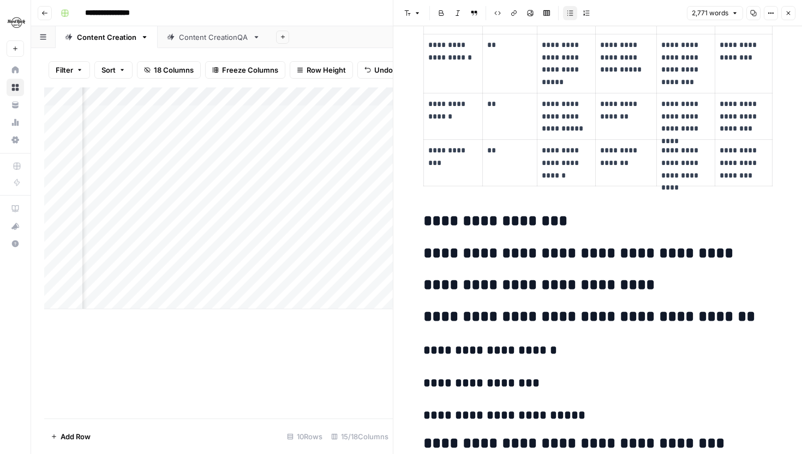
click at [789, 15] on icon "button" at bounding box center [788, 13] width 7 height 7
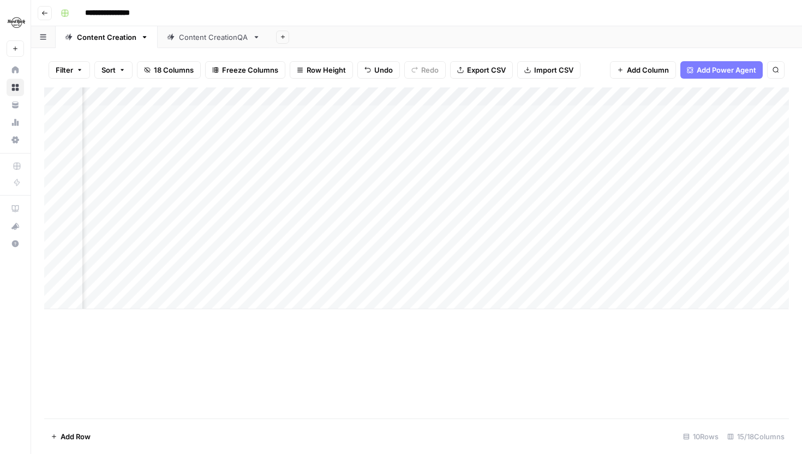
click at [499, 207] on div "Add Column" at bounding box center [416, 198] width 745 height 222
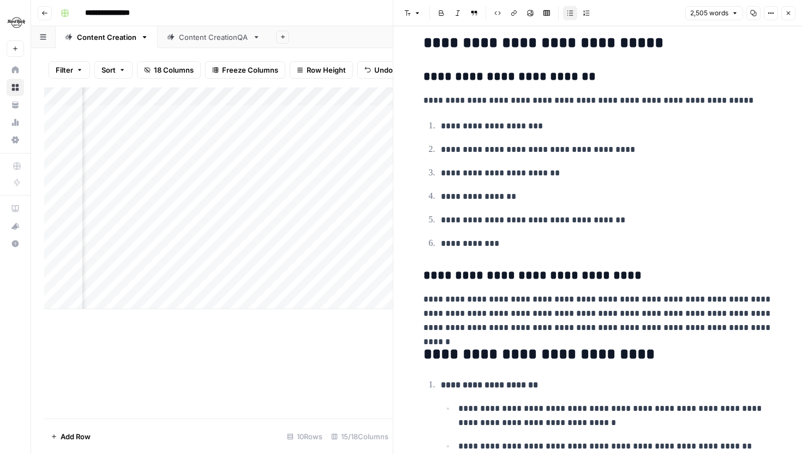
scroll to position [2235, 0]
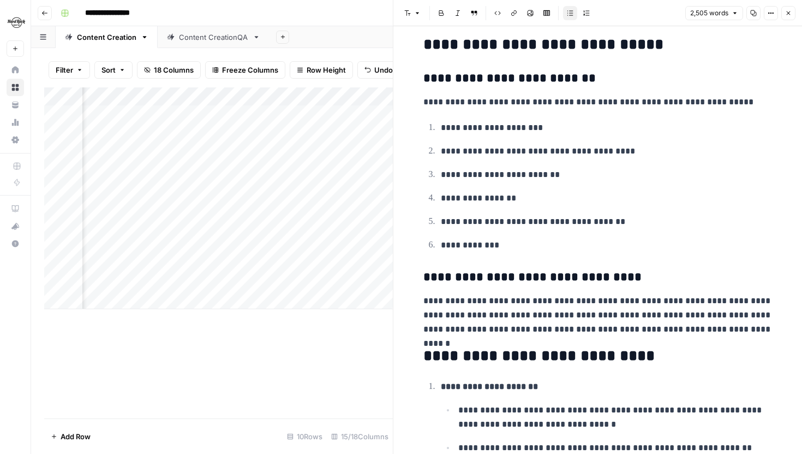
click at [791, 13] on span "Close" at bounding box center [791, 13] width 1 height 1
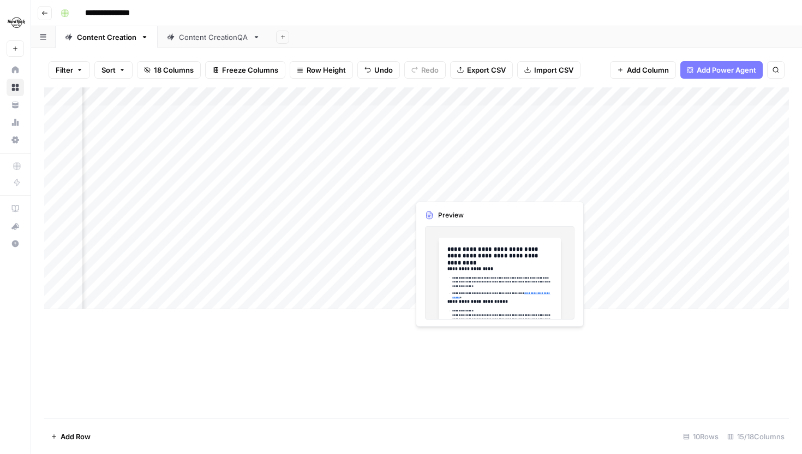
click at [496, 189] on div "Add Column" at bounding box center [416, 198] width 745 height 222
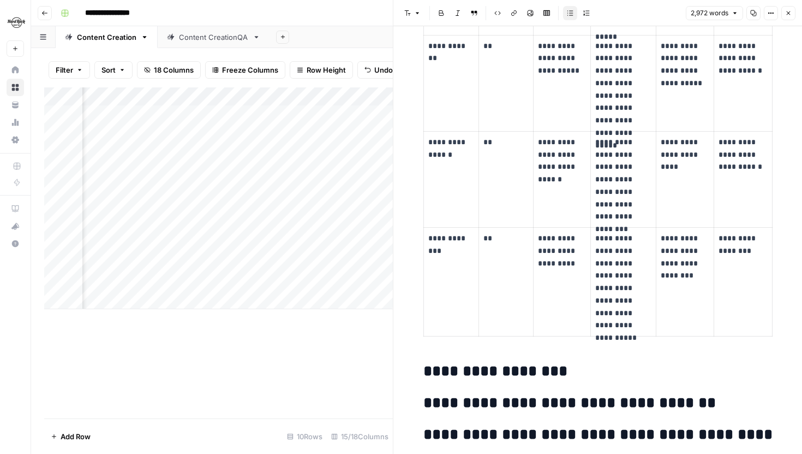
scroll to position [4895, 0]
click at [784, 15] on button "Close" at bounding box center [789, 13] width 14 height 14
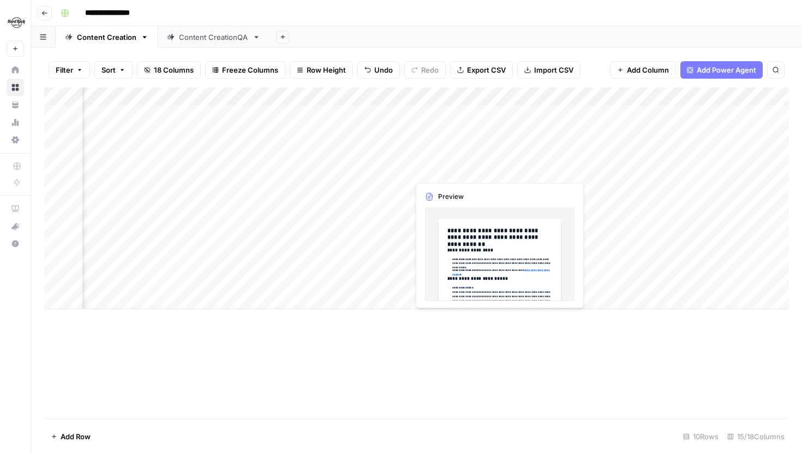
click at [497, 171] on div "Add Column" at bounding box center [416, 198] width 745 height 222
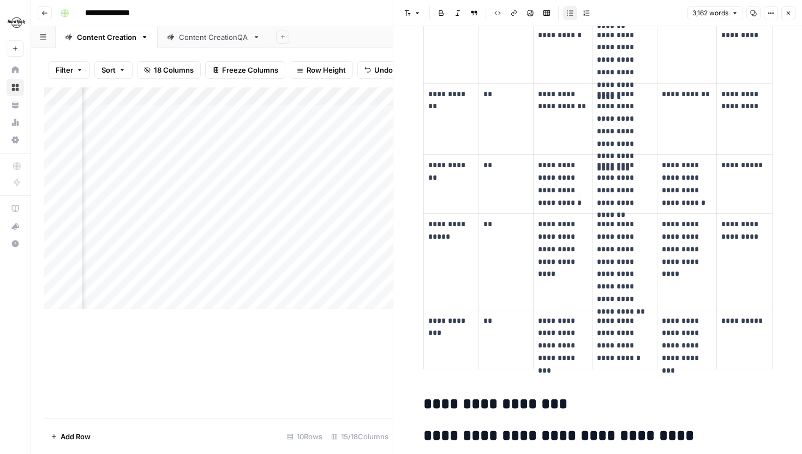
scroll to position [5209, 0]
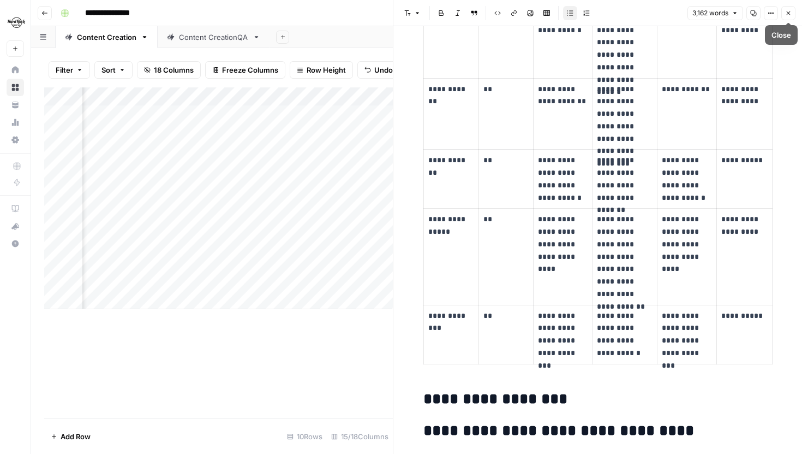
click at [786, 13] on icon "button" at bounding box center [788, 13] width 7 height 7
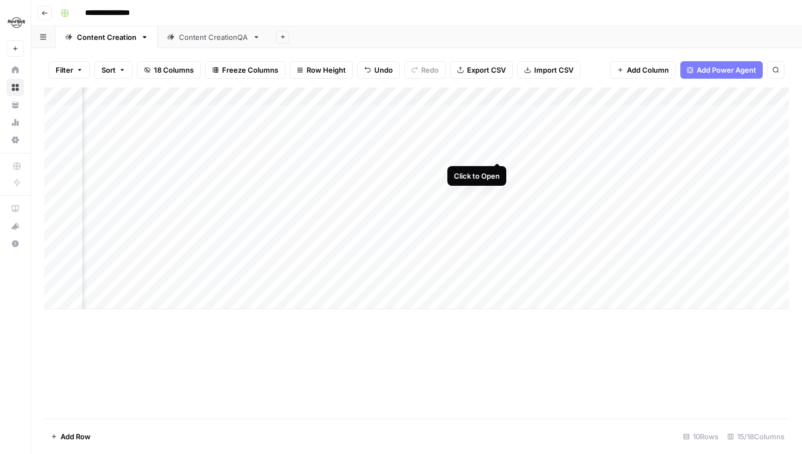
click at [497, 151] on div "Add Column" at bounding box center [416, 198] width 745 height 222
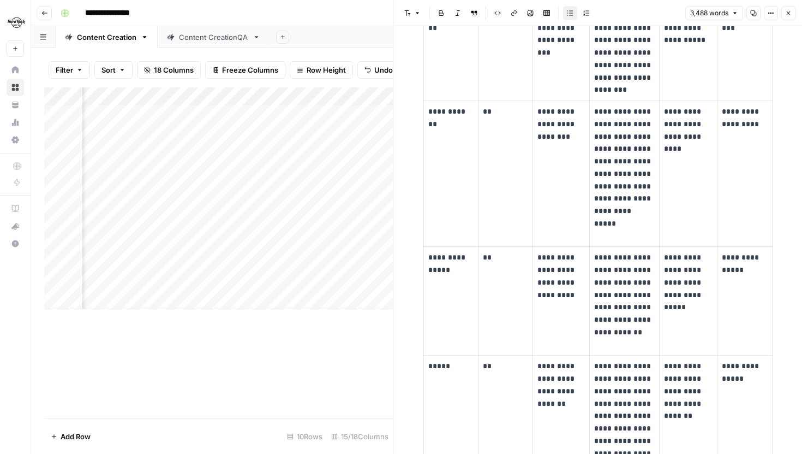
scroll to position [0, 494]
click at [134, 151] on div "Add Column" at bounding box center [218, 198] width 349 height 222
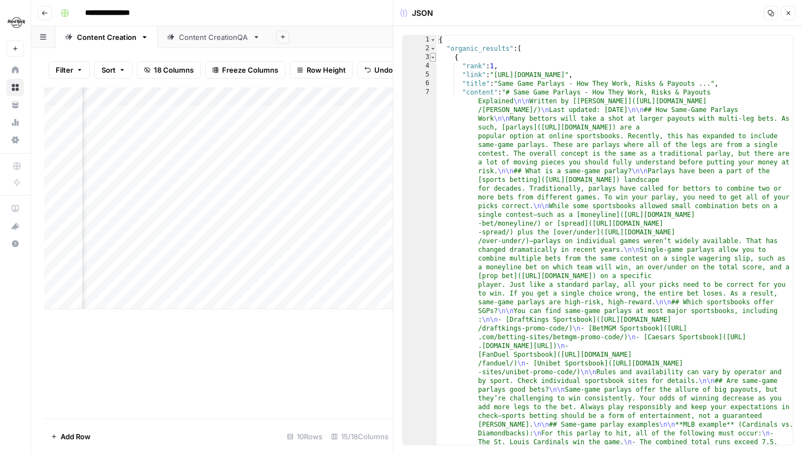
type textarea "*"
click at [432, 59] on span "Toggle code folding, rows 3 through 1017" at bounding box center [433, 57] width 6 height 9
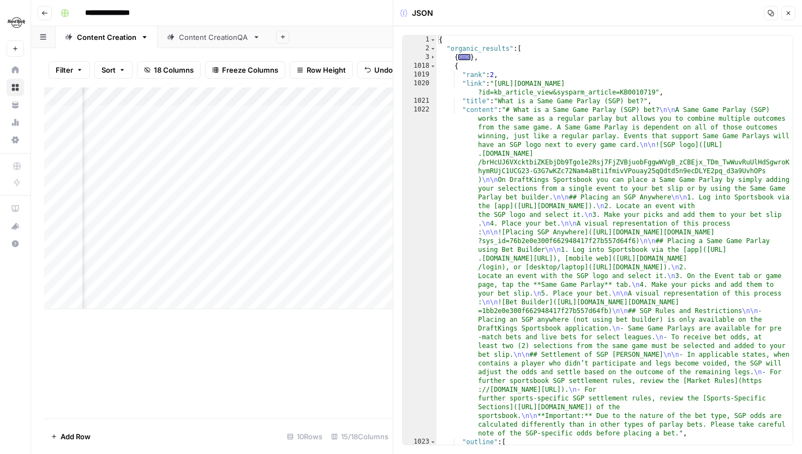
click at [433, 70] on div "1019" at bounding box center [420, 74] width 34 height 9
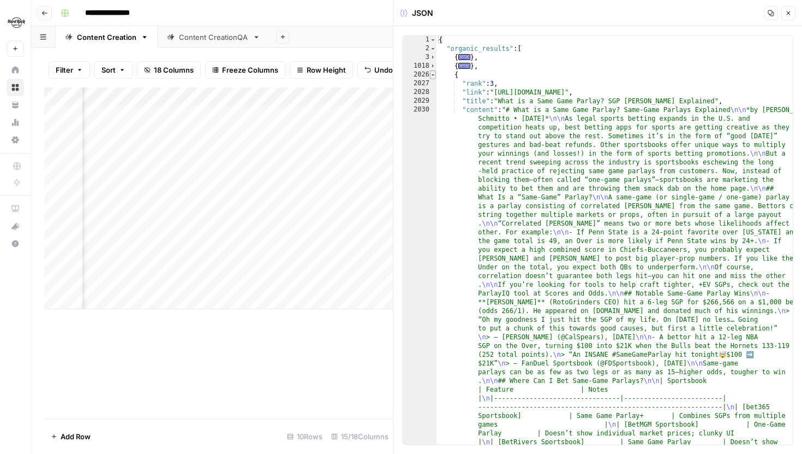
click at [433, 77] on span "Toggle code folding, rows 2026 through 3040" at bounding box center [433, 74] width 6 height 9
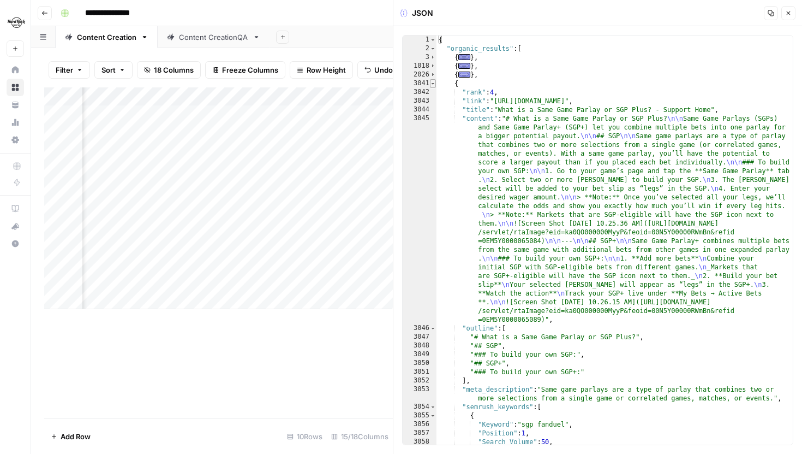
click at [433, 83] on span "Toggle code folding, rows 3041 through 3968" at bounding box center [433, 83] width 6 height 9
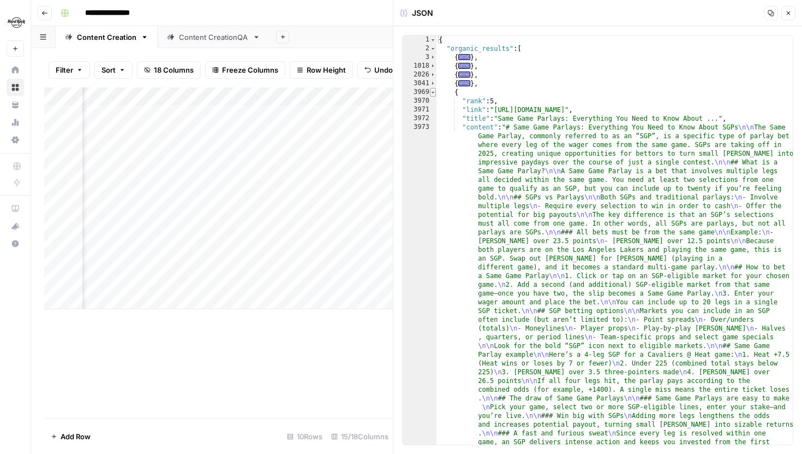
click at [434, 91] on span "Toggle code folding, rows 3969 through 4983" at bounding box center [433, 92] width 6 height 9
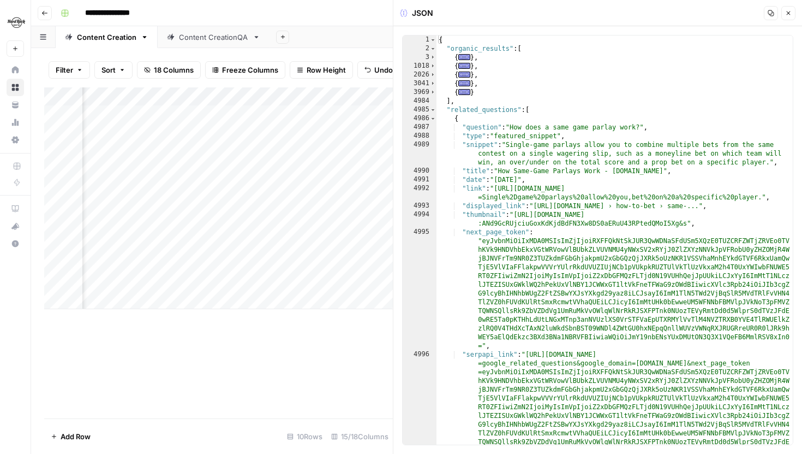
click at [791, 19] on button "Close" at bounding box center [789, 13] width 14 height 14
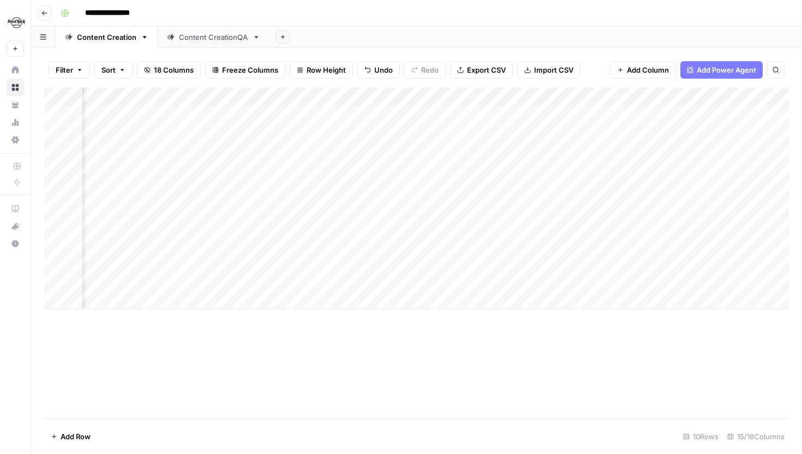
scroll to position [0, 903]
click at [486, 228] on div "Add Column" at bounding box center [416, 198] width 745 height 222
click at [490, 209] on div "Add Column" at bounding box center [416, 198] width 745 height 222
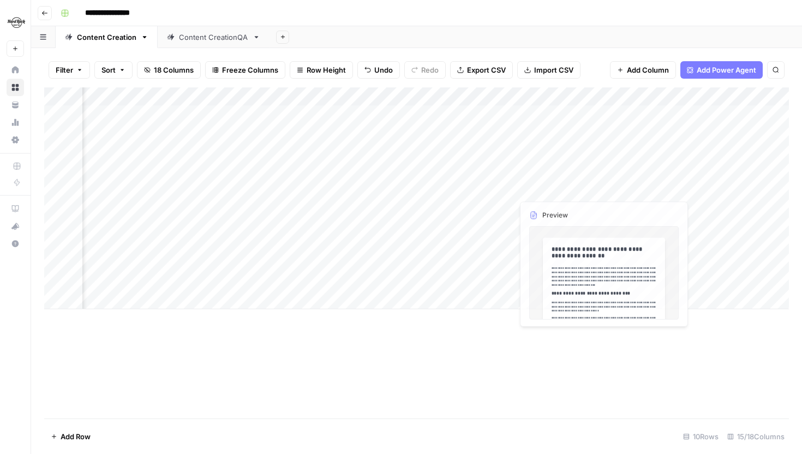
click at [504, 186] on div "Add Column" at bounding box center [416, 198] width 745 height 222
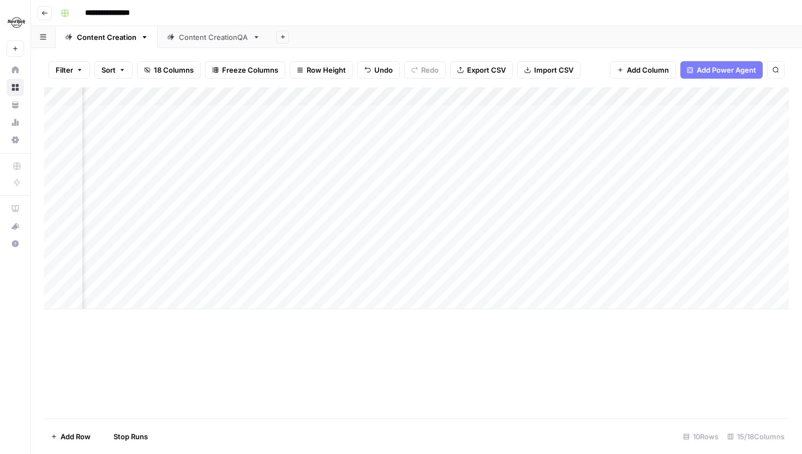
click at [507, 172] on div "Add Column" at bounding box center [416, 198] width 745 height 222
click at [508, 152] on div "Add Column" at bounding box center [416, 198] width 745 height 222
click at [315, 224] on div "Add Column" at bounding box center [416, 198] width 745 height 222
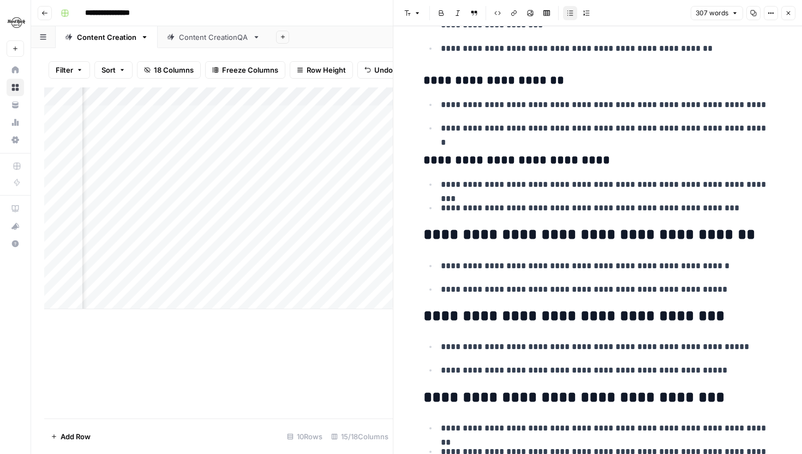
scroll to position [534, 0]
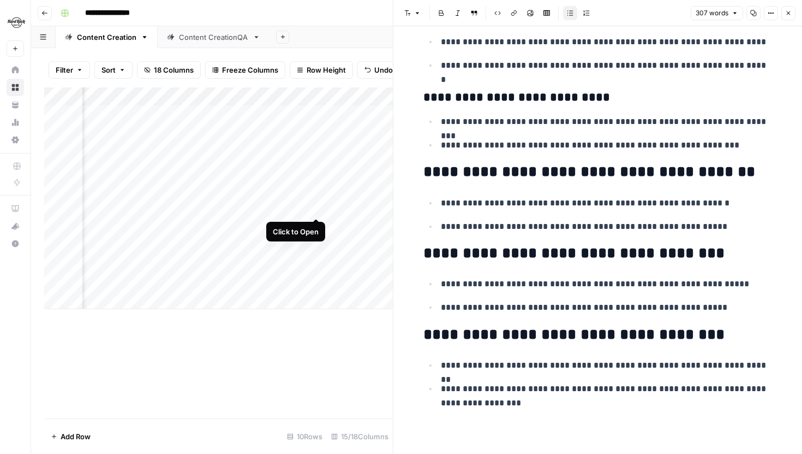
click at [319, 208] on div "Add Column" at bounding box center [218, 198] width 349 height 222
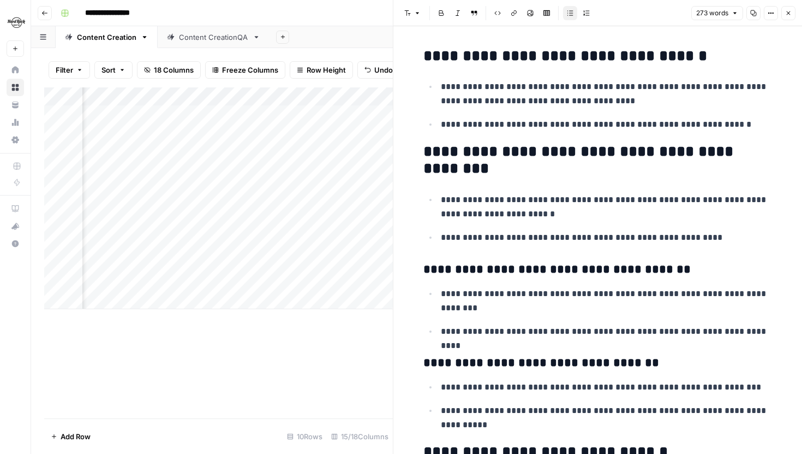
scroll to position [70, 0]
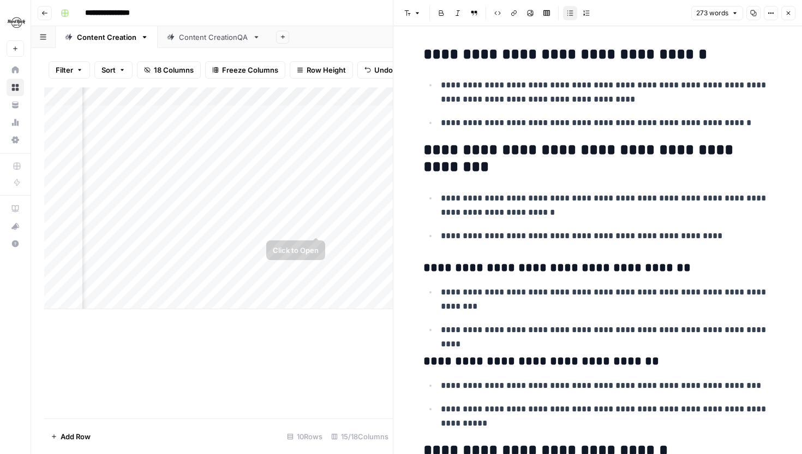
click at [319, 224] on div "Add Column" at bounding box center [218, 198] width 349 height 222
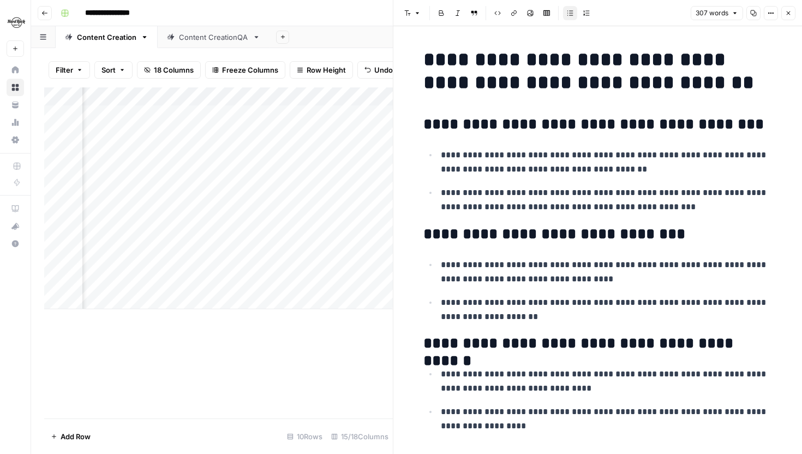
scroll to position [7, 0]
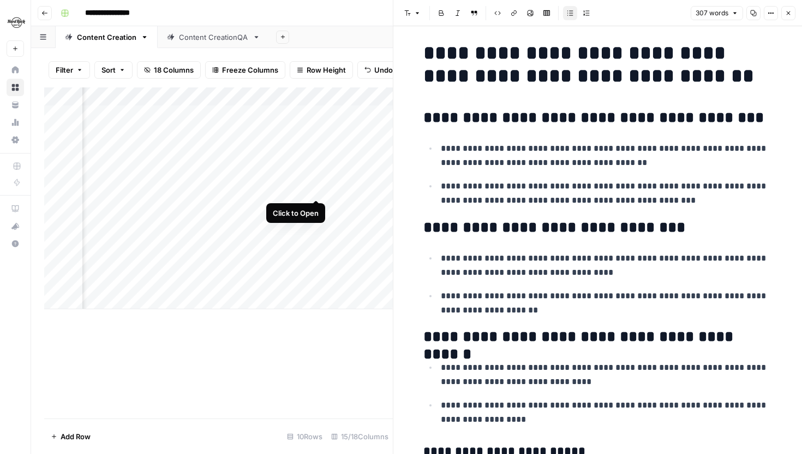
click at [315, 188] on div "Add Column" at bounding box center [218, 198] width 349 height 222
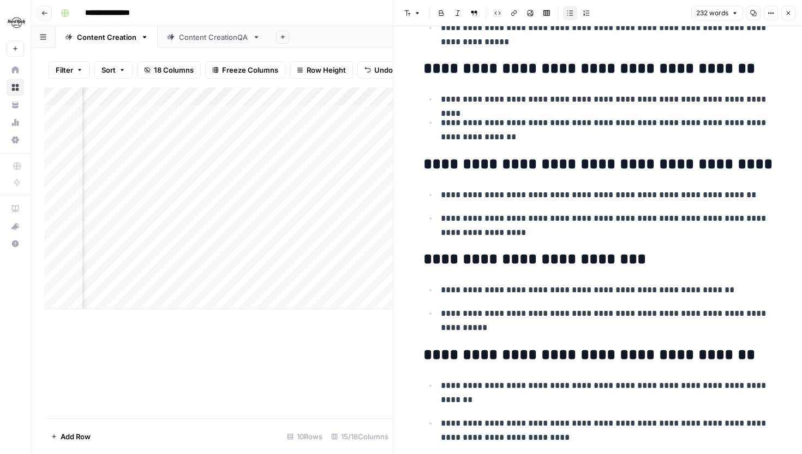
scroll to position [295, 0]
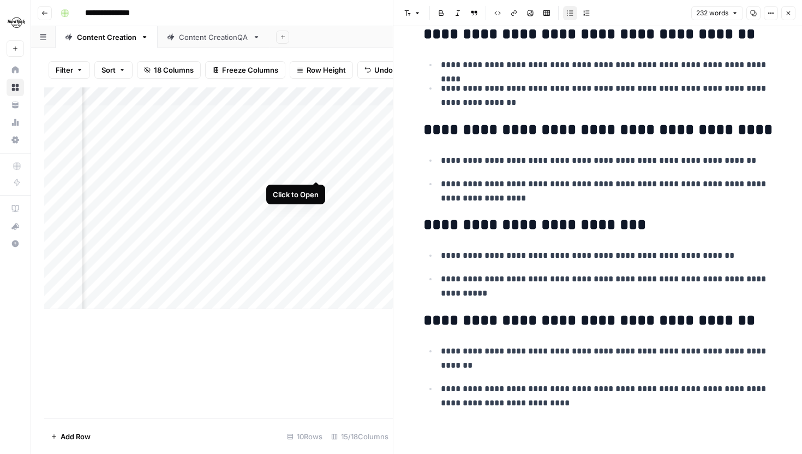
click at [318, 169] on div "Add Column" at bounding box center [218, 198] width 349 height 222
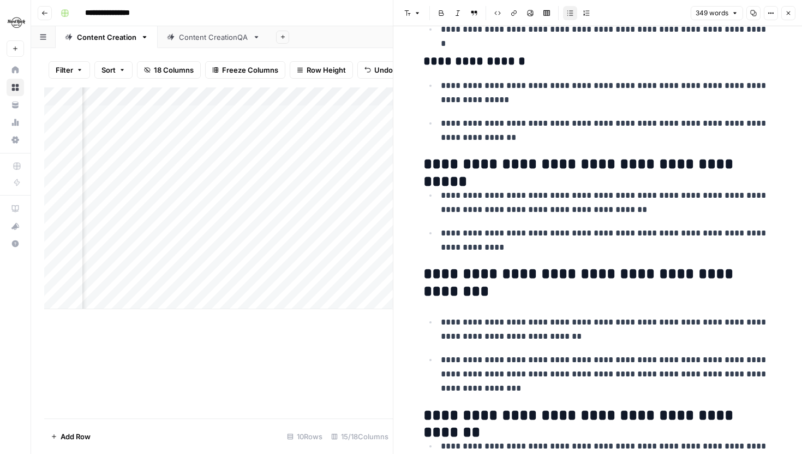
scroll to position [617, 0]
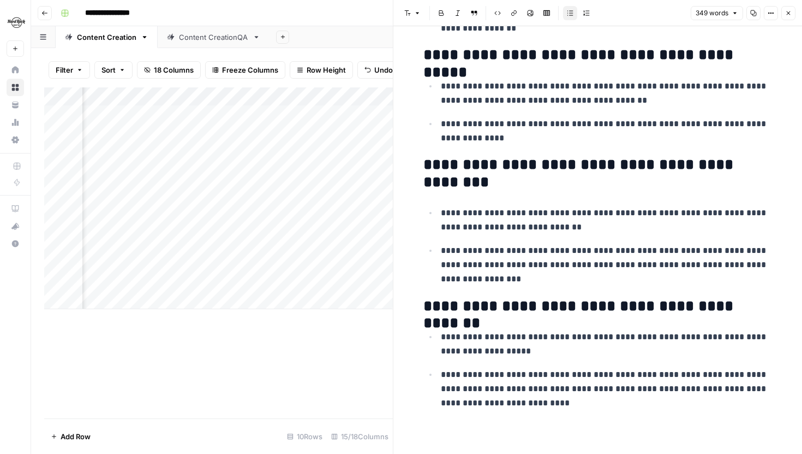
click at [789, 15] on icon "button" at bounding box center [788, 13] width 7 height 7
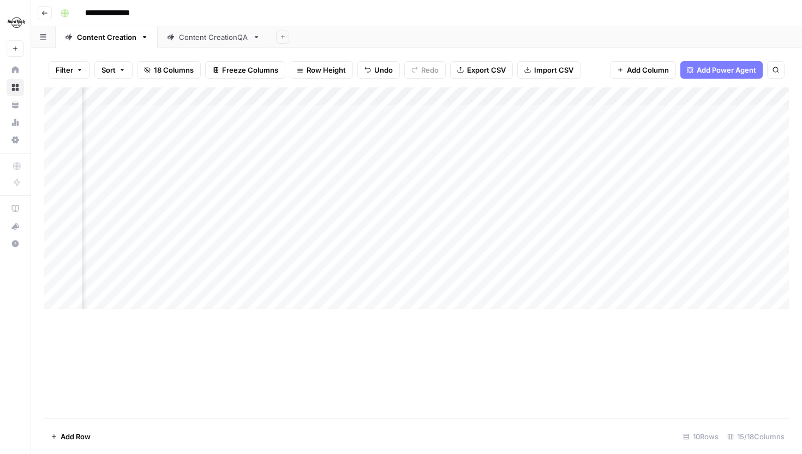
scroll to position [0, 629]
click at [153, 134] on div "Add Column" at bounding box center [416, 198] width 745 height 222
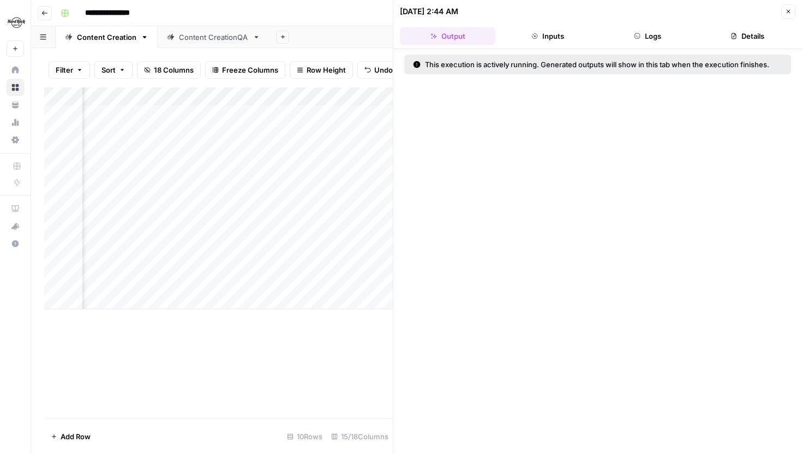
scroll to position [0, 407]
click at [668, 39] on button "Logs" at bounding box center [648, 35] width 96 height 17
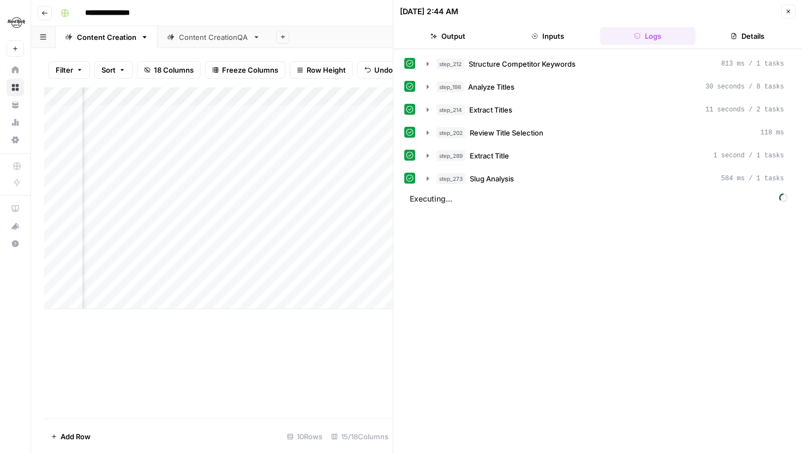
scroll to position [0, 482]
click at [791, 5] on button "Close" at bounding box center [789, 11] width 14 height 14
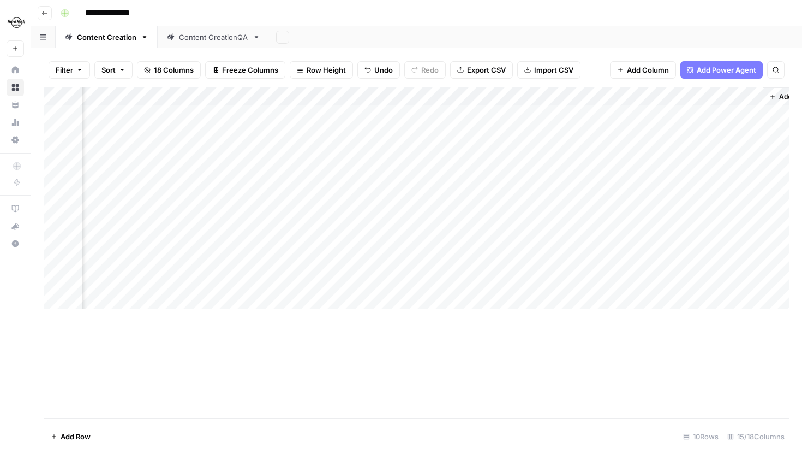
scroll to position [0, 1020]
click at [456, 133] on div "Add Column" at bounding box center [416, 198] width 745 height 222
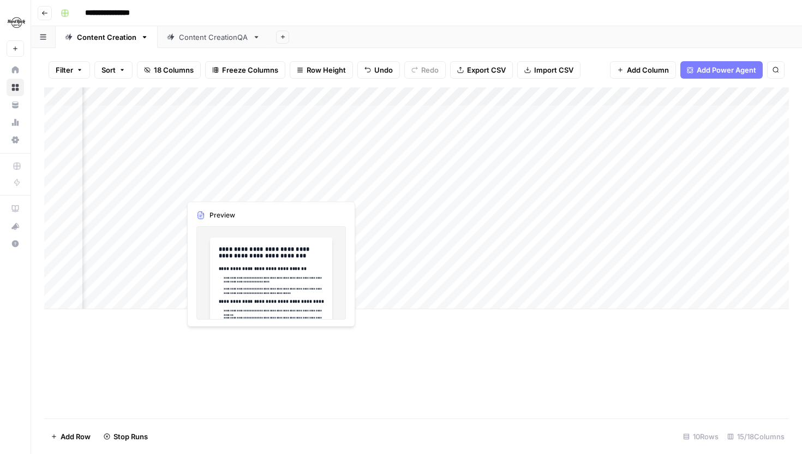
scroll to position [0, 529]
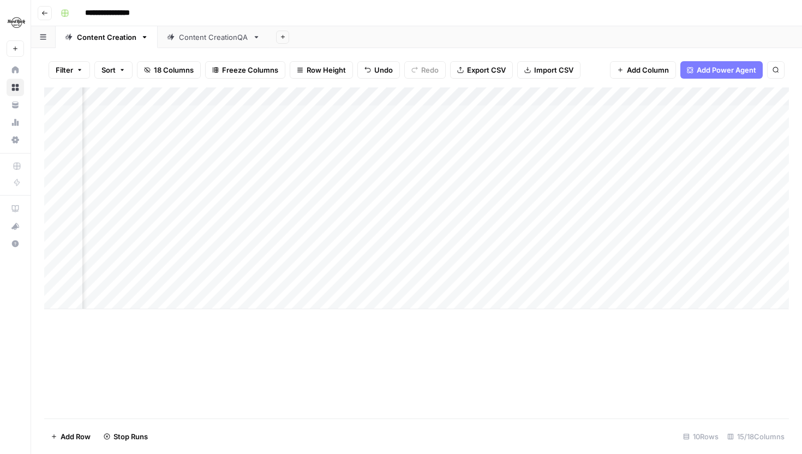
click at [369, 134] on div "Add Column" at bounding box center [416, 198] width 745 height 222
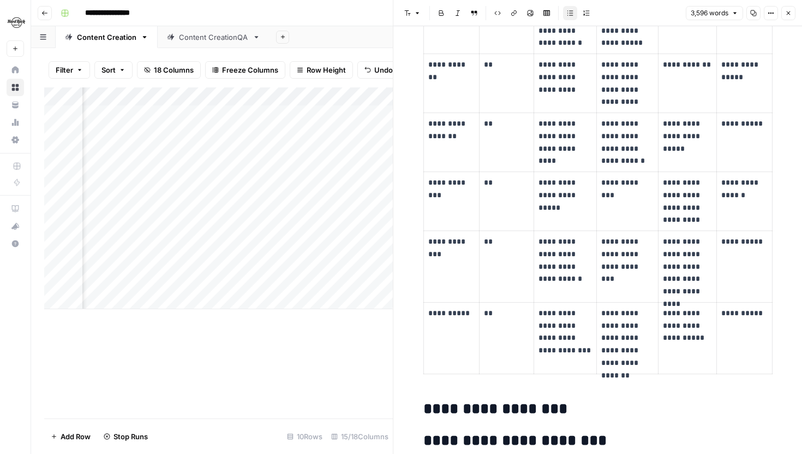
scroll to position [4719, 0]
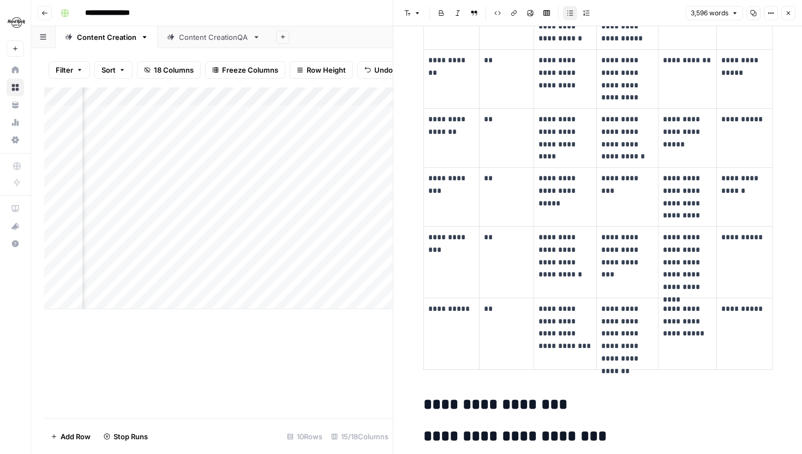
click at [789, 11] on icon "button" at bounding box center [788, 13] width 7 height 7
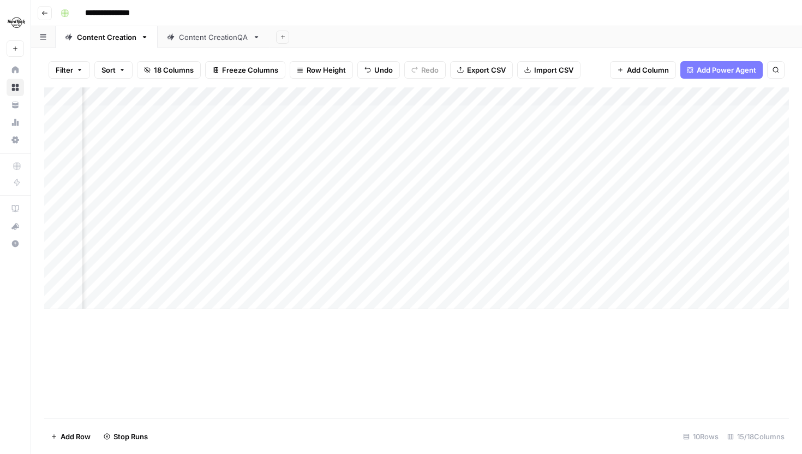
scroll to position [0, 1049]
click at [429, 133] on div "Add Column" at bounding box center [416, 198] width 745 height 222
click at [269, 132] on div "Add Column" at bounding box center [416, 198] width 745 height 222
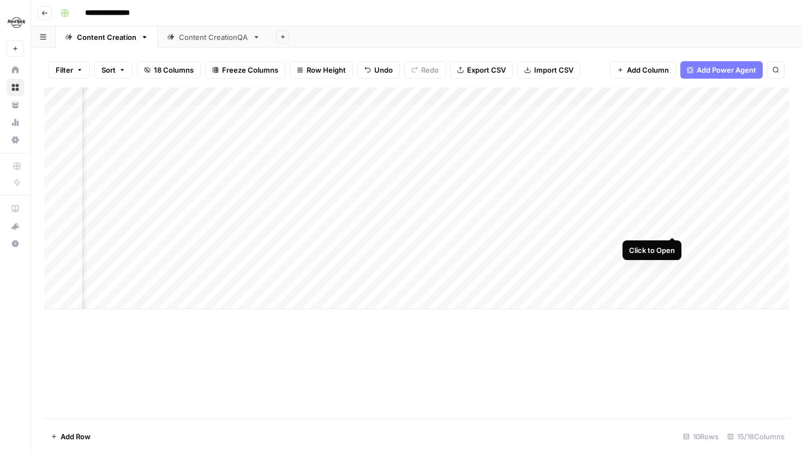
click at [673, 228] on div "Add Column" at bounding box center [416, 198] width 745 height 222
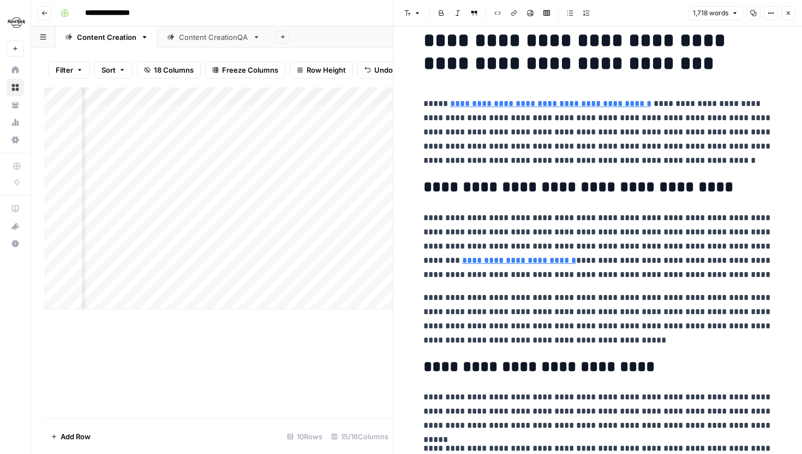
scroll to position [26, 0]
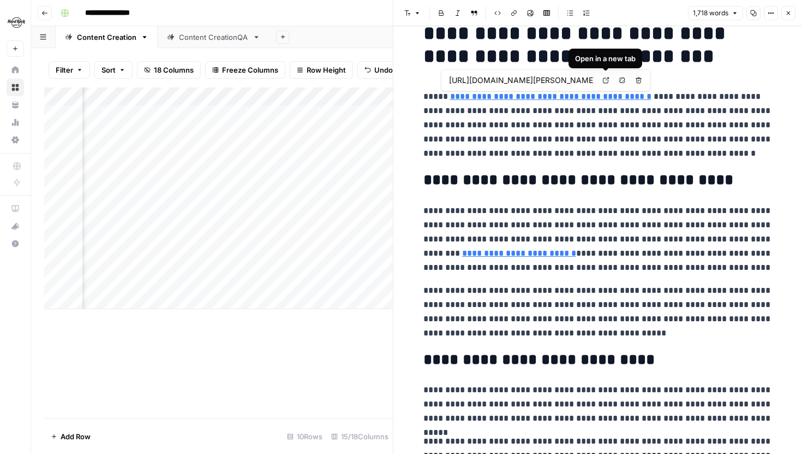
click at [603, 78] on icon at bounding box center [606, 80] width 6 height 6
click at [472, 113] on p "**********" at bounding box center [598, 125] width 349 height 71
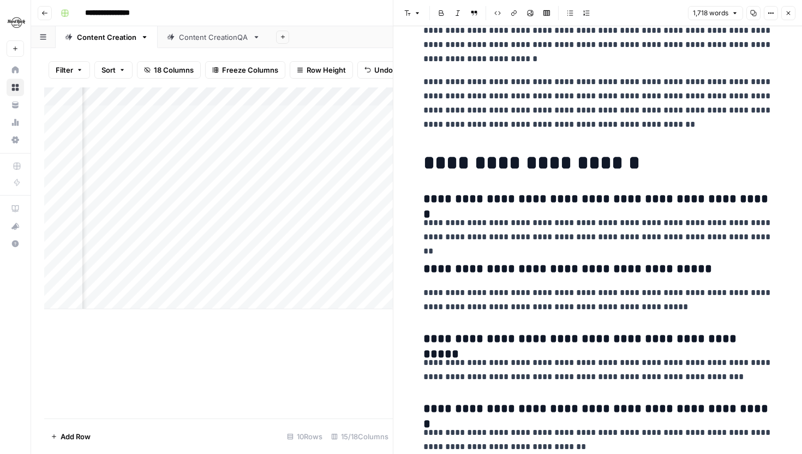
scroll to position [0, 1047]
click at [246, 225] on div "Add Column" at bounding box center [218, 198] width 349 height 222
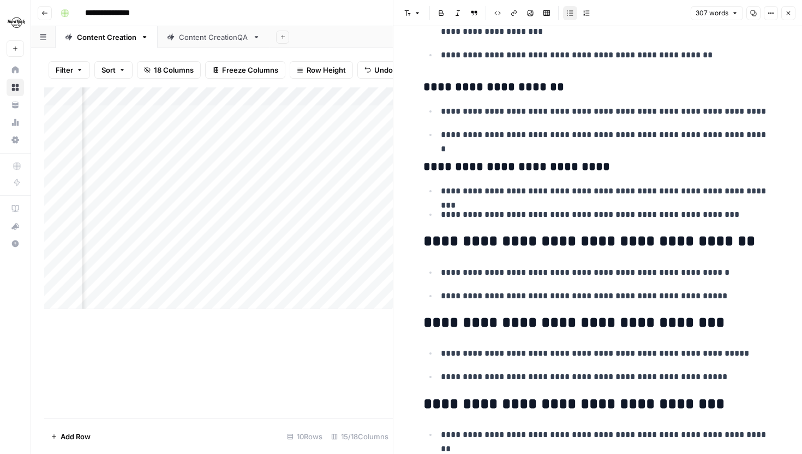
scroll to position [0, 1307]
click at [270, 224] on div "Add Column" at bounding box center [218, 198] width 349 height 222
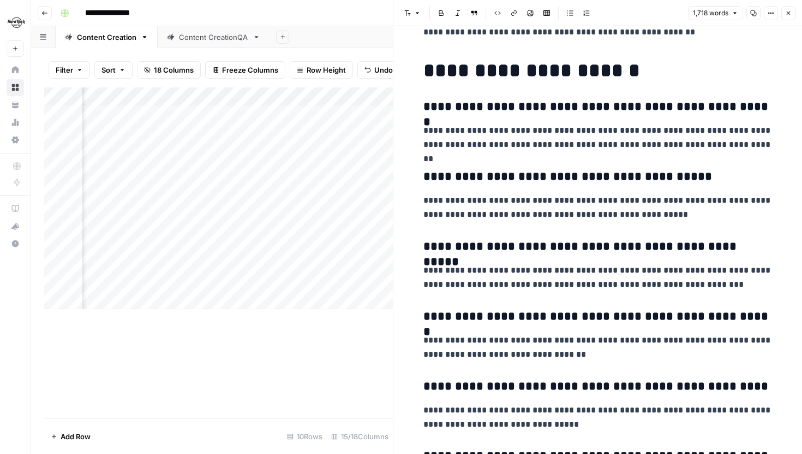
scroll to position [2349, 0]
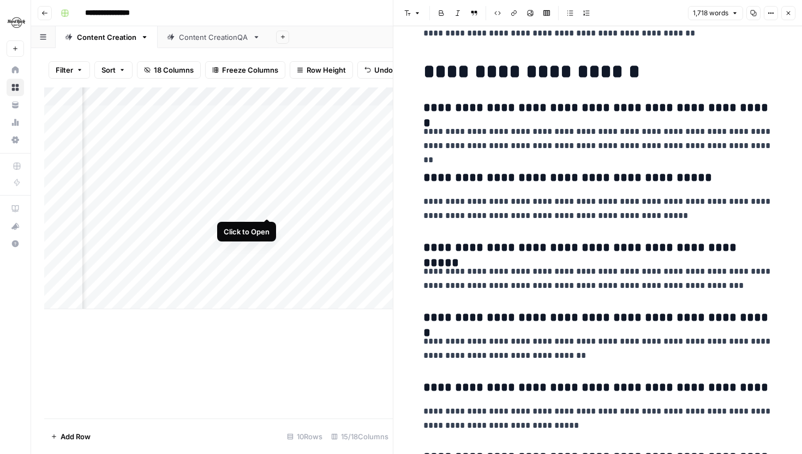
click at [268, 207] on div "Add Column" at bounding box center [218, 198] width 349 height 222
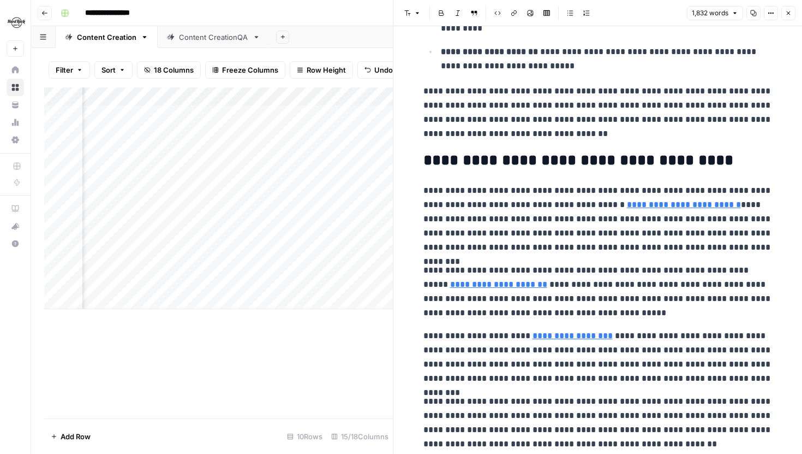
scroll to position [1766, 0]
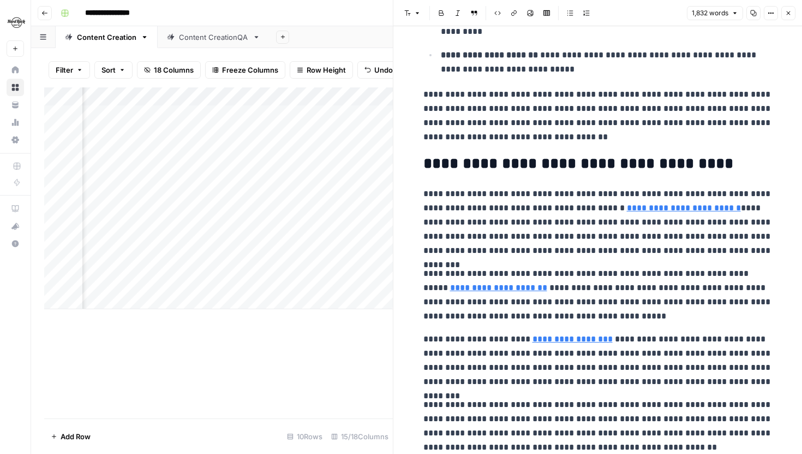
click at [365, 153] on div "Add Column" at bounding box center [218, 198] width 349 height 222
click at [264, 153] on div "Add Column" at bounding box center [218, 198] width 349 height 222
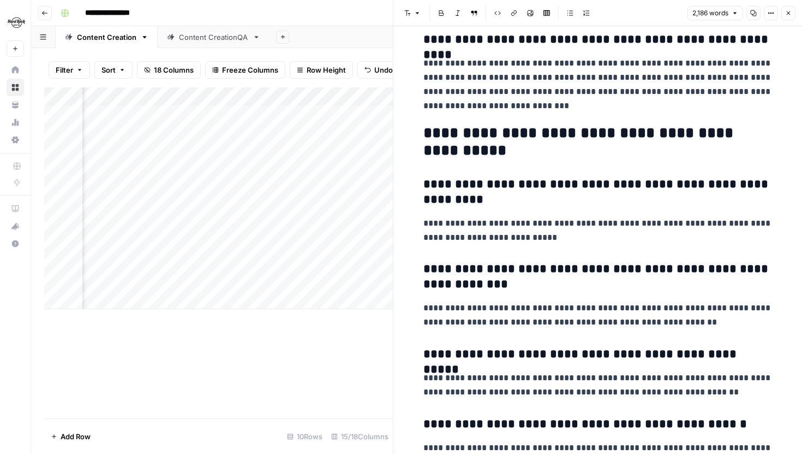
scroll to position [3364, 0]
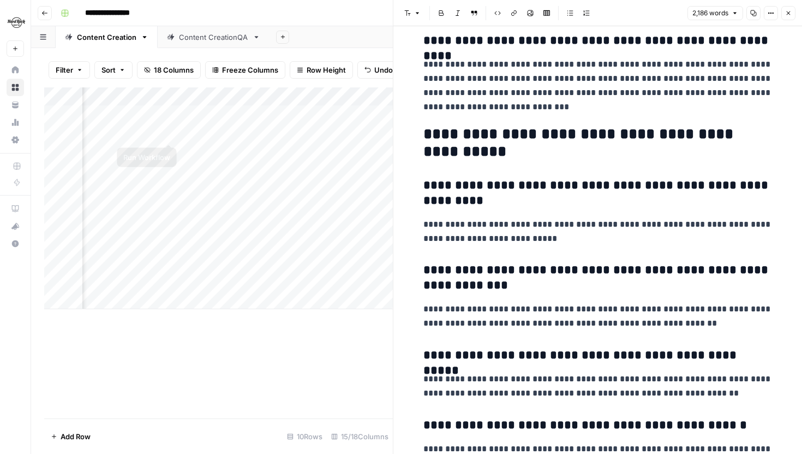
click at [131, 93] on div "Add Column" at bounding box center [218, 198] width 349 height 222
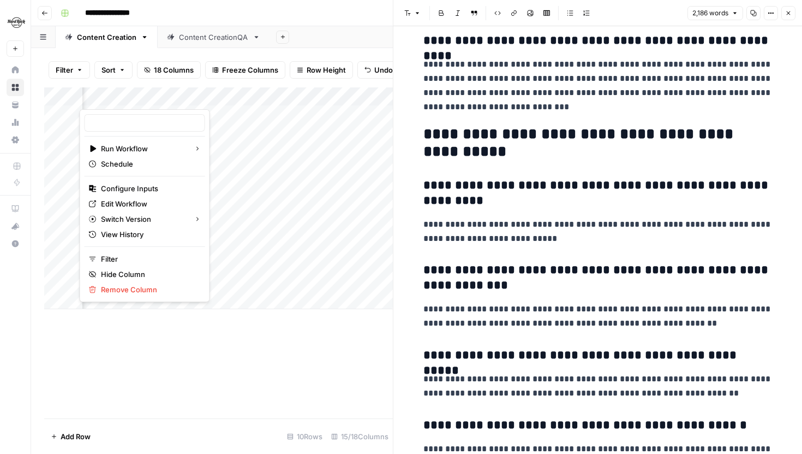
type input "Generate Article From Outline"
click at [134, 202] on span "Edit Workflow" at bounding box center [149, 203] width 96 height 11
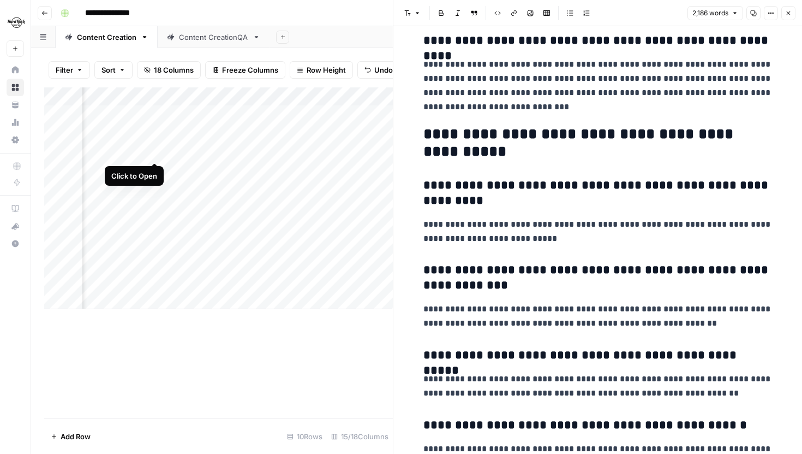
click at [158, 152] on div "Add Column" at bounding box center [218, 198] width 349 height 222
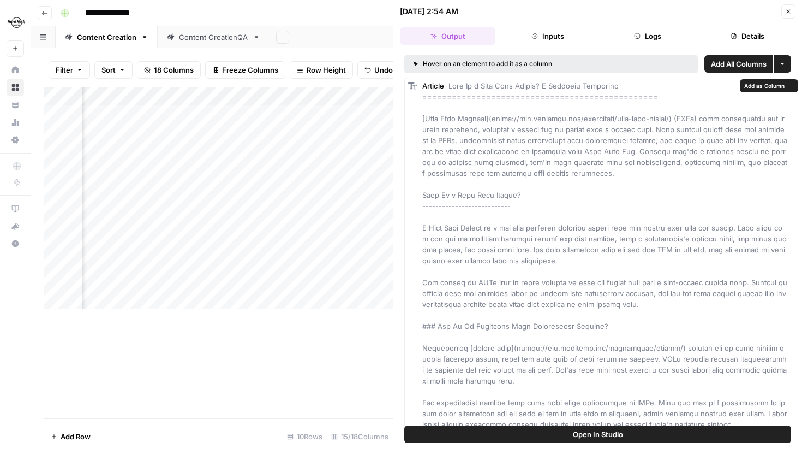
click at [587, 432] on span "Open In Studio" at bounding box center [598, 433] width 50 height 11
click at [124, 100] on div "Add Column" at bounding box center [218, 198] width 349 height 222
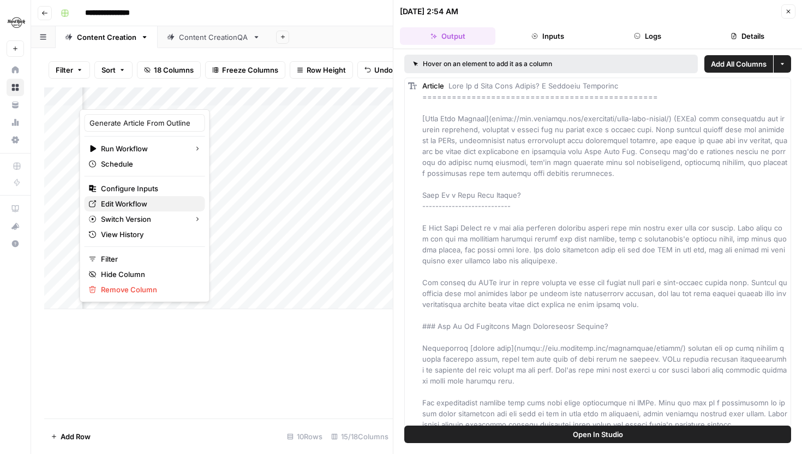
click at [127, 199] on span "Edit Workflow" at bounding box center [149, 203] width 96 height 11
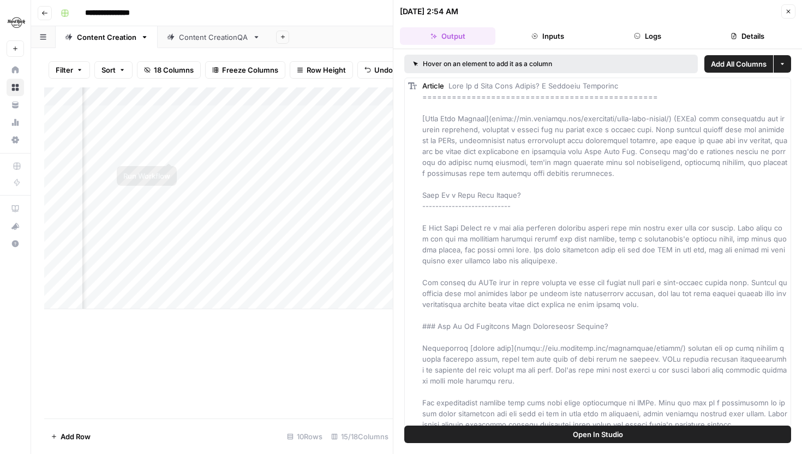
click at [168, 151] on div "Add Column" at bounding box center [218, 198] width 349 height 222
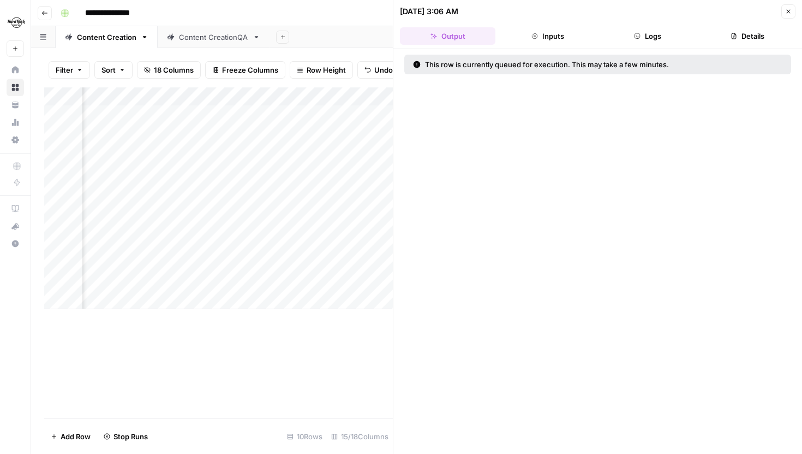
scroll to position [0, 1184]
click at [291, 149] on div "Add Column" at bounding box center [218, 198] width 349 height 222
click at [230, 98] on div "Add Column" at bounding box center [218, 198] width 349 height 222
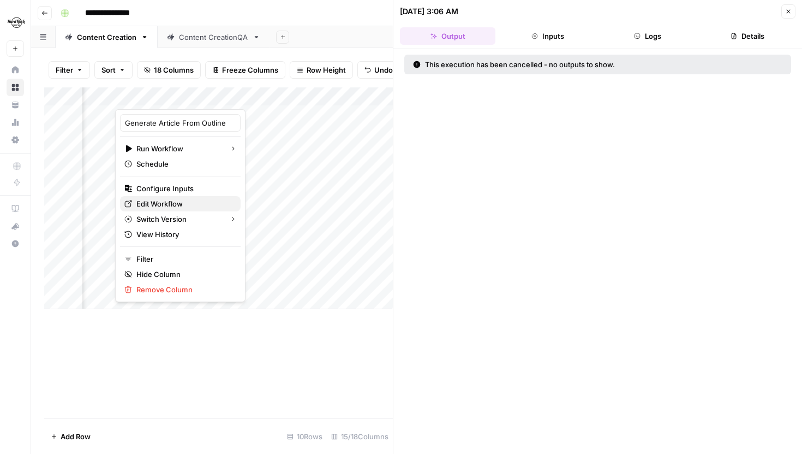
click at [182, 205] on span "Edit Workflow" at bounding box center [184, 203] width 96 height 11
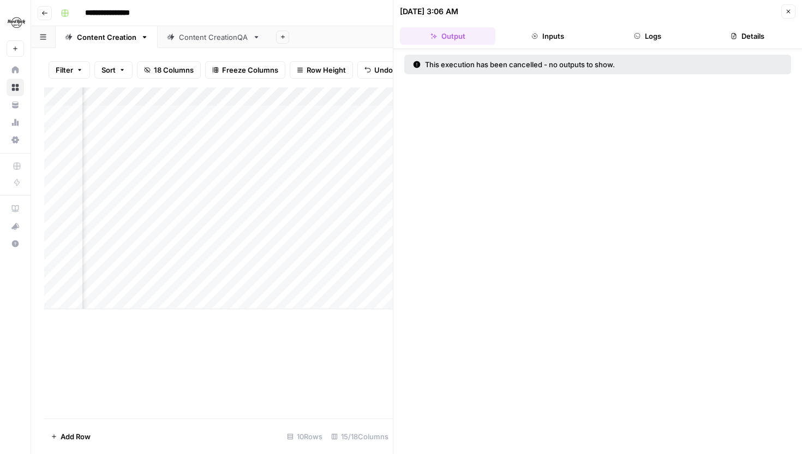
scroll to position [0, 1228]
click at [236, 223] on div "Add Column" at bounding box center [218, 198] width 349 height 222
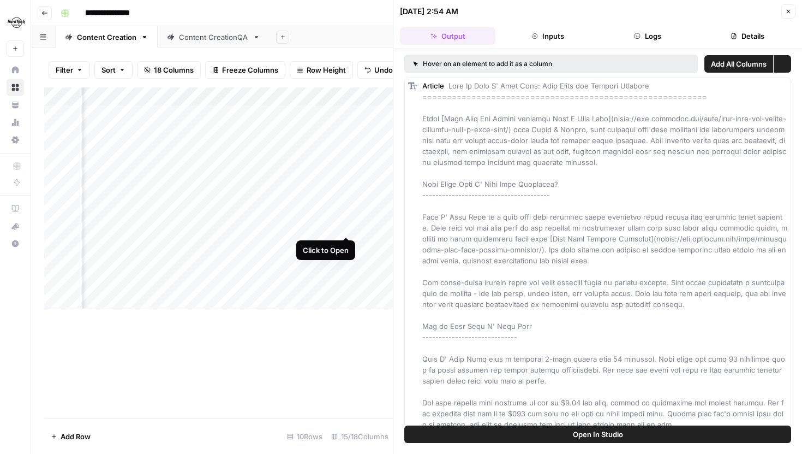
click at [343, 226] on div "Add Column" at bounding box center [218, 198] width 349 height 222
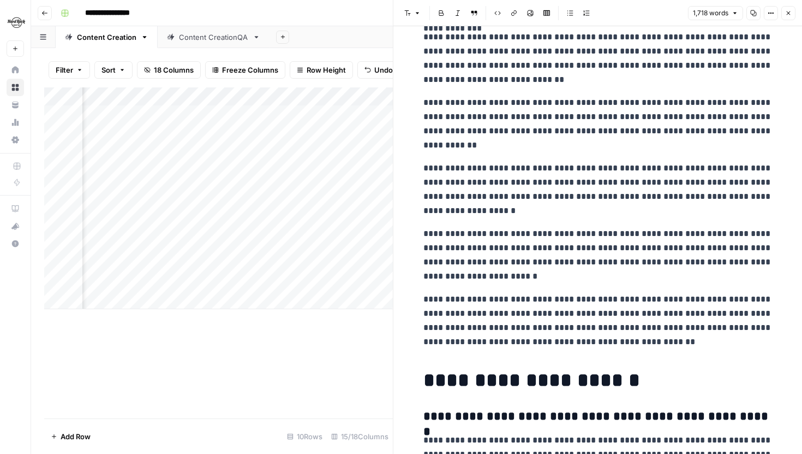
scroll to position [2002, 0]
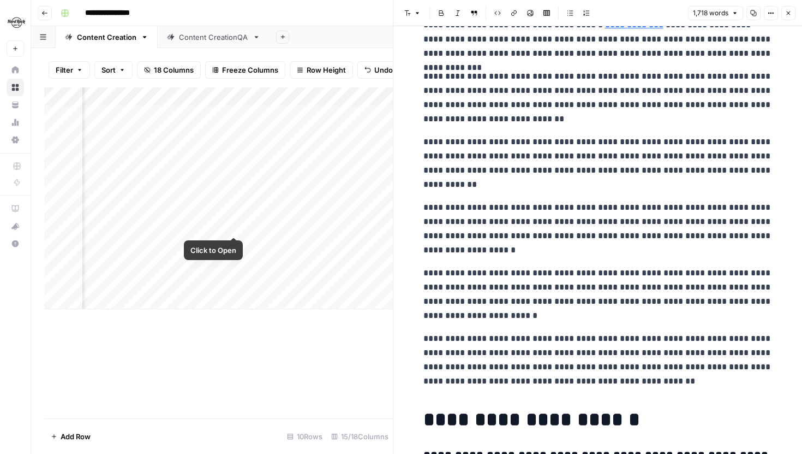
click at [232, 225] on div "Add Column" at bounding box center [218, 198] width 349 height 222
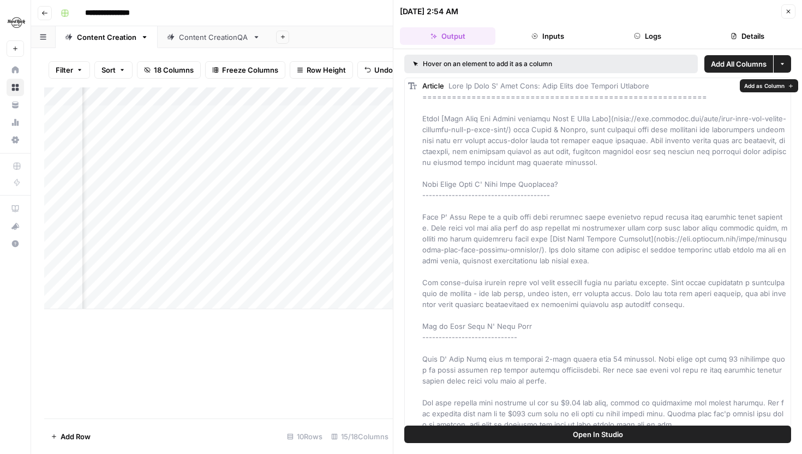
click at [578, 428] on span "Open In Studio" at bounding box center [598, 433] width 50 height 11
click at [793, 11] on button "Close" at bounding box center [789, 11] width 14 height 14
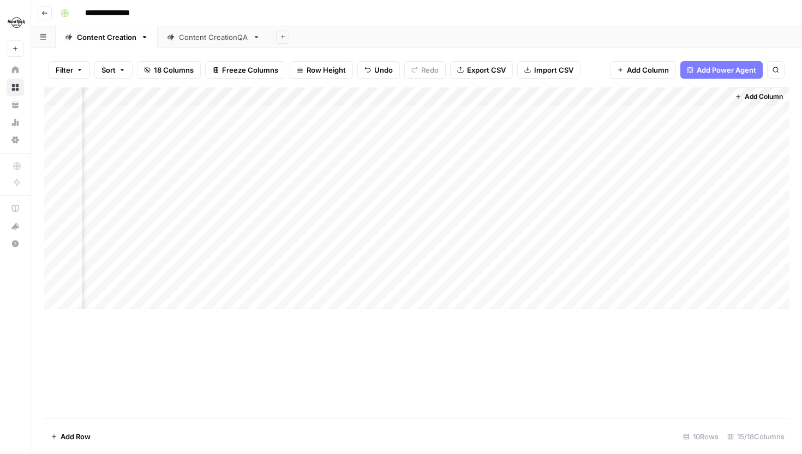
scroll to position [0, 1040]
click at [439, 151] on div "Add Column" at bounding box center [416, 198] width 745 height 222
click at [272, 134] on div "Add Column" at bounding box center [416, 198] width 745 height 222
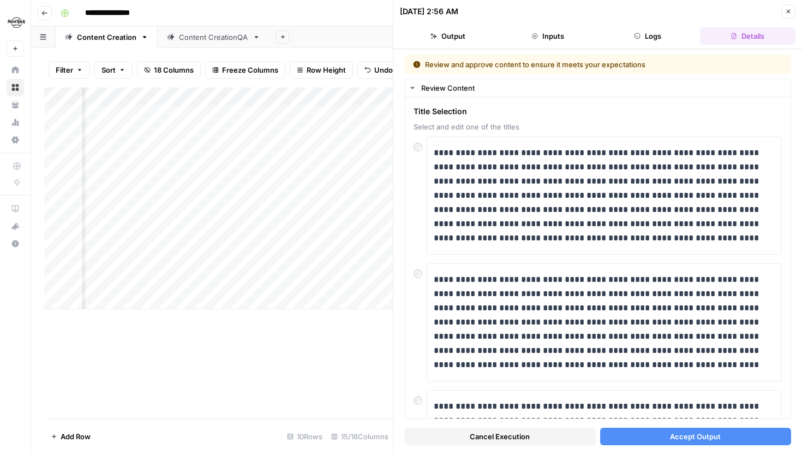
click at [657, 437] on button "Accept Output" at bounding box center [696, 435] width 192 height 17
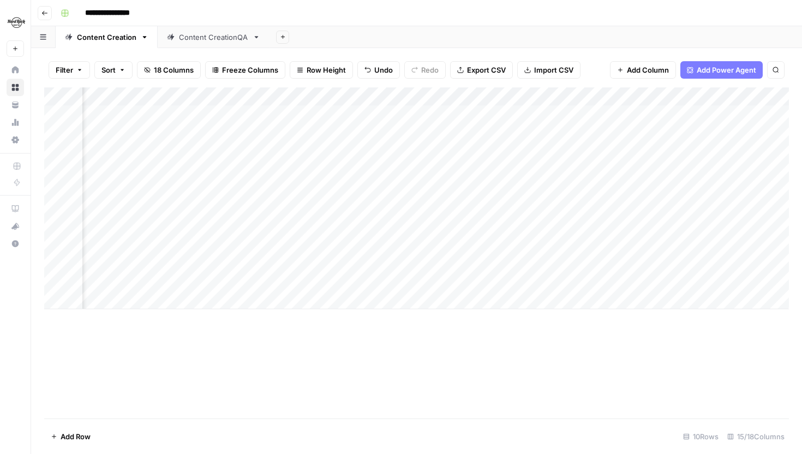
scroll to position [0, 593]
click at [189, 131] on div "Add Column" at bounding box center [416, 198] width 745 height 222
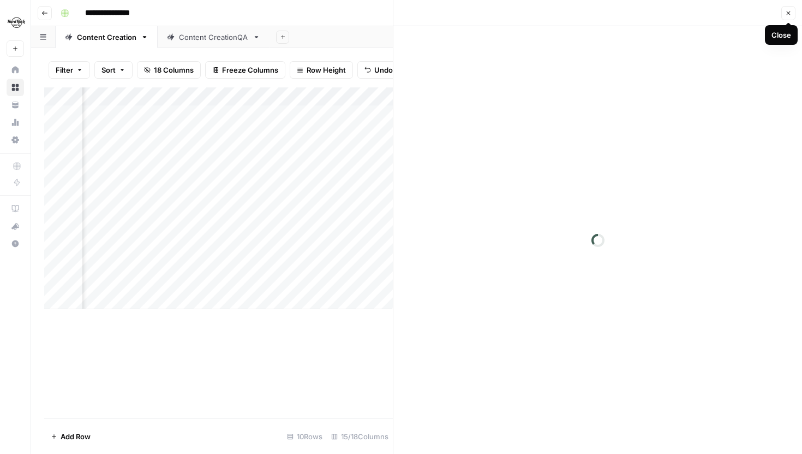
click at [786, 12] on icon "button" at bounding box center [788, 13] width 7 height 7
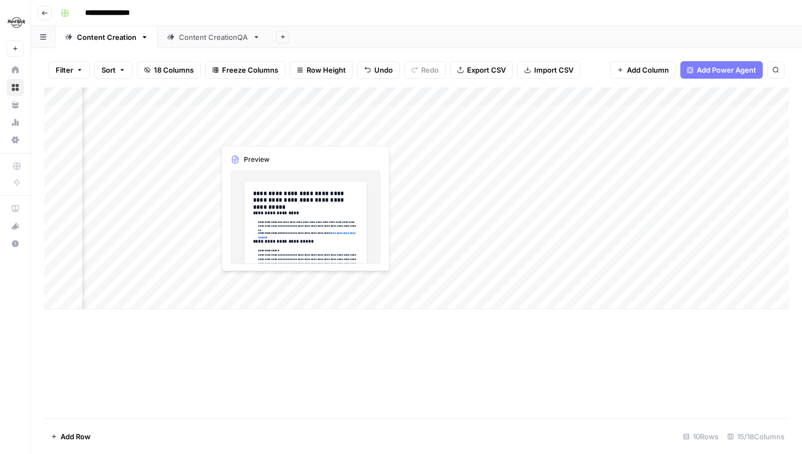
click at [304, 132] on div "Add Column" at bounding box center [416, 198] width 745 height 222
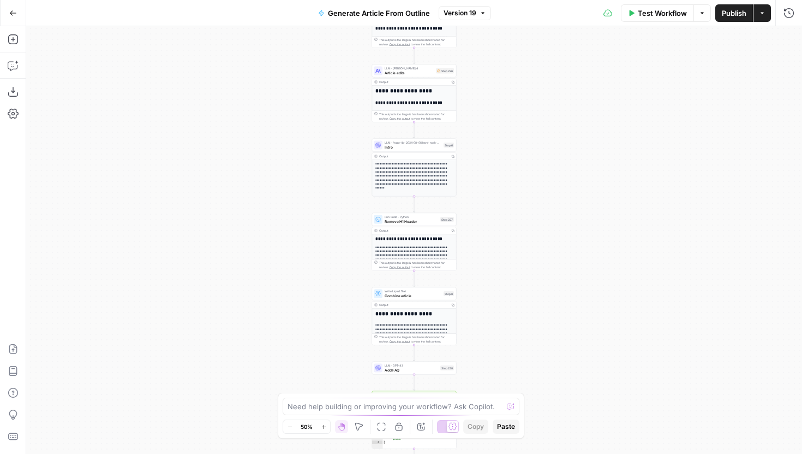
drag, startPoint x: 495, startPoint y: 205, endPoint x: 495, endPoint y: 314, distance: 109.2
click at [495, 314] on div "**********" at bounding box center [414, 239] width 776 height 427
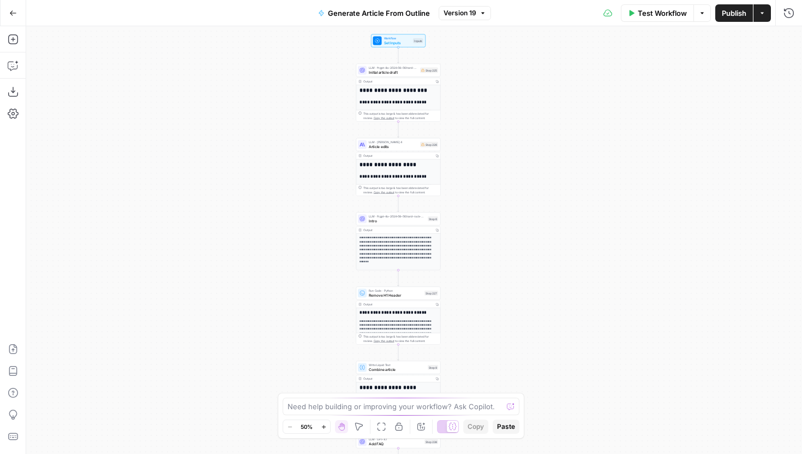
drag, startPoint x: 492, startPoint y: 92, endPoint x: 476, endPoint y: 162, distance: 71.6
click at [476, 162] on div "**********" at bounding box center [414, 239] width 776 height 427
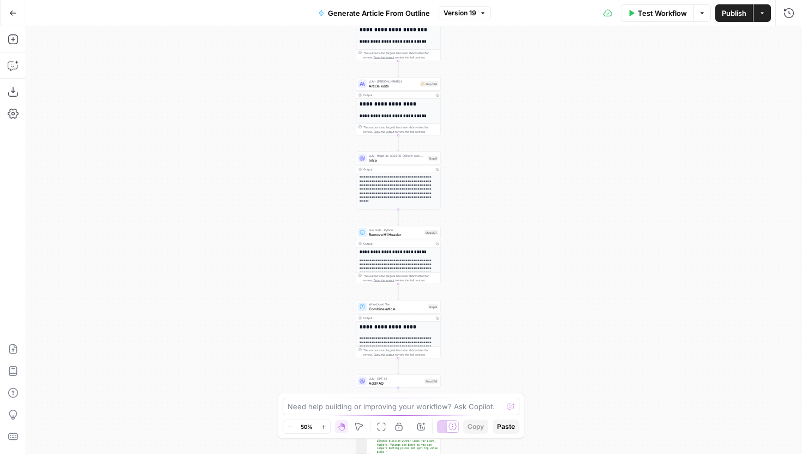
drag, startPoint x: 477, startPoint y: 226, endPoint x: 470, endPoint y: 108, distance: 119.2
click at [470, 108] on div "**********" at bounding box center [414, 239] width 776 height 427
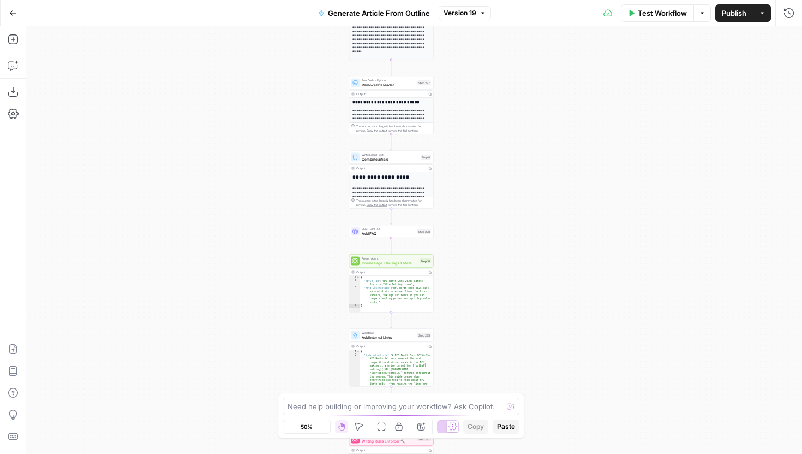
drag, startPoint x: 475, startPoint y: 258, endPoint x: 468, endPoint y: 118, distance: 139.9
click at [468, 118] on div "**********" at bounding box center [414, 239] width 776 height 427
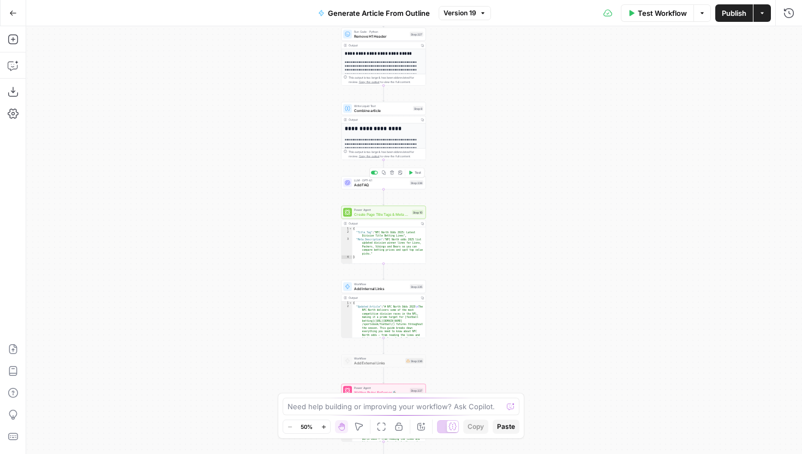
click at [409, 187] on div "LLM · GPT-4.1 Add FAQ Step 238 Copy step Delete step Add Note Test" at bounding box center [383, 182] width 80 height 9
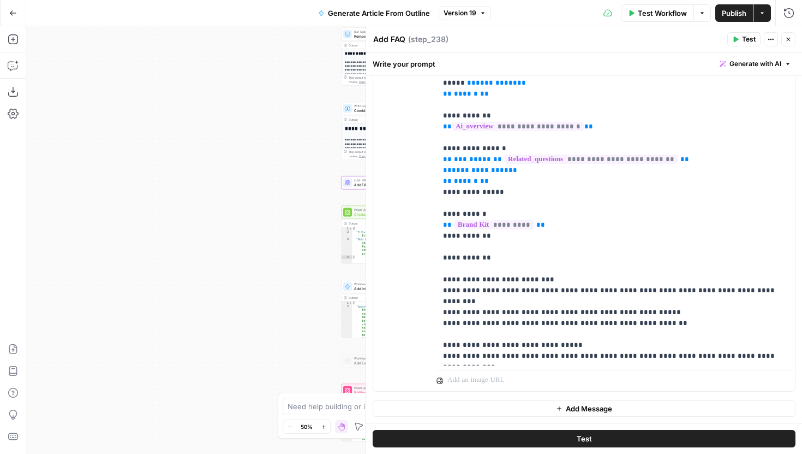
scroll to position [383, 0]
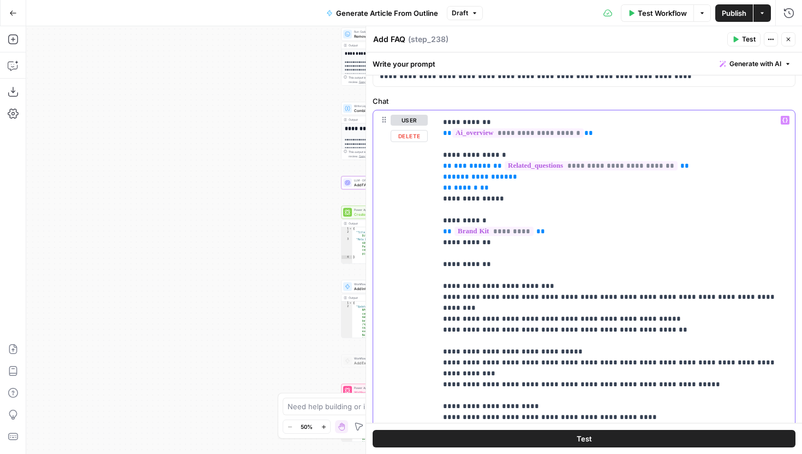
scroll to position [0, 0]
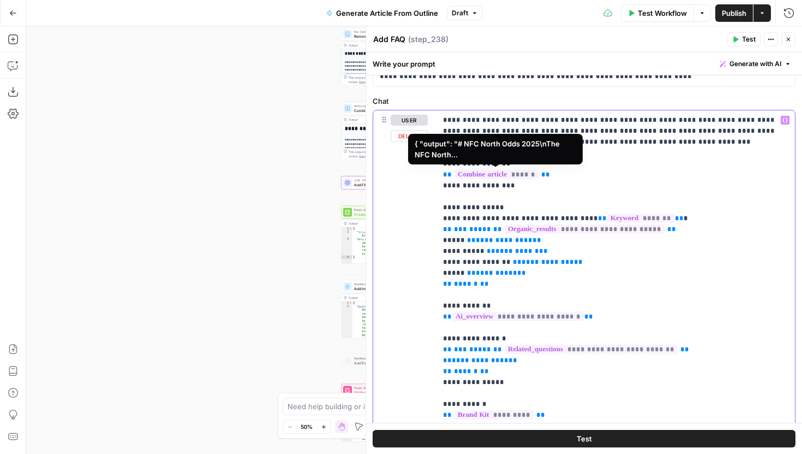
click at [536, 174] on span "******" at bounding box center [497, 174] width 84 height 9
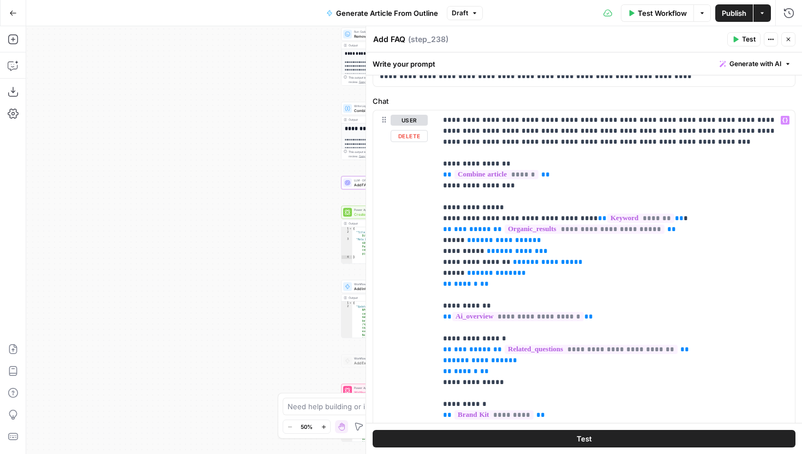
scroll to position [29, 0]
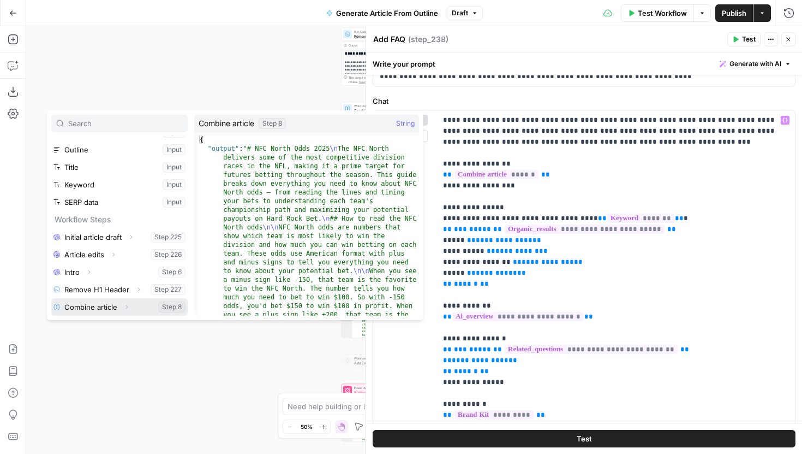
click at [126, 303] on icon "button" at bounding box center [126, 306] width 7 height 7
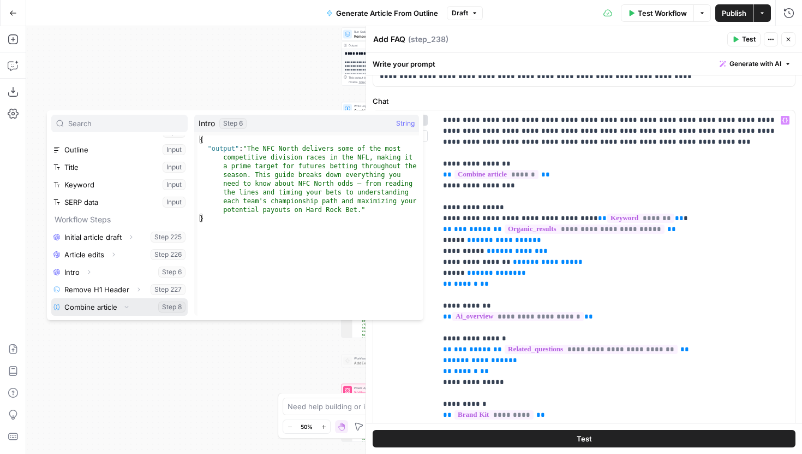
scroll to position [47, 0]
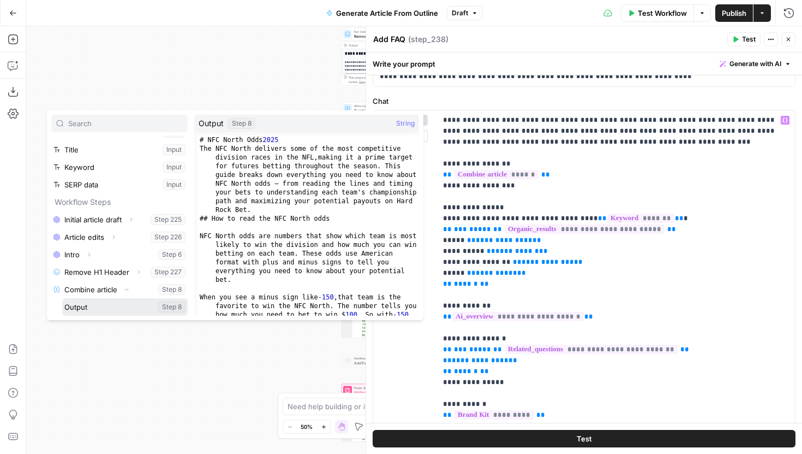
click at [89, 307] on button "Select variable Output" at bounding box center [125, 306] width 126 height 17
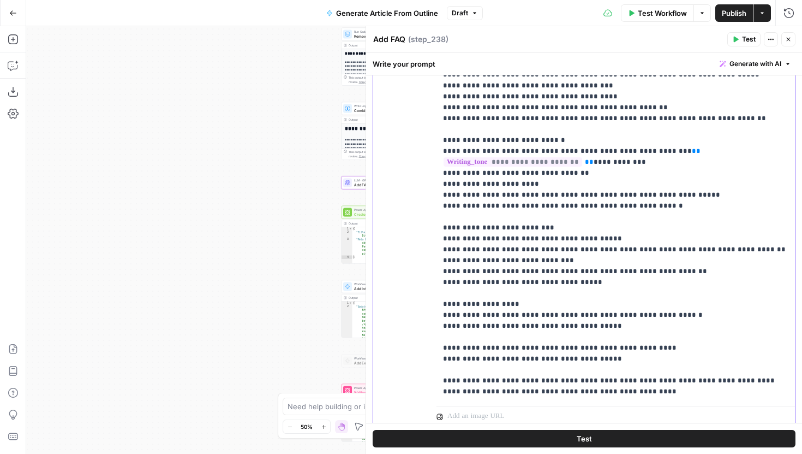
scroll to position [326, 0]
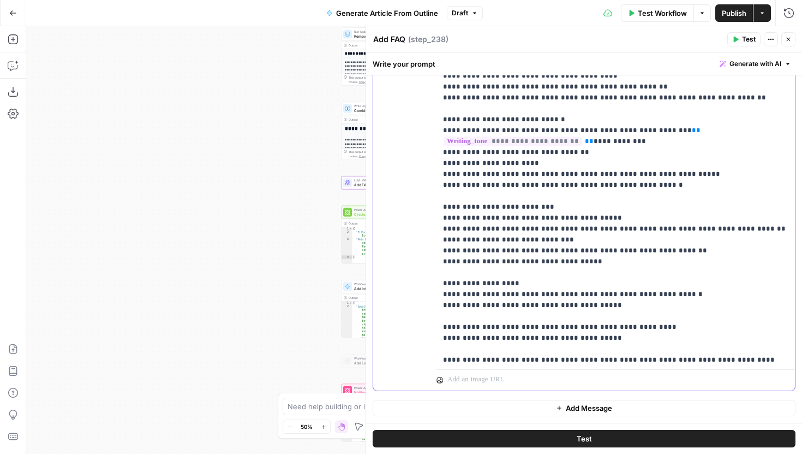
scroll to position [404, 0]
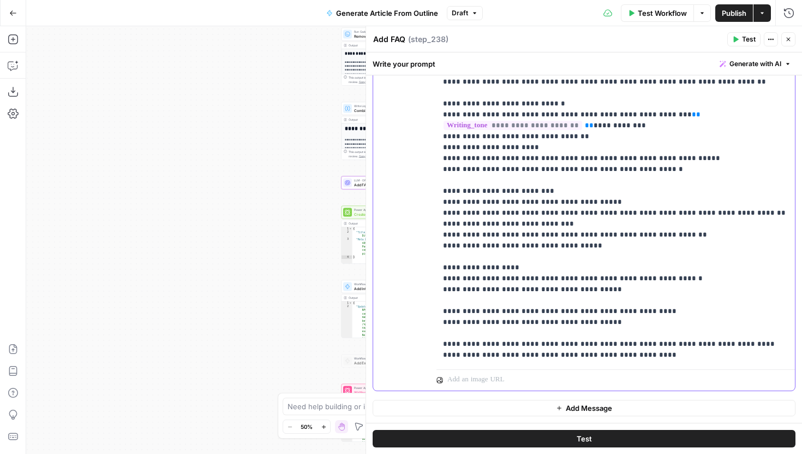
drag, startPoint x: 694, startPoint y: 353, endPoint x: 592, endPoint y: 354, distance: 102.1
drag, startPoint x: 740, startPoint y: 356, endPoint x: 802, endPoint y: 356, distance: 62.2
click at [802, 356] on div "**********" at bounding box center [584, 85] width 436 height 673
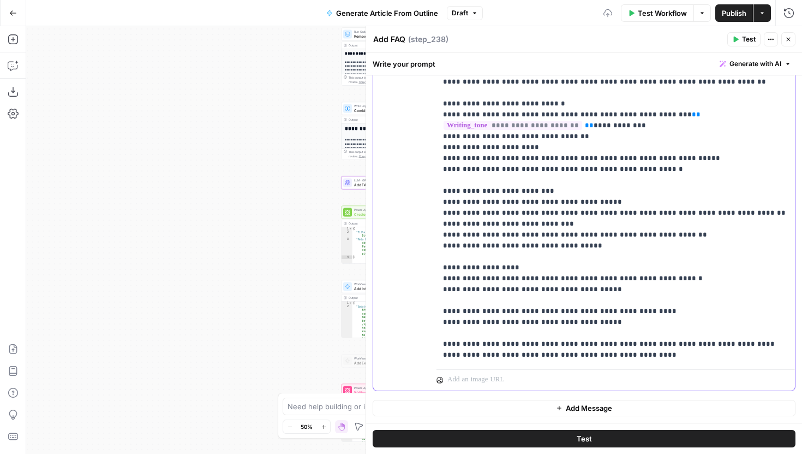
drag, startPoint x: 772, startPoint y: 357, endPoint x: 736, endPoint y: 357, distance: 36.6
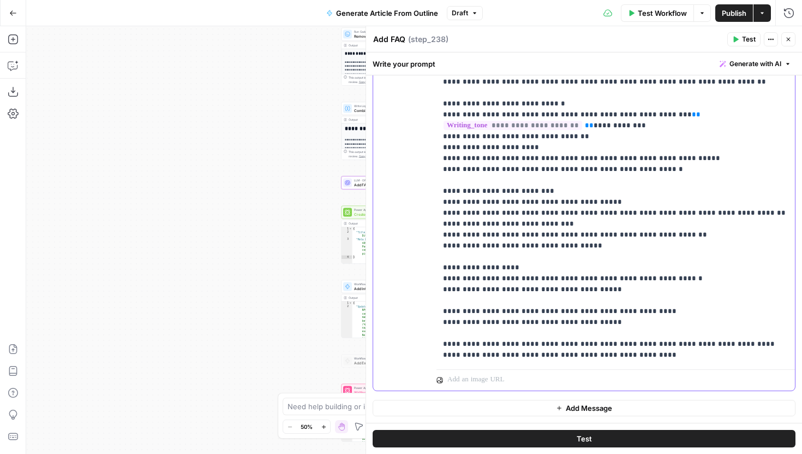
scroll to position [413, 0]
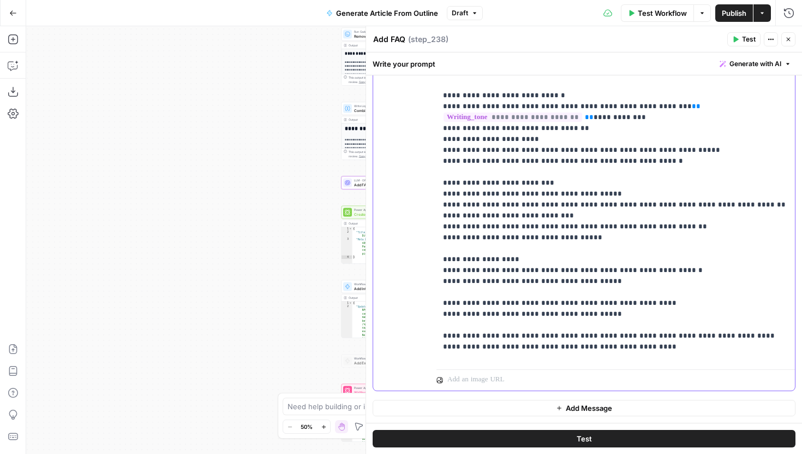
drag, startPoint x: 681, startPoint y: 355, endPoint x: 802, endPoint y: 353, distance: 121.2
click at [802, 353] on div "**********" at bounding box center [584, 85] width 436 height 673
click at [738, 13] on span "Publish" at bounding box center [734, 13] width 25 height 11
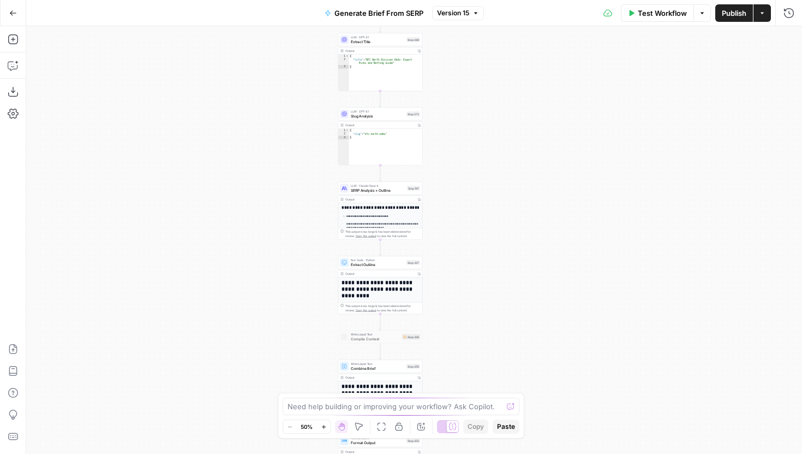
drag, startPoint x: 488, startPoint y: 286, endPoint x: 435, endPoint y: 120, distance: 174.8
click at [435, 120] on div "Workflow Set Inputs Inputs Run Code · JavaScript Structure Competitor Keywords …" at bounding box center [414, 239] width 776 height 427
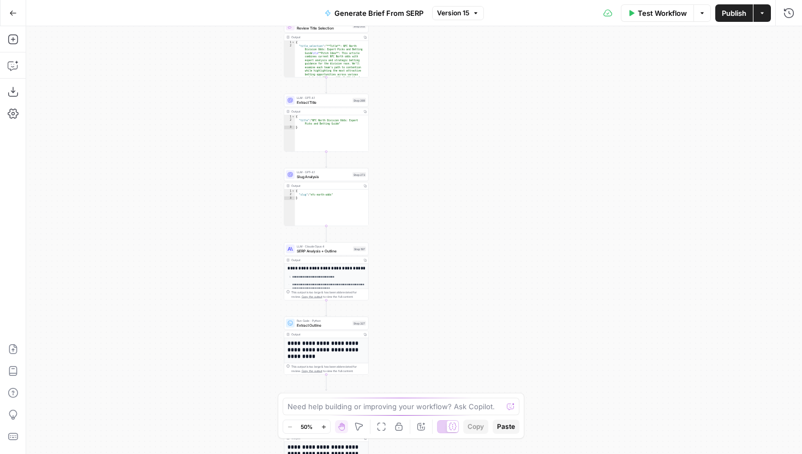
drag, startPoint x: 439, startPoint y: 267, endPoint x: 404, endPoint y: 367, distance: 106.3
click at [404, 367] on div "Workflow Set Inputs Inputs Run Code · JavaScript Structure Competitor Keywords …" at bounding box center [414, 239] width 776 height 427
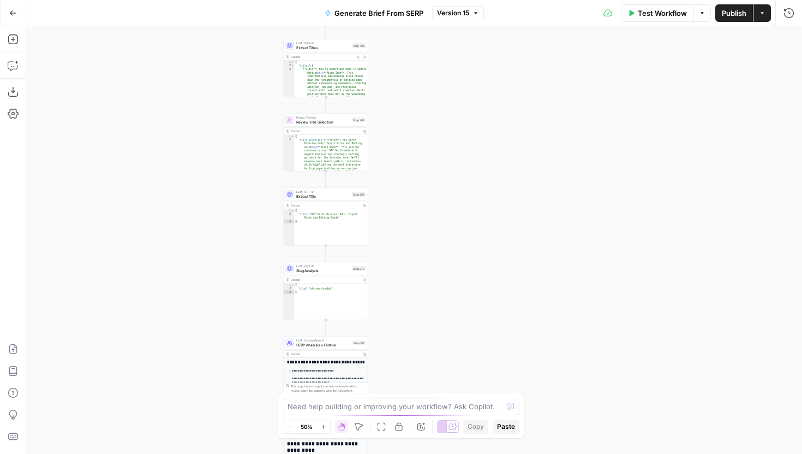
drag, startPoint x: 431, startPoint y: 127, endPoint x: 431, endPoint y: 226, distance: 99.9
click at [431, 226] on div "Workflow Set Inputs Inputs Run Code · JavaScript Structure Competitor Keywords …" at bounding box center [414, 239] width 776 height 427
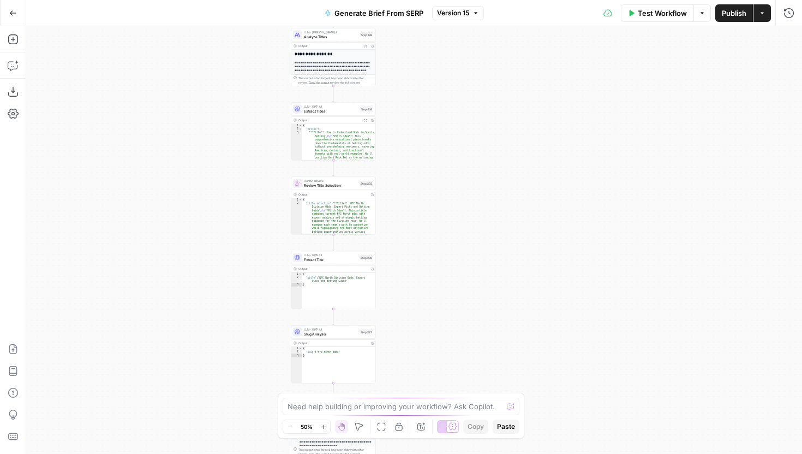
drag, startPoint x: 402, startPoint y: 108, endPoint x: 408, endPoint y: 85, distance: 23.6
click at [408, 85] on div "Workflow Set Inputs Inputs Run Code · JavaScript Structure Competitor Keywords …" at bounding box center [414, 239] width 776 height 427
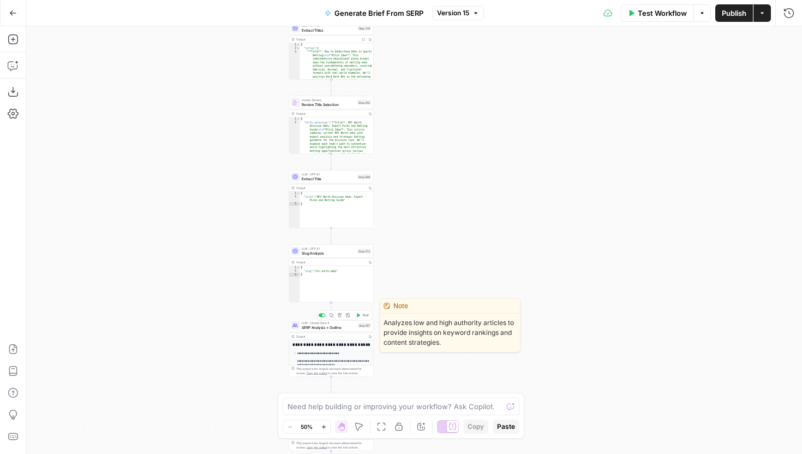
click at [335, 323] on span "LLM · Claude Opus 4" at bounding box center [329, 322] width 54 height 4
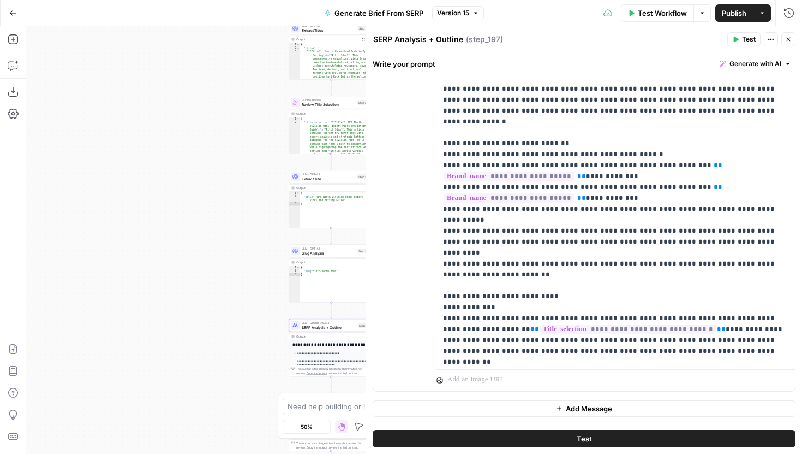
scroll to position [905, 0]
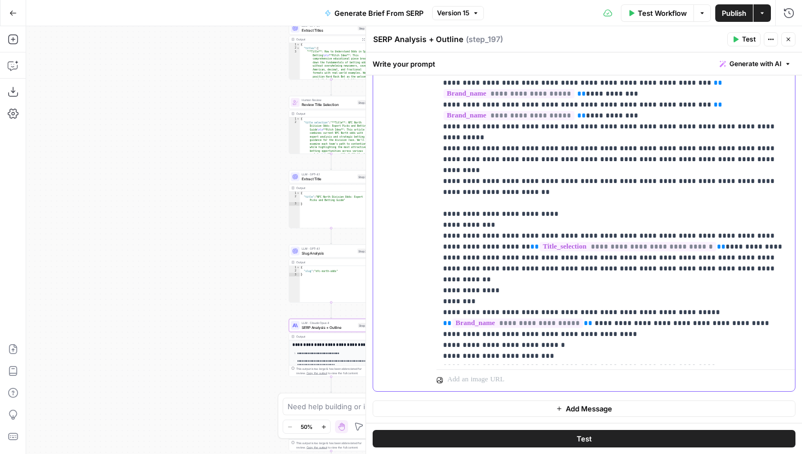
drag, startPoint x: 752, startPoint y: 323, endPoint x: 426, endPoint y: 312, distance: 325.5
click at [426, 312] on div "**********" at bounding box center [584, 155] width 422 height 470
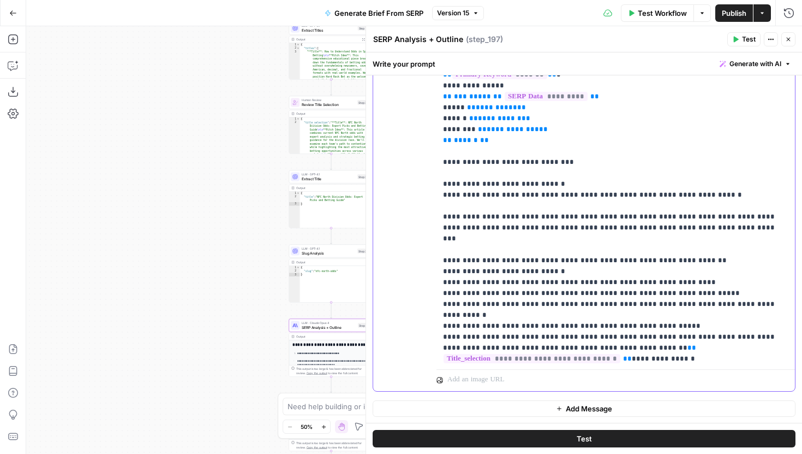
scroll to position [530, 0]
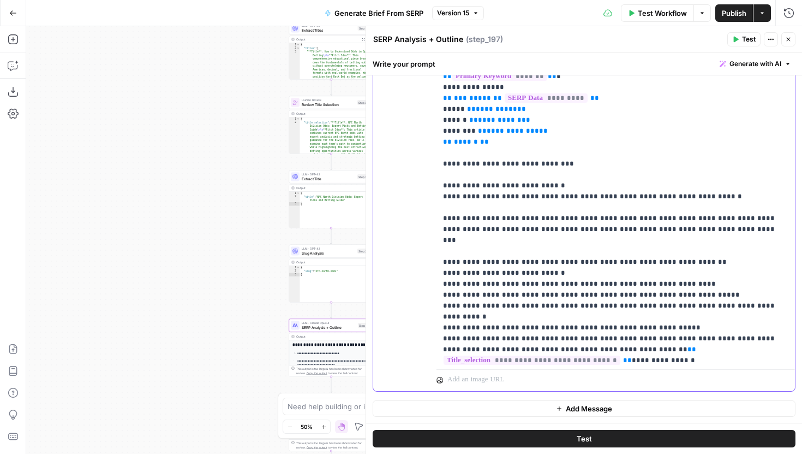
click at [761, 263] on p "**********" at bounding box center [615, 436] width 345 height 2085
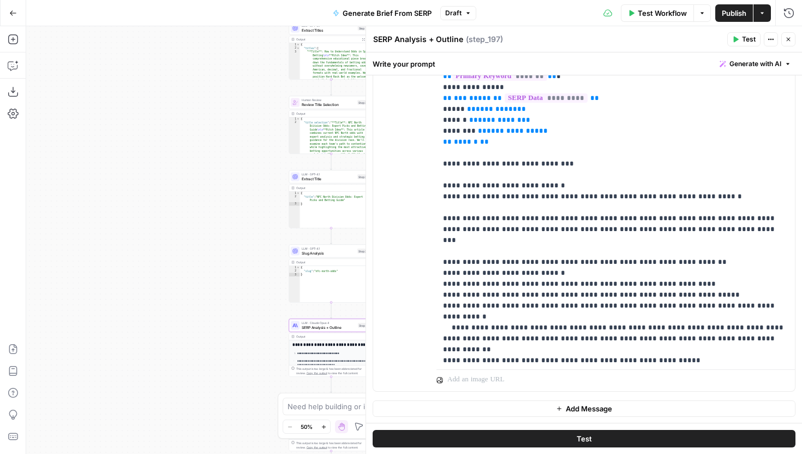
click at [727, 11] on span "Publish" at bounding box center [734, 13] width 25 height 11
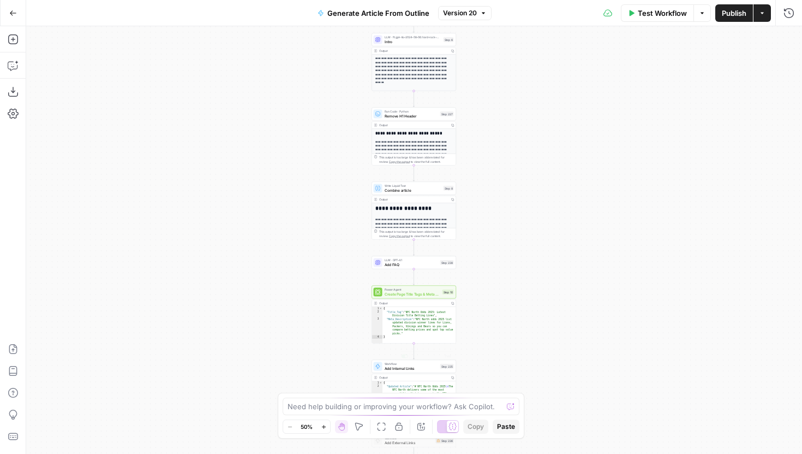
click at [383, 293] on div "Power Agent Create Page Title Tags & Meta Descriptions - Fork Step 10" at bounding box center [414, 291] width 80 height 9
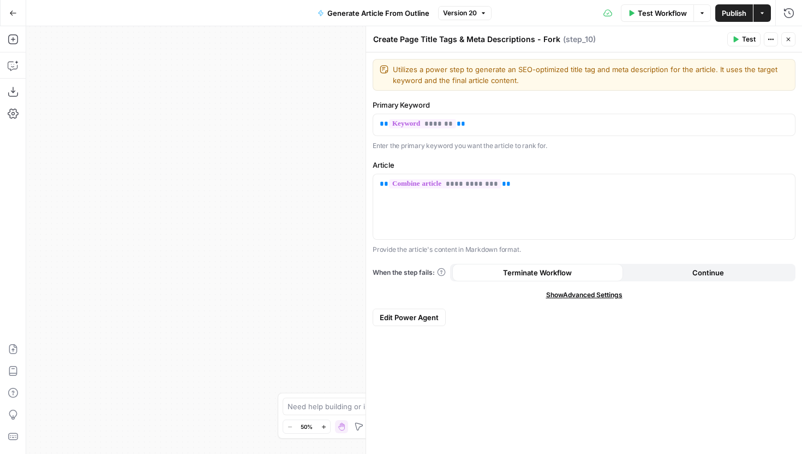
click at [784, 38] on button "Close" at bounding box center [789, 39] width 14 height 14
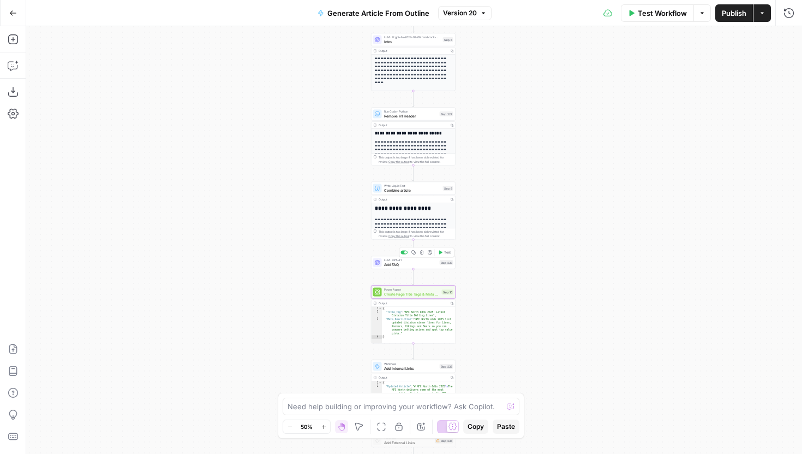
click at [404, 264] on span "Add FAQ" at bounding box center [410, 263] width 53 height 5
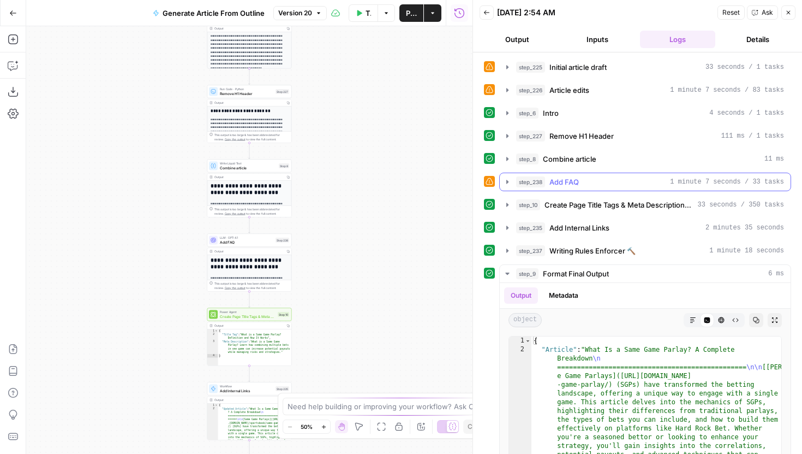
click at [504, 187] on button "step_238 Add FAQ 1 minute 7 seconds / 33 tasks" at bounding box center [645, 181] width 291 height 17
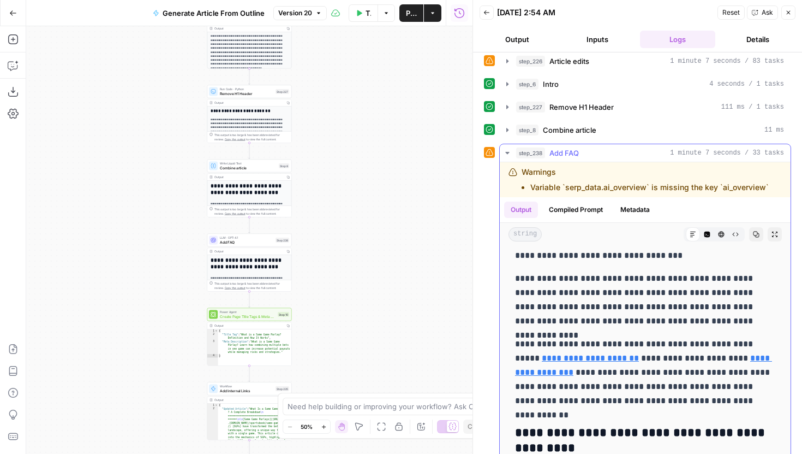
scroll to position [3544, 0]
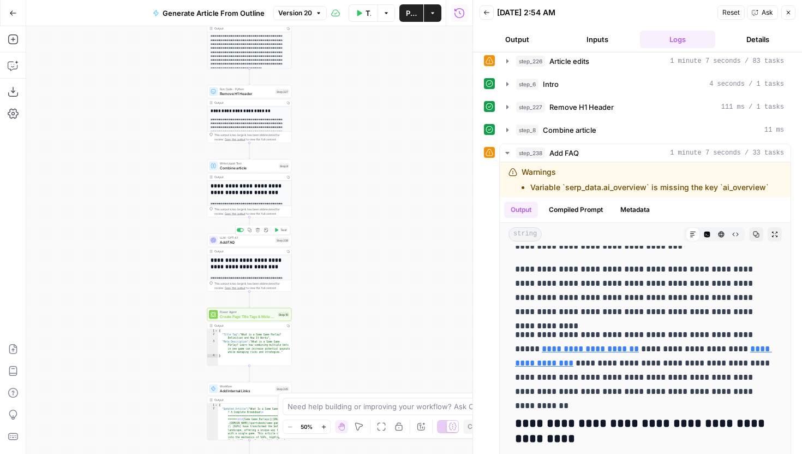
click at [242, 244] on div "LLM · GPT-4.1 Add FAQ Step 238 Copy step Delete step Add Note Test" at bounding box center [249, 240] width 85 height 13
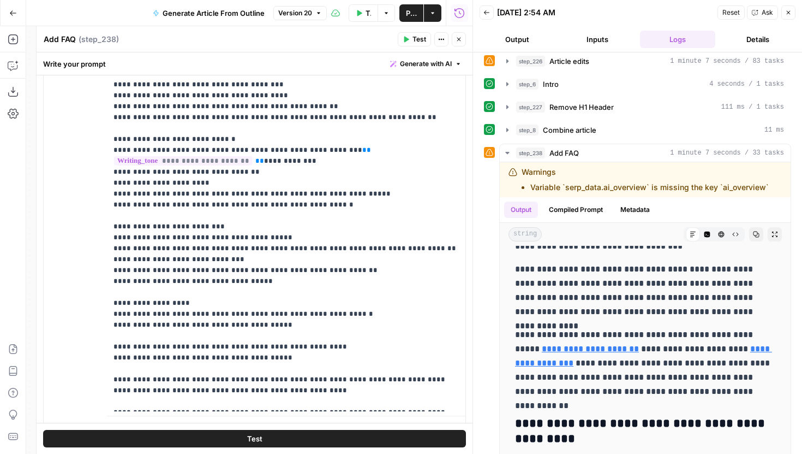
scroll to position [326, 0]
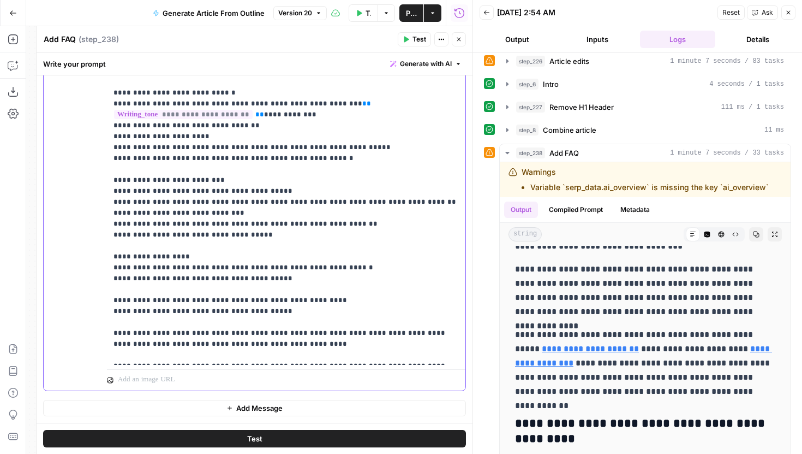
drag, startPoint x: 372, startPoint y: 357, endPoint x: 305, endPoint y: 349, distance: 67.6
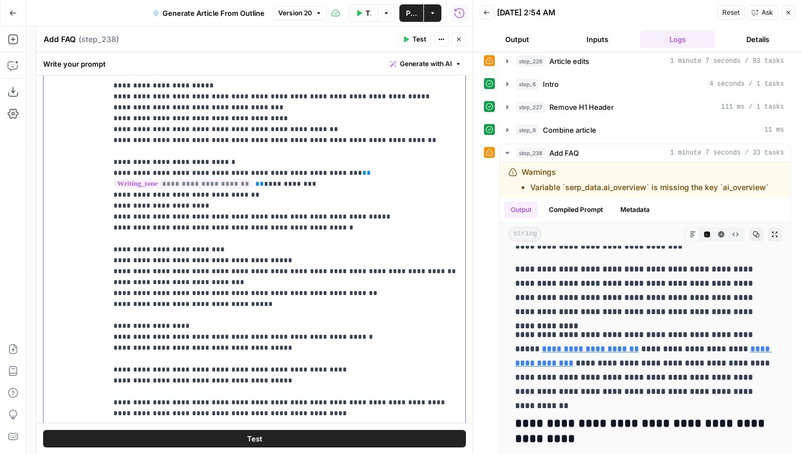
scroll to position [261, 0]
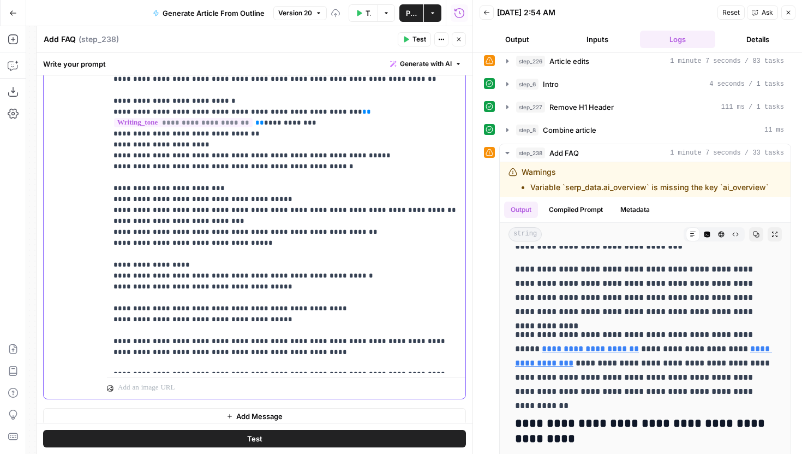
scroll to position [319, 0]
drag, startPoint x: 361, startPoint y: 363, endPoint x: 377, endPoint y: 362, distance: 16.4
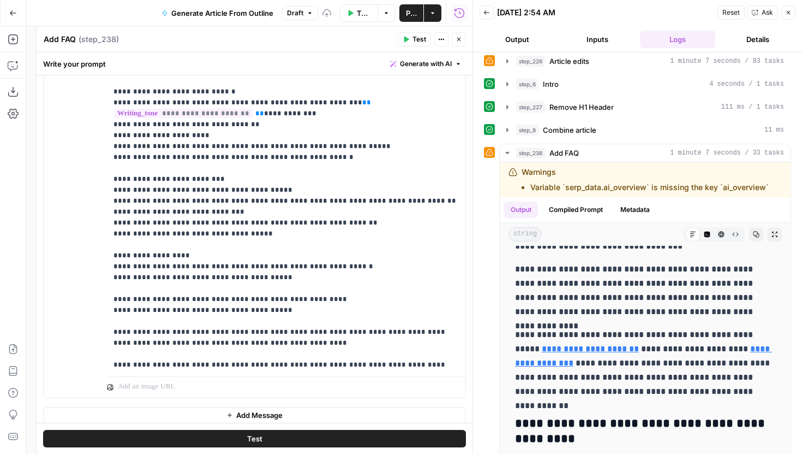
click at [408, 11] on span "Publish" at bounding box center [411, 13] width 11 height 11
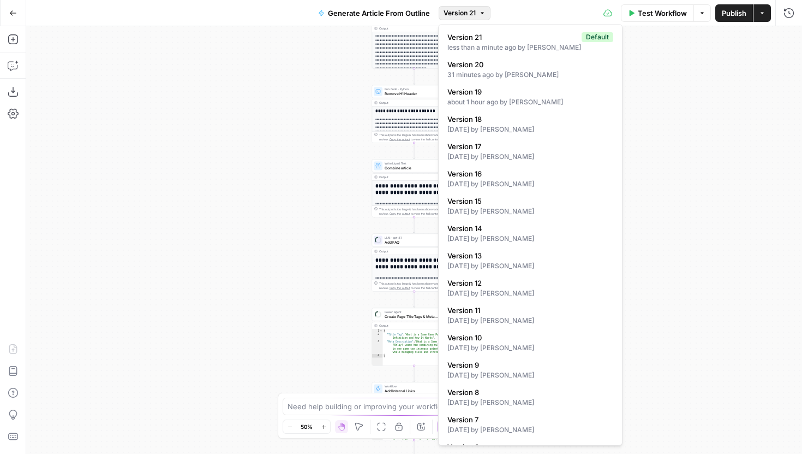
click at [456, 10] on span "Version 21" at bounding box center [460, 13] width 32 height 10
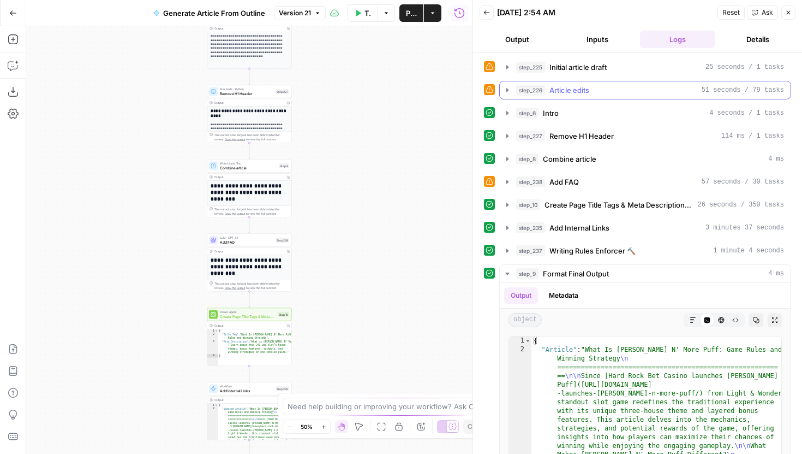
click at [504, 86] on icon "button" at bounding box center [507, 90] width 9 height 9
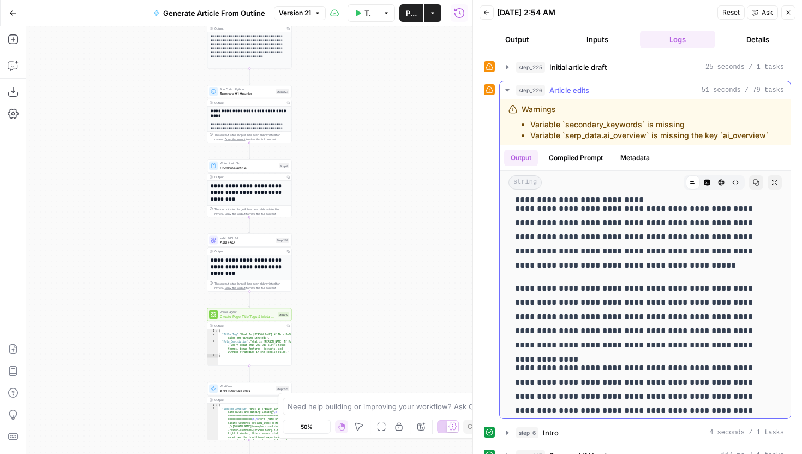
scroll to position [2144, 0]
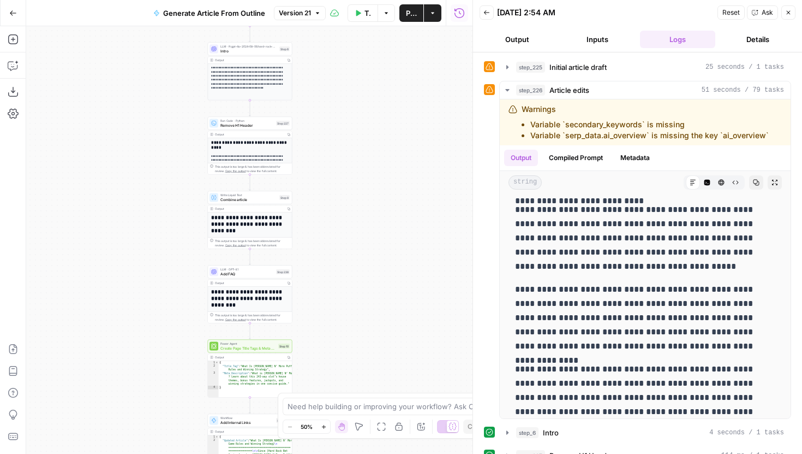
drag, startPoint x: 320, startPoint y: 137, endPoint x: 320, endPoint y: 324, distance: 187.2
click at [320, 324] on div "**********" at bounding box center [249, 239] width 446 height 427
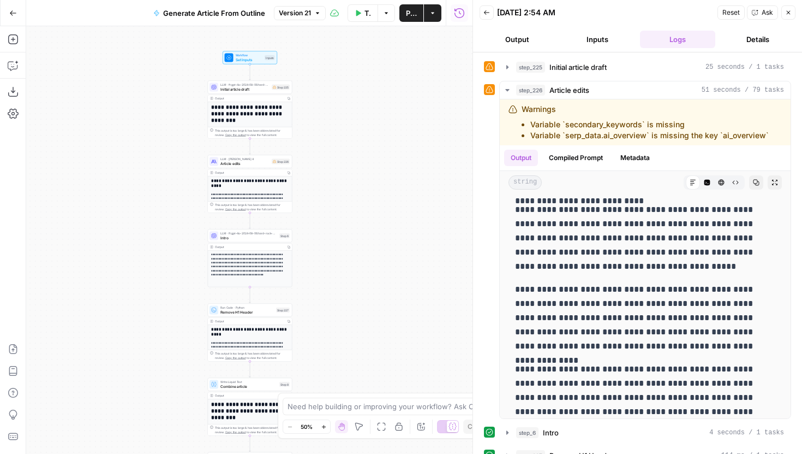
click at [321, 422] on button "Zoom In" at bounding box center [323, 426] width 13 height 13
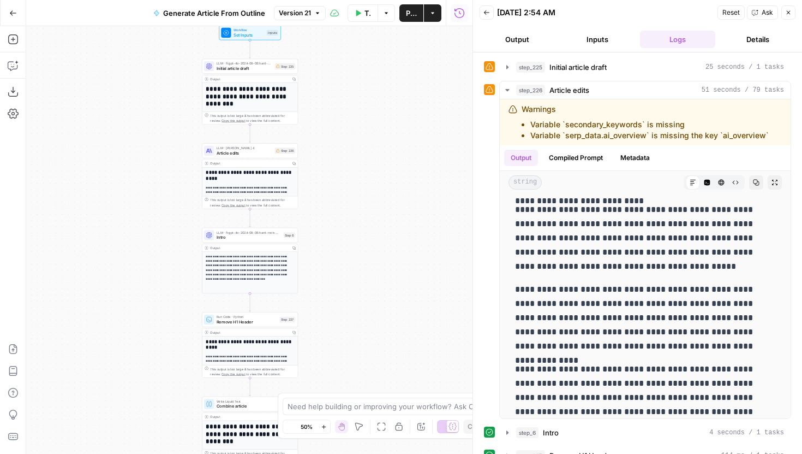
click at [321, 424] on icon "button" at bounding box center [324, 427] width 6 height 6
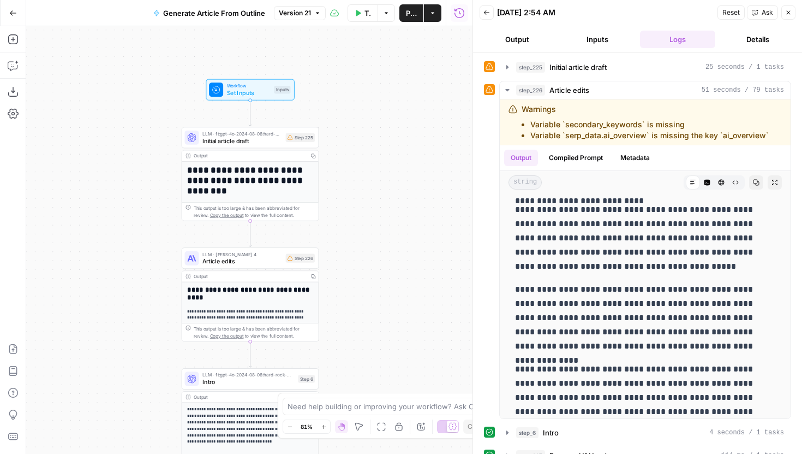
drag, startPoint x: 373, startPoint y: 172, endPoint x: 373, endPoint y: 406, distance: 234.1
click at [373, 406] on body "**********" at bounding box center [401, 227] width 802 height 454
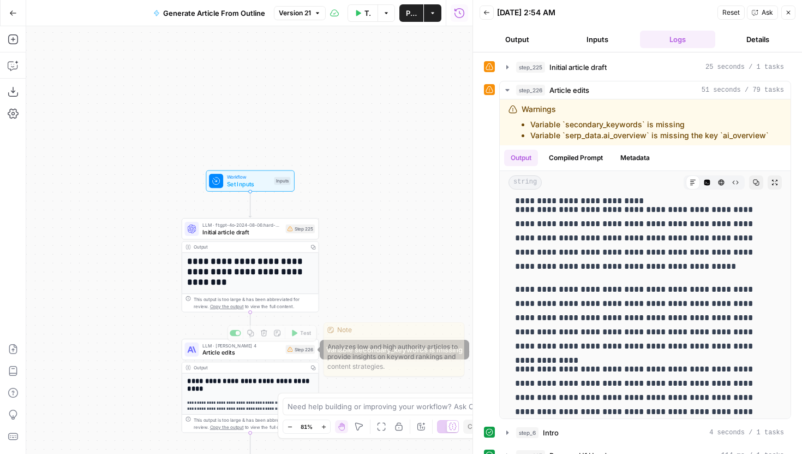
click at [273, 350] on span "Article edits" at bounding box center [242, 352] width 80 height 9
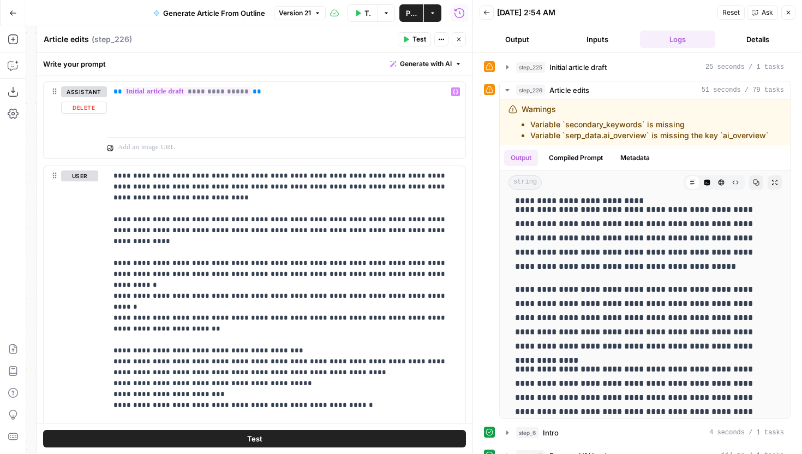
scroll to position [1494, 0]
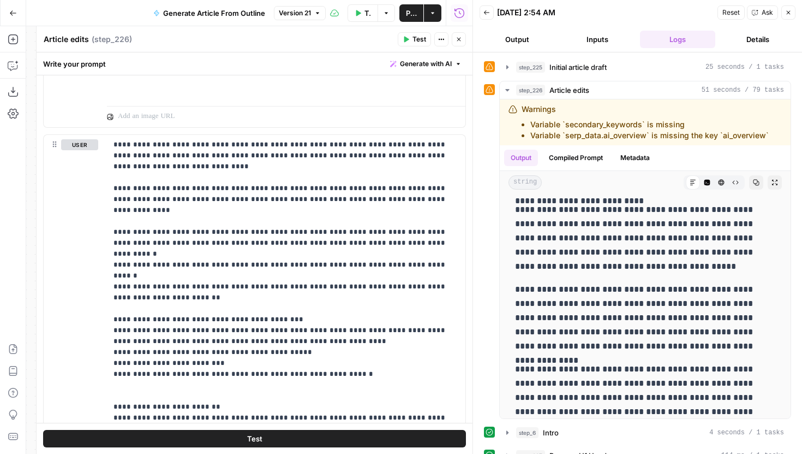
click at [794, 14] on button "Close" at bounding box center [789, 12] width 14 height 14
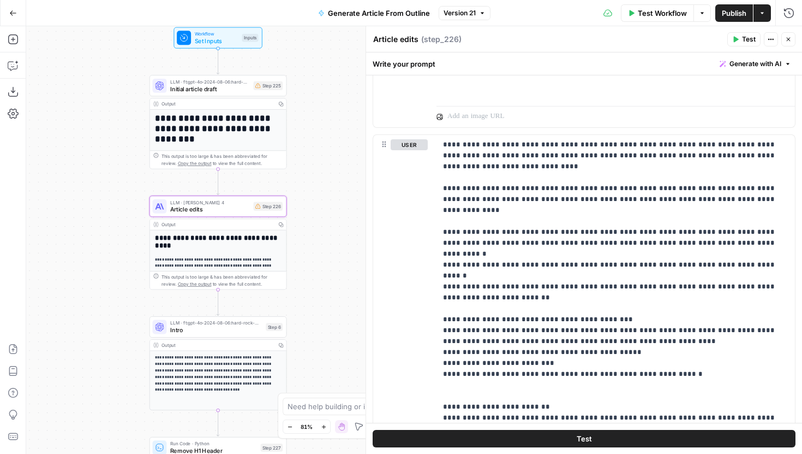
drag, startPoint x: 337, startPoint y: 286, endPoint x: 297, endPoint y: 140, distance: 151.4
click at [298, 139] on div "**********" at bounding box center [414, 239] width 776 height 427
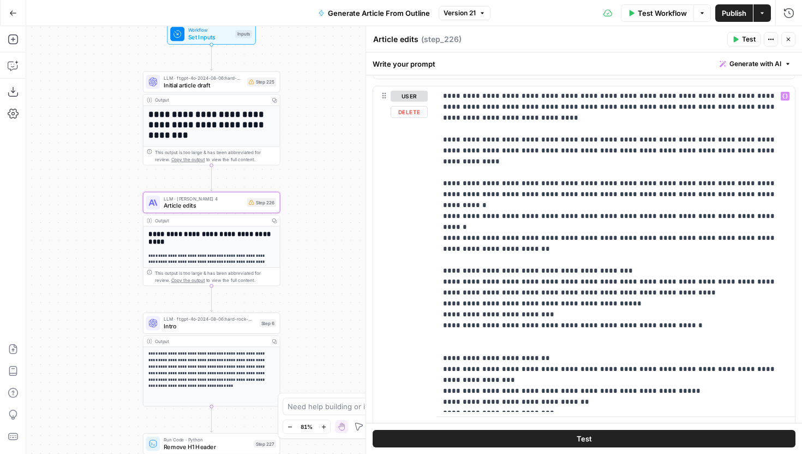
scroll to position [1542, 0]
click at [601, 312] on p "**********" at bounding box center [615, 249] width 345 height 317
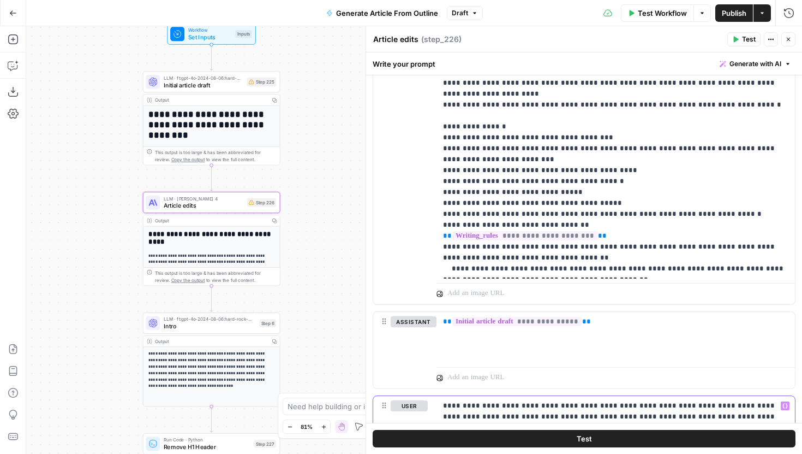
scroll to position [1231, 0]
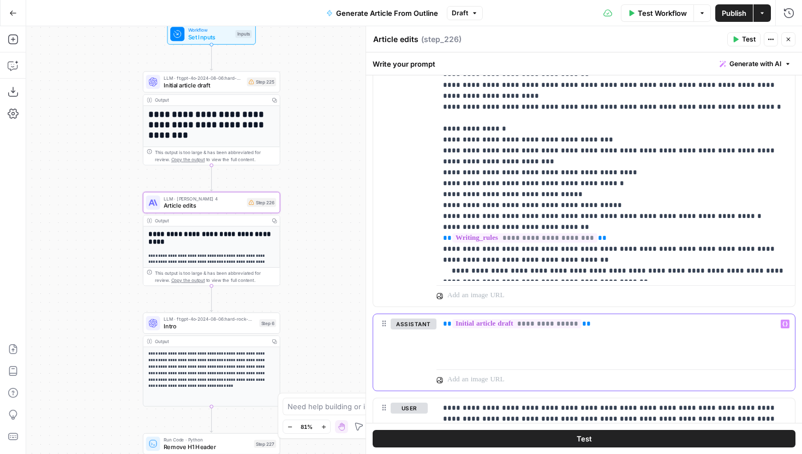
drag, startPoint x: 605, startPoint y: 329, endPoint x: 424, endPoint y: 311, distance: 182.1
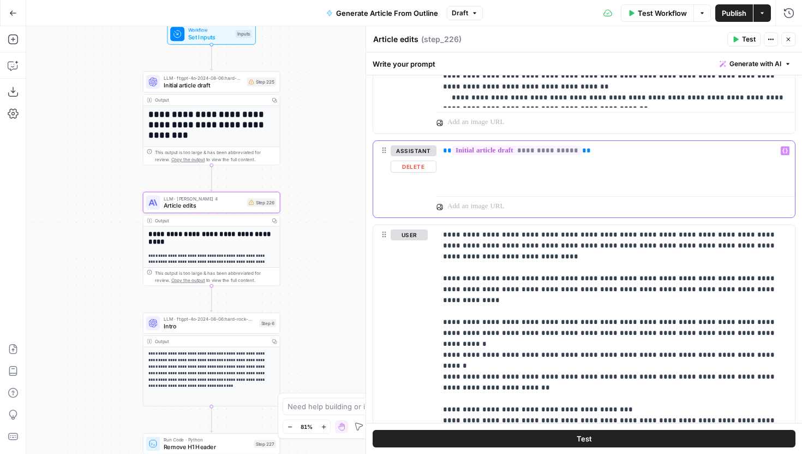
scroll to position [1579, 0]
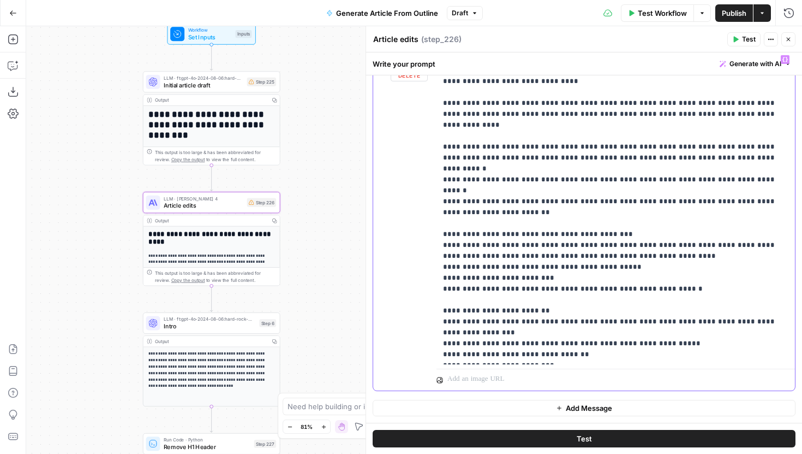
click at [597, 351] on p "**********" at bounding box center [615, 207] width 345 height 306
click at [709, 299] on p "**********" at bounding box center [615, 207] width 345 height 306
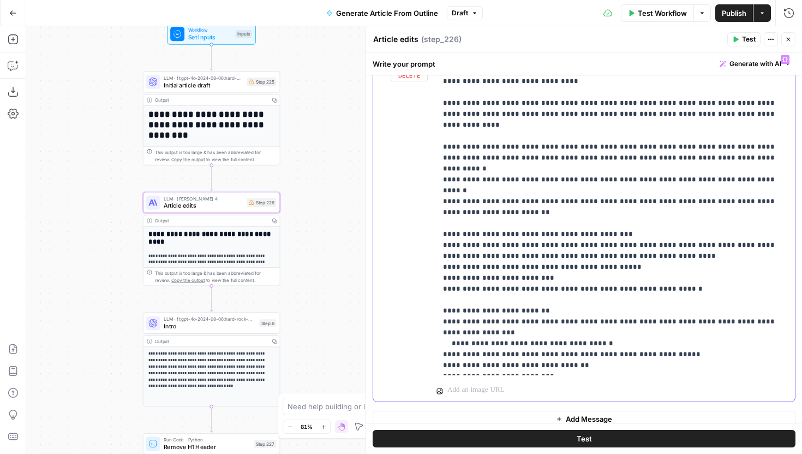
click at [699, 307] on p "**********" at bounding box center [615, 212] width 345 height 317
drag, startPoint x: 607, startPoint y: 309, endPoint x: 510, endPoint y: 312, distance: 97.2
click at [510, 312] on p "**********" at bounding box center [615, 212] width 345 height 317
click at [510, 310] on p "**********" at bounding box center [615, 212] width 345 height 317
drag, startPoint x: 521, startPoint y: 310, endPoint x: 466, endPoint y: 314, distance: 55.3
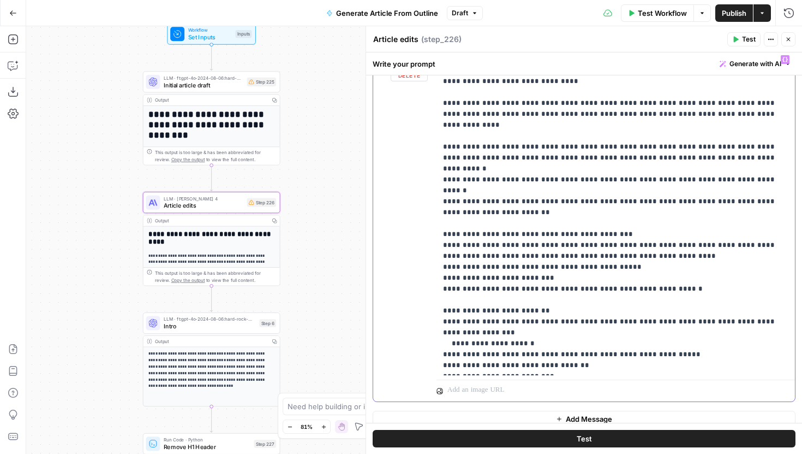
click at [466, 314] on p "**********" at bounding box center [615, 212] width 345 height 317
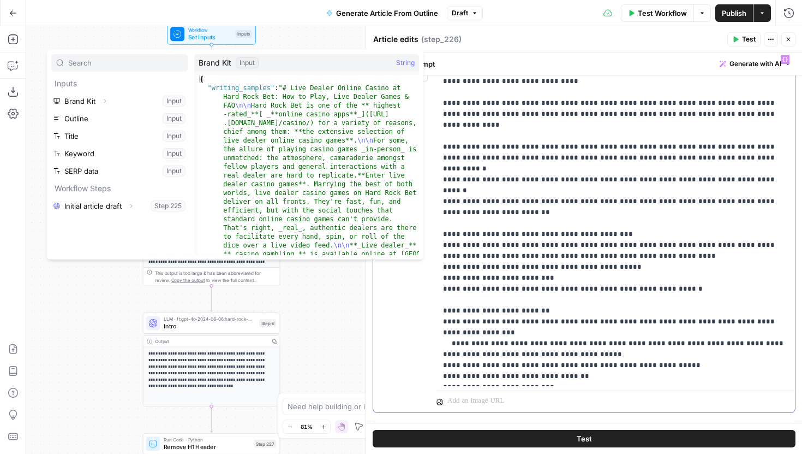
click at [564, 319] on p "**********" at bounding box center [615, 217] width 345 height 327
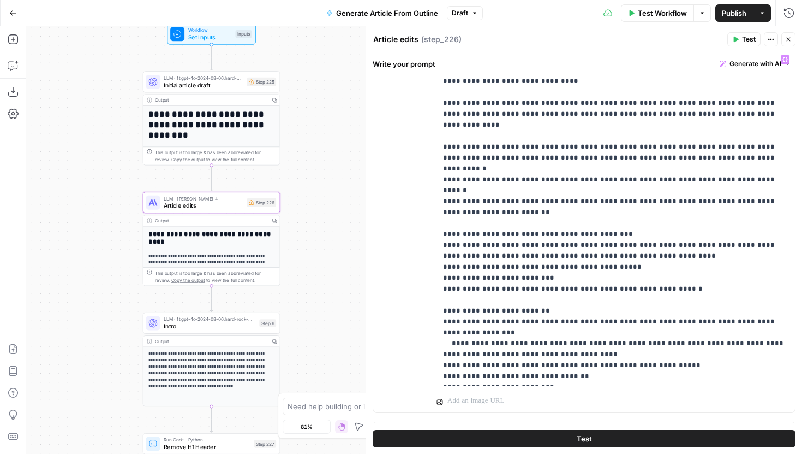
click at [738, 9] on span "Publish" at bounding box center [734, 13] width 25 height 11
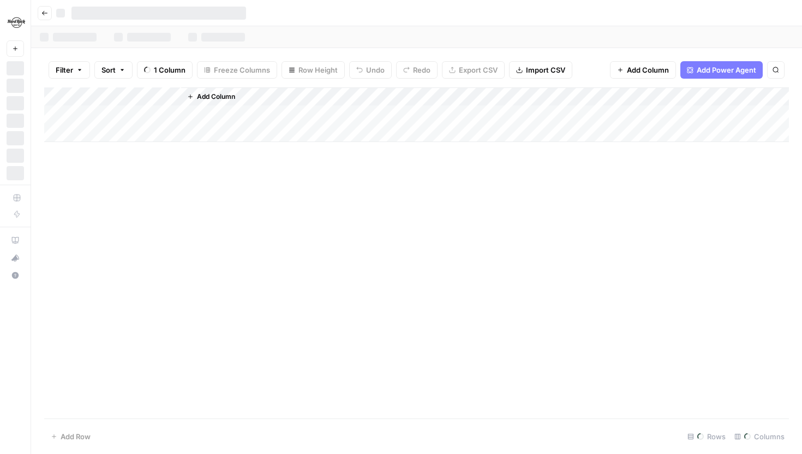
scroll to position [0, 609]
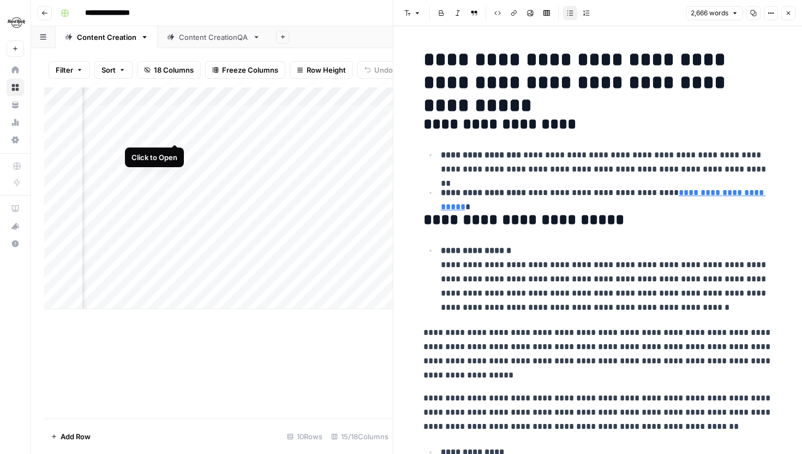
click at [176, 133] on div "Add Column" at bounding box center [218, 198] width 349 height 222
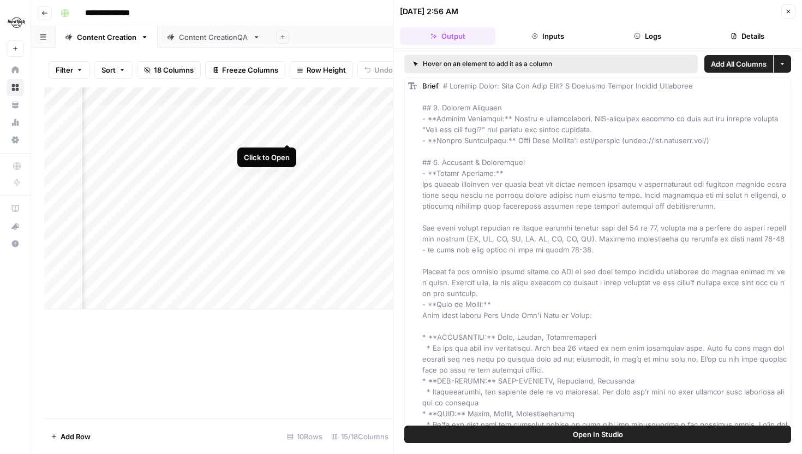
click at [288, 131] on div "Add Column" at bounding box center [218, 198] width 349 height 222
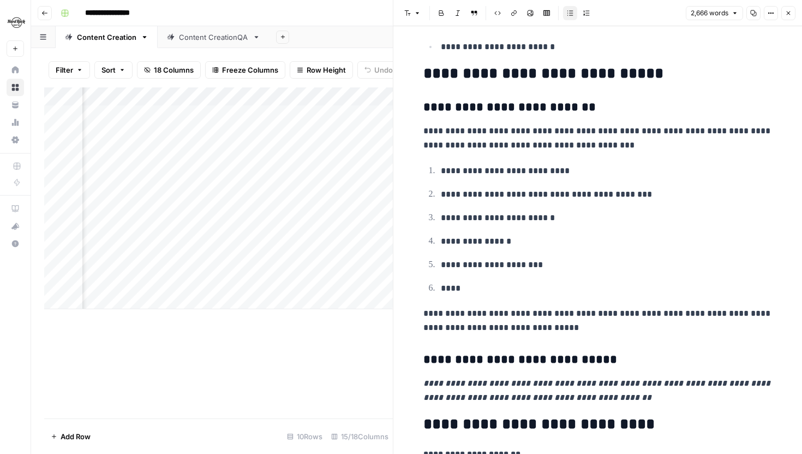
scroll to position [0, 508]
click at [216, 94] on div "Add Column" at bounding box center [218, 198] width 349 height 222
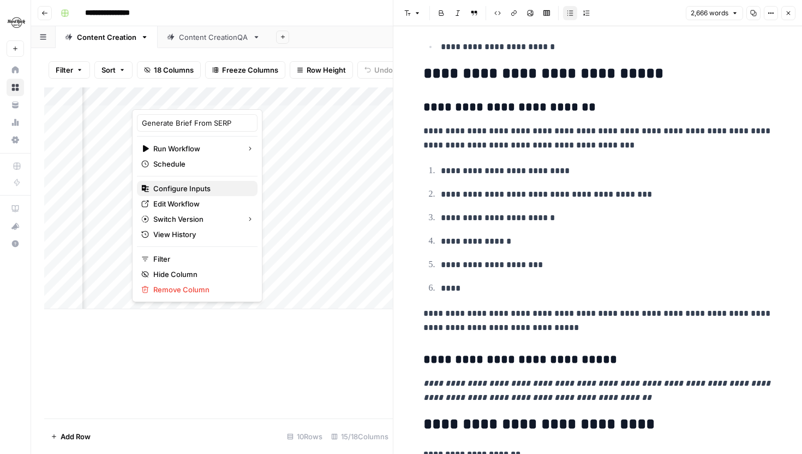
click at [190, 190] on span "Configure Inputs" at bounding box center [201, 188] width 96 height 11
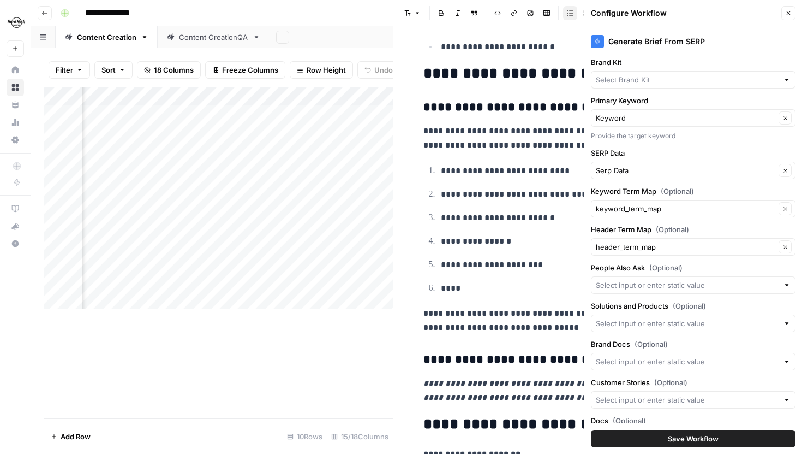
type input "Hard Rock Digital"
click at [277, 133] on div "Add Column" at bounding box center [218, 198] width 349 height 222
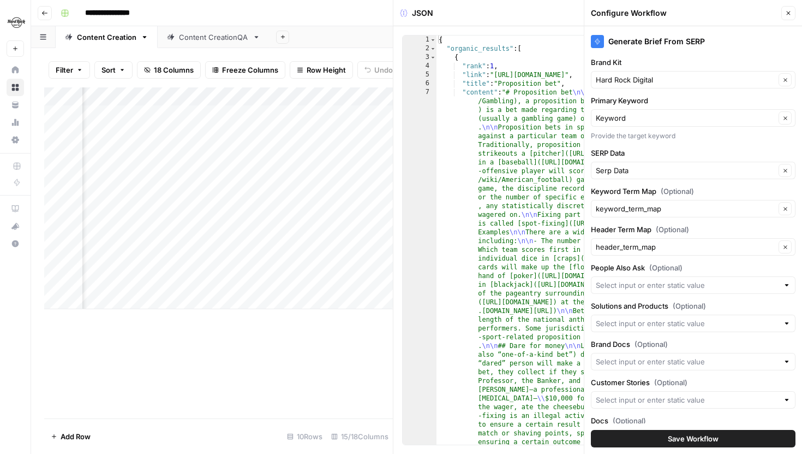
click at [179, 132] on div "Add Column" at bounding box center [218, 198] width 349 height 222
click at [174, 134] on div "Add Column" at bounding box center [218, 198] width 349 height 222
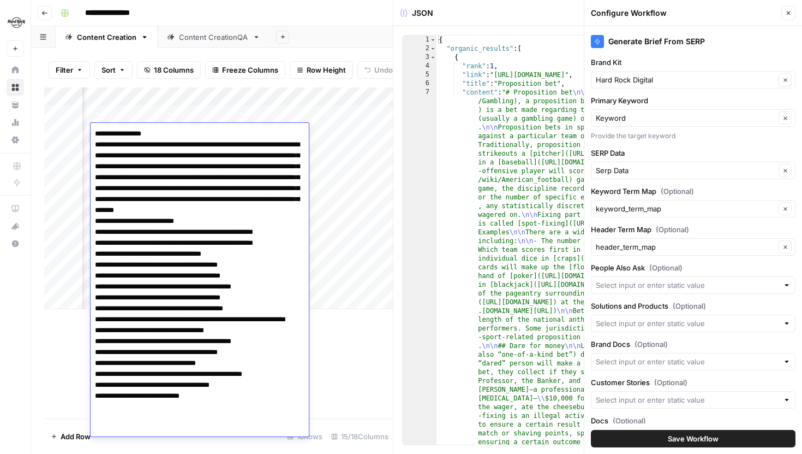
click at [339, 347] on div "Add Column" at bounding box center [218, 252] width 349 height 331
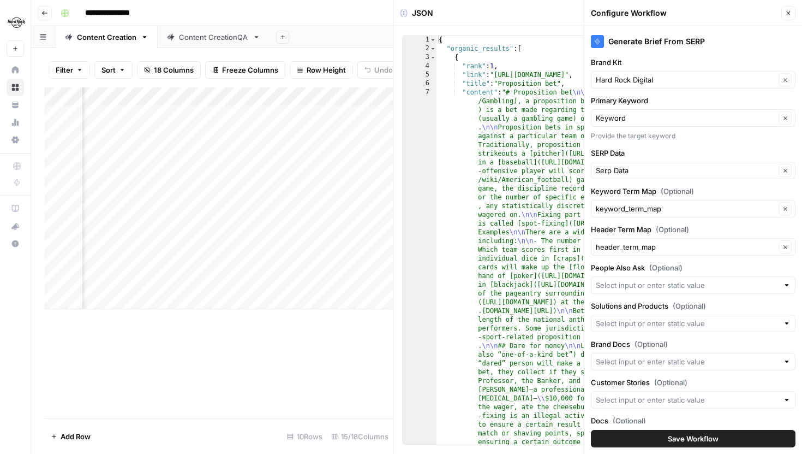
scroll to position [0, 534]
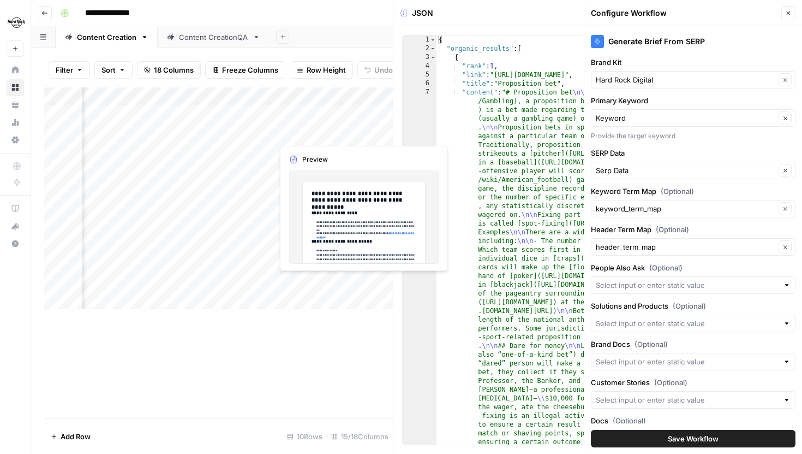
click at [290, 131] on div "Add Column" at bounding box center [218, 198] width 349 height 222
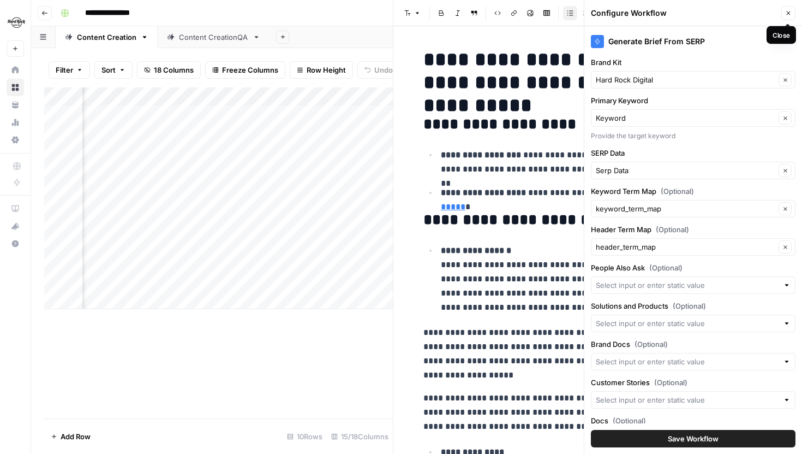
click at [788, 14] on icon "button" at bounding box center [788, 13] width 7 height 7
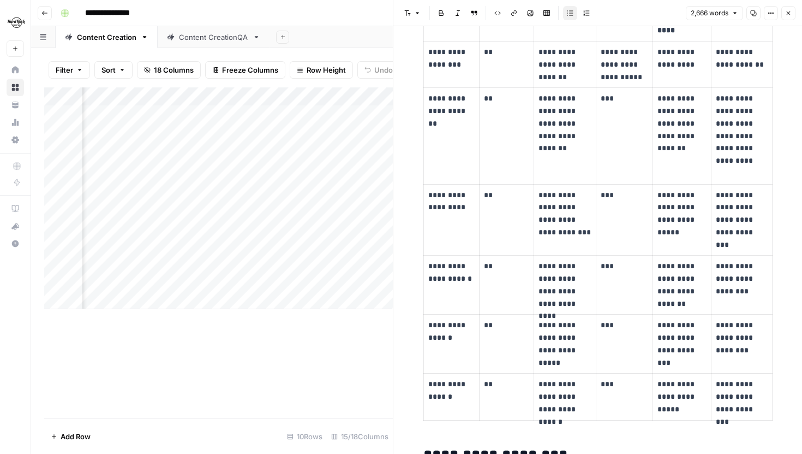
scroll to position [3124, 0]
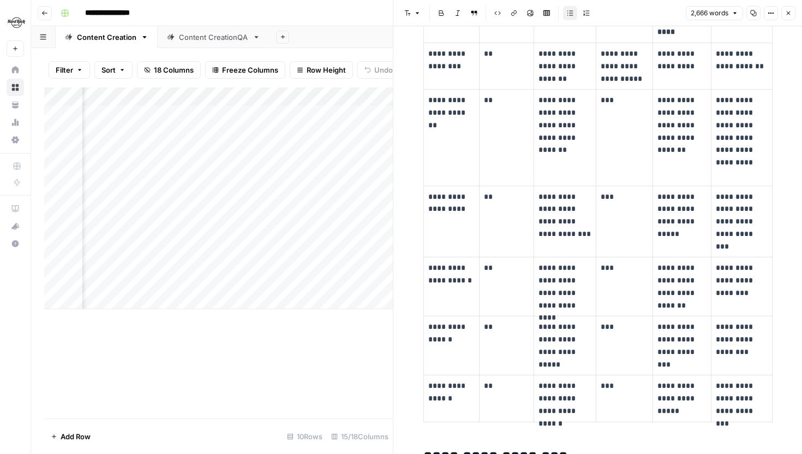
click at [785, 9] on button "Close" at bounding box center [789, 13] width 14 height 14
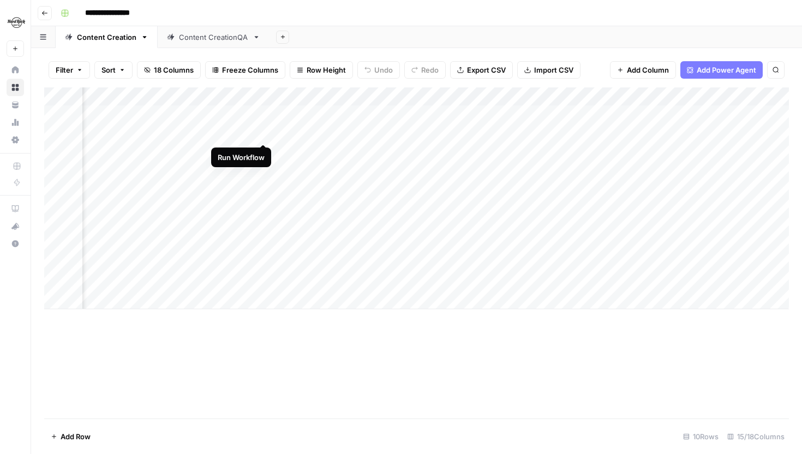
click at [263, 133] on div "Add Column" at bounding box center [416, 198] width 745 height 222
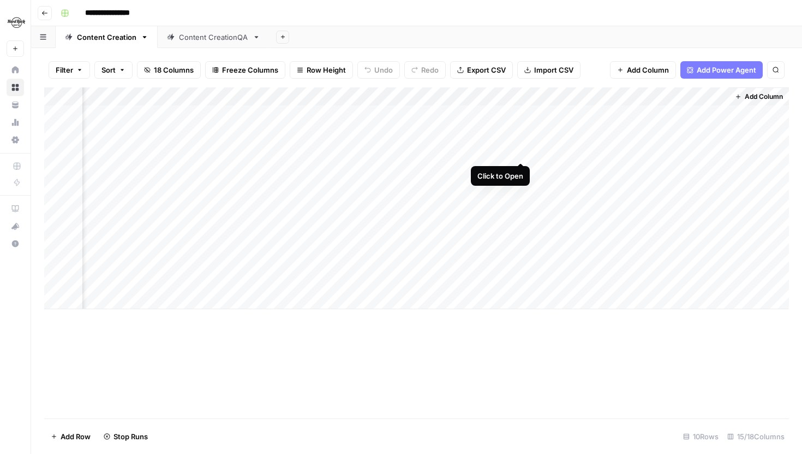
click at [524, 151] on div "Add Column" at bounding box center [416, 198] width 745 height 222
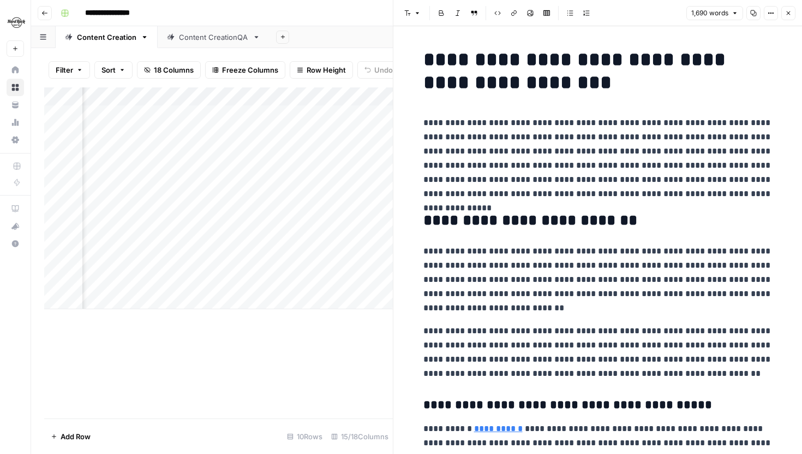
click at [792, 13] on button "Close" at bounding box center [789, 13] width 14 height 14
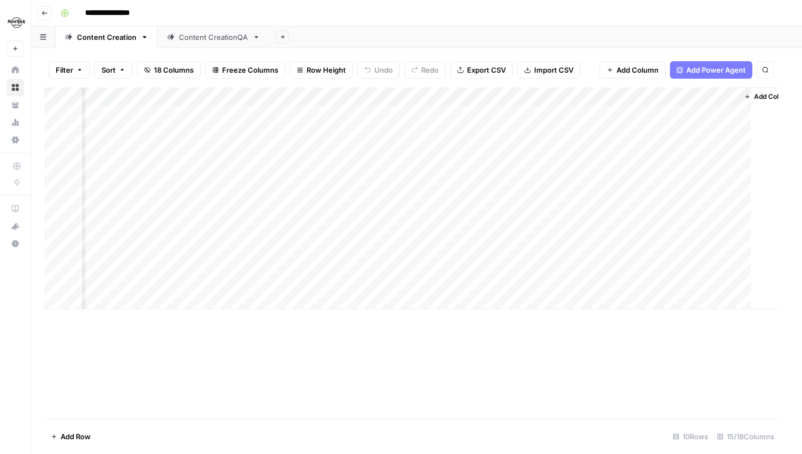
scroll to position [0, 1040]
click at [426, 150] on div "Add Column" at bounding box center [416, 198] width 745 height 222
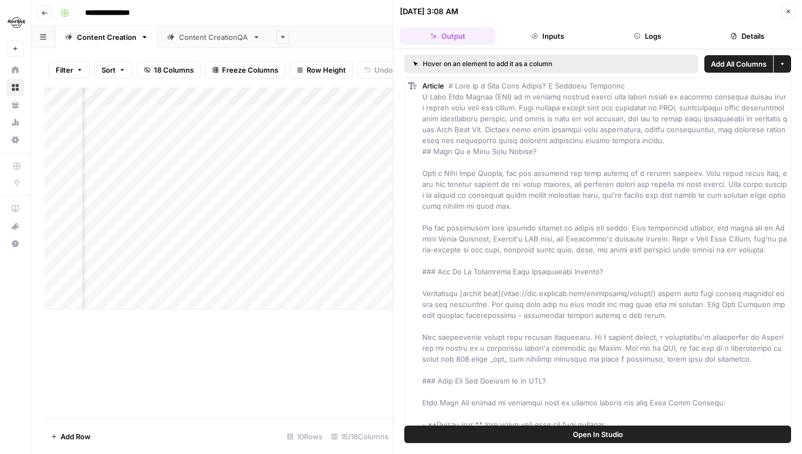
click at [790, 14] on icon "button" at bounding box center [788, 11] width 7 height 7
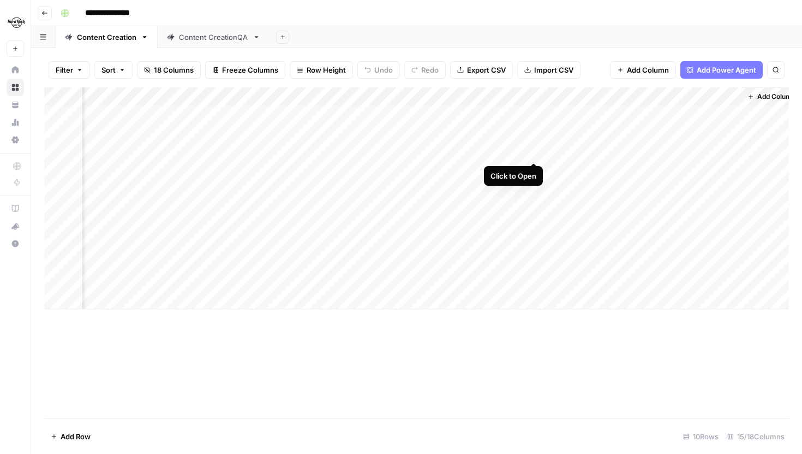
click at [529, 150] on div "Add Column" at bounding box center [416, 198] width 745 height 222
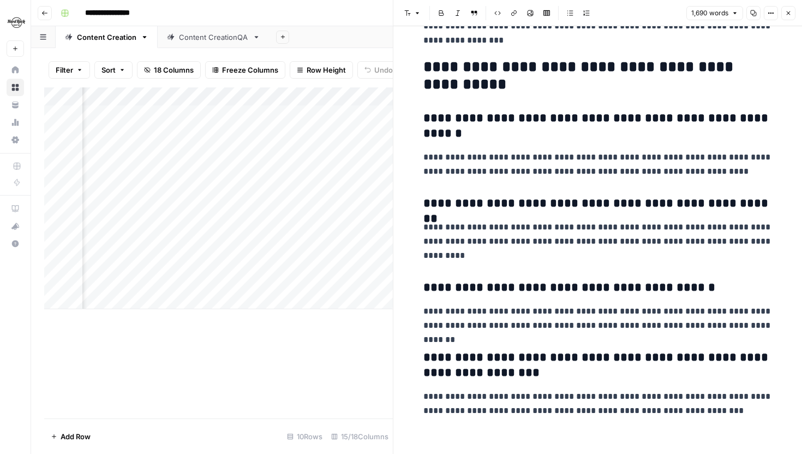
scroll to position [3160, 0]
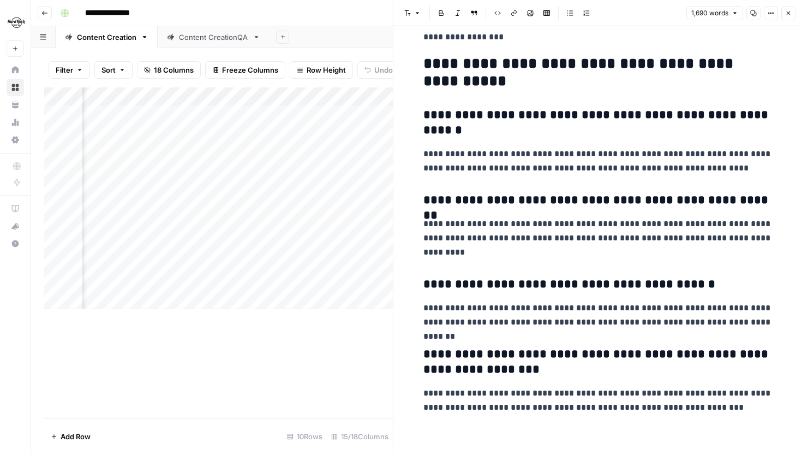
click at [790, 16] on icon "button" at bounding box center [788, 13] width 7 height 7
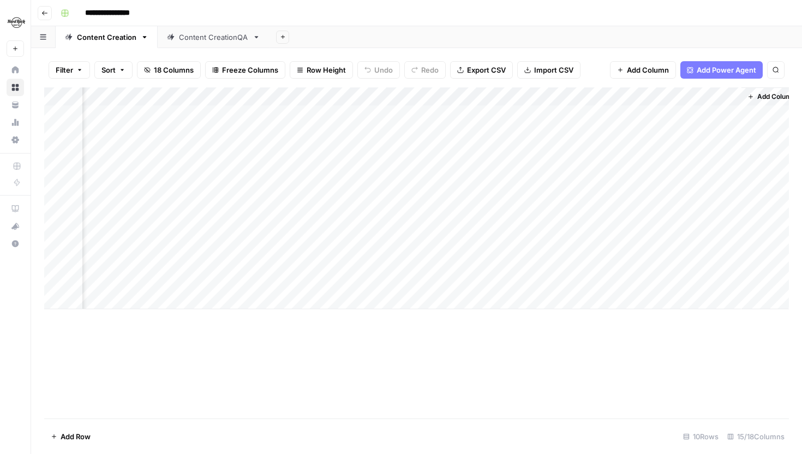
click at [354, 97] on div "Add Column" at bounding box center [416, 198] width 745 height 222
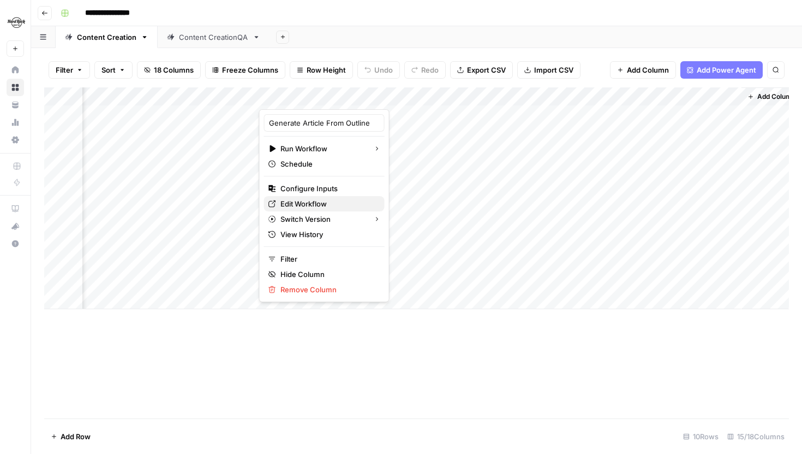
click at [313, 204] on span "Edit Workflow" at bounding box center [329, 203] width 96 height 11
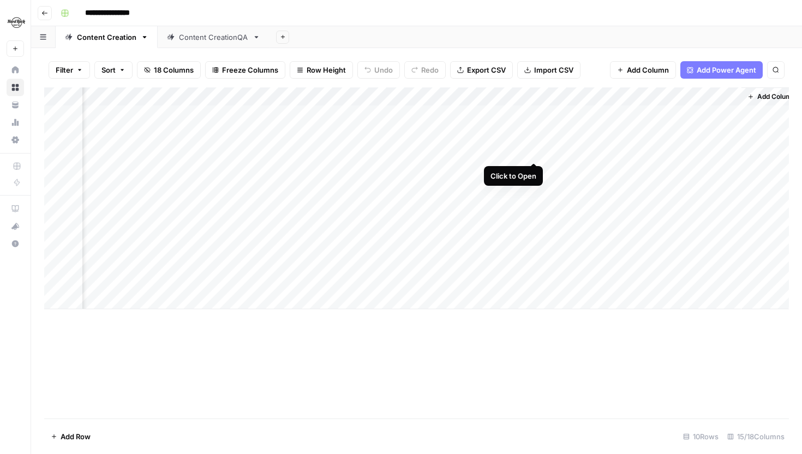
click at [536, 152] on div "Add Column" at bounding box center [416, 198] width 745 height 222
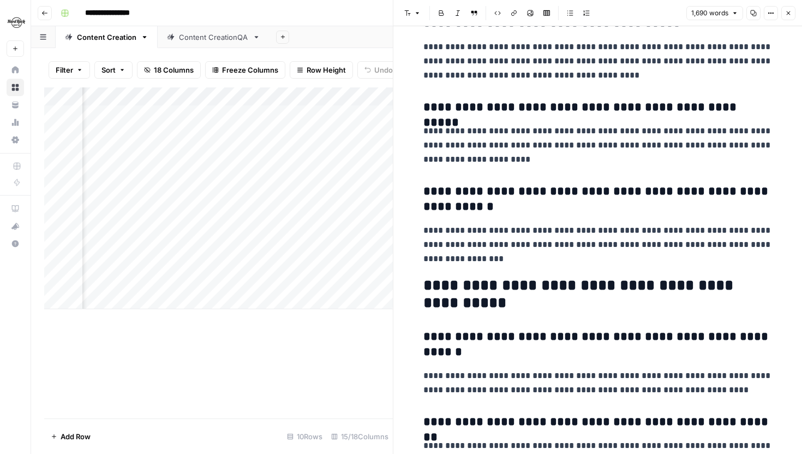
scroll to position [2939, 0]
click at [785, 10] on icon "button" at bounding box center [788, 13] width 7 height 7
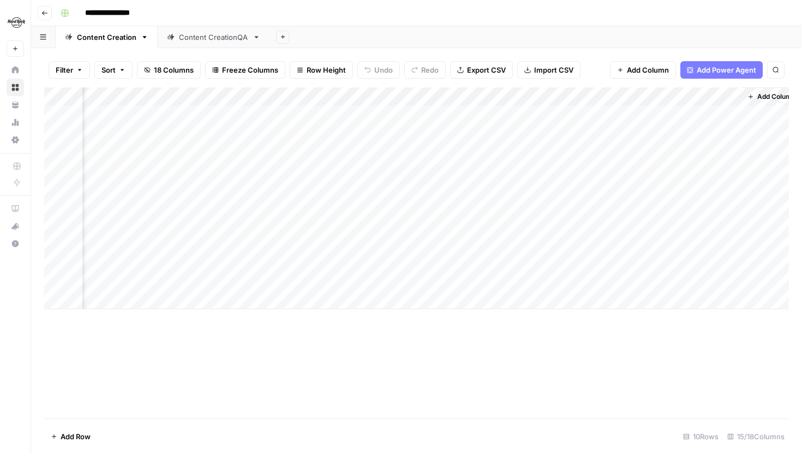
click at [439, 149] on div "Add Column" at bounding box center [416, 198] width 745 height 222
click at [202, 130] on div "Add Column" at bounding box center [416, 198] width 745 height 222
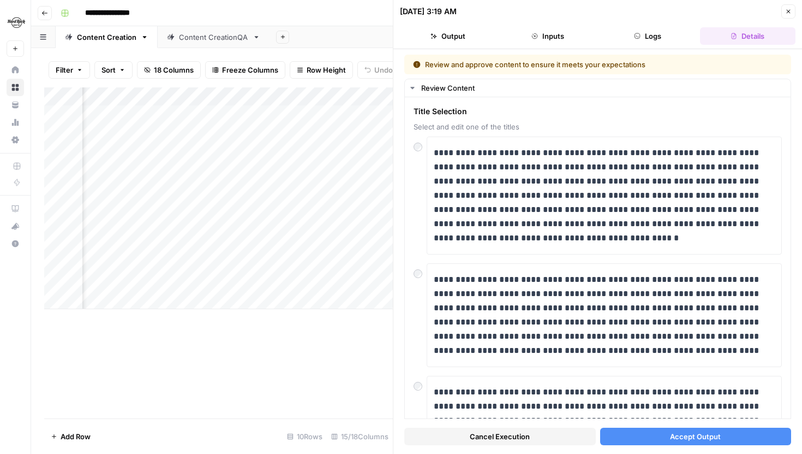
click at [665, 434] on button "Accept Output" at bounding box center [696, 435] width 192 height 17
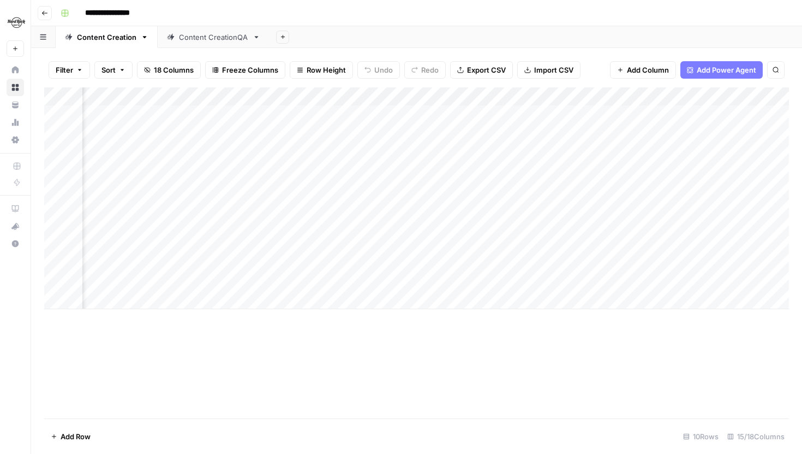
scroll to position [0, 715]
click at [181, 135] on div "Add Column" at bounding box center [416, 198] width 745 height 222
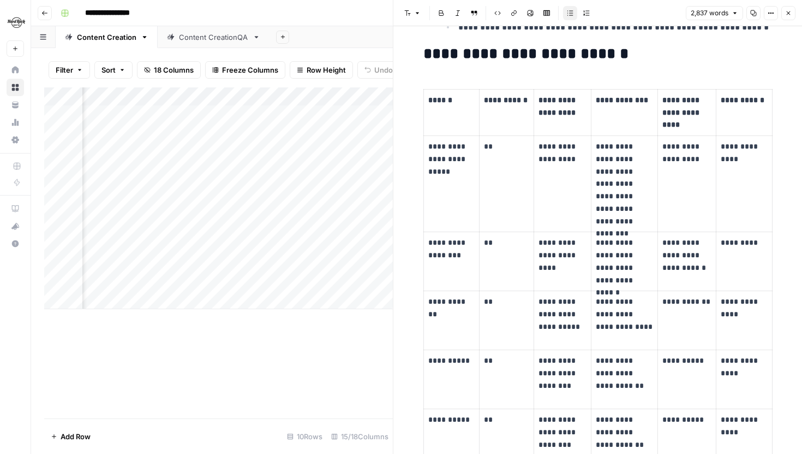
scroll to position [3303, 0]
click at [784, 16] on button "Close" at bounding box center [789, 13] width 14 height 14
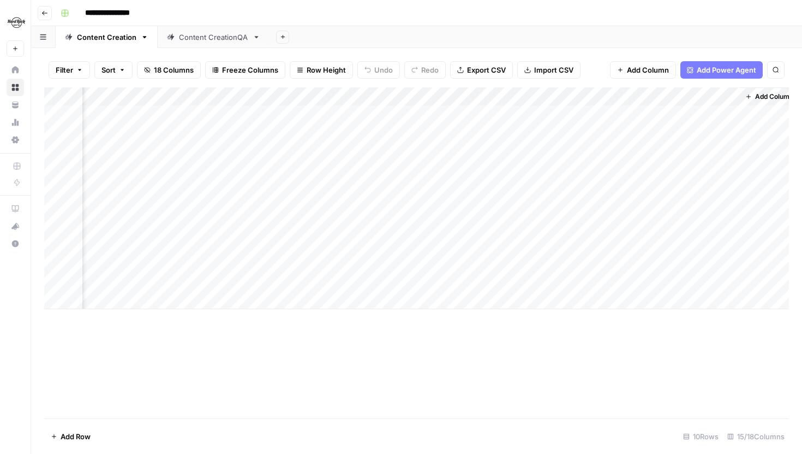
scroll to position [0, 1053]
click at [425, 134] on div "Add Column" at bounding box center [416, 198] width 745 height 222
click at [523, 151] on div "Add Column" at bounding box center [416, 198] width 745 height 222
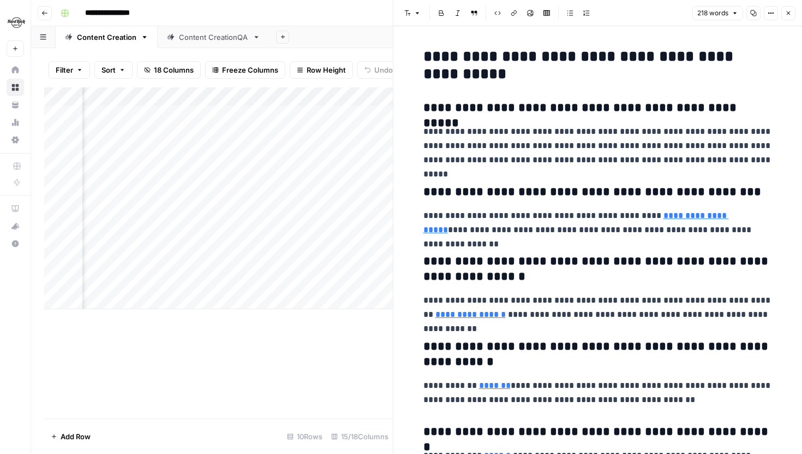
click at [792, 15] on button "Close" at bounding box center [789, 13] width 14 height 14
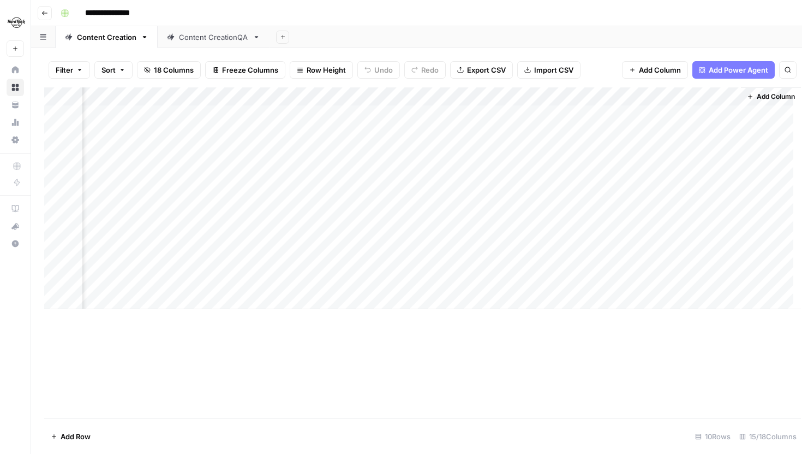
scroll to position [0, 1040]
click at [380, 90] on div "Add Column" at bounding box center [416, 198] width 745 height 222
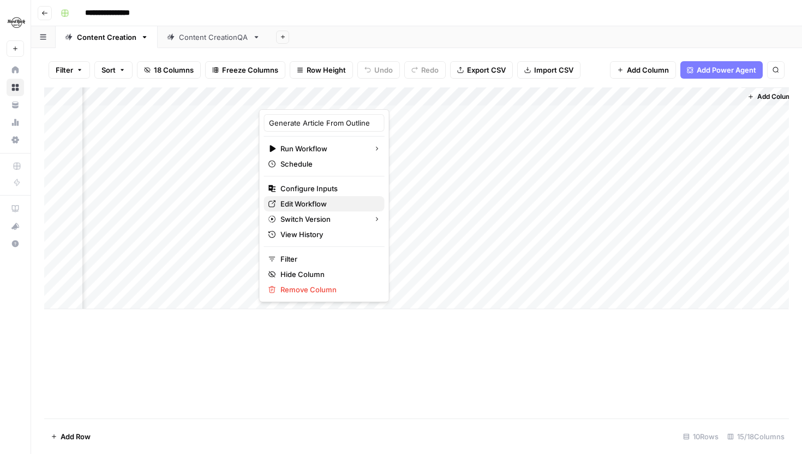
click at [316, 199] on span "Edit Workflow" at bounding box center [329, 203] width 96 height 11
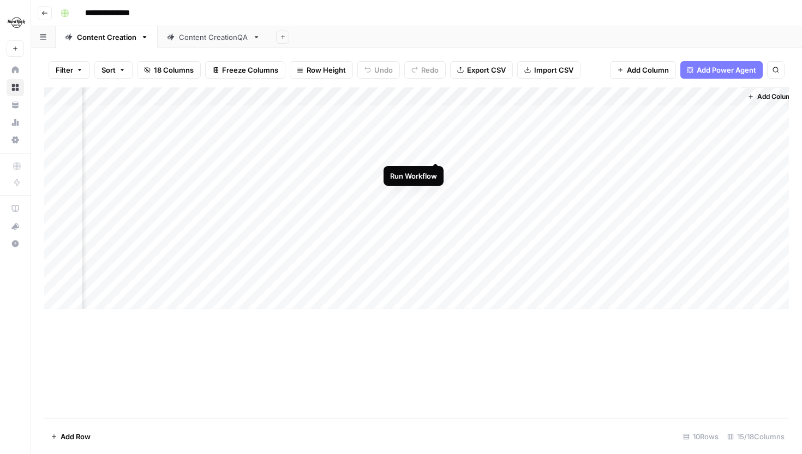
click at [436, 155] on div "Add Column" at bounding box center [416, 198] width 745 height 222
click at [433, 135] on div "Add Column" at bounding box center [416, 198] width 745 height 222
click at [437, 135] on div "Add Column" at bounding box center [416, 198] width 745 height 222
click at [433, 116] on div "Add Column" at bounding box center [416, 198] width 745 height 222
click at [440, 172] on div "Add Column" at bounding box center [416, 198] width 745 height 222
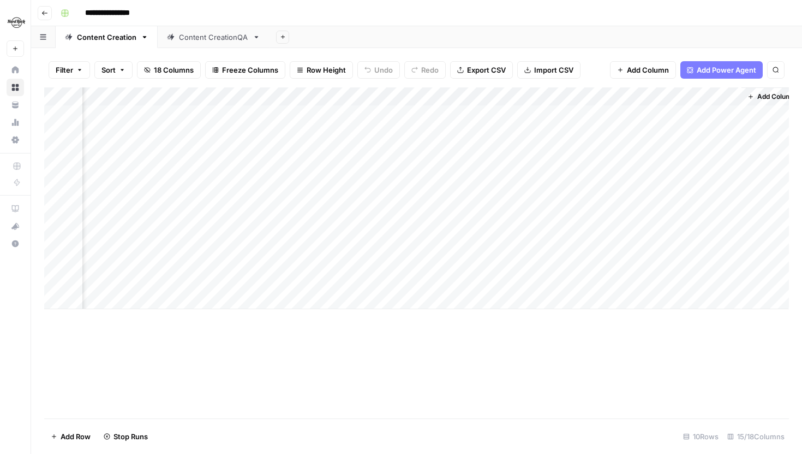
click at [436, 182] on div "Add Column" at bounding box center [416, 198] width 745 height 222
click at [440, 204] on div "Add Column" at bounding box center [416, 198] width 745 height 222
click at [436, 190] on div "Add Column" at bounding box center [416, 198] width 745 height 222
click at [439, 223] on div "Add Column" at bounding box center [416, 198] width 745 height 222
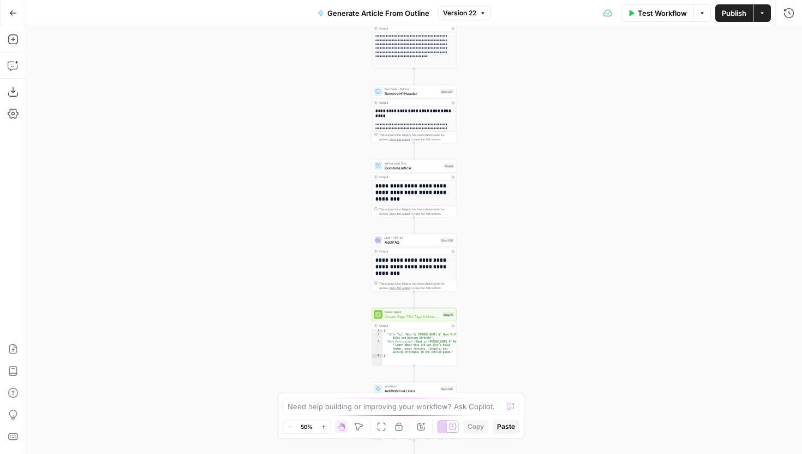
click at [324, 426] on icon "button" at bounding box center [323, 426] width 4 height 4
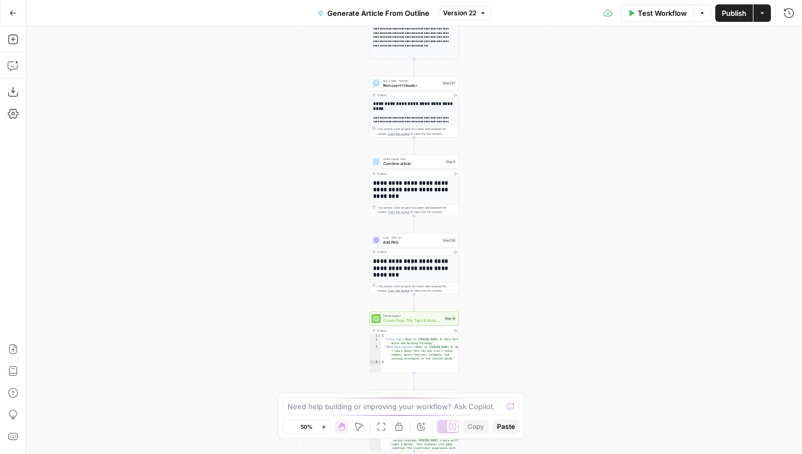
click at [324, 426] on icon "button" at bounding box center [323, 426] width 4 height 4
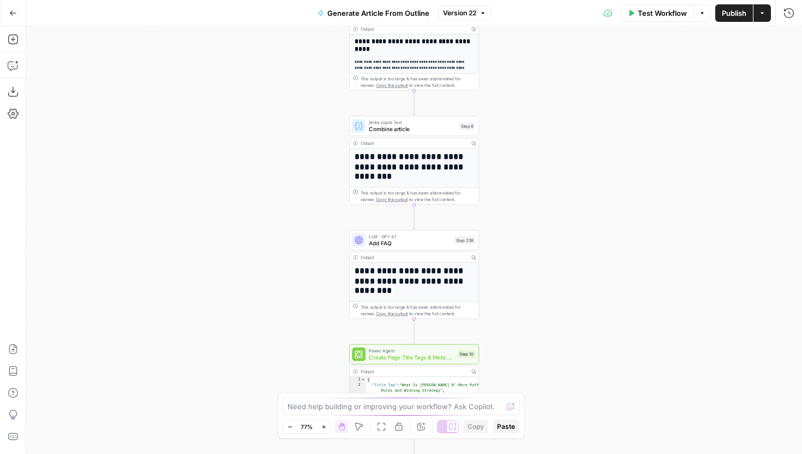
click at [391, 244] on span "Add FAQ" at bounding box center [410, 242] width 82 height 8
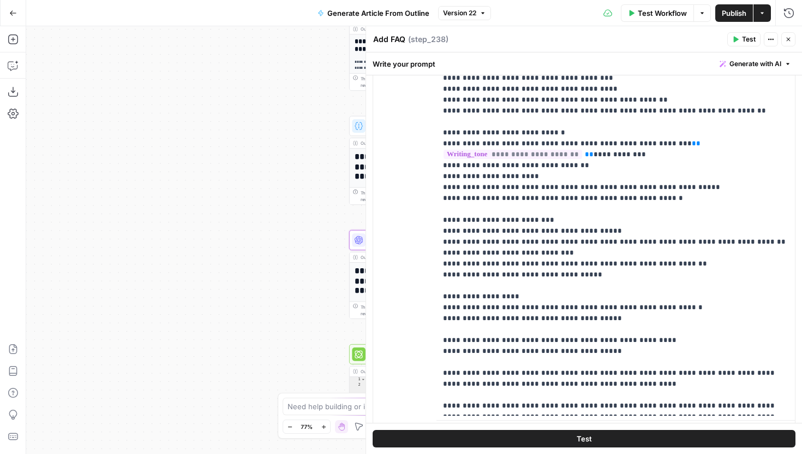
scroll to position [326, 0]
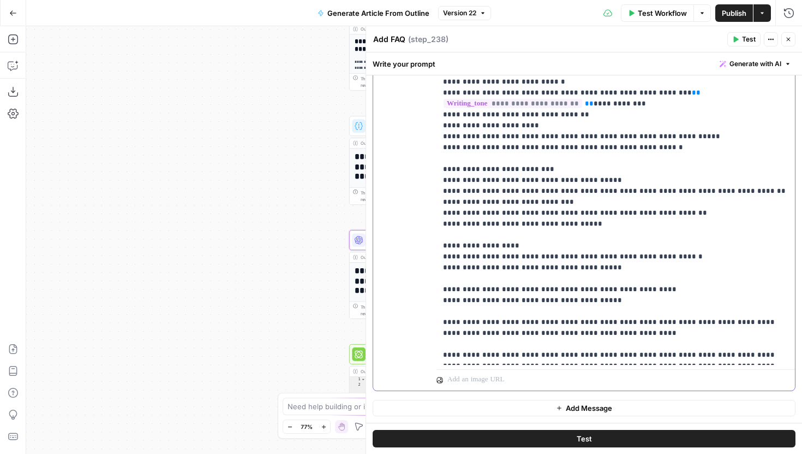
drag, startPoint x: 717, startPoint y: 356, endPoint x: 422, endPoint y: 329, distance: 295.9
click at [422, 329] on div "**********" at bounding box center [584, 155] width 422 height 470
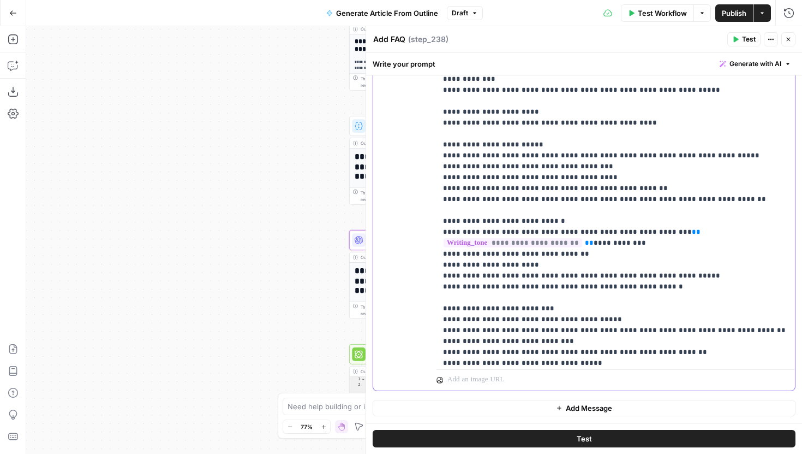
scroll to position [383, 0]
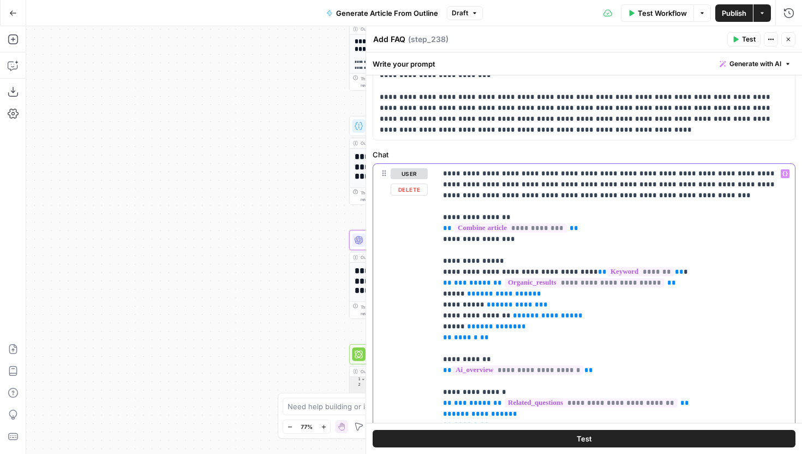
scroll to position [65, 0]
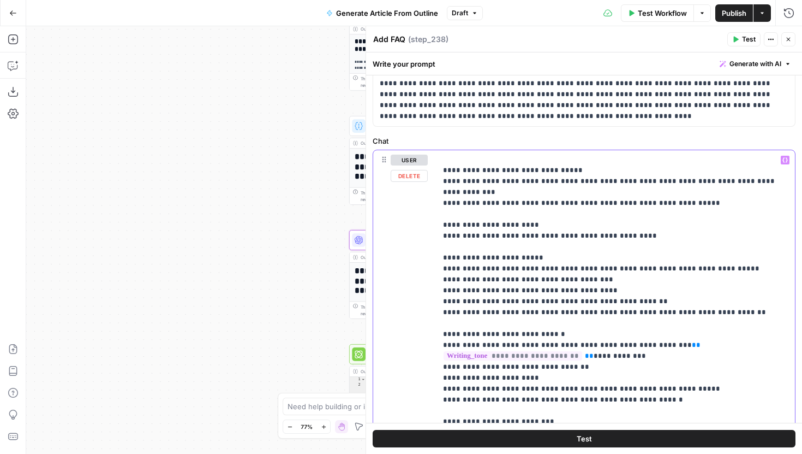
scroll to position [98, 0]
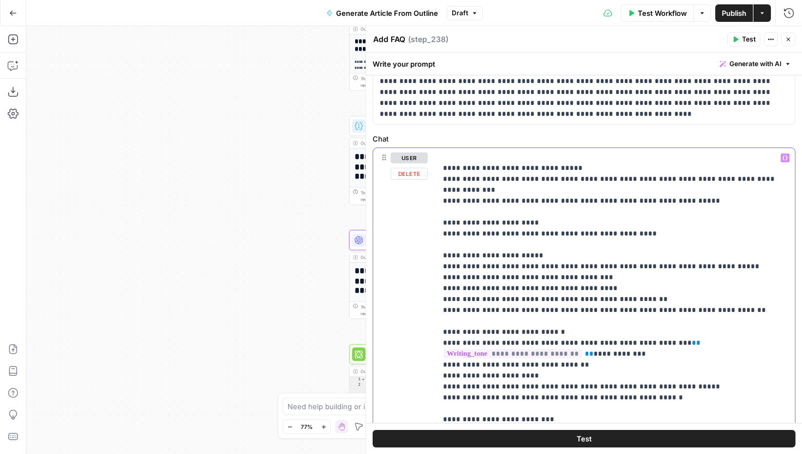
click at [734, 290] on p "**********" at bounding box center [615, 168] width 345 height 840
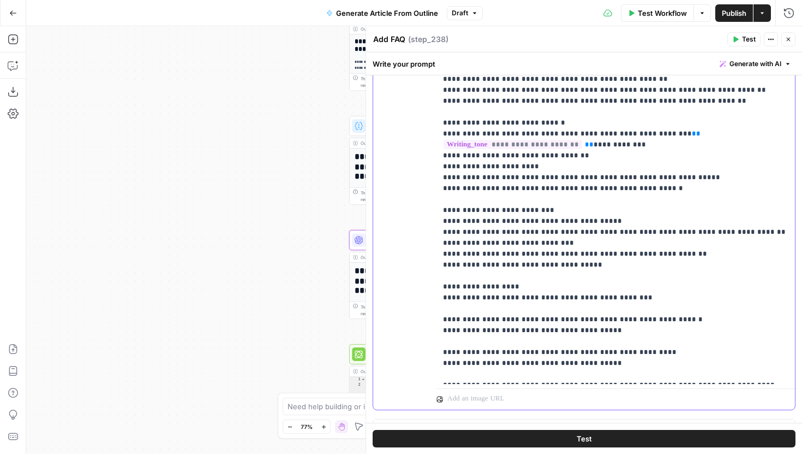
scroll to position [326, 0]
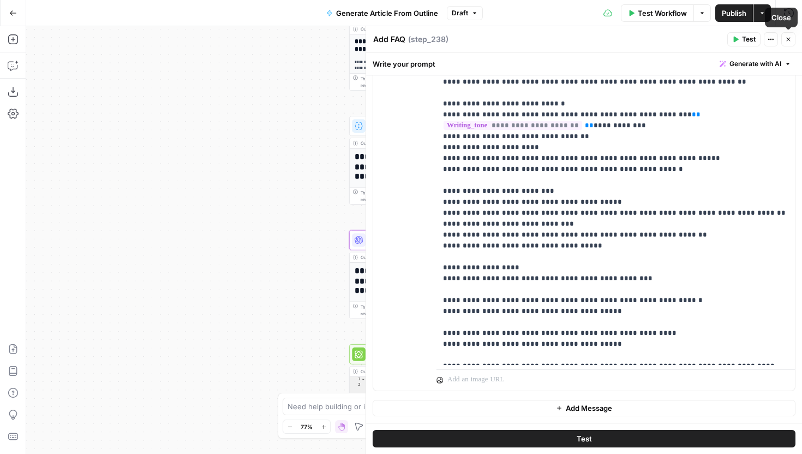
click at [749, 39] on span "Test" at bounding box center [749, 39] width 14 height 10
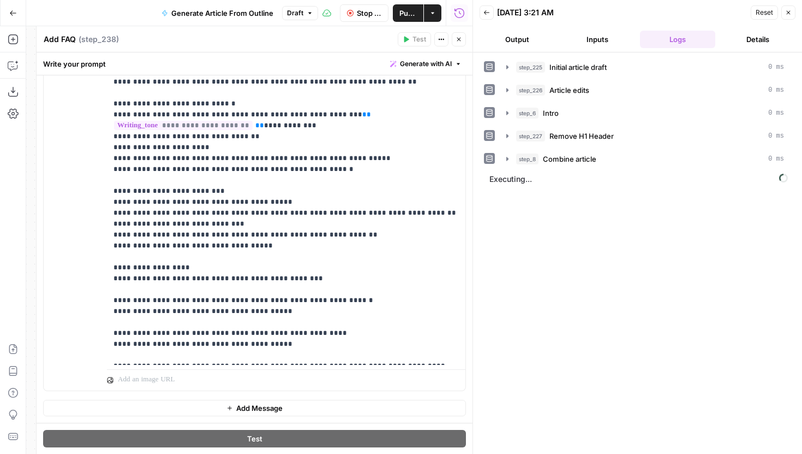
click at [464, 35] on button "Close" at bounding box center [459, 39] width 14 height 14
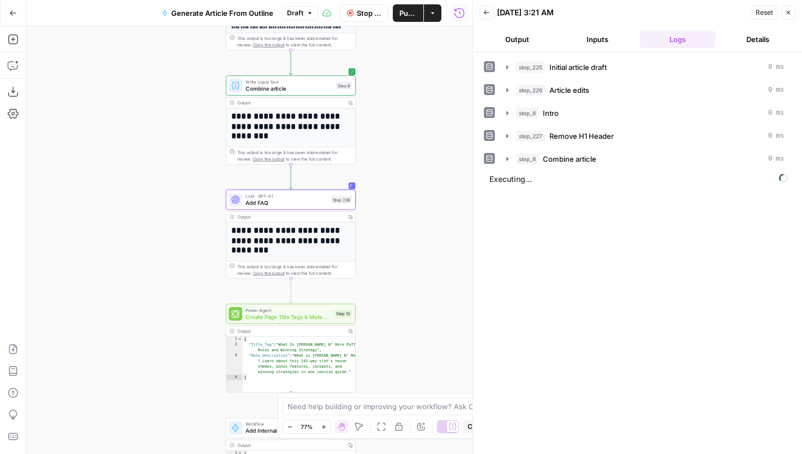
drag, startPoint x: 288, startPoint y: 232, endPoint x: 162, endPoint y: 190, distance: 132.4
click at [162, 190] on div "**********" at bounding box center [249, 239] width 446 height 427
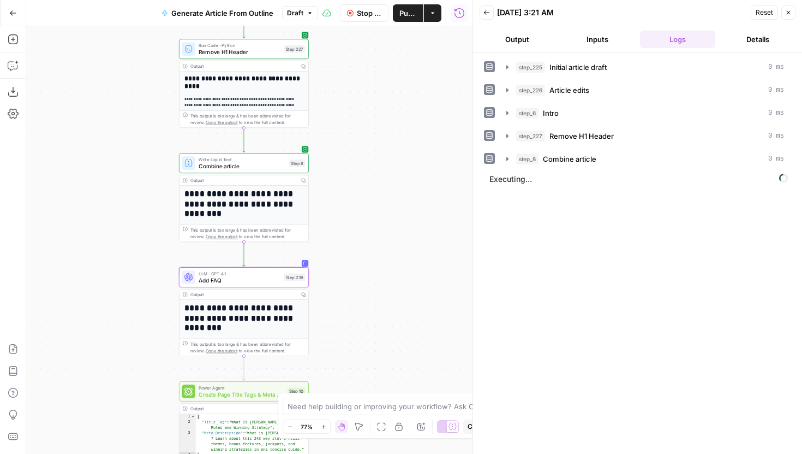
drag, startPoint x: 204, startPoint y: 251, endPoint x: 159, endPoint y: 330, distance: 90.9
click at [159, 330] on div "**********" at bounding box center [249, 239] width 446 height 427
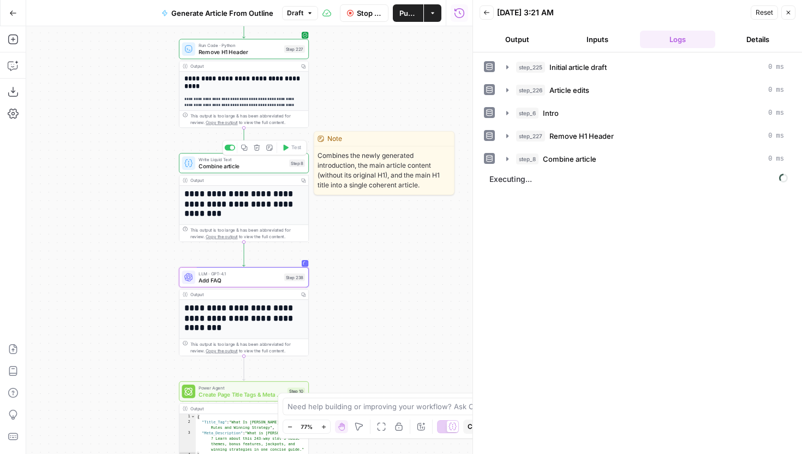
click at [247, 147] on icon "button" at bounding box center [244, 148] width 6 height 6
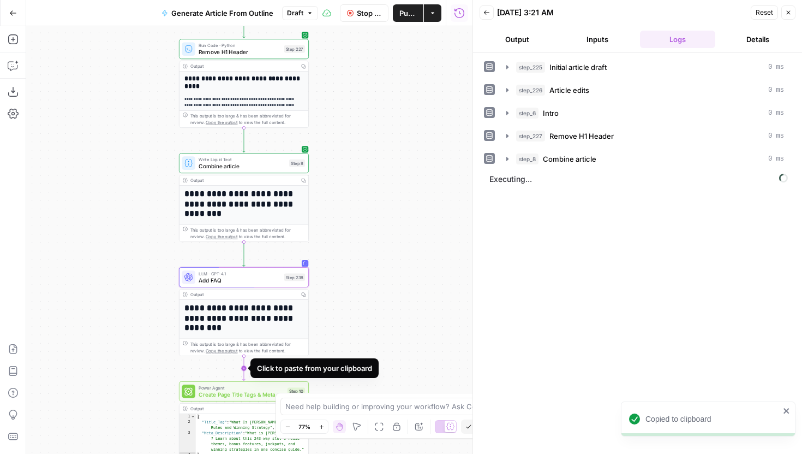
click at [245, 368] on icon "Edge from step_238 to step_10" at bounding box center [244, 368] width 3 height 25
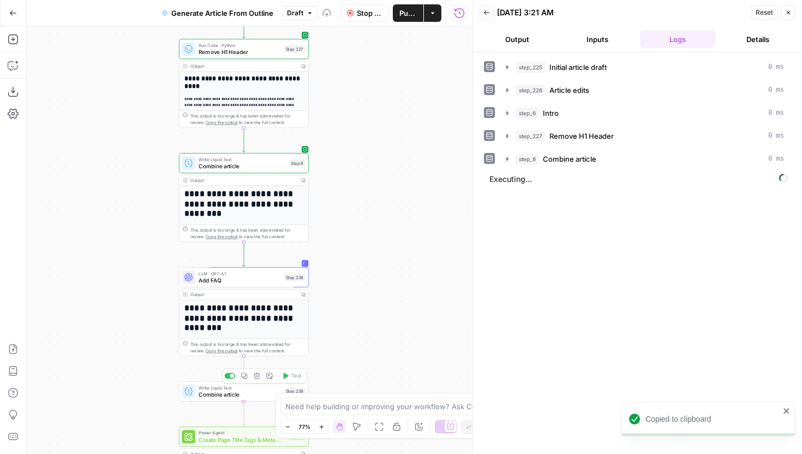
click at [238, 392] on span "Combine article" at bounding box center [240, 394] width 82 height 8
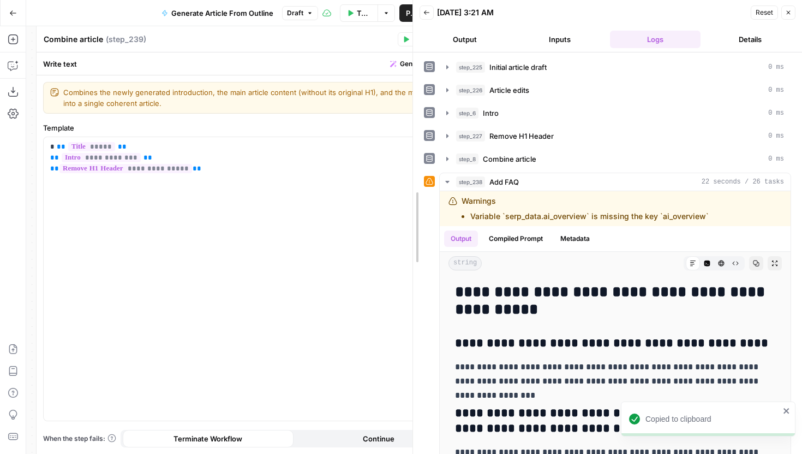
drag, startPoint x: 472, startPoint y: 82, endPoint x: 426, endPoint y: 104, distance: 51.5
click at [419, 104] on div at bounding box center [413, 227] width 11 height 454
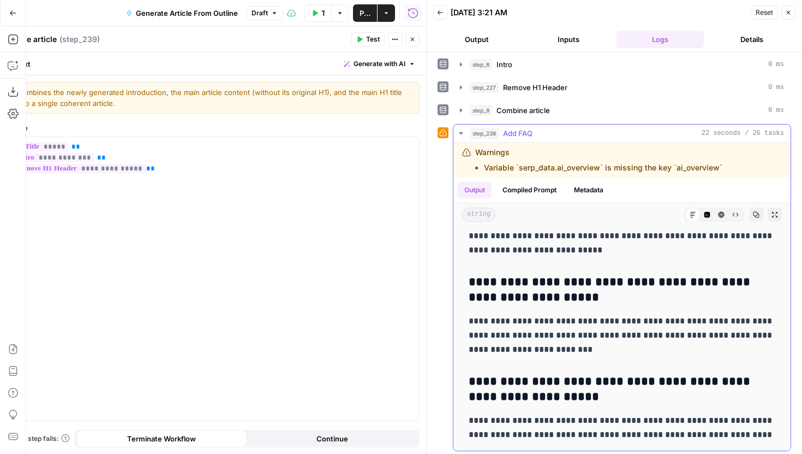
scroll to position [51, 0]
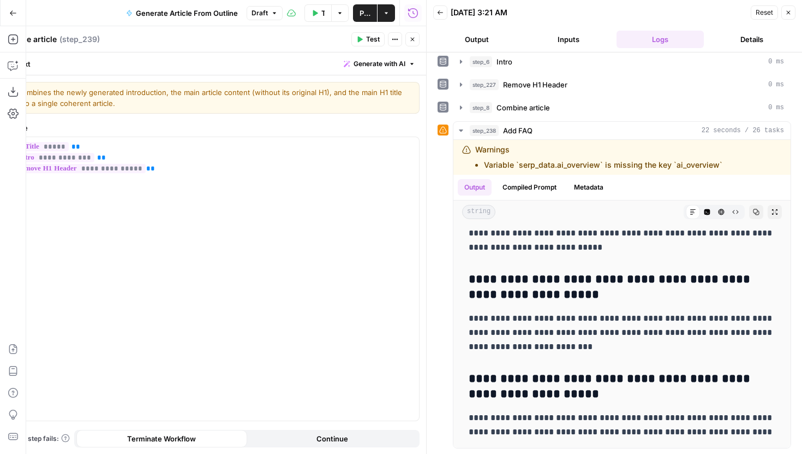
click at [783, 14] on button "Close" at bounding box center [789, 12] width 14 height 14
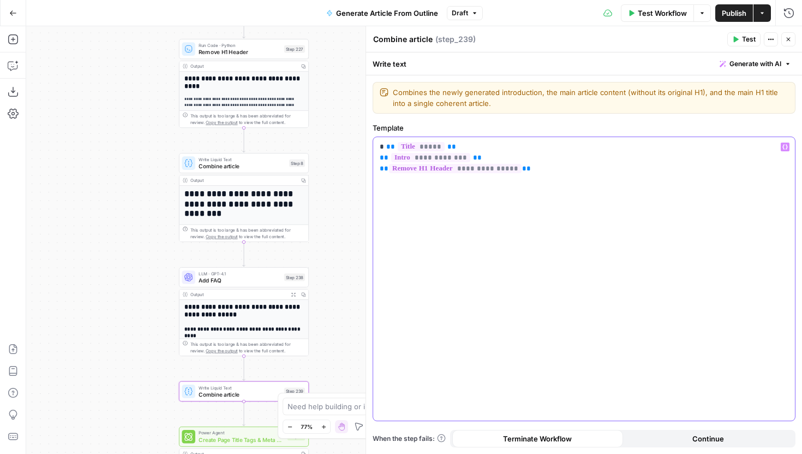
drag, startPoint x: 539, startPoint y: 169, endPoint x: 375, endPoint y: 144, distance: 165.1
click at [375, 144] on div "**********" at bounding box center [584, 278] width 422 height 283
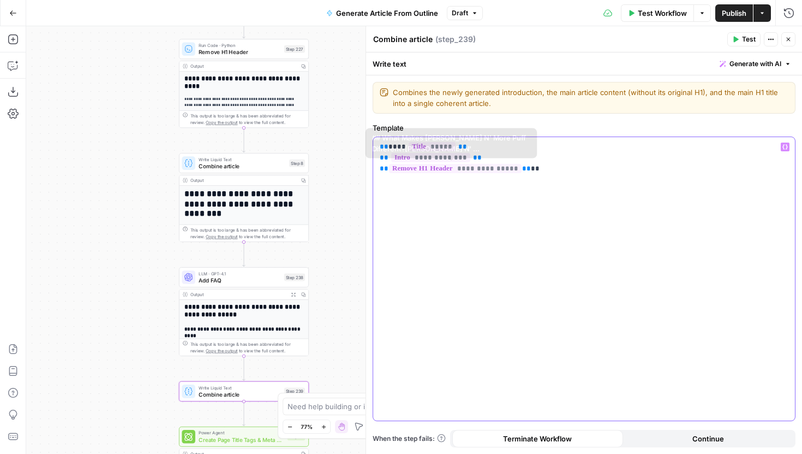
drag, startPoint x: 554, startPoint y: 188, endPoint x: 312, endPoint y: 117, distance: 252.0
click at [312, 117] on body "**********" at bounding box center [401, 227] width 802 height 454
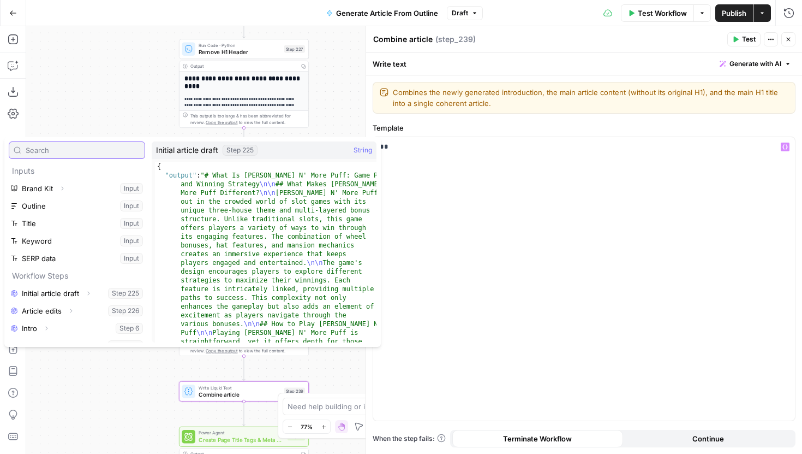
scroll to position [47, 0]
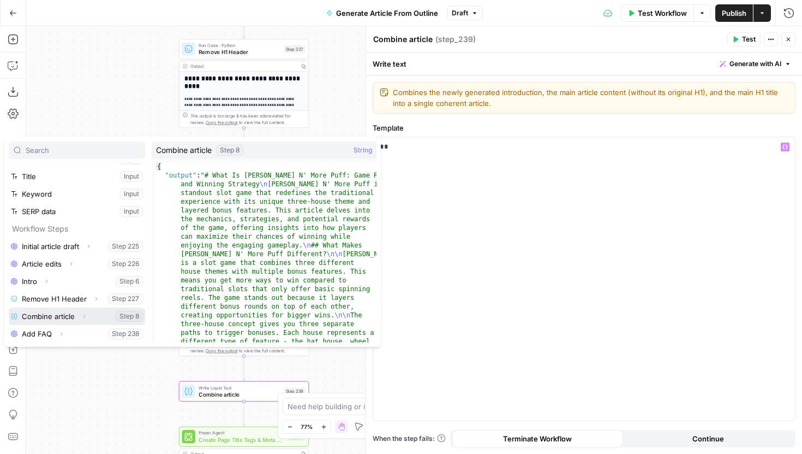
click at [81, 315] on icon "button" at bounding box center [84, 316] width 7 height 7
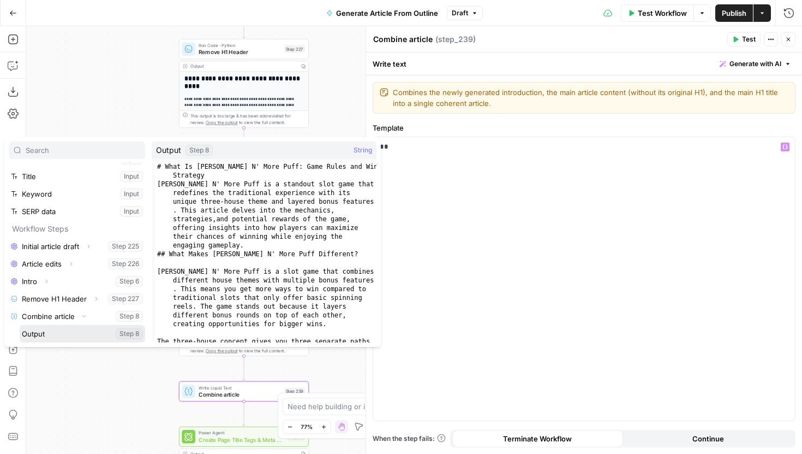
click at [55, 330] on button "Select variable Output" at bounding box center [83, 333] width 126 height 17
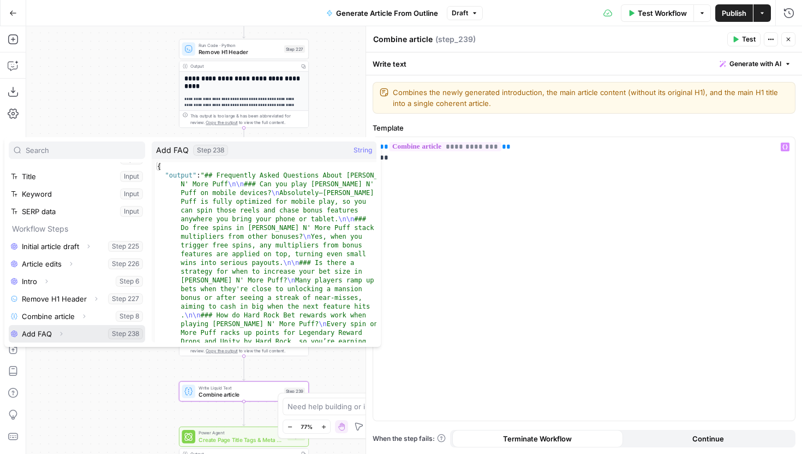
click at [62, 331] on icon "button" at bounding box center [61, 333] width 7 height 7
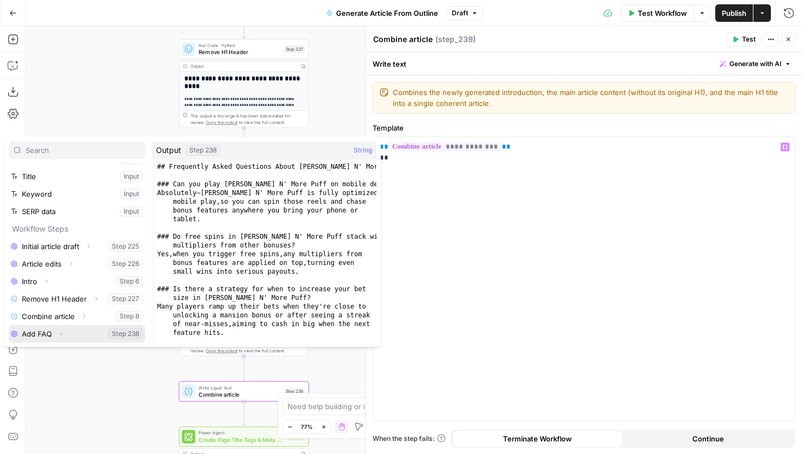
scroll to position [64, 0]
click at [48, 330] on button "Select variable Output" at bounding box center [83, 333] width 126 height 17
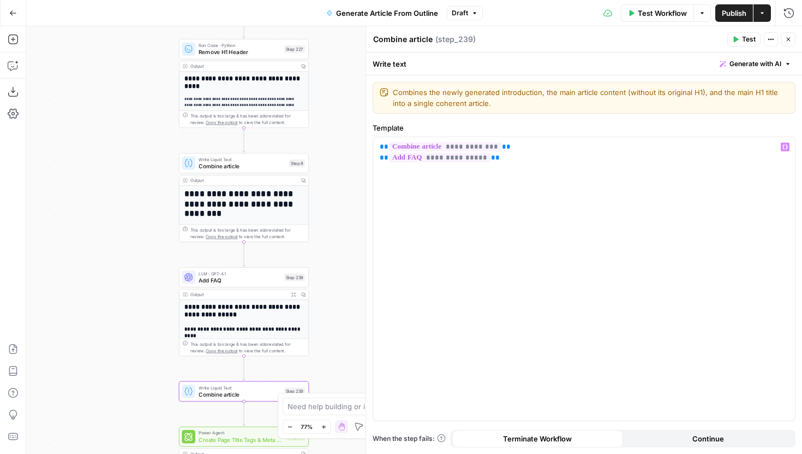
click at [746, 37] on span "Test" at bounding box center [749, 39] width 14 height 10
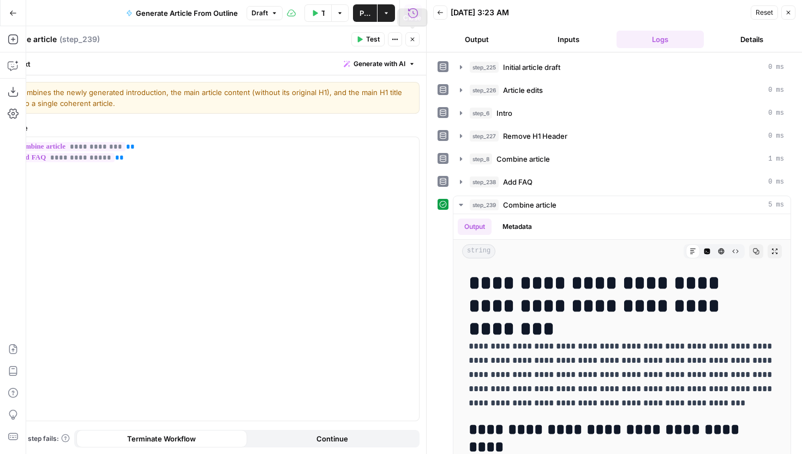
click at [413, 36] on icon "button" at bounding box center [412, 39] width 7 height 7
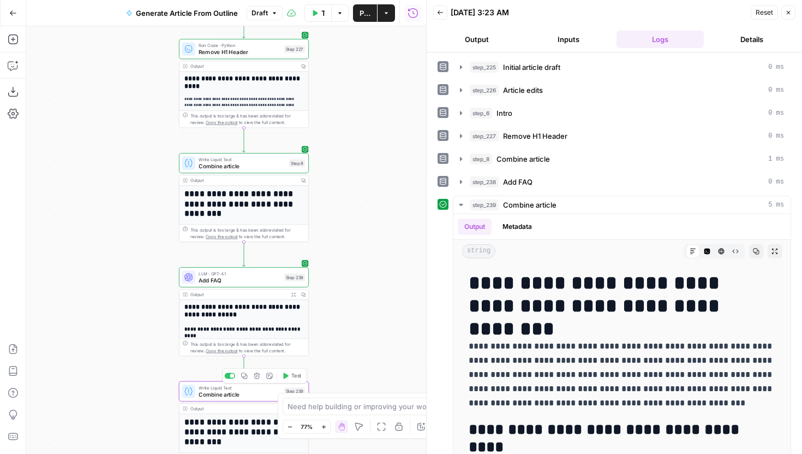
click at [224, 386] on span "Write Liquid Text" at bounding box center [240, 387] width 82 height 7
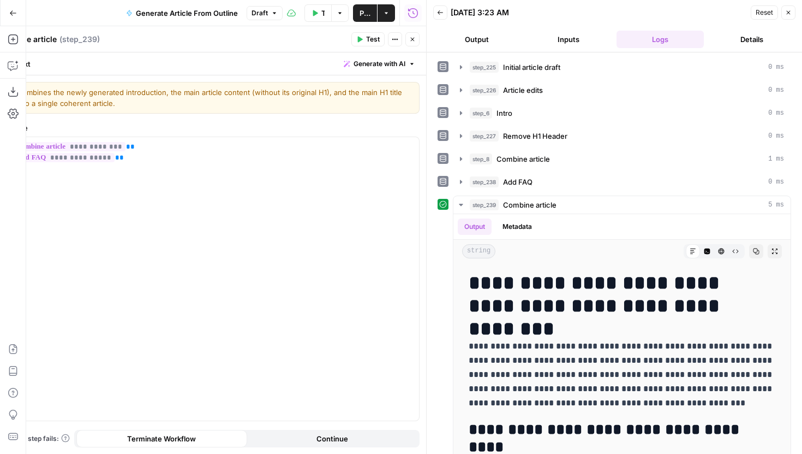
click at [49, 39] on textarea "Combine article" at bounding box center [26, 39] width 59 height 11
click at [55, 39] on div "Combine article Combine article" at bounding box center [27, 39] width 65 height 13
type textarea "Combine article w/ FAQ"
click at [413, 37] on icon "button" at bounding box center [412, 39] width 7 height 7
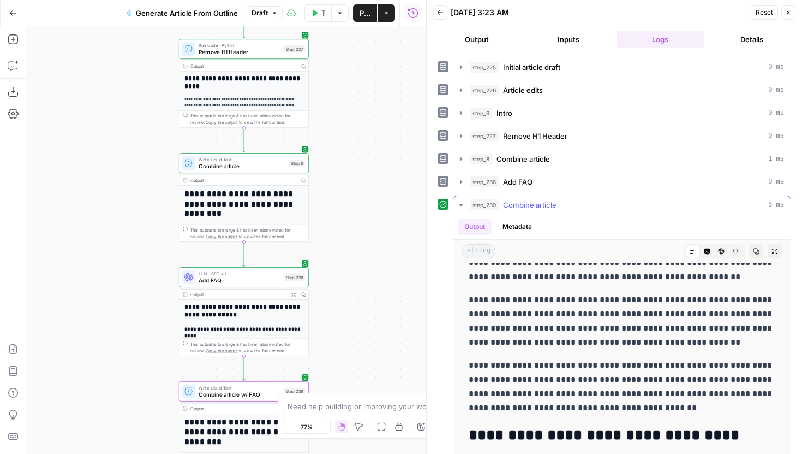
scroll to position [1575, 0]
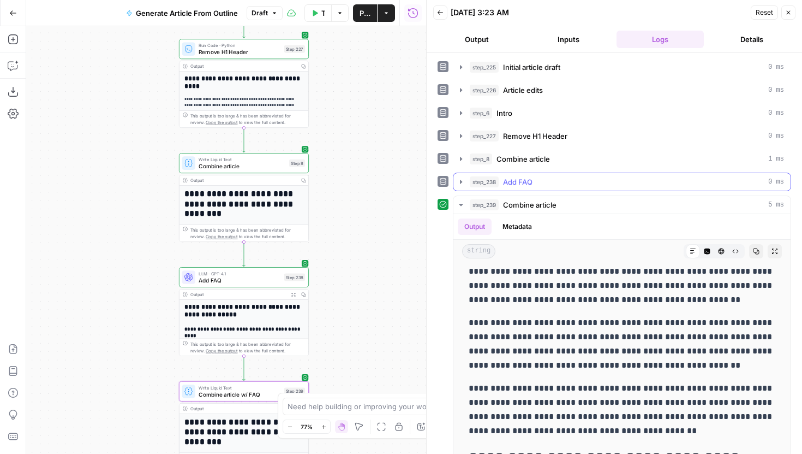
click at [463, 180] on icon "button" at bounding box center [461, 181] width 9 height 9
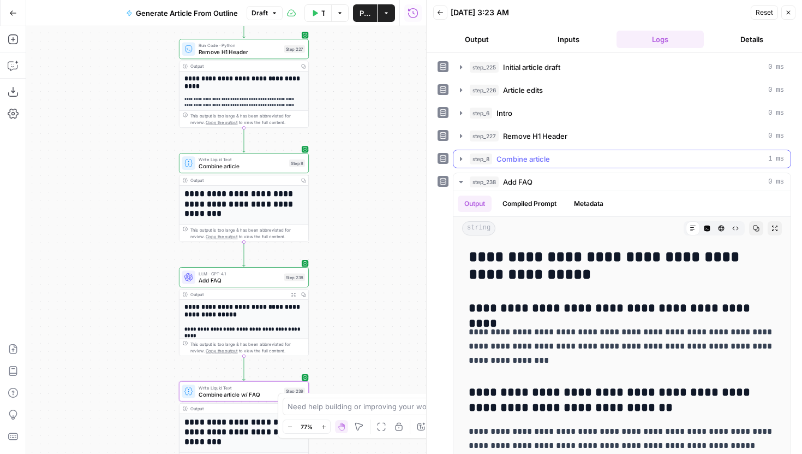
click at [464, 166] on button "step_8 Combine article 1 ms" at bounding box center [622, 158] width 337 height 17
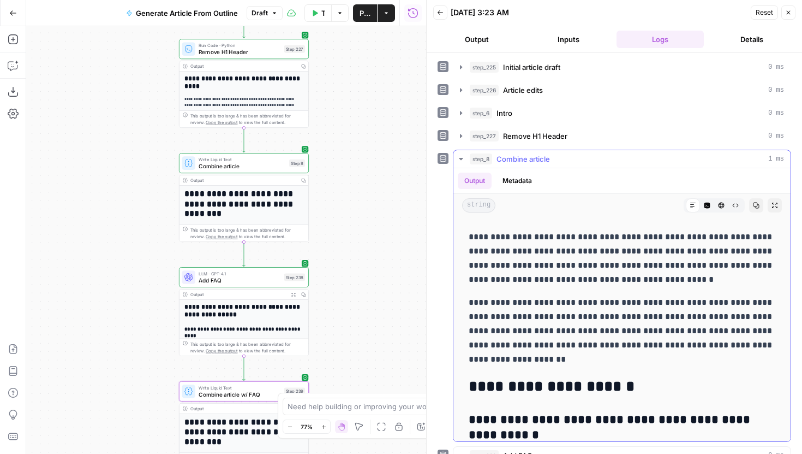
scroll to position [2285, 0]
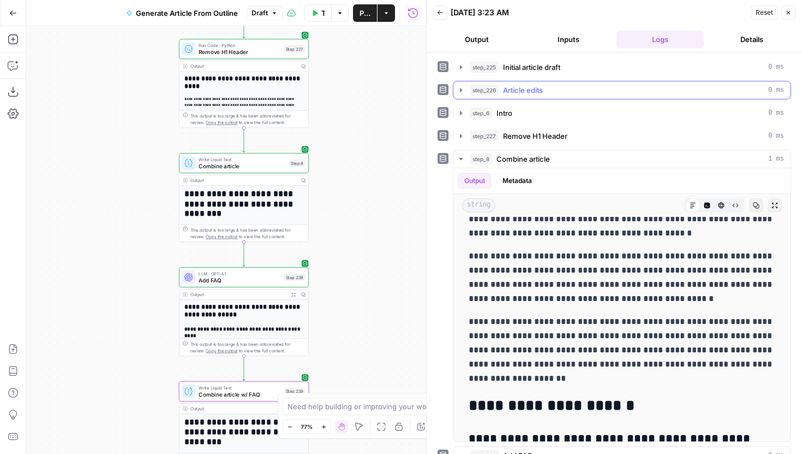
click at [461, 86] on icon "button" at bounding box center [461, 90] width 9 height 9
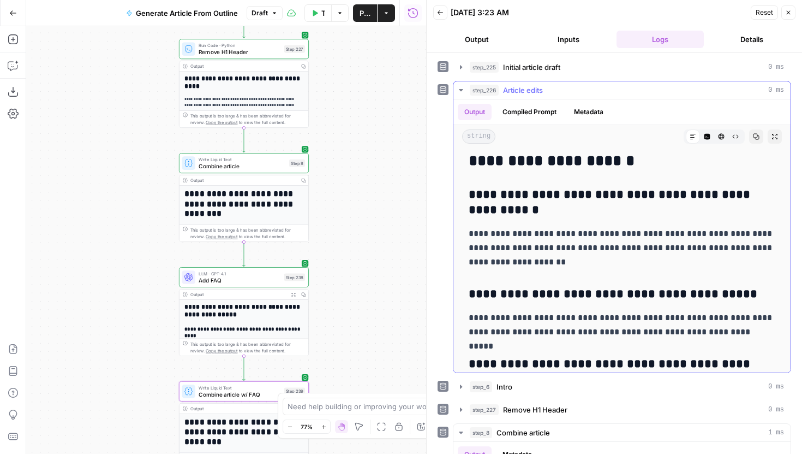
scroll to position [2239, 0]
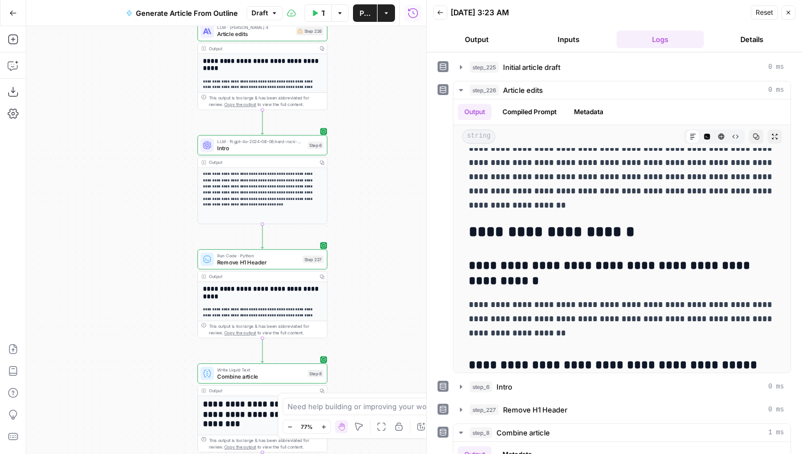
drag, startPoint x: 382, startPoint y: 122, endPoint x: 401, endPoint y: 354, distance: 232.7
click at [401, 354] on div "**********" at bounding box center [226, 239] width 400 height 427
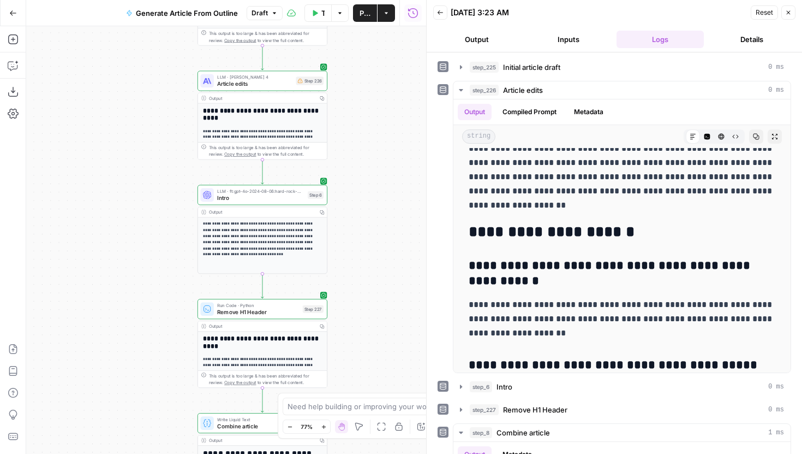
drag, startPoint x: 363, startPoint y: 144, endPoint x: 363, endPoint y: 171, distance: 27.8
click at [363, 171] on div "**********" at bounding box center [226, 239] width 400 height 427
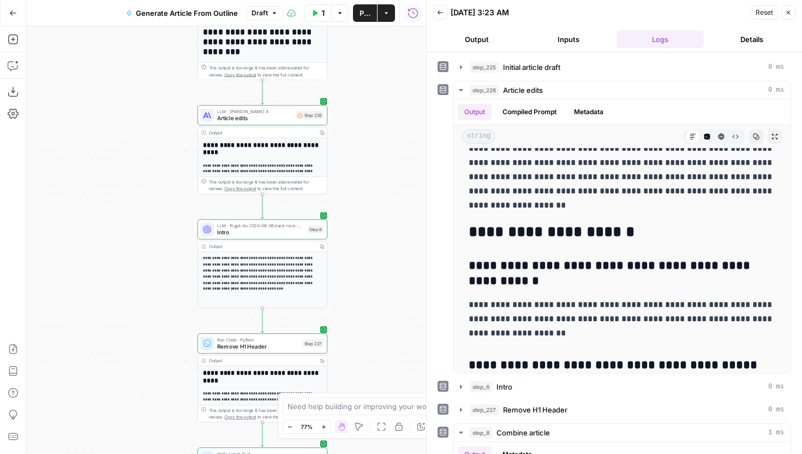
drag, startPoint x: 353, startPoint y: 109, endPoint x: 353, endPoint y: 208, distance: 99.3
click at [353, 208] on div "**********" at bounding box center [226, 239] width 400 height 427
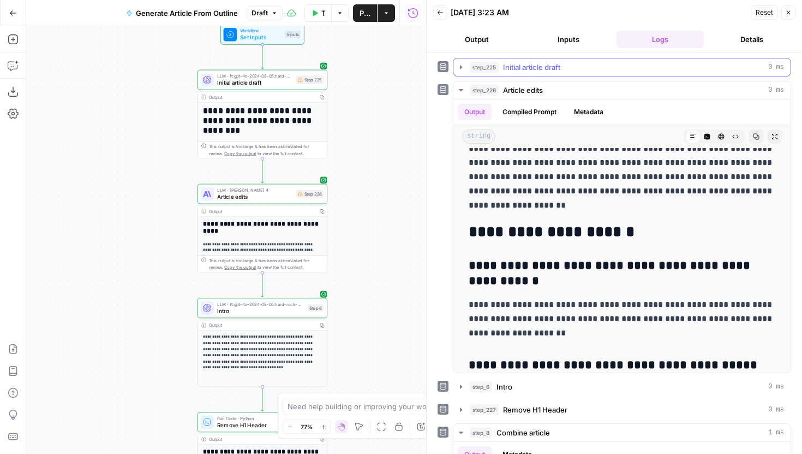
click at [461, 64] on icon "button" at bounding box center [461, 67] width 9 height 9
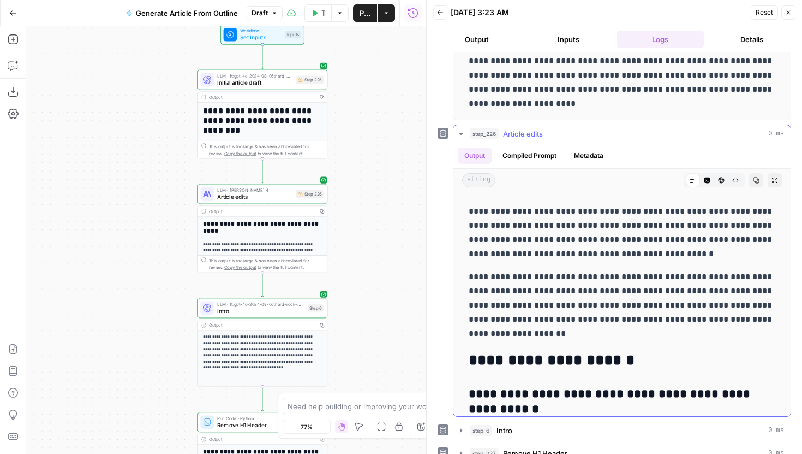
scroll to position [2137, 0]
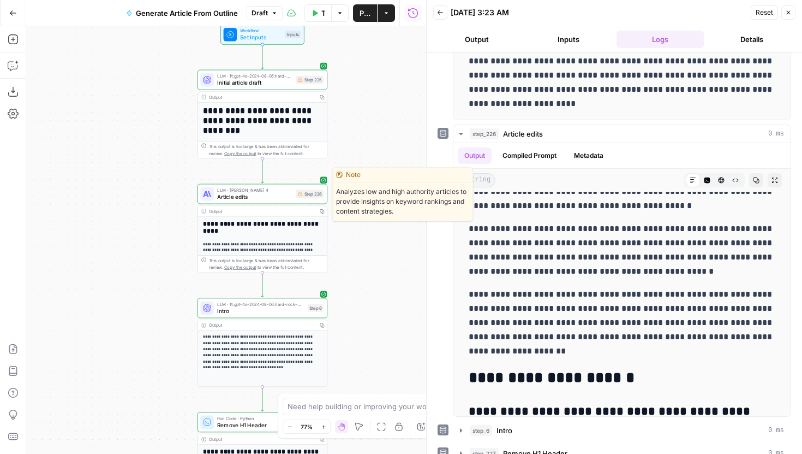
click at [283, 199] on span "Article edits" at bounding box center [254, 197] width 75 height 8
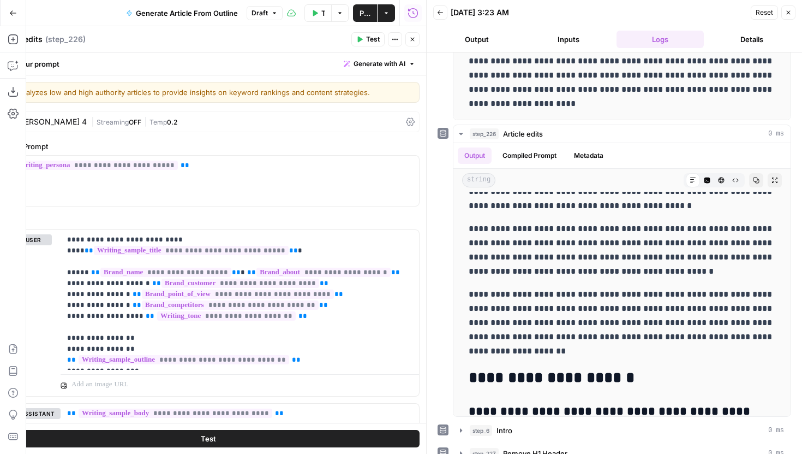
click at [793, 14] on button "Close" at bounding box center [789, 12] width 14 height 14
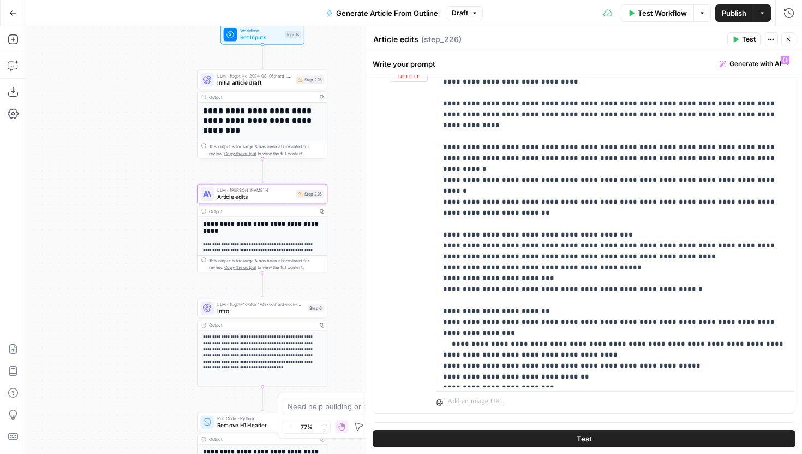
scroll to position [1581, 0]
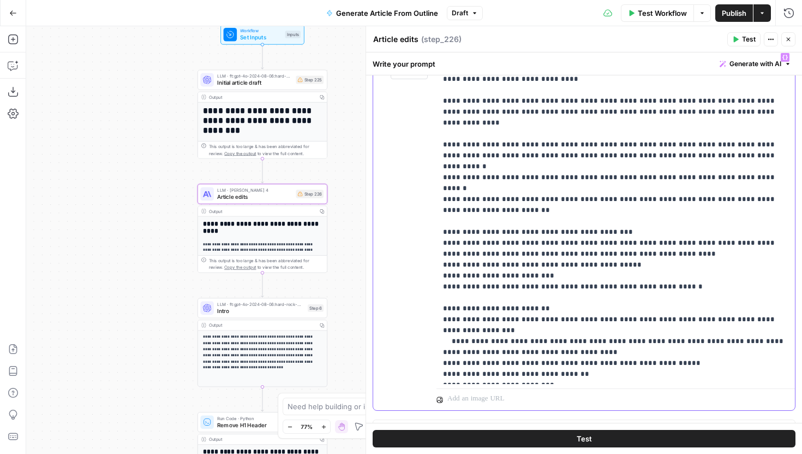
drag, startPoint x: 630, startPoint y: 218, endPoint x: 450, endPoint y: 212, distance: 180.2
click at [450, 212] on p "**********" at bounding box center [615, 215] width 345 height 327
click at [557, 235] on p "**********" at bounding box center [615, 215] width 345 height 327
drag, startPoint x: 628, startPoint y: 220, endPoint x: 443, endPoint y: 211, distance: 185.2
click at [443, 211] on p "**********" at bounding box center [615, 215] width 345 height 327
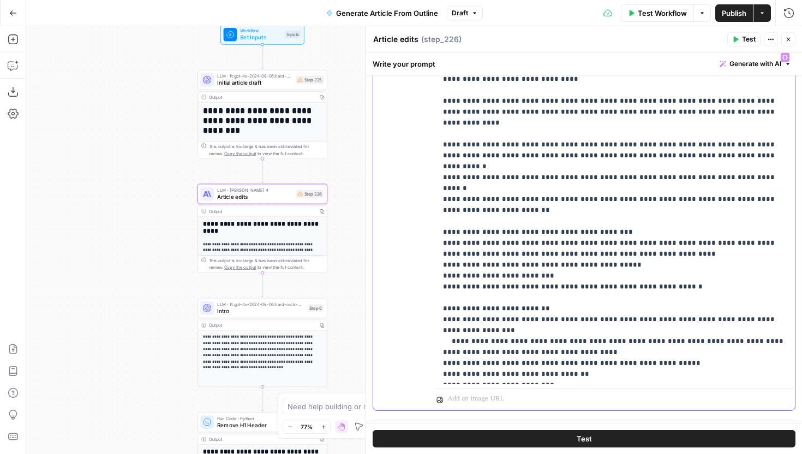
scroll to position [139, 0]
drag, startPoint x: 165, startPoint y: 312, endPoint x: 150, endPoint y: 142, distance: 170.4
click at [150, 142] on div "**********" at bounding box center [414, 239] width 776 height 427
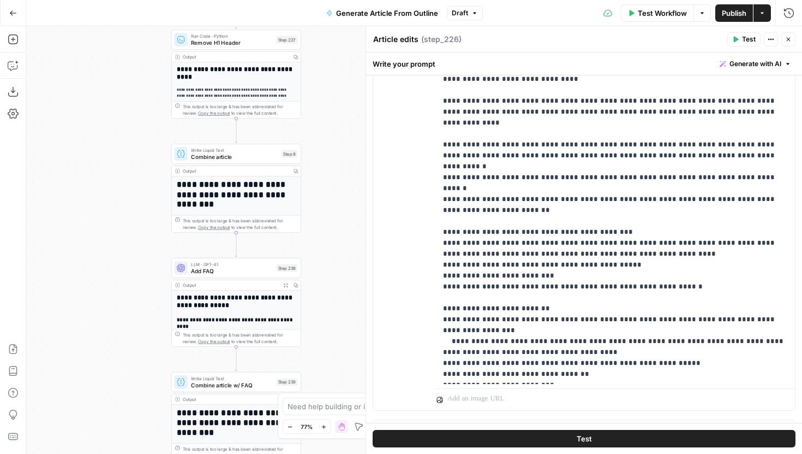
drag, startPoint x: 170, startPoint y: 297, endPoint x: 162, endPoint y: 93, distance: 204.8
click at [162, 93] on div "**********" at bounding box center [414, 239] width 776 height 427
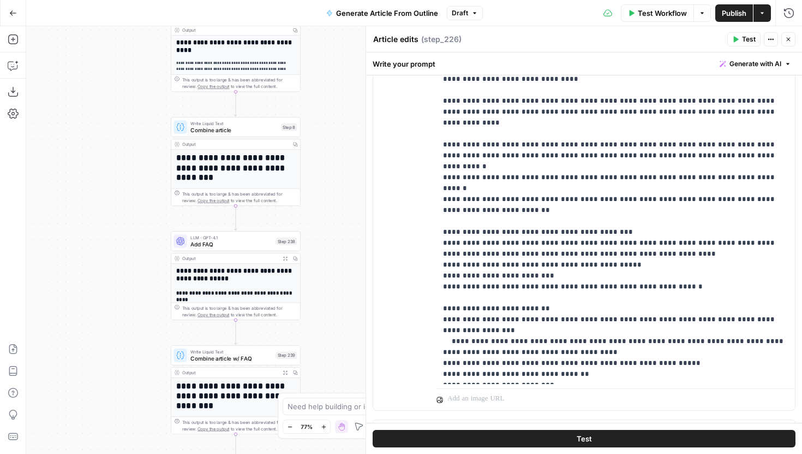
click at [226, 242] on span "Add FAQ" at bounding box center [231, 244] width 82 height 8
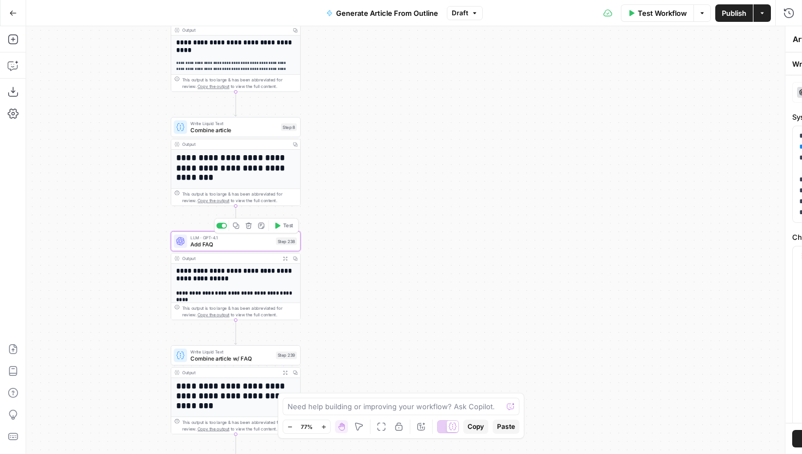
type textarea "Add FAQ"
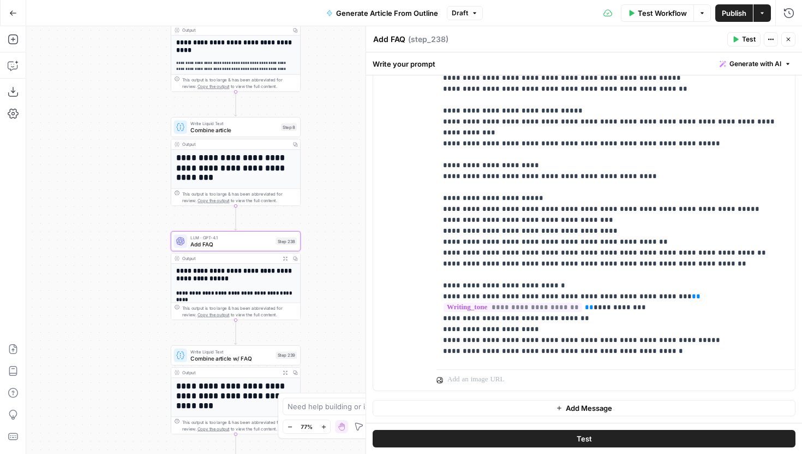
scroll to position [237, 0]
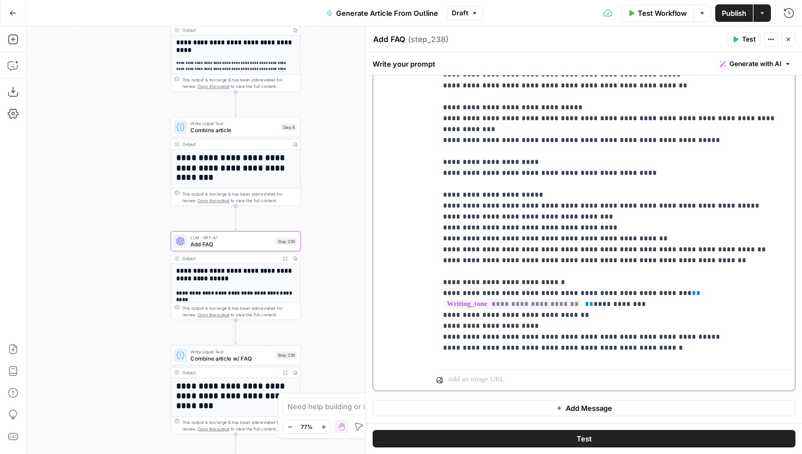
click at [703, 237] on p "**********" at bounding box center [615, 112] width 345 height 851
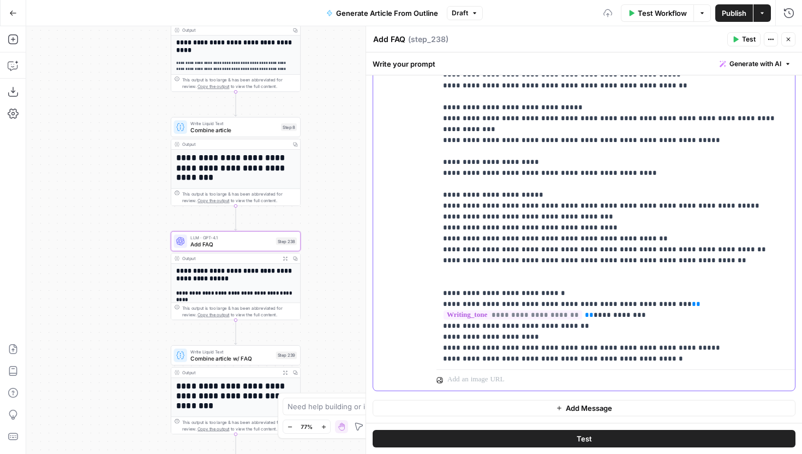
paste div
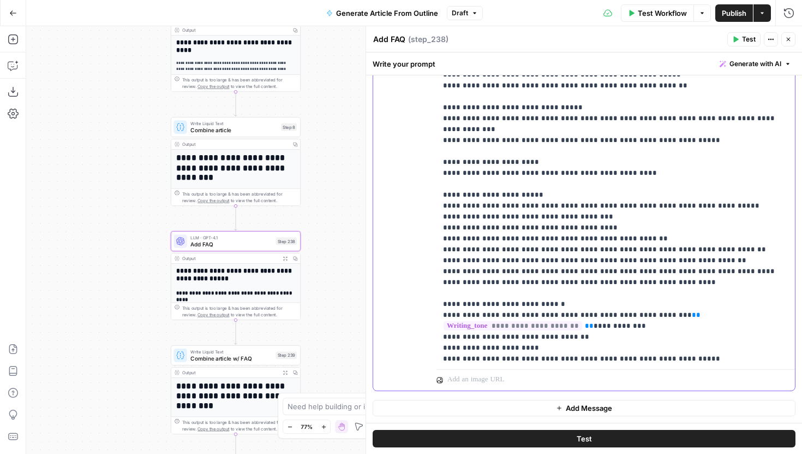
click at [452, 249] on p "**********" at bounding box center [615, 123] width 345 height 873
drag, startPoint x: 330, startPoint y: 141, endPoint x: 310, endPoint y: 293, distance: 153.5
click at [310, 293] on div "**********" at bounding box center [414, 239] width 776 height 427
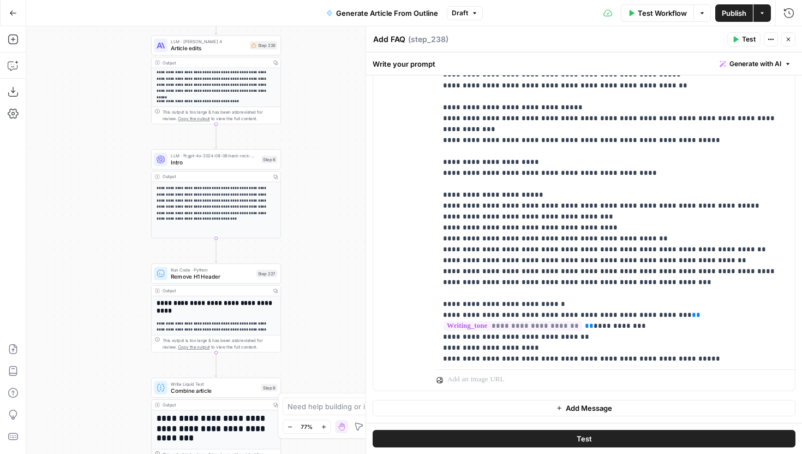
drag, startPoint x: 297, startPoint y: 61, endPoint x: 269, endPoint y: 240, distance: 180.7
click at [270, 238] on div "**********" at bounding box center [414, 239] width 776 height 427
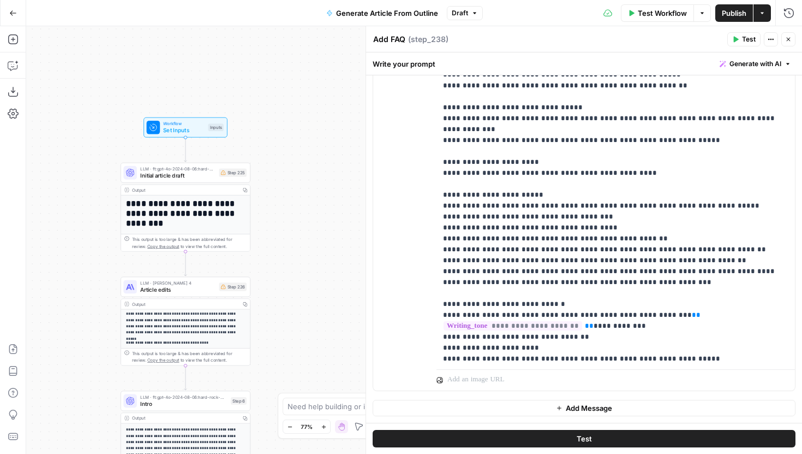
drag, startPoint x: 301, startPoint y: 115, endPoint x: 297, endPoint y: 287, distance: 171.9
click at [297, 287] on div "**********" at bounding box center [414, 239] width 776 height 427
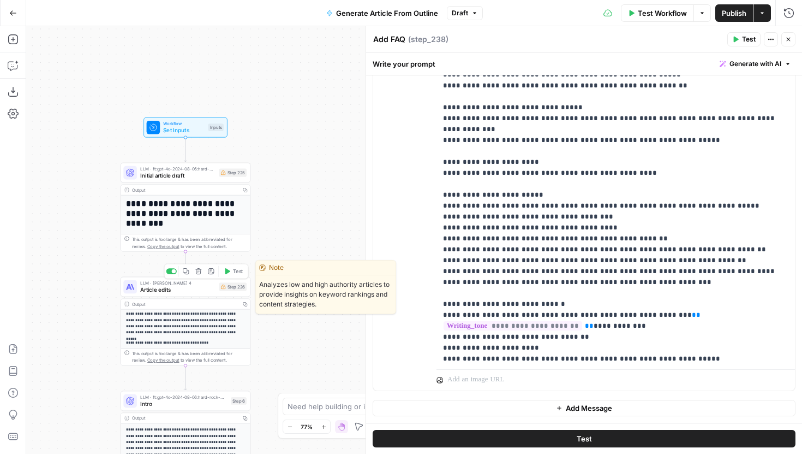
click at [199, 286] on span "Article edits" at bounding box center [177, 289] width 75 height 8
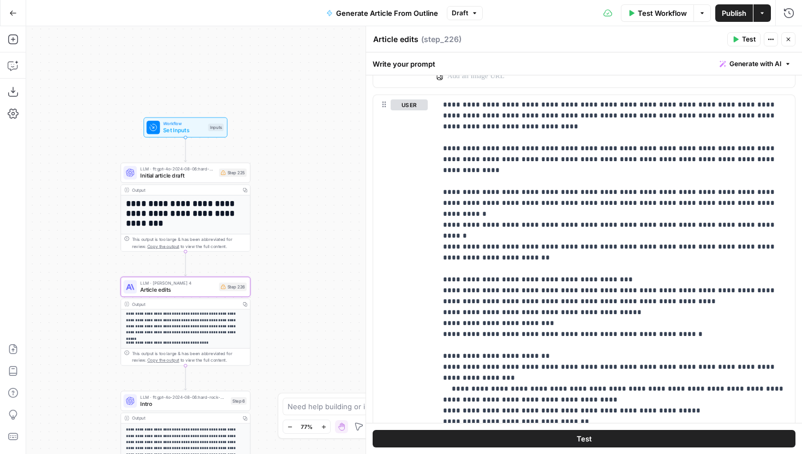
scroll to position [1601, 0]
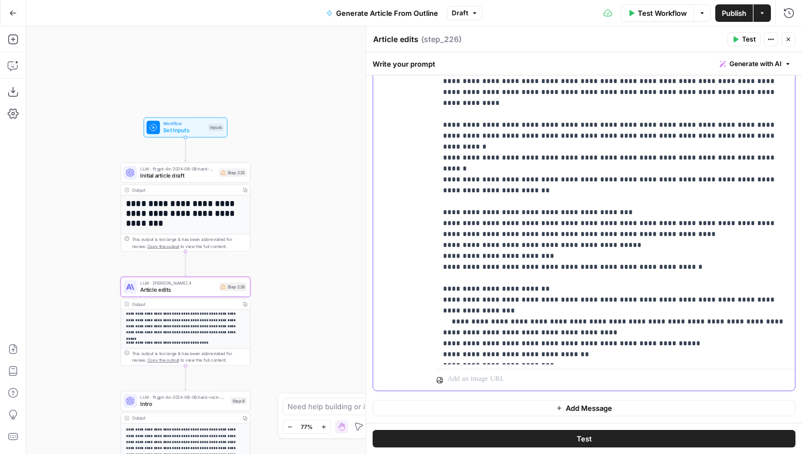
drag, startPoint x: 612, startPoint y: 201, endPoint x: 425, endPoint y: 194, distance: 186.8
click at [425, 194] on div "**********" at bounding box center [584, 209] width 422 height 362
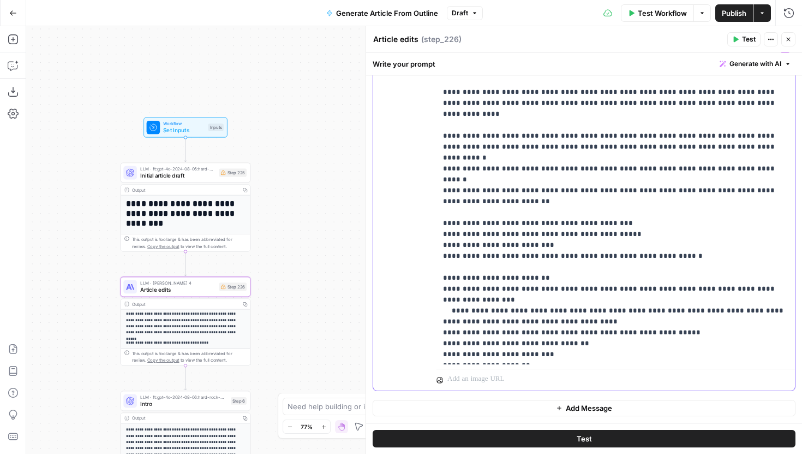
scroll to position [1579, 0]
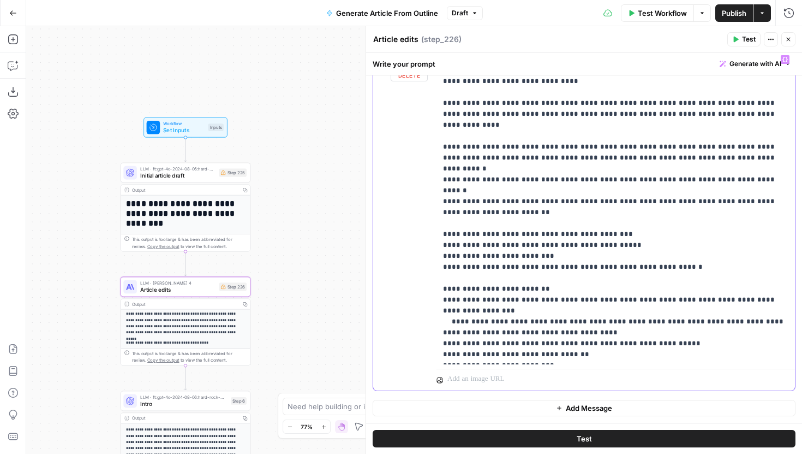
click at [448, 212] on p "**********" at bounding box center [615, 207] width 345 height 306
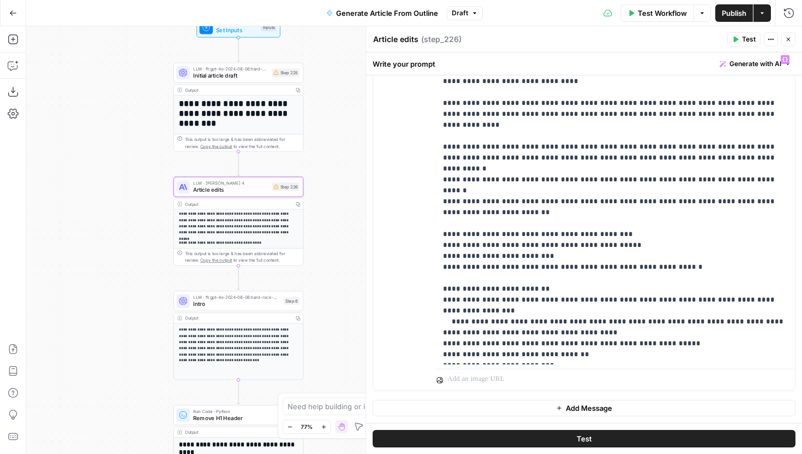
drag, startPoint x: 302, startPoint y: 321, endPoint x: 367, endPoint y: 207, distance: 131.7
click at [367, 207] on body "**********" at bounding box center [401, 227] width 802 height 454
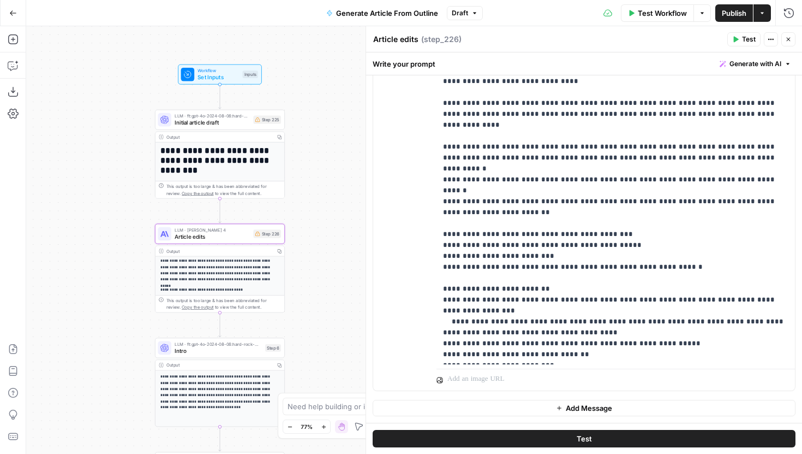
drag, startPoint x: 345, startPoint y: 215, endPoint x: 315, endPoint y: 277, distance: 68.8
click at [315, 277] on div "**********" at bounding box center [414, 239] width 776 height 427
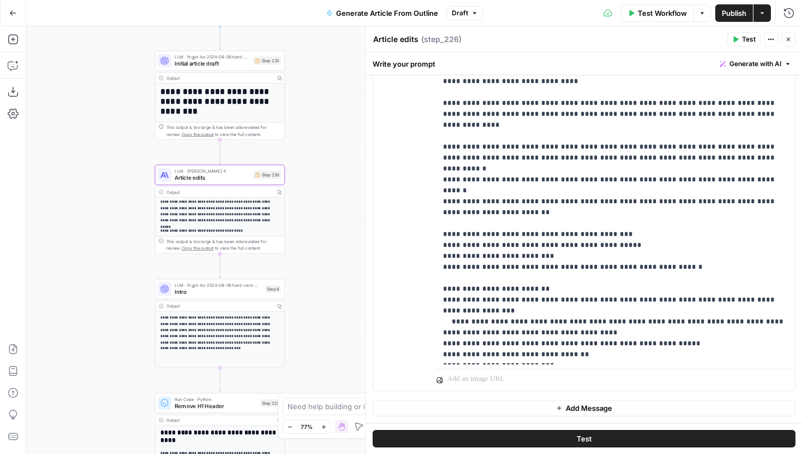
drag, startPoint x: 324, startPoint y: 256, endPoint x: 324, endPoint y: 44, distance: 212.3
click at [325, 44] on div "**********" at bounding box center [414, 239] width 776 height 427
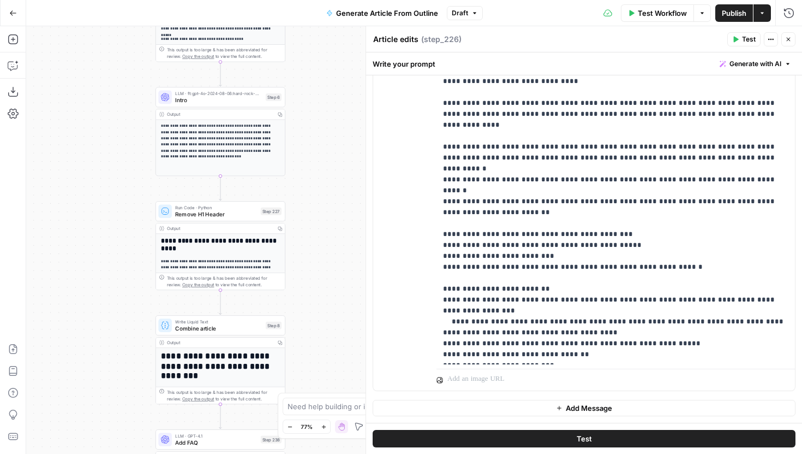
drag, startPoint x: 322, startPoint y: 271, endPoint x: 315, endPoint y: 71, distance: 199.9
click at [315, 71] on div "**********" at bounding box center [414, 239] width 776 height 427
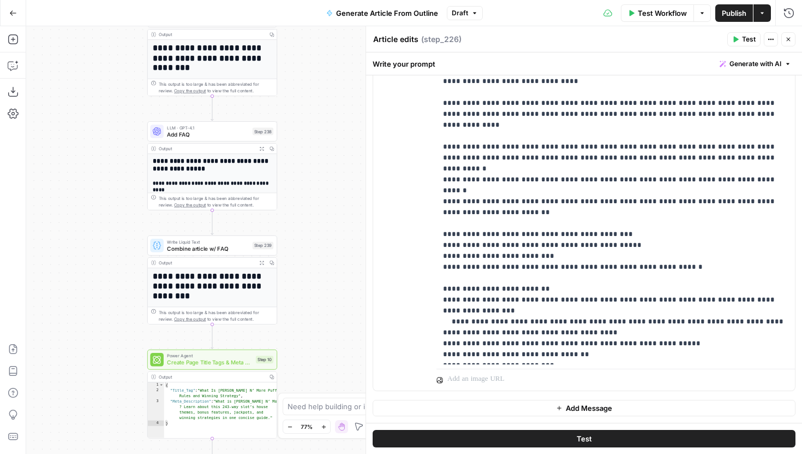
drag, startPoint x: 312, startPoint y: 284, endPoint x: 307, endPoint y: 127, distance: 157.8
click at [307, 127] on div "**********" at bounding box center [414, 239] width 776 height 427
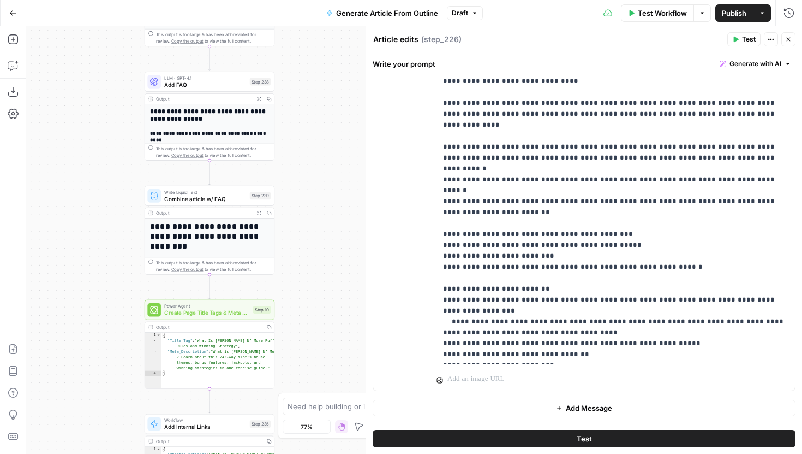
click at [308, 195] on div "**********" at bounding box center [414, 239] width 776 height 427
click at [258, 96] on icon "button" at bounding box center [259, 98] width 4 height 4
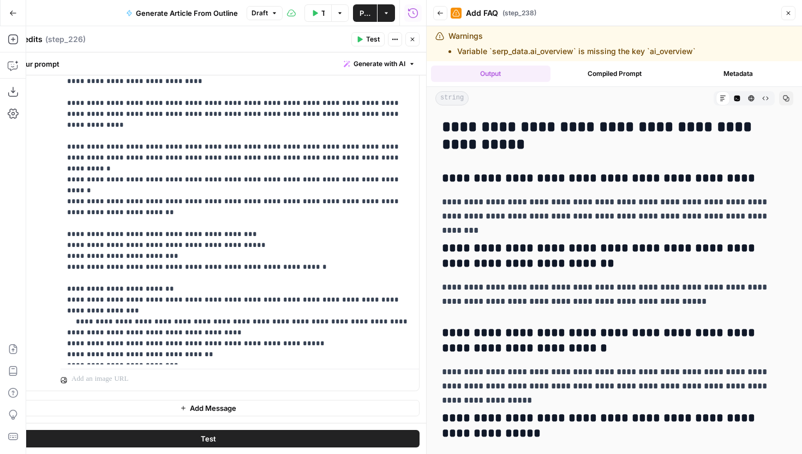
click at [418, 41] on button "Close" at bounding box center [412, 39] width 14 height 14
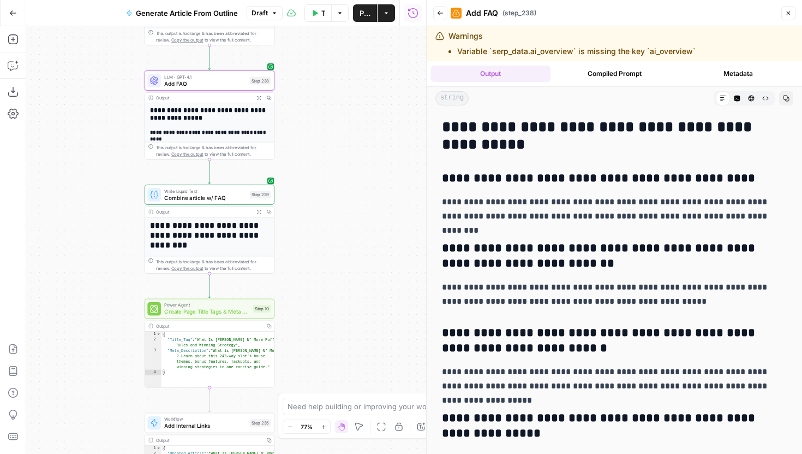
click at [260, 210] on icon "button" at bounding box center [259, 212] width 4 height 4
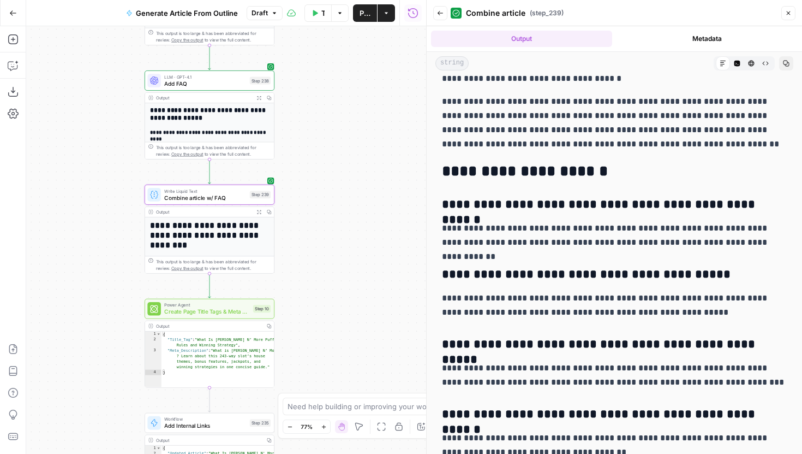
scroll to position [2283, 0]
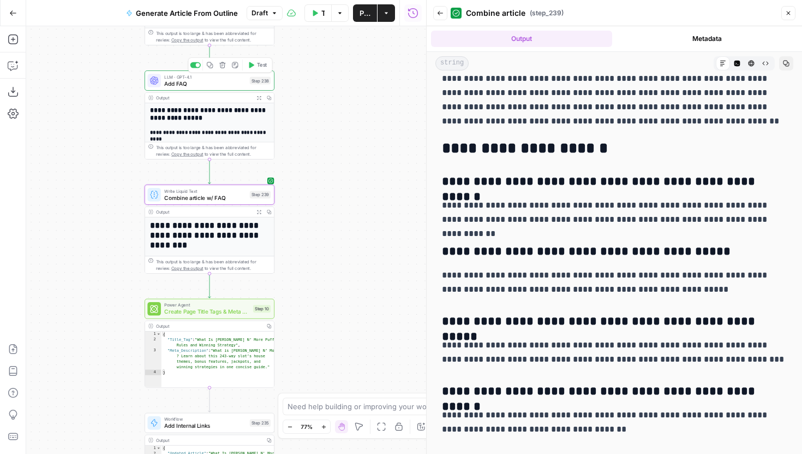
click at [210, 86] on span "Add FAQ" at bounding box center [205, 83] width 82 height 8
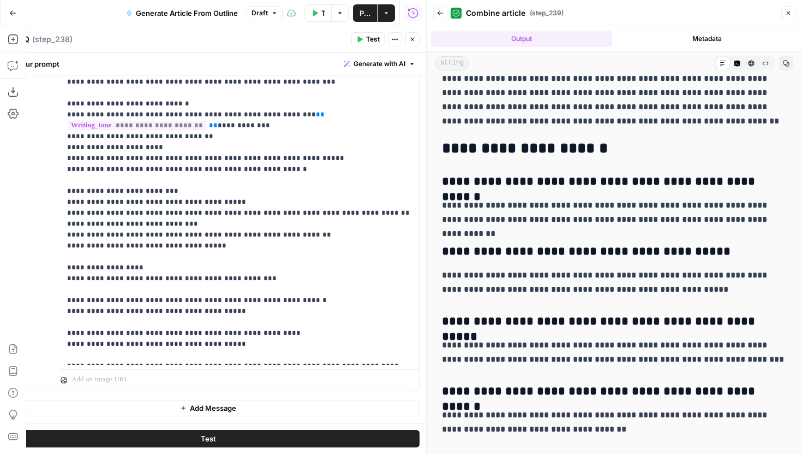
scroll to position [323, 0]
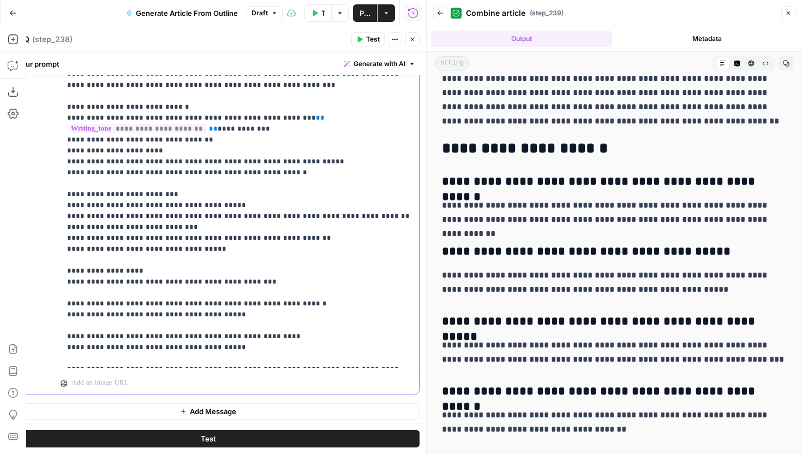
click at [413, 40] on icon "button" at bounding box center [412, 39] width 7 height 7
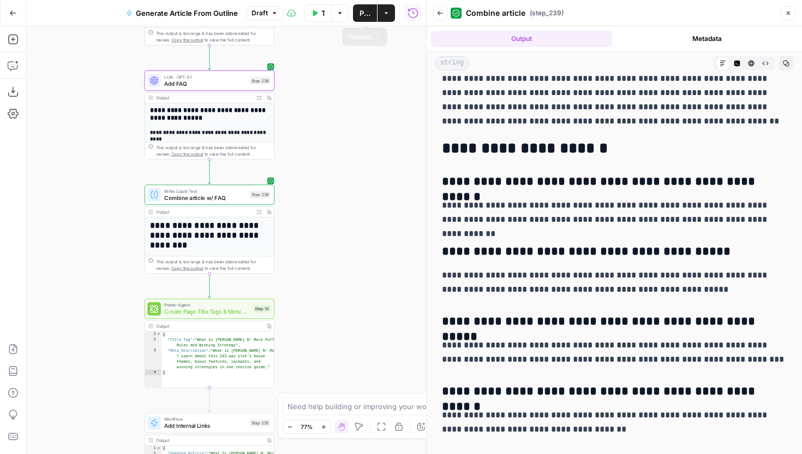
click at [366, 15] on span "Publish" at bounding box center [365, 13] width 11 height 11
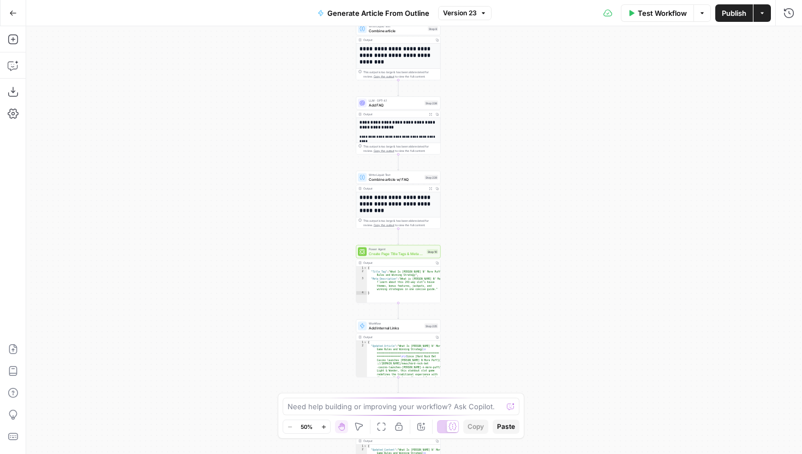
drag, startPoint x: 313, startPoint y: 267, endPoint x: 296, endPoint y: 167, distance: 101.4
click at [296, 167] on div "**********" at bounding box center [414, 239] width 776 height 427
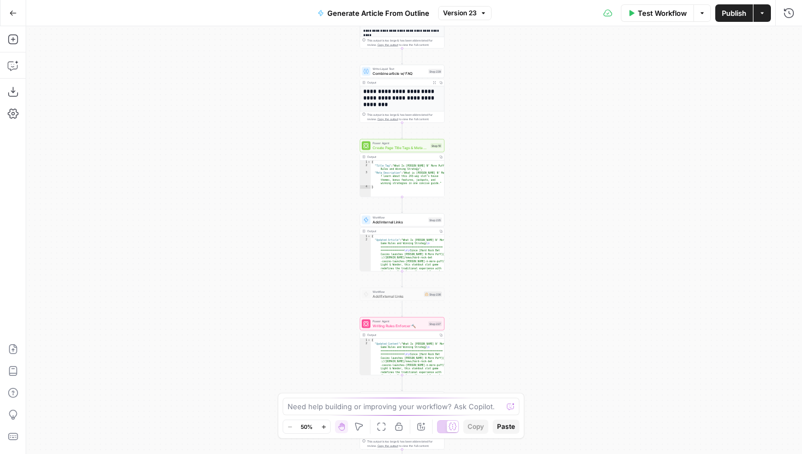
drag, startPoint x: 320, startPoint y: 244, endPoint x: 315, endPoint y: 196, distance: 48.8
click at [315, 198] on div "**********" at bounding box center [414, 239] width 776 height 427
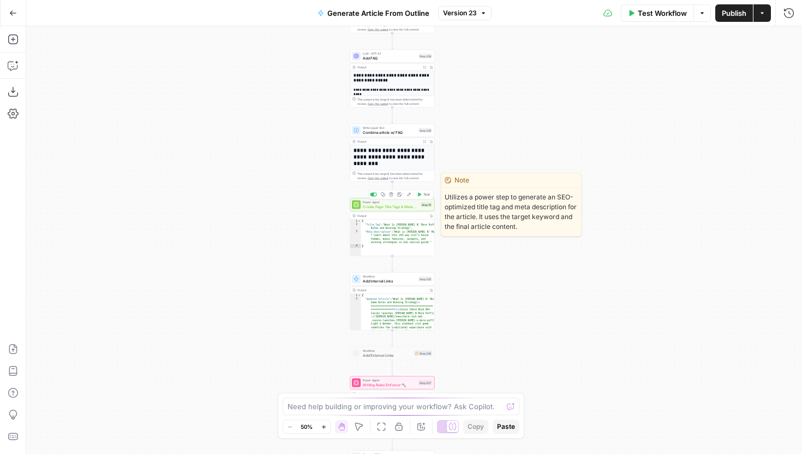
click at [394, 206] on span "Create Page Title Tags & Meta Descriptions - Fork" at bounding box center [391, 206] width 56 height 5
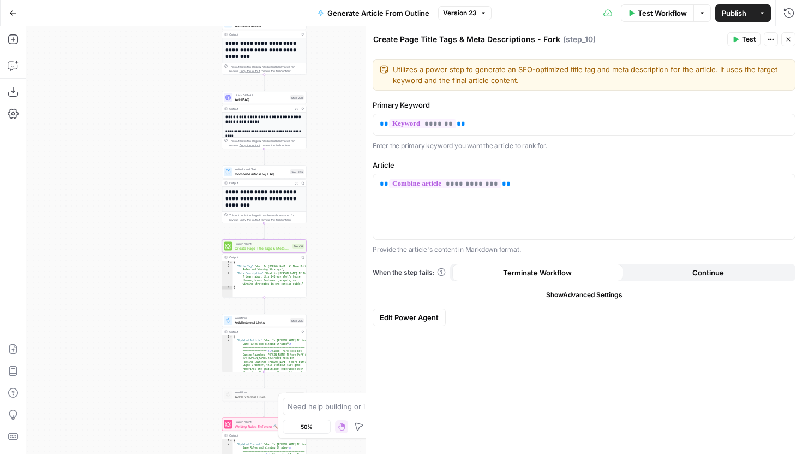
drag, startPoint x: 306, startPoint y: 218, endPoint x: 177, endPoint y: 260, distance: 134.8
click at [177, 260] on div "**********" at bounding box center [414, 239] width 776 height 427
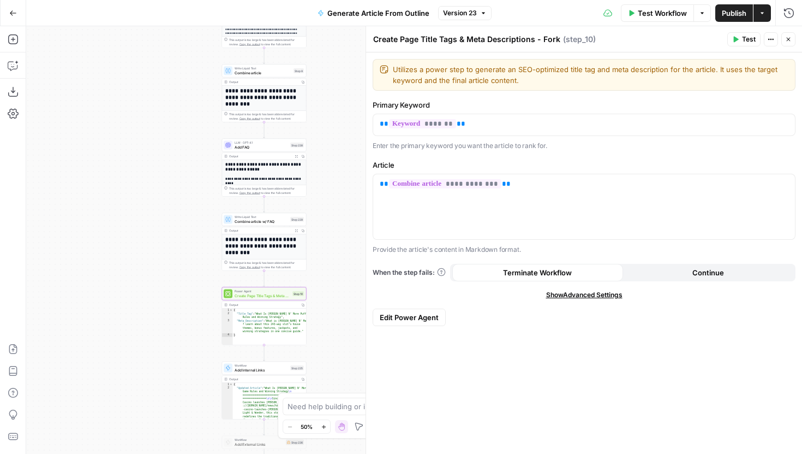
drag, startPoint x: 184, startPoint y: 207, endPoint x: 183, endPoint y: 254, distance: 47.5
click at [183, 254] on div "**********" at bounding box center [414, 239] width 776 height 427
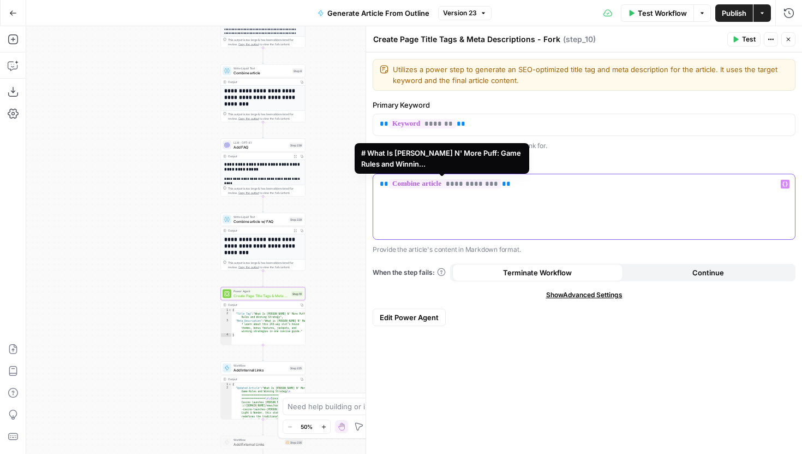
click at [469, 186] on span "**********" at bounding box center [445, 183] width 112 height 9
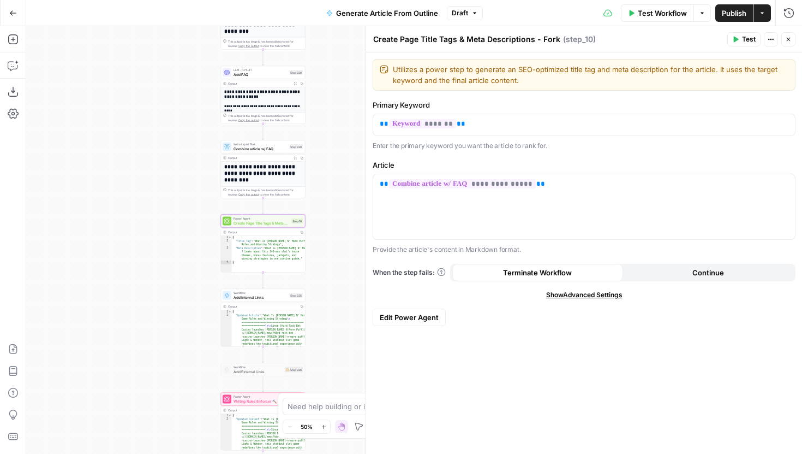
drag, startPoint x: 343, startPoint y: 253, endPoint x: 343, endPoint y: 180, distance: 73.7
click at [343, 180] on div "**********" at bounding box center [414, 239] width 776 height 427
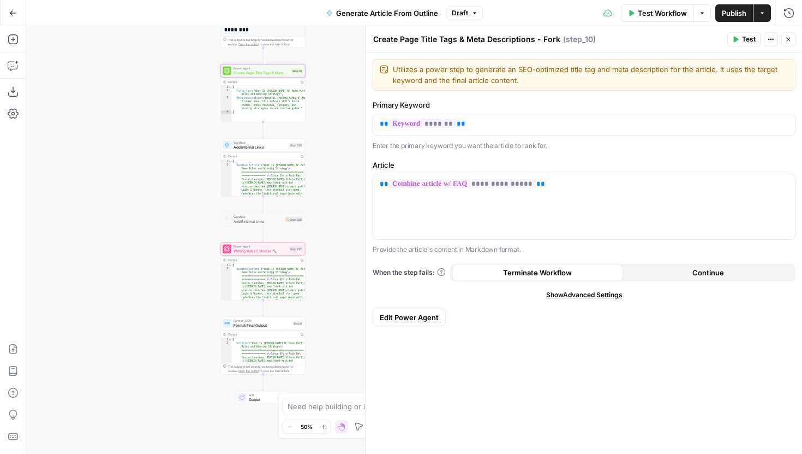
drag, startPoint x: 337, startPoint y: 230, endPoint x: 337, endPoint y: 103, distance: 127.2
click at [337, 103] on div "**********" at bounding box center [414, 239] width 776 height 427
click at [278, 147] on span "Add Internal Links" at bounding box center [260, 146] width 53 height 5
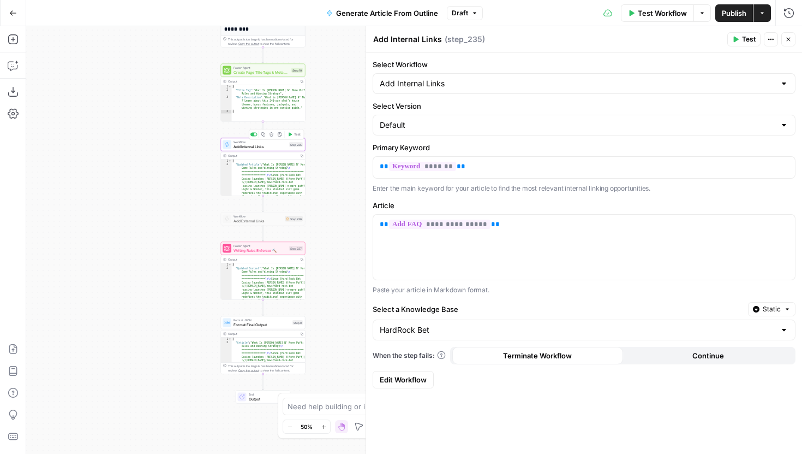
type input "Add Internal Links"
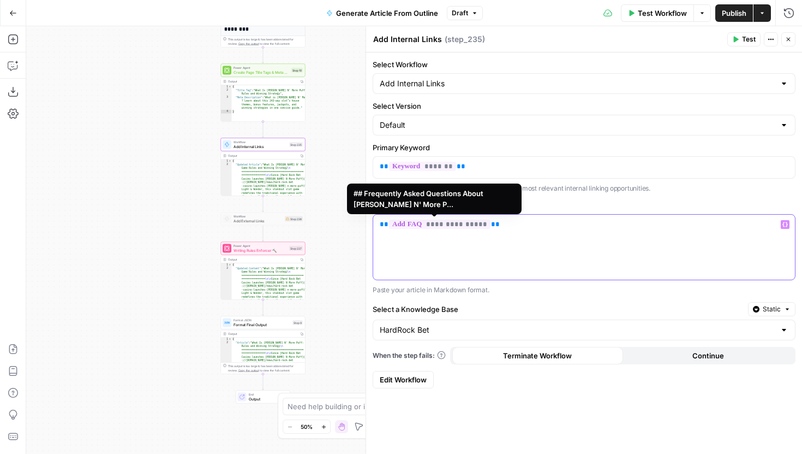
click at [455, 225] on span "**********" at bounding box center [440, 223] width 102 height 9
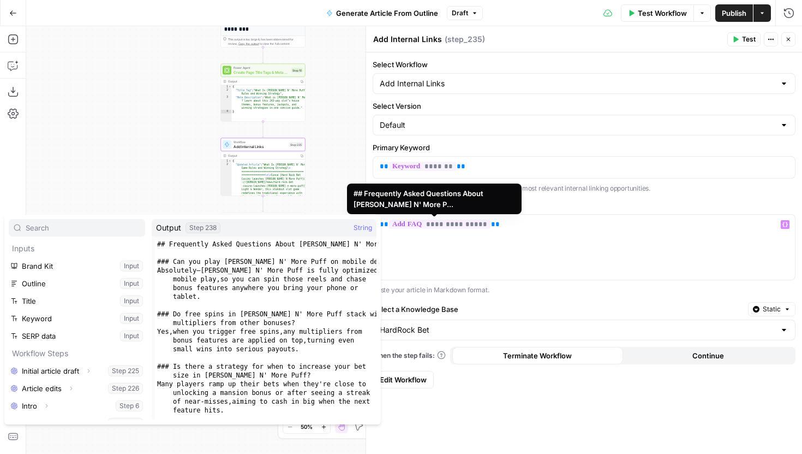
scroll to position [99, 0]
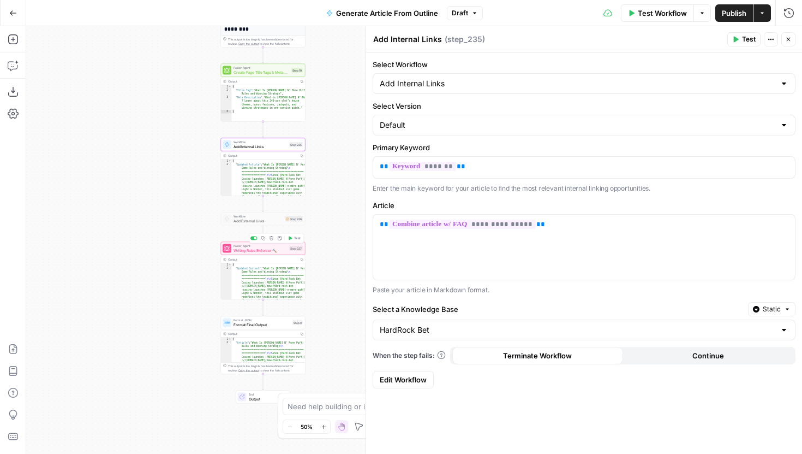
click at [293, 252] on div "Power Agent Writing Rules Enforcer 🔨 Step 237 Copy step Delete step Add Note Te…" at bounding box center [263, 247] width 80 height 9
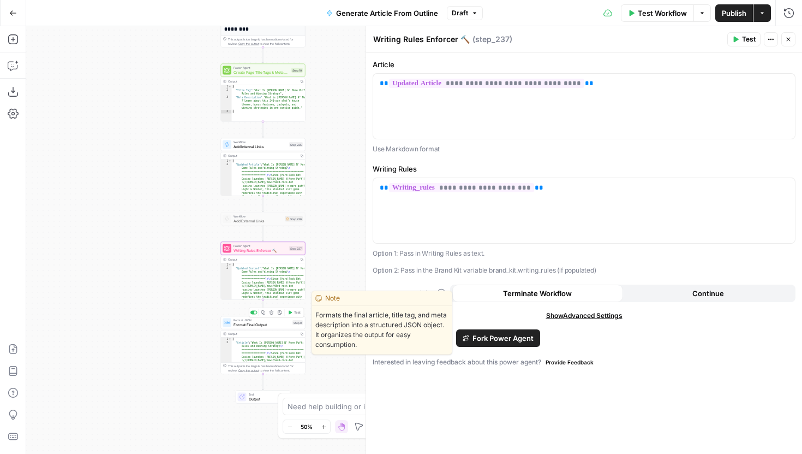
click at [244, 329] on div "Format JSON Format Final Output Step 9 Copy step Delete step Edit Note Test" at bounding box center [263, 322] width 85 height 13
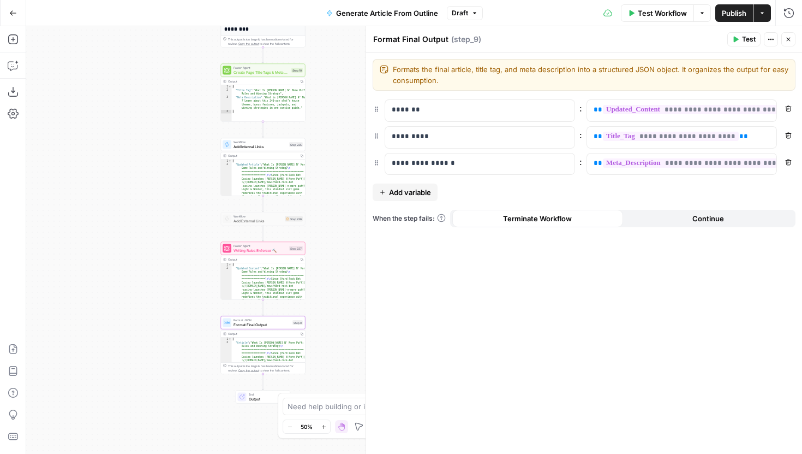
click at [726, 9] on span "Publish" at bounding box center [734, 13] width 25 height 11
